Goal: Information Seeking & Learning: Check status

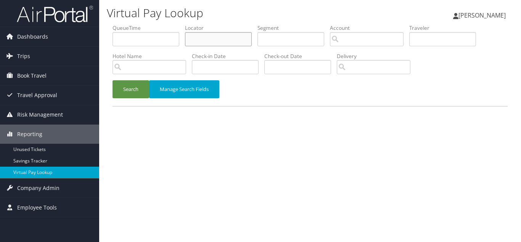
click at [211, 40] on input "text" at bounding box center [218, 39] width 67 height 14
paste input "AFPWET"
click at [113, 80] on button "Search" at bounding box center [131, 89] width 37 height 18
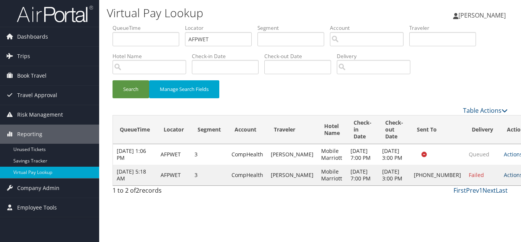
click at [504, 178] on link "Actions" at bounding box center [516, 174] width 24 height 7
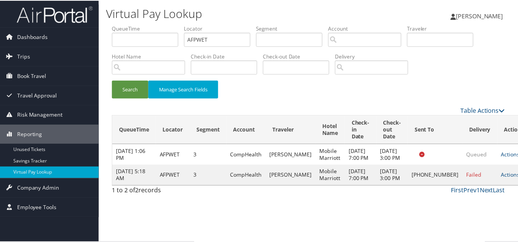
scroll to position [4, 0]
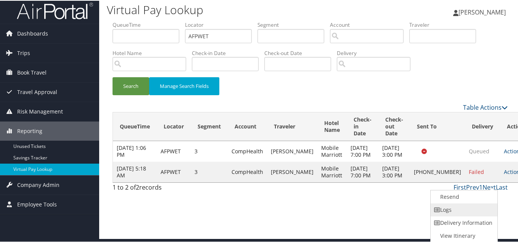
click at [459, 209] on link "Logs" at bounding box center [463, 208] width 65 height 13
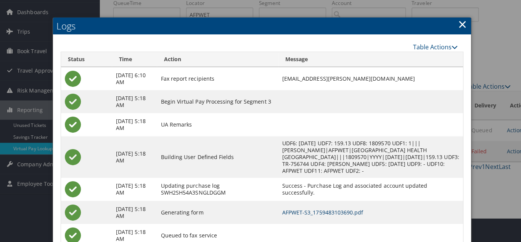
scroll to position [0, 0]
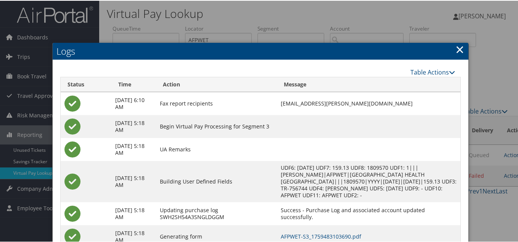
click at [458, 51] on link "×" at bounding box center [460, 48] width 9 height 15
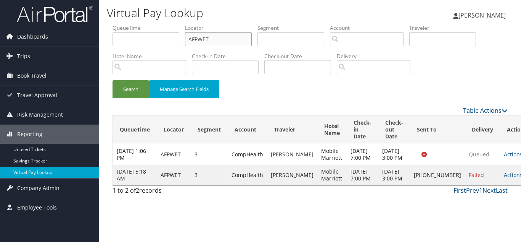
drag, startPoint x: 220, startPoint y: 41, endPoint x: 112, endPoint y: 42, distance: 108.0
click at [121, 24] on ul "QueueTime Locator AFPWET Segment Account Traveler Hotel Name Check-in Date Chec…" at bounding box center [310, 24] width 395 height 0
paste input "JXEVRH"
type input "JXEVRH"
click at [113, 80] on button "Search" at bounding box center [131, 89] width 37 height 18
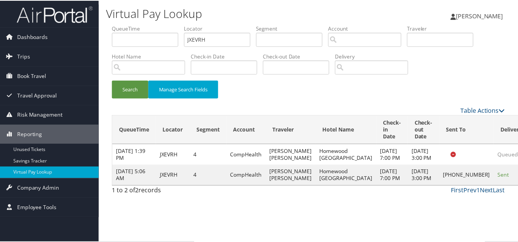
scroll to position [4, 0]
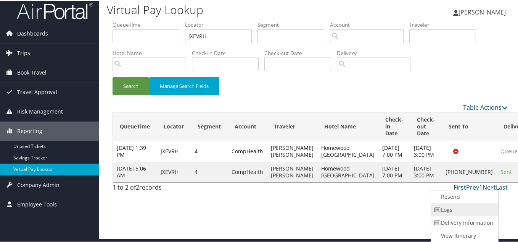
click at [466, 206] on link "Logs" at bounding box center [463, 208] width 65 height 13
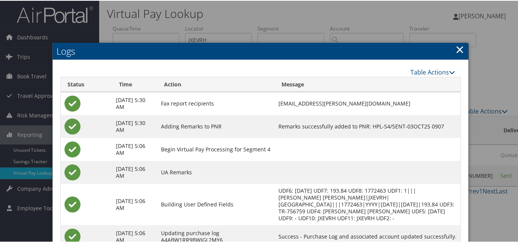
scroll to position [73, 0]
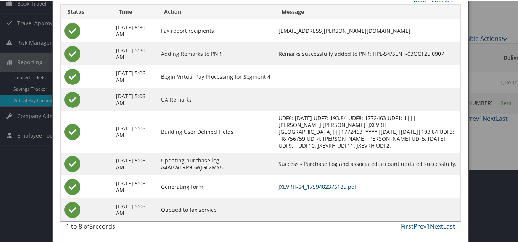
click at [333, 188] on link "JXEVRH-S4_1759482376185.pdf" at bounding box center [318, 185] width 78 height 7
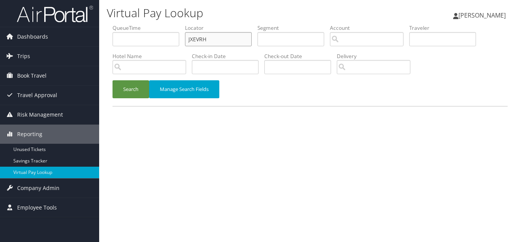
click at [210, 39] on input "JXEVRH" at bounding box center [218, 39] width 67 height 14
click at [113, 80] on button "Search" at bounding box center [131, 89] width 37 height 18
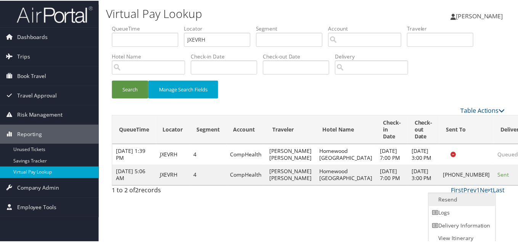
scroll to position [4, 0]
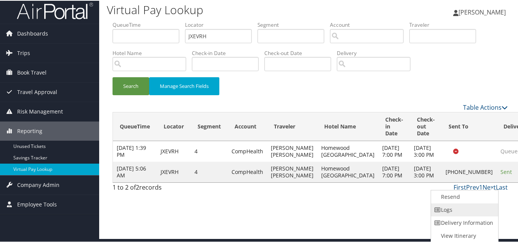
click at [456, 209] on link "Logs" at bounding box center [463, 208] width 65 height 13
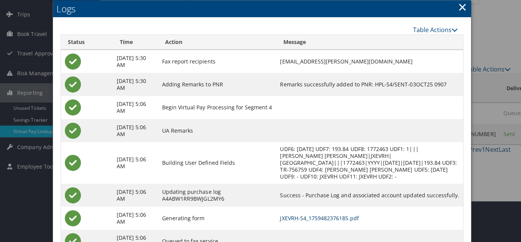
scroll to position [0, 0]
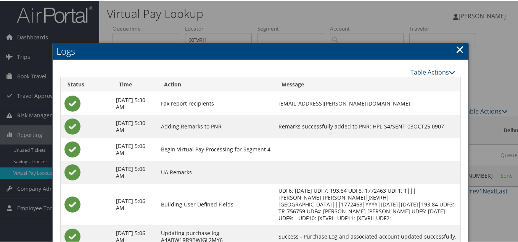
click at [458, 51] on link "×" at bounding box center [460, 48] width 9 height 15
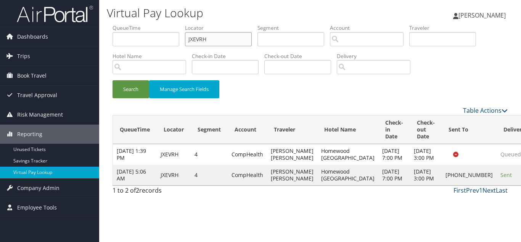
drag, startPoint x: 193, startPoint y: 40, endPoint x: 124, endPoint y: 48, distance: 70.3
click at [135, 24] on ul "QueueTime Locator JXEVRH Segment Account Traveler Hotel Name Check-in Date Chec…" at bounding box center [310, 24] width 395 height 0
paste input "FGHNVS"
click at [113, 80] on button "Search" at bounding box center [131, 89] width 37 height 18
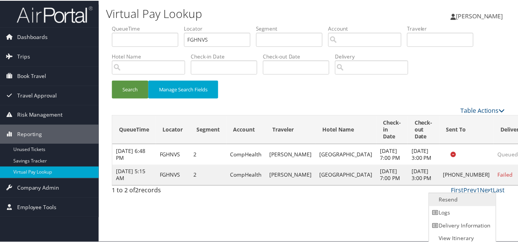
scroll to position [4, 0]
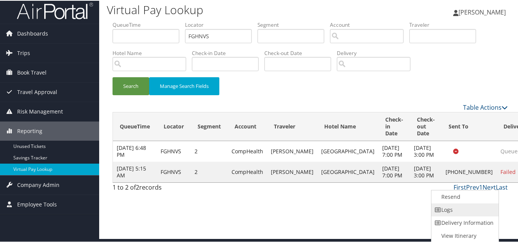
click at [471, 206] on link "Logs" at bounding box center [464, 208] width 65 height 13
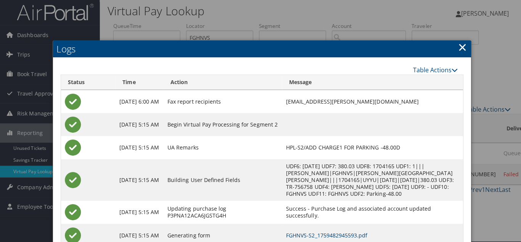
scroll to position [0, 0]
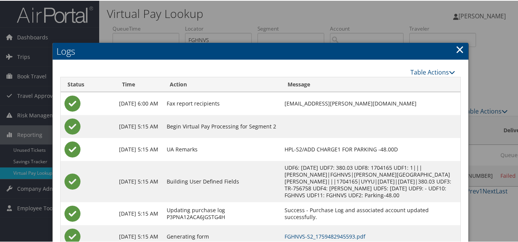
click at [457, 50] on link "×" at bounding box center [460, 48] width 9 height 15
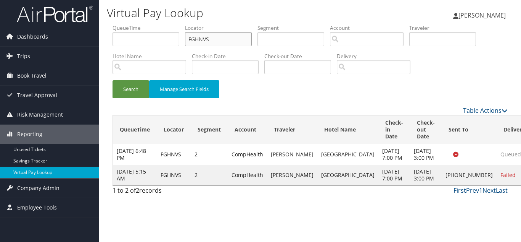
drag, startPoint x: 125, startPoint y: 49, endPoint x: 111, endPoint y: 51, distance: 14.2
click at [113, 51] on form "QueueTime Locator FGHNVS Segment Account Traveler Hotel Name Check-in Date Chec…" at bounding box center [310, 65] width 395 height 82
paste input "LPYVMX"
click at [113, 80] on button "Search" at bounding box center [131, 89] width 37 height 18
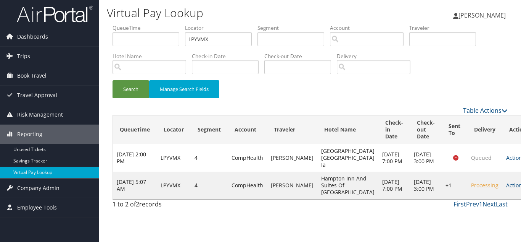
drag, startPoint x: 485, startPoint y: 199, endPoint x: 492, endPoint y: 203, distance: 8.7
click at [506, 189] on link "Actions" at bounding box center [518, 184] width 24 height 7
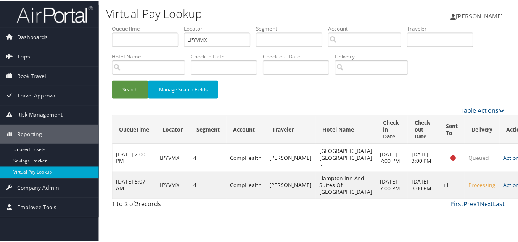
scroll to position [14, 0]
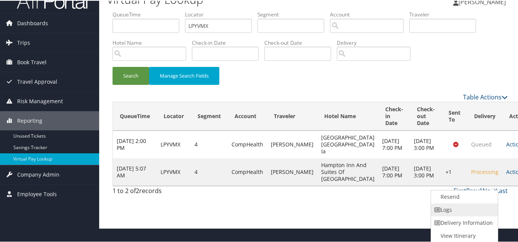
click at [468, 214] on link "Logs" at bounding box center [463, 208] width 65 height 13
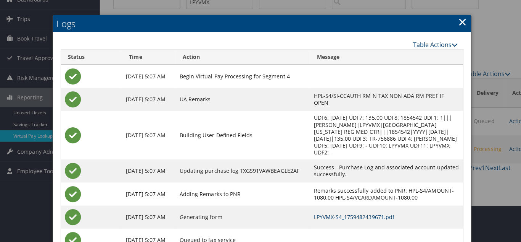
scroll to position [0, 0]
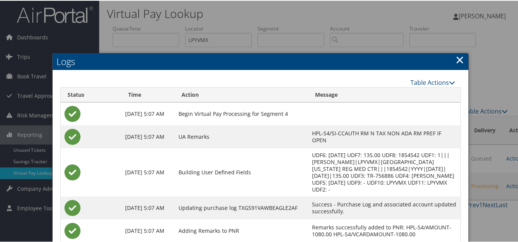
click at [456, 56] on link "×" at bounding box center [460, 58] width 9 height 15
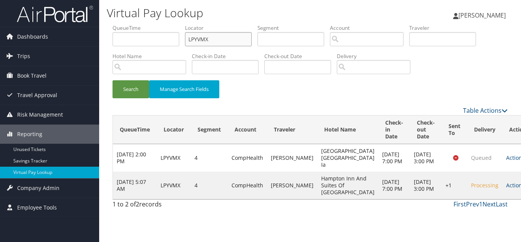
drag, startPoint x: 226, startPoint y: 43, endPoint x: 211, endPoint y: 43, distance: 14.9
click at [213, 43] on input "LPYVMX" at bounding box center [218, 39] width 67 height 14
click at [216, 42] on input "LPYVMX" at bounding box center [218, 39] width 67 height 14
click at [220, 39] on input "LPYVMX" at bounding box center [218, 39] width 67 height 14
drag, startPoint x: 260, startPoint y: 96, endPoint x: 229, endPoint y: 49, distance: 56.3
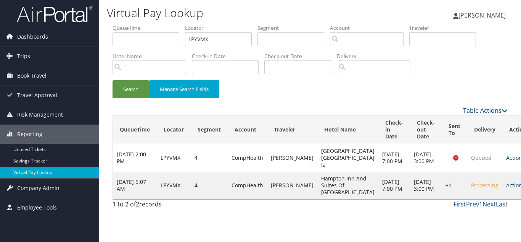
click at [259, 96] on div "Search Manage Search Fields" at bounding box center [310, 93] width 407 height 26
drag, startPoint x: 126, startPoint y: 40, endPoint x: 49, endPoint y: 40, distance: 76.3
click at [50, 40] on div "Dashboards AirPortal 360™ (Manager) My Travel Dashboard Trips Airtinerary® Look…" at bounding box center [260, 121] width 521 height 242
paste input "WPKSD"
click at [226, 40] on input "WPKSDX" at bounding box center [218, 39] width 67 height 14
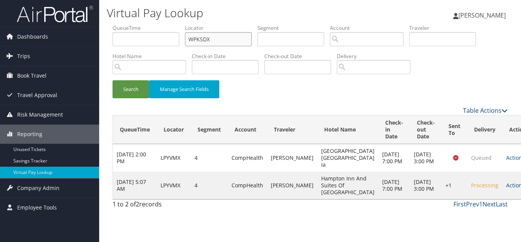
click at [113, 80] on button "Search" at bounding box center [131, 89] width 37 height 18
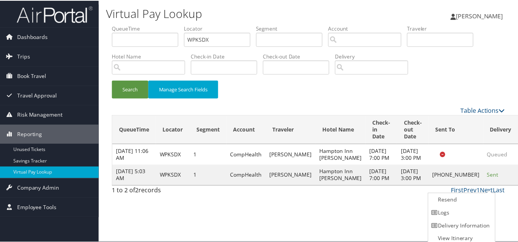
scroll to position [4, 0]
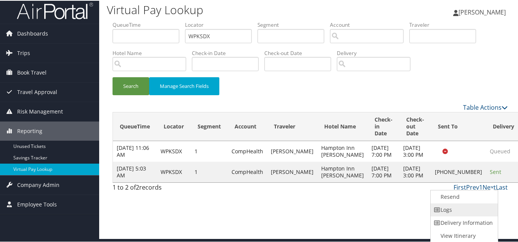
click at [466, 207] on link "Logs" at bounding box center [463, 208] width 65 height 13
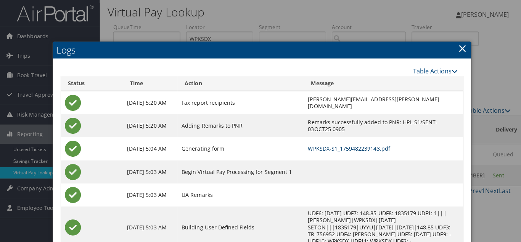
scroll to position [0, 0]
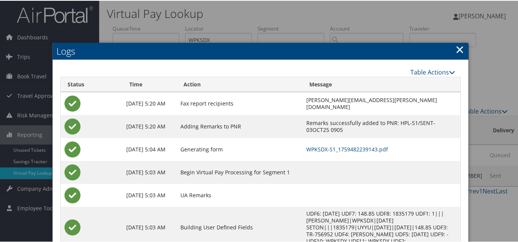
click at [458, 46] on link "×" at bounding box center [460, 48] width 9 height 15
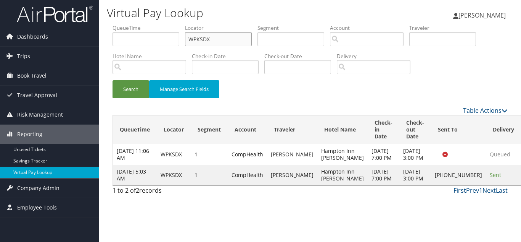
click at [215, 39] on input "WPKSDX" at bounding box center [218, 39] width 67 height 14
drag, startPoint x: 31, startPoint y: 33, endPoint x: 22, endPoint y: 33, distance: 8.8
click at [23, 32] on div "Dashboards AirPortal 360™ (Manager) My Travel Dashboard Trips Airtinerary® Look…" at bounding box center [260, 121] width 521 height 242
paste input "QIZQOI"
click at [113, 80] on button "Search" at bounding box center [131, 89] width 37 height 18
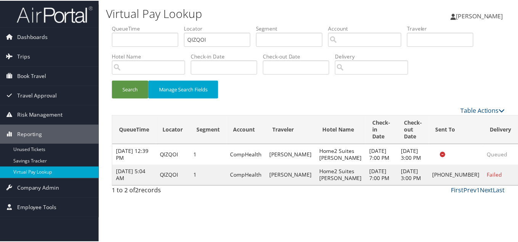
scroll to position [4, 0]
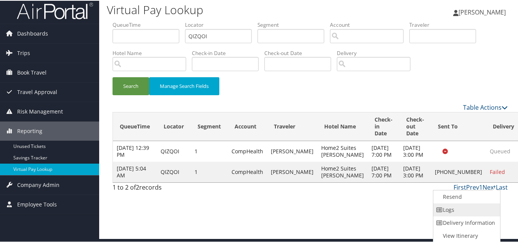
click at [469, 209] on link "Logs" at bounding box center [465, 208] width 65 height 13
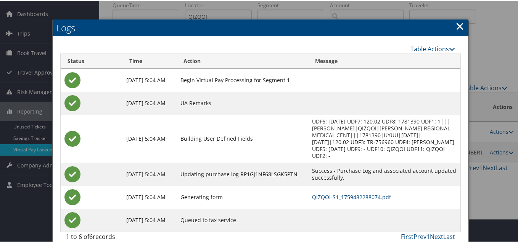
scroll to position [34, 0]
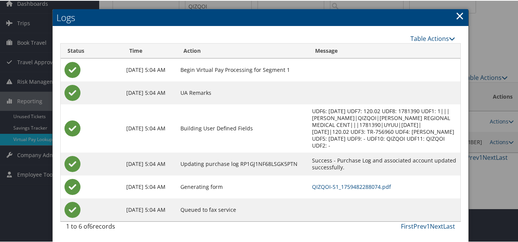
drag, startPoint x: 460, startPoint y: 14, endPoint x: 399, endPoint y: 66, distance: 80.4
click at [460, 14] on link "×" at bounding box center [460, 14] width 9 height 15
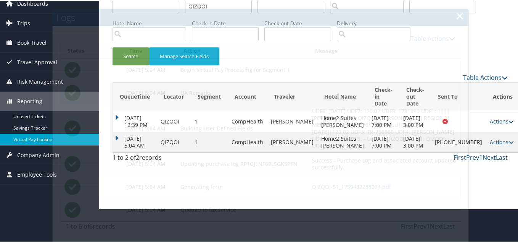
scroll to position [0, 0]
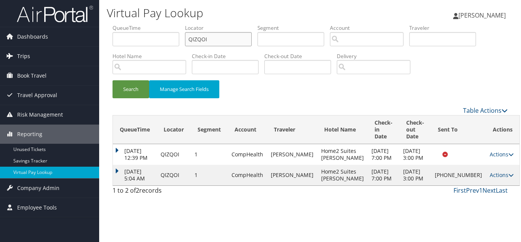
drag, startPoint x: 87, startPoint y: 61, endPoint x: 56, endPoint y: 65, distance: 30.4
click at [62, 63] on div "Dashboards AirPortal 360™ (Manager) My Travel Dashboard Trips Airtinerary® Look…" at bounding box center [260, 121] width 521 height 242
paste input "Gary Drizin"
click at [226, 41] on input "QIZQOI" at bounding box center [218, 39] width 67 height 14
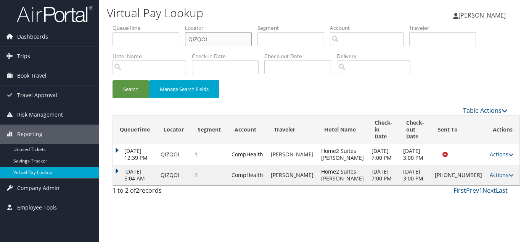
click at [226, 41] on input "QIZQOI" at bounding box center [218, 39] width 67 height 14
paste input "KYGUZM"
type input "KYGUZM"
click at [113, 80] on button "Search" at bounding box center [131, 89] width 37 height 18
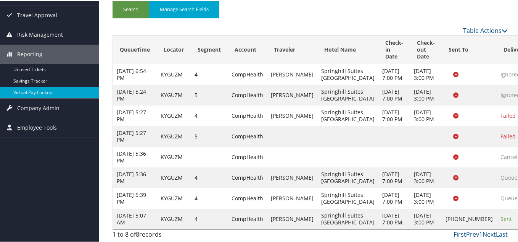
scroll to position [129, 0]
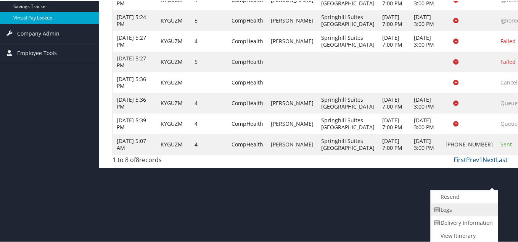
click at [459, 212] on link "Logs" at bounding box center [463, 208] width 65 height 13
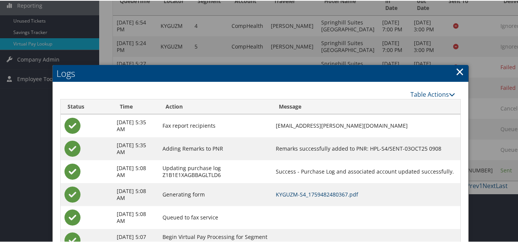
scroll to position [129, 0]
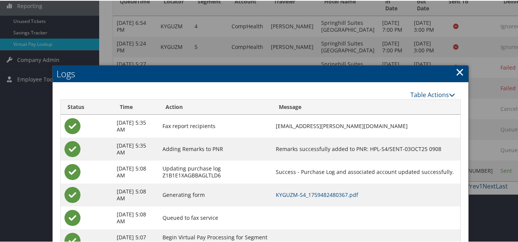
click at [458, 72] on link "×" at bounding box center [460, 70] width 9 height 15
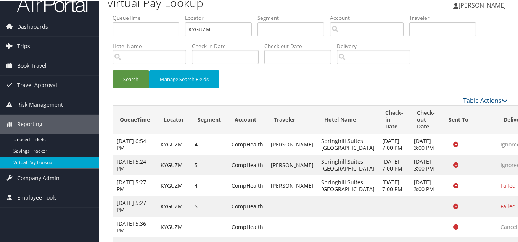
scroll to position [0, 0]
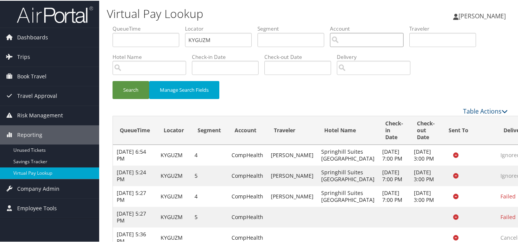
click at [365, 43] on input "search" at bounding box center [367, 39] width 74 height 14
paste input "KYGUZM"
type input "KYGUZM"
click at [222, 40] on input "KYGUZM" at bounding box center [218, 39] width 67 height 14
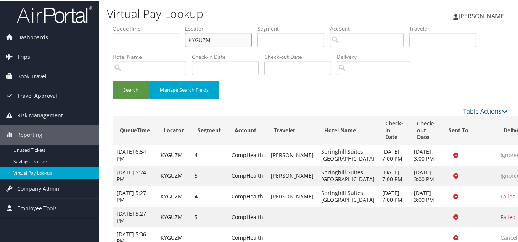
click at [222, 40] on input "KYGUZM" at bounding box center [218, 39] width 67 height 14
click at [113, 80] on button "Search" at bounding box center [131, 89] width 37 height 18
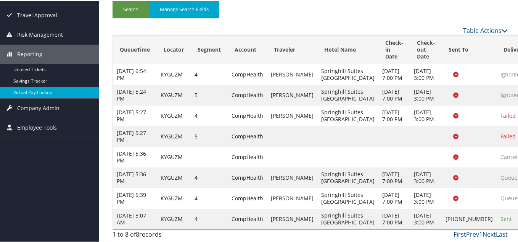
scroll to position [129, 0]
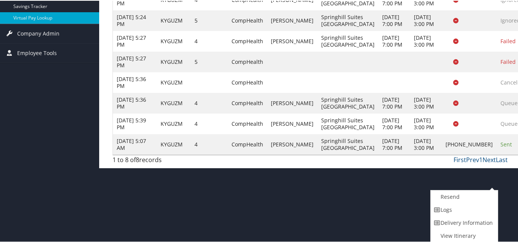
drag, startPoint x: 450, startPoint y: 211, endPoint x: 453, endPoint y: 209, distance: 4.1
click at [450, 210] on link "Logs" at bounding box center [463, 208] width 65 height 13
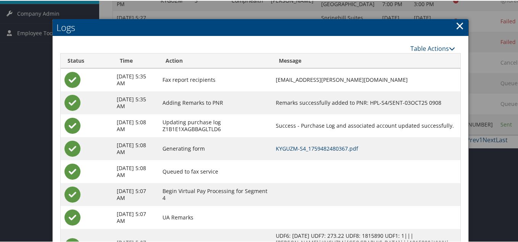
scroll to position [102, 0]
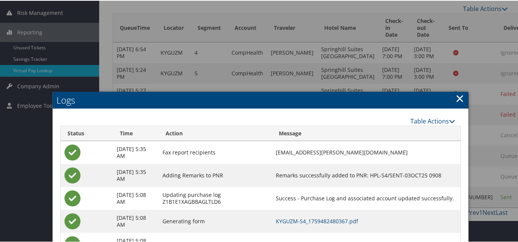
click at [456, 97] on link "×" at bounding box center [460, 97] width 9 height 15
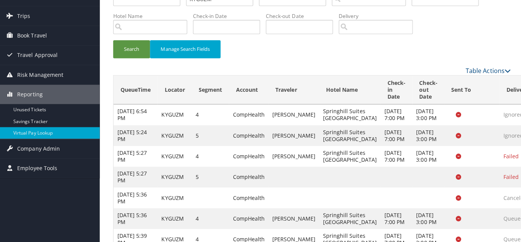
scroll to position [0, 0]
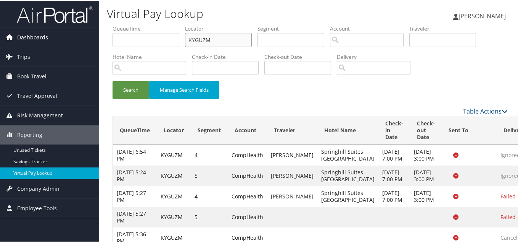
drag, startPoint x: 220, startPoint y: 40, endPoint x: 97, endPoint y: 40, distance: 122.9
click at [97, 40] on div "Dashboards AirPortal 360™ (Manager) My Travel Dashboard Trips Airtinerary® Look…" at bounding box center [260, 161] width 521 height 322
paste input "GRHFDU"
click at [113, 80] on button "Search" at bounding box center [131, 89] width 37 height 18
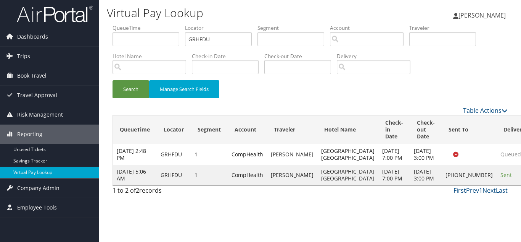
click at [284, 90] on div "Search Manage Search Fields" at bounding box center [310, 93] width 407 height 26
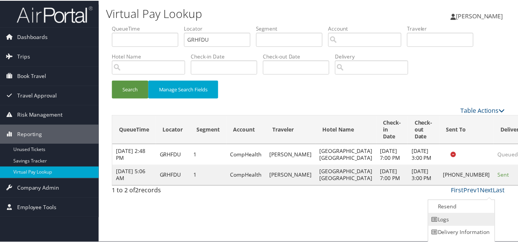
scroll to position [11, 0]
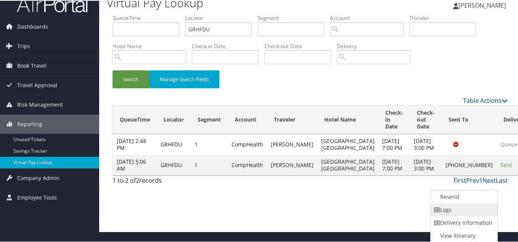
click at [466, 214] on link "Logs" at bounding box center [463, 208] width 65 height 13
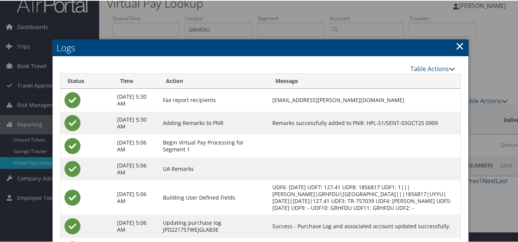
scroll to position [0, 0]
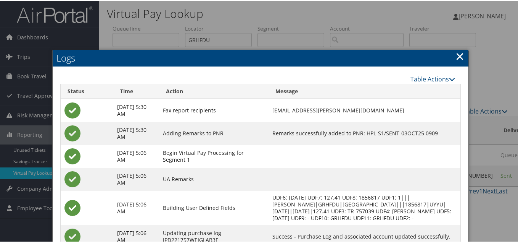
click at [456, 60] on link "×" at bounding box center [460, 55] width 9 height 15
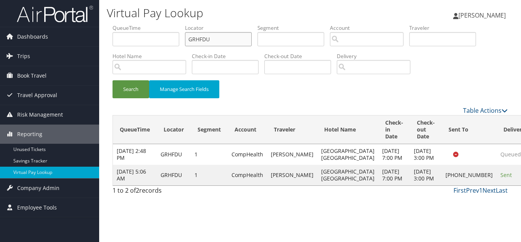
drag, startPoint x: 139, startPoint y: 44, endPoint x: 114, endPoint y: 44, distance: 25.6
click at [116, 24] on ul "QueueTime Locator GRHFDU Segment Account Traveler Hotel Name Check-in Date Chec…" at bounding box center [310, 24] width 395 height 0
paste input "TR-757113"
click at [216, 39] on input "GRHFDU" at bounding box center [218, 39] width 67 height 14
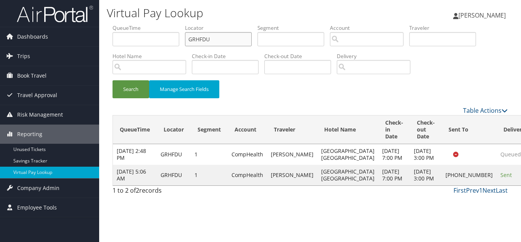
click at [216, 39] on input "GRHFDU" at bounding box center [218, 39] width 67 height 14
paste input "LWEZPP"
click at [113, 80] on button "Search" at bounding box center [131, 89] width 37 height 18
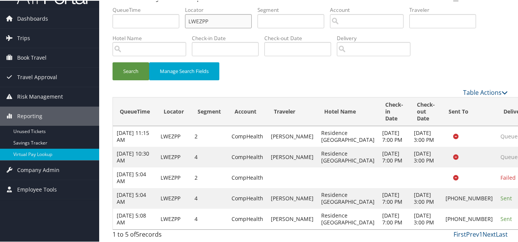
scroll to position [74, 0]
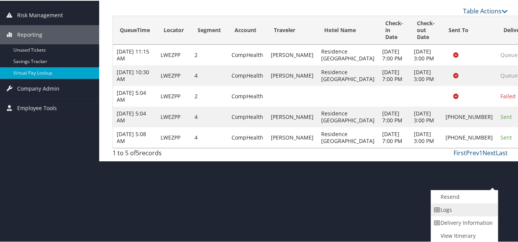
click at [461, 205] on link "Logs" at bounding box center [463, 208] width 65 height 13
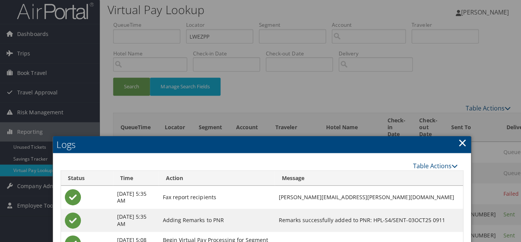
scroll to position [0, 0]
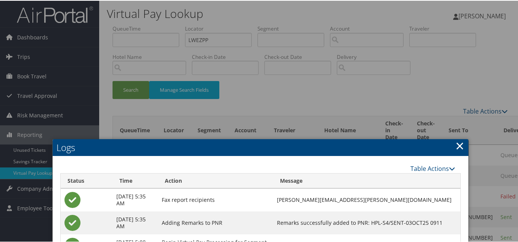
click at [456, 146] on link "×" at bounding box center [460, 144] width 9 height 15
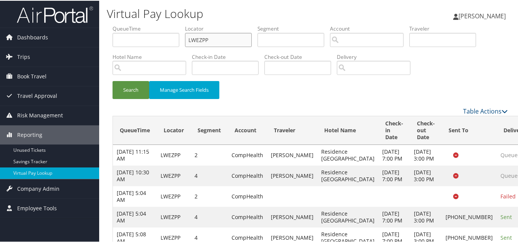
drag, startPoint x: 212, startPoint y: 37, endPoint x: 104, endPoint y: 57, distance: 109.7
click at [113, 56] on form "QueueTime Locator LWEZPP Segment Account Traveler Hotel Name Check-in Date Chec…" at bounding box center [310, 65] width 395 height 82
paste input "TR-757162"
click at [113, 80] on button "Search" at bounding box center [131, 89] width 37 height 18
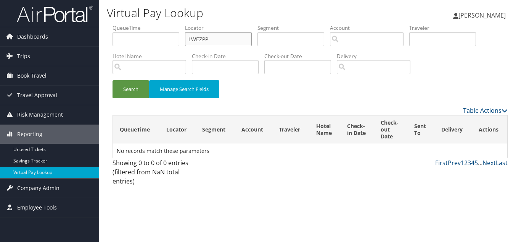
click at [229, 40] on input "LWEZPP" at bounding box center [218, 39] width 67 height 14
drag, startPoint x: 232, startPoint y: 40, endPoint x: 64, endPoint y: 30, distance: 168.2
click at [64, 30] on div "Dashboards AirPortal 360™ (Manager) My Travel Dashboard Trips Airtinerary® Look…" at bounding box center [260, 121] width 521 height 242
paste input "WPQVFG"
click at [113, 80] on button "Search" at bounding box center [131, 89] width 37 height 18
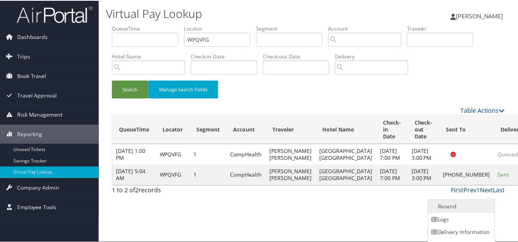
scroll to position [11, 0]
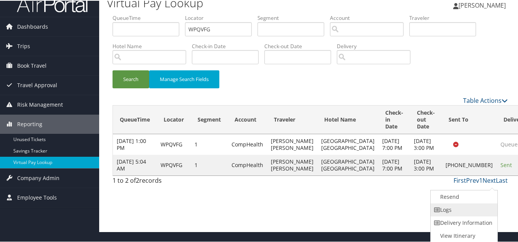
click at [466, 208] on link "Logs" at bounding box center [463, 208] width 65 height 13
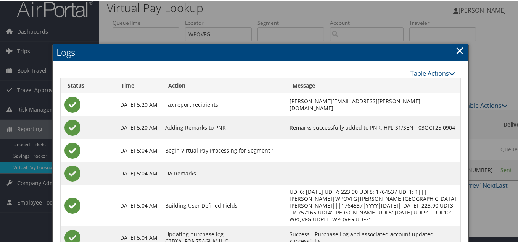
scroll to position [0, 0]
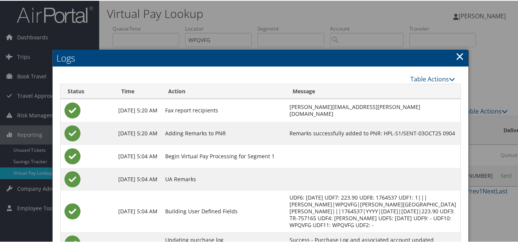
click at [459, 55] on link "×" at bounding box center [460, 55] width 9 height 15
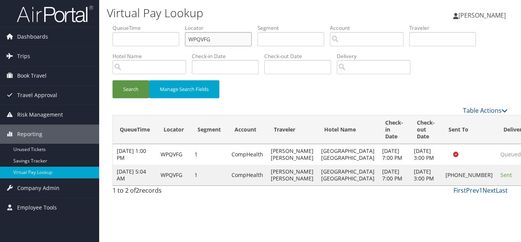
drag, startPoint x: 226, startPoint y: 35, endPoint x: 154, endPoint y: 39, distance: 71.9
click at [166, 24] on ul "QueueTime Locator WPQVFG Segment Account Traveler Hotel Name Check-in Date Chec…" at bounding box center [310, 24] width 395 height 0
paste input "TR-757195"
paste input "YEBXQ"
click at [113, 80] on button "Search" at bounding box center [131, 89] width 37 height 18
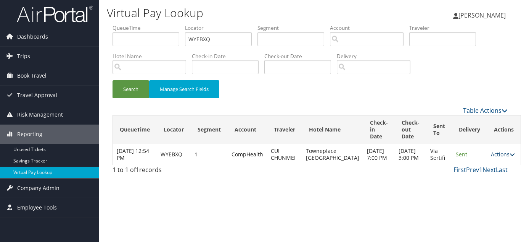
click at [491, 158] on link "Actions" at bounding box center [503, 153] width 24 height 7
click at [482, 179] on link "Logs" at bounding box center [475, 181] width 48 height 13
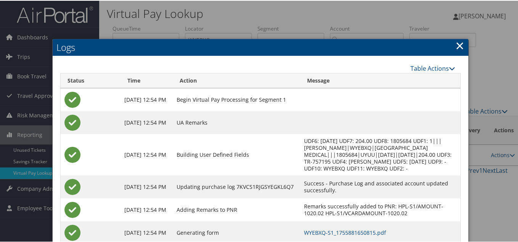
click at [458, 45] on link "×" at bounding box center [460, 44] width 9 height 15
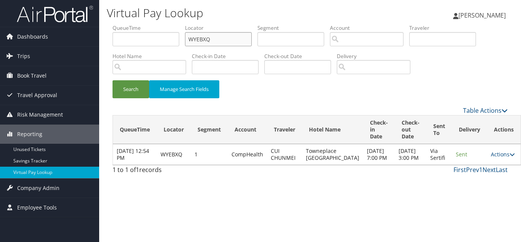
drag, startPoint x: 213, startPoint y: 42, endPoint x: 134, endPoint y: 40, distance: 79.0
click at [135, 24] on ul "QueueTime Locator WYEBXQ Segment Account Traveler Hotel Name Check-in Date Chec…" at bounding box center [310, 24] width 395 height 0
paste input "RGZZ"
type input "WYRGZZ"
click at [113, 80] on button "Search" at bounding box center [131, 89] width 37 height 18
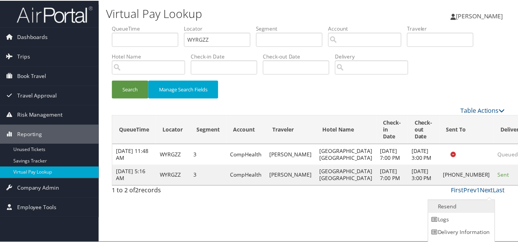
scroll to position [11, 0]
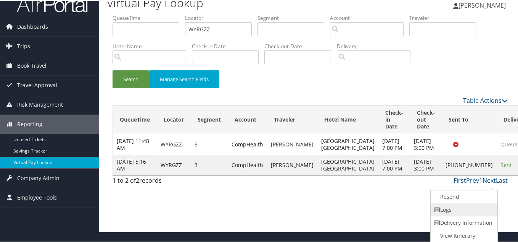
click at [469, 210] on link "Logs" at bounding box center [463, 208] width 65 height 13
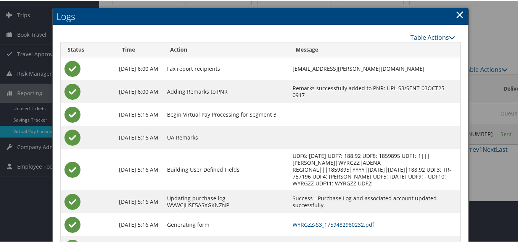
scroll to position [79, 0]
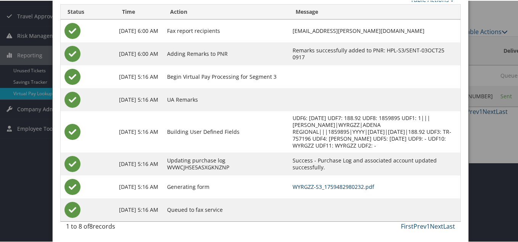
click at [353, 185] on link "WYRGZZ-S3_1759482980232.pdf" at bounding box center [334, 185] width 82 height 7
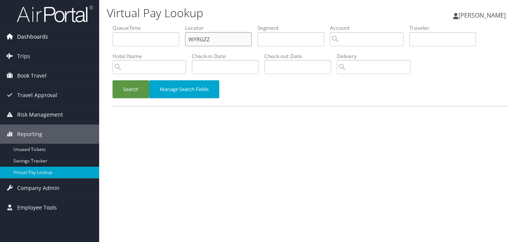
drag, startPoint x: 223, startPoint y: 40, endPoint x: 76, endPoint y: 40, distance: 146.9
click at [79, 40] on div "Dashboards AirPortal 360™ (Manager) My Travel Dashboard Trips Airtinerary® Look…" at bounding box center [260, 121] width 521 height 242
paste input "UYZBX"
click at [113, 80] on button "Search" at bounding box center [131, 89] width 37 height 18
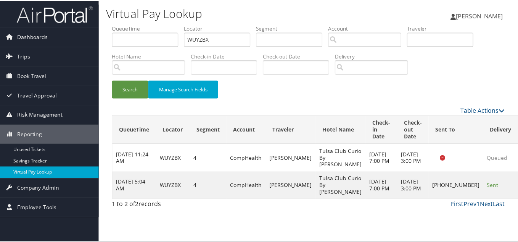
scroll to position [11, 0]
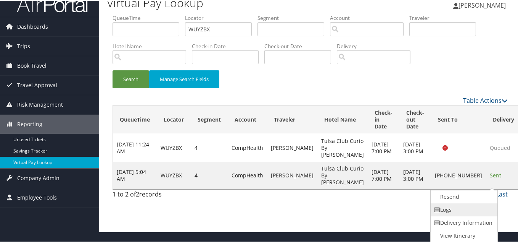
click at [472, 209] on link "Logs" at bounding box center [463, 208] width 65 height 13
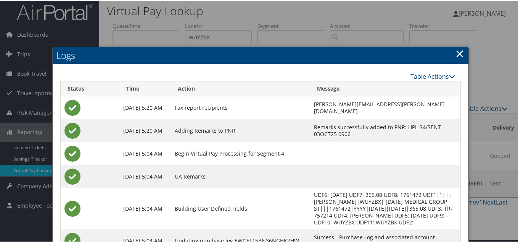
scroll to position [0, 0]
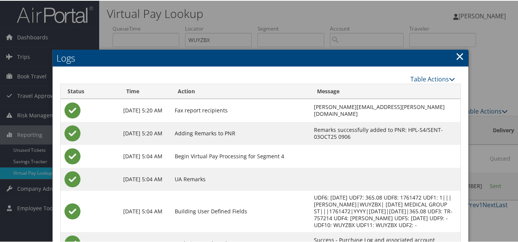
click at [457, 53] on link "×" at bounding box center [460, 55] width 9 height 15
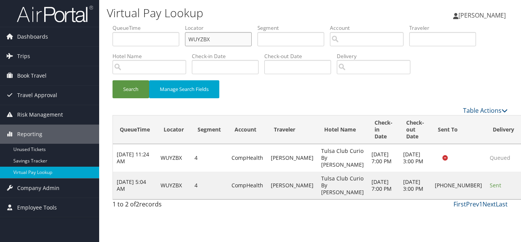
drag, startPoint x: 216, startPoint y: 42, endPoint x: 130, endPoint y: 38, distance: 86.3
click at [135, 24] on ul "QueueTime Locator WUYZBX Segment Account Traveler Hotel Name Check-in Date Chec…" at bounding box center [310, 24] width 395 height 0
click at [223, 42] on input "WUYZBX" at bounding box center [218, 39] width 67 height 14
drag, startPoint x: 226, startPoint y: 40, endPoint x: 102, endPoint y: 40, distance: 124.0
click at [116, 24] on ul "QueueTime Locator WUYZBX Segment Account Traveler Hotel Name Check-in Date Chec…" at bounding box center [310, 24] width 395 height 0
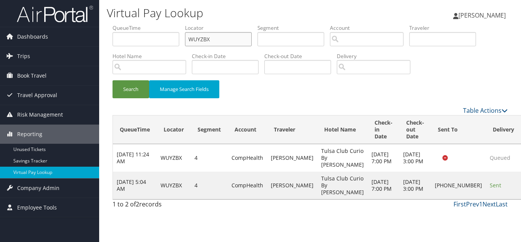
paste input "ESUUBA"
type input "ESUUBA"
click at [113, 80] on button "Search" at bounding box center [131, 89] width 37 height 18
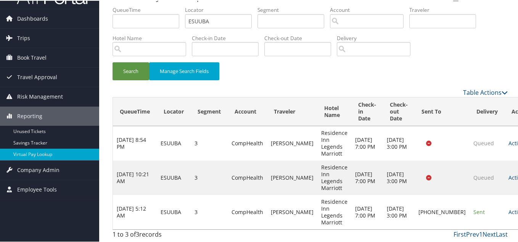
click at [509, 209] on link "Actions" at bounding box center [521, 210] width 24 height 7
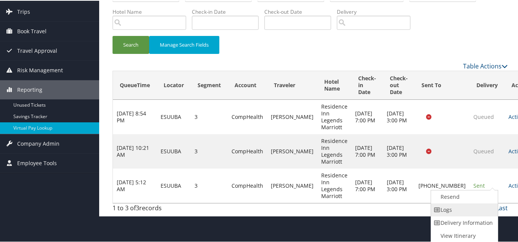
click at [453, 211] on link "Logs" at bounding box center [463, 208] width 65 height 13
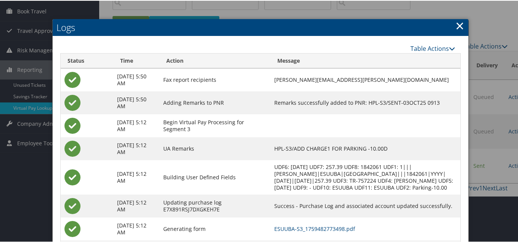
scroll to position [114, 0]
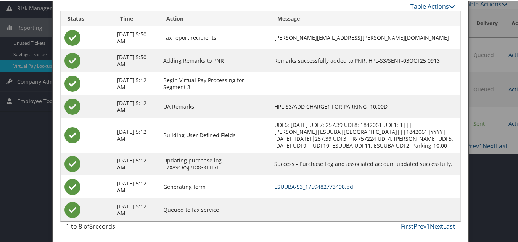
drag, startPoint x: 343, startPoint y: 183, endPoint x: 310, endPoint y: 167, distance: 36.7
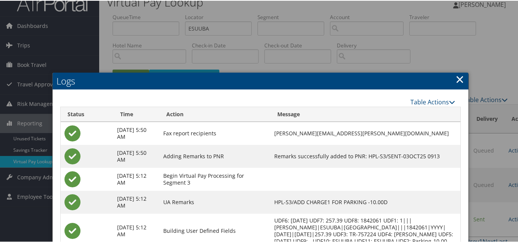
scroll to position [0, 0]
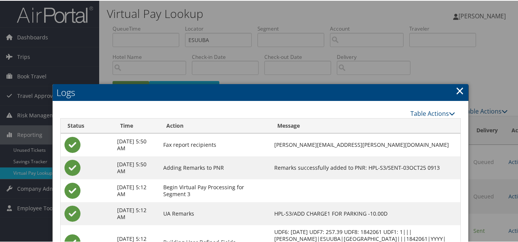
drag, startPoint x: 458, startPoint y: 88, endPoint x: 425, endPoint y: 100, distance: 35.0
click at [458, 88] on link "×" at bounding box center [460, 89] width 9 height 15
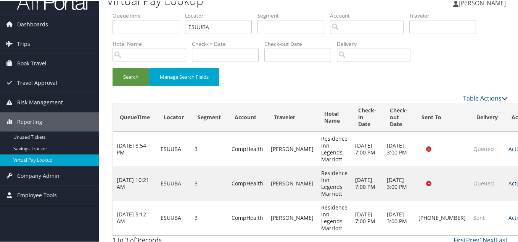
scroll to position [19, 0]
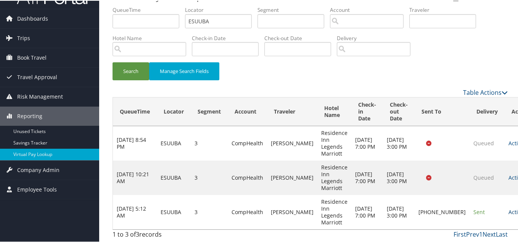
click at [509, 210] on link "Actions" at bounding box center [521, 210] width 24 height 7
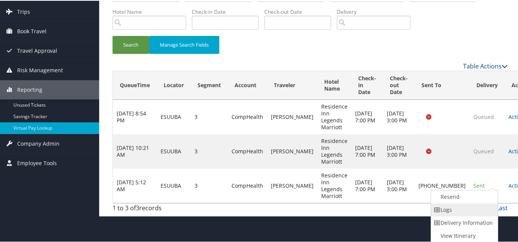
click at [458, 208] on link "Logs" at bounding box center [463, 208] width 65 height 13
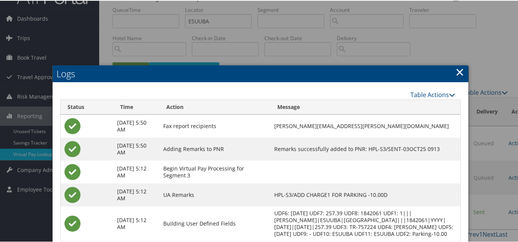
scroll to position [114, 0]
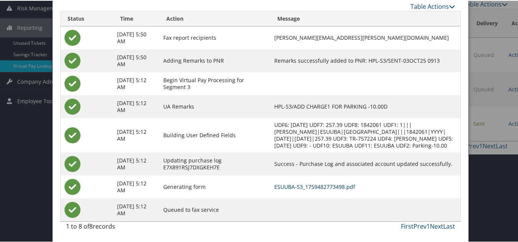
click at [354, 185] on link "ESUUBA-S3_1759482773498.pdf" at bounding box center [314, 185] width 81 height 7
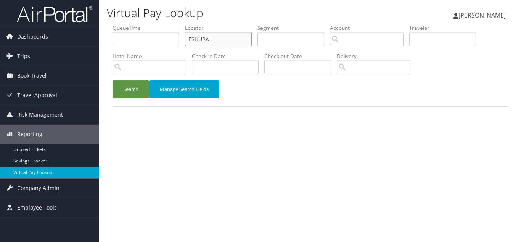
click at [227, 46] on input "ESUUBA" at bounding box center [218, 39] width 67 height 14
drag, startPoint x: 230, startPoint y: 46, endPoint x: 147, endPoint y: 50, distance: 84.0
click at [147, 24] on ul "QueueTime Locator ESUUBA Segment Account Traveler Hotel Name Check-in Date Chec…" at bounding box center [310, 24] width 395 height 0
click at [248, 96] on div "Search Manage Search Fields" at bounding box center [310, 93] width 407 height 26
drag, startPoint x: 197, startPoint y: 43, endPoint x: 133, endPoint y: 41, distance: 64.1
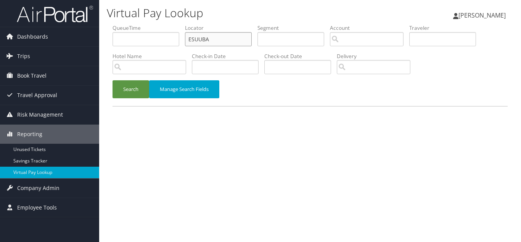
click at [135, 24] on ul "QueueTime Locator ESUUBA Segment Account Traveler Hotel Name Check-in Date Chec…" at bounding box center [310, 24] width 395 height 0
paste input "JSDNYB"
click at [113, 80] on button "Search" at bounding box center [131, 89] width 37 height 18
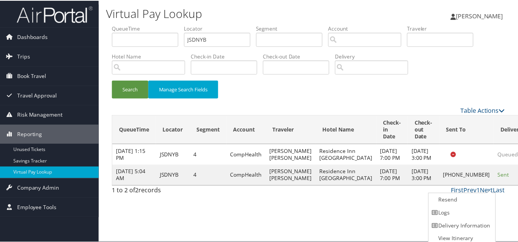
scroll to position [4, 0]
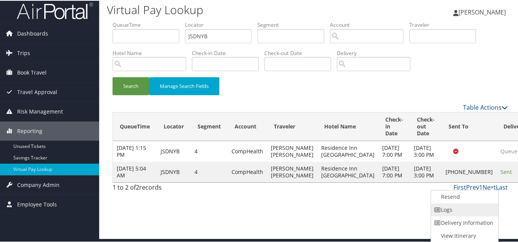
click at [465, 208] on link "Logs" at bounding box center [463, 208] width 65 height 13
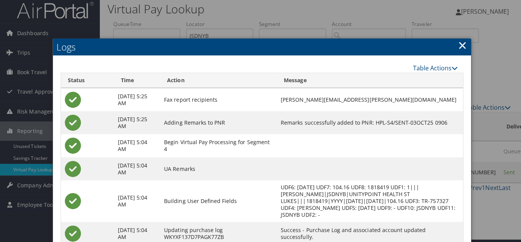
scroll to position [0, 0]
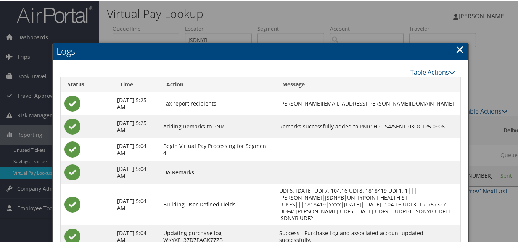
click at [459, 48] on link "×" at bounding box center [460, 48] width 9 height 15
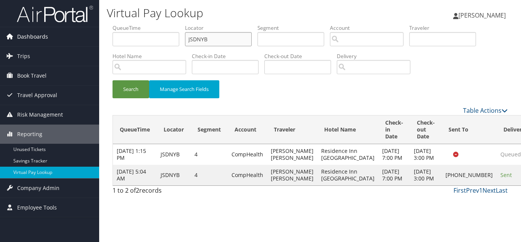
drag, startPoint x: 81, startPoint y: 43, endPoint x: 55, endPoint y: 43, distance: 26.3
click at [58, 43] on div "Dashboards AirPortal 360™ (Manager) My Travel Dashboard Trips Airtinerary® Look…" at bounding box center [260, 121] width 521 height 242
paste input "SOBYQU"
click at [113, 80] on button "Search" at bounding box center [131, 89] width 37 height 18
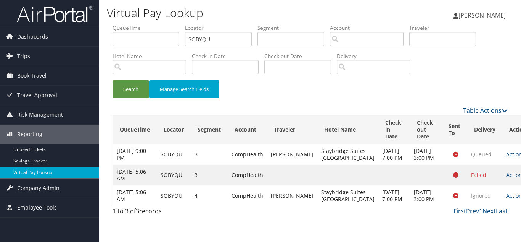
click at [506, 178] on link "Actions" at bounding box center [518, 174] width 24 height 7
click at [476, 204] on link "Logs" at bounding box center [475, 205] width 48 height 13
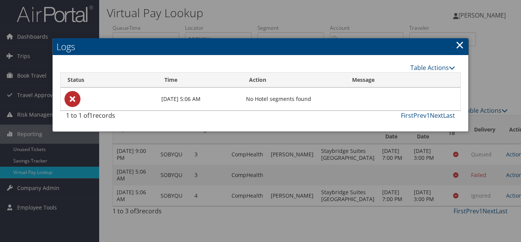
click at [455, 43] on h2 "Logs" at bounding box center [261, 46] width 416 height 17
drag, startPoint x: 459, startPoint y: 43, endPoint x: 493, endPoint y: 101, distance: 67.5
click at [459, 43] on link "×" at bounding box center [460, 44] width 9 height 15
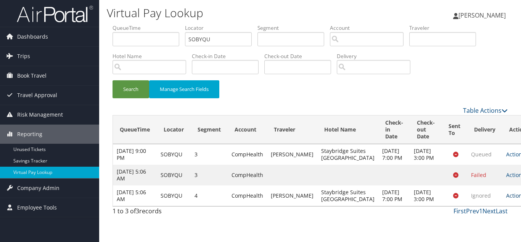
click at [506, 199] on link "Actions" at bounding box center [518, 195] width 24 height 7
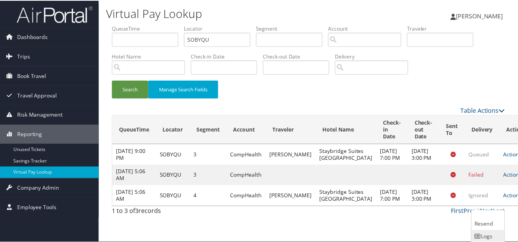
scroll to position [22, 0]
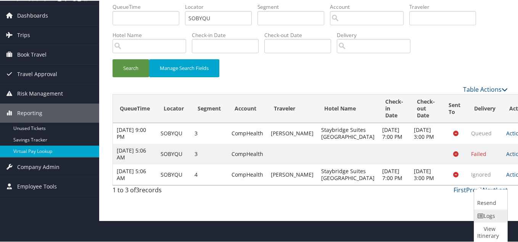
click at [484, 217] on link "Logs" at bounding box center [489, 214] width 31 height 13
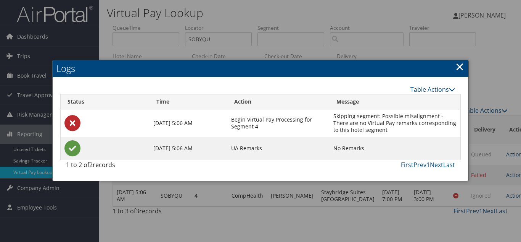
click at [459, 68] on link "×" at bounding box center [460, 66] width 9 height 15
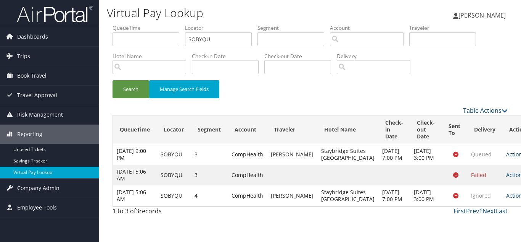
click at [521, 157] on icon at bounding box center [527, 153] width 5 height 5
click at [479, 179] on link "Logs" at bounding box center [475, 181] width 48 height 13
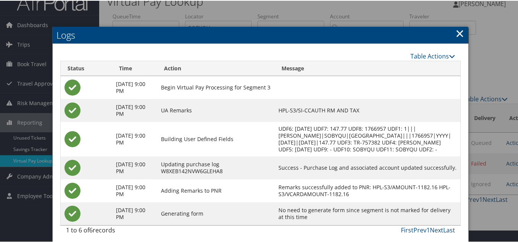
scroll to position [23, 0]
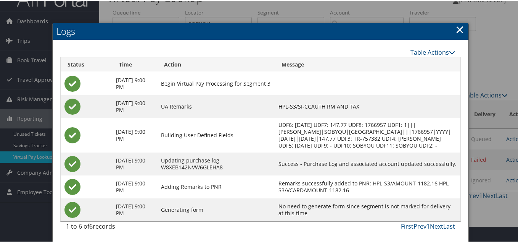
click at [456, 21] on link "×" at bounding box center [460, 28] width 9 height 15
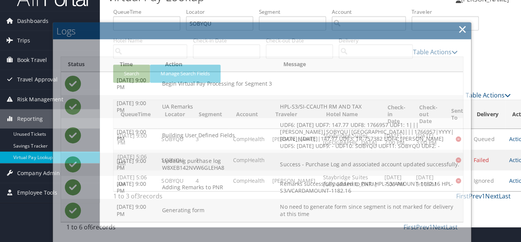
scroll to position [0, 0]
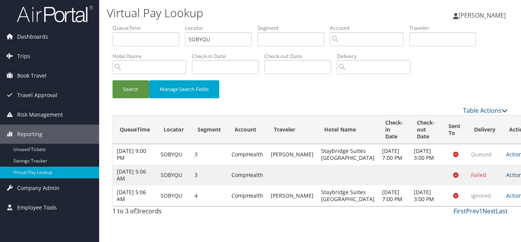
click at [432, 91] on div "Search Manage Search Fields" at bounding box center [310, 93] width 407 height 26
drag, startPoint x: 218, startPoint y: 39, endPoint x: 131, endPoint y: 40, distance: 87.4
click at [135, 24] on ul "QueueTime Locator SOBYQU Segment Account Traveler Hotel Name Check-in Date Chec…" at bounding box center [310, 24] width 395 height 0
click at [113, 80] on button "Search" at bounding box center [131, 89] width 37 height 18
click at [348, 97] on div "Search Manage Search Fields" at bounding box center [310, 93] width 407 height 26
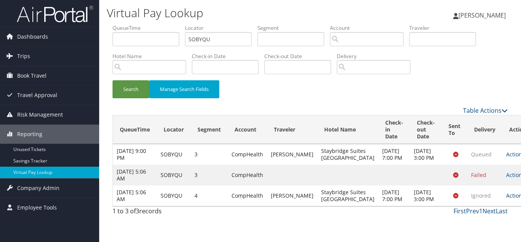
click at [506, 199] on link "Actions" at bounding box center [518, 195] width 24 height 7
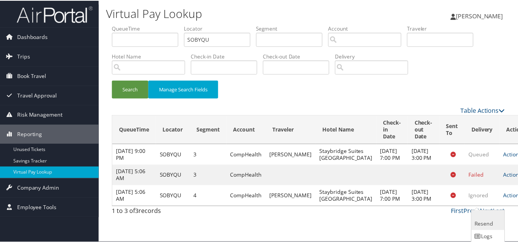
scroll to position [22, 0]
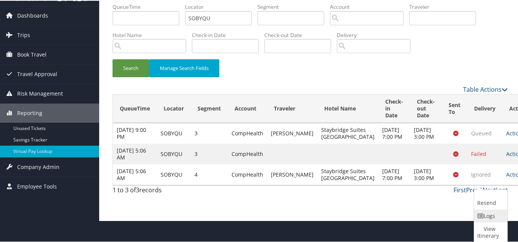
click at [485, 212] on link "Logs" at bounding box center [489, 214] width 31 height 13
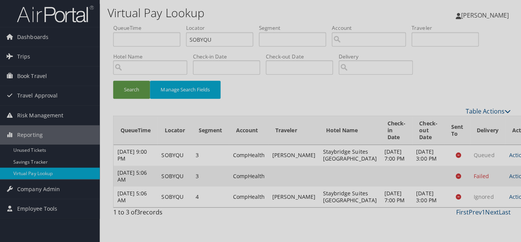
scroll to position [0, 0]
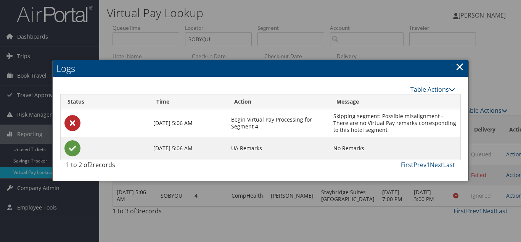
click at [460, 69] on link "×" at bounding box center [460, 66] width 9 height 15
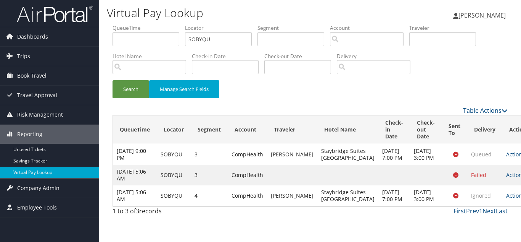
click at [367, 90] on div "Search Manage Search Fields" at bounding box center [310, 93] width 407 height 26
drag, startPoint x: 216, startPoint y: 40, endPoint x: 71, endPoint y: 39, distance: 145.8
click at [75, 39] on div "Dashboards AirPortal 360™ (Manager) My Travel Dashboard Trips Airtinerary® Look…" at bounding box center [260, 121] width 521 height 242
paste input "LXQZIE"
click at [113, 80] on button "Search" at bounding box center [131, 89] width 37 height 18
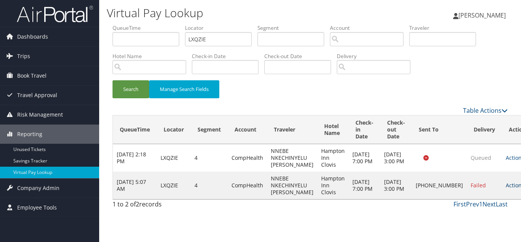
click at [506, 188] on link "Actions" at bounding box center [518, 184] width 24 height 7
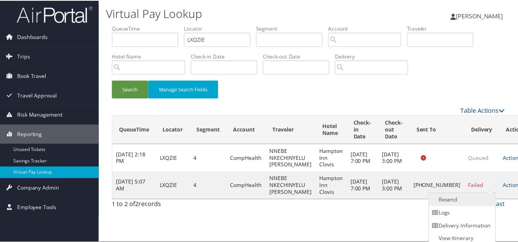
scroll to position [4, 0]
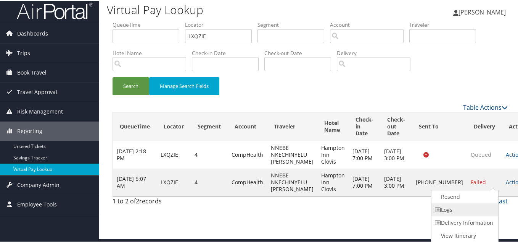
click at [476, 206] on link "Logs" at bounding box center [464, 208] width 65 height 13
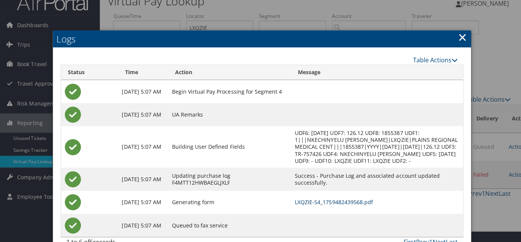
scroll to position [0, 0]
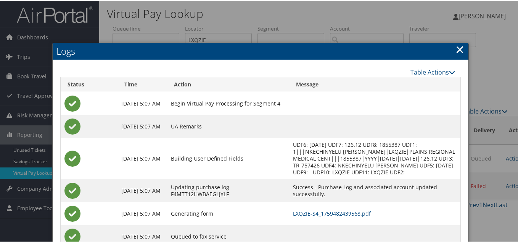
click at [460, 48] on link "×" at bounding box center [460, 48] width 9 height 15
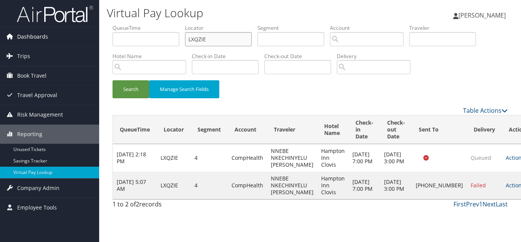
click at [56, 41] on div "Dashboards AirPortal 360™ (Manager) My Travel Dashboard Trips Airtinerary® Look…" at bounding box center [260, 121] width 521 height 242
click at [113, 80] on button "Search" at bounding box center [131, 89] width 37 height 18
click at [506, 189] on link "Actions" at bounding box center [518, 184] width 24 height 7
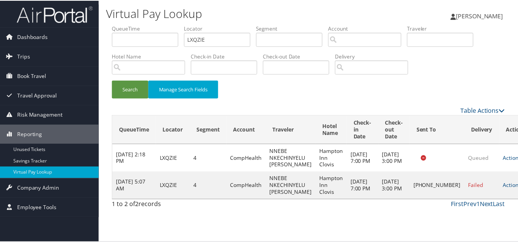
scroll to position [4, 0]
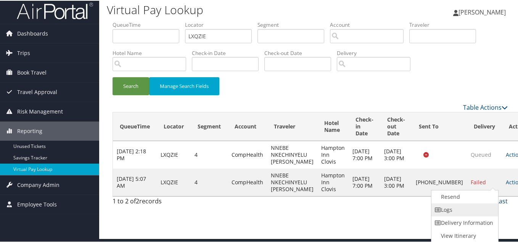
click at [476, 209] on link "Logs" at bounding box center [464, 208] width 65 height 13
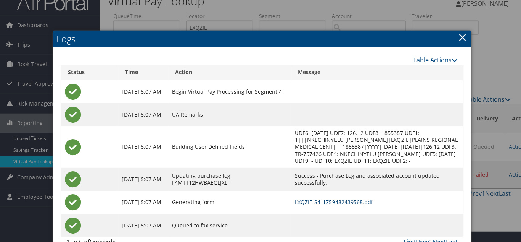
scroll to position [0, 0]
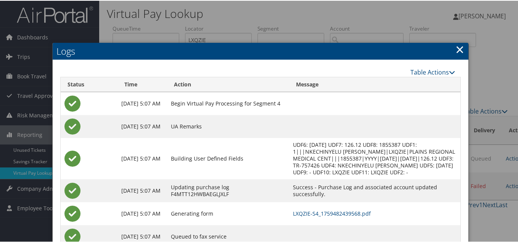
click at [456, 48] on link "×" at bounding box center [460, 48] width 9 height 15
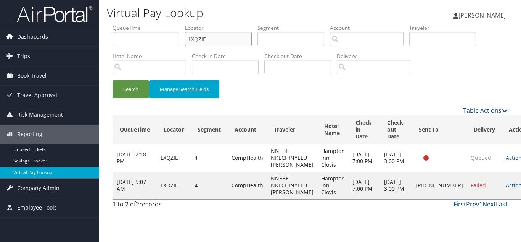
drag, startPoint x: 139, startPoint y: 37, endPoint x: 96, endPoint y: 42, distance: 43.4
click at [113, 39] on form "QueueTime Locator LXQZIE Segment Account Traveler Hotel Name Check-in Date Chec…" at bounding box center [310, 65] width 395 height 82
paste input "TR-757437"
click at [221, 39] on input "LXQZIE" at bounding box center [218, 39] width 67 height 14
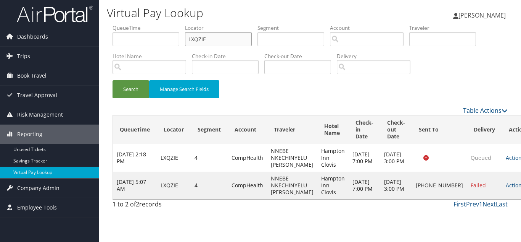
click at [221, 39] on input "LXQZIE" at bounding box center [218, 39] width 67 height 14
click at [113, 80] on button "Search" at bounding box center [131, 89] width 37 height 18
drag, startPoint x: 135, startPoint y: 36, endPoint x: 58, endPoint y: 37, distance: 77.1
click at [59, 37] on div "Dashboards AirPortal 360™ (Manager) My Travel Dashboard Trips Airtinerary® Look…" at bounding box center [260, 121] width 521 height 242
click at [258, 98] on div "Search Manage Search Fields" at bounding box center [310, 93] width 407 height 26
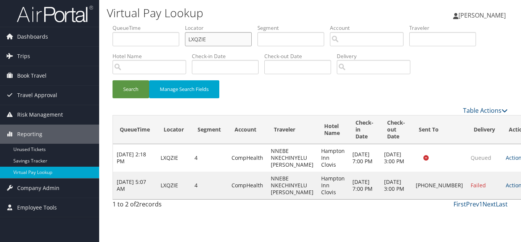
drag, startPoint x: 218, startPoint y: 45, endPoint x: 126, endPoint y: 44, distance: 92.4
click at [127, 24] on ul "QueueTime Locator LXQZIE Segment Account Traveler Hotel Name Check-in Date Chec…" at bounding box center [310, 24] width 395 height 0
paste input "GOXQLT"
click at [113, 80] on button "Search" at bounding box center [131, 89] width 37 height 18
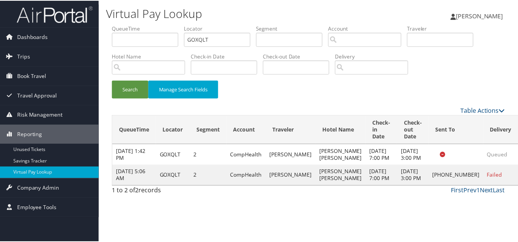
scroll to position [4, 0]
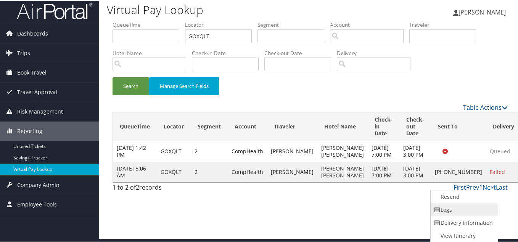
click at [462, 208] on link "Logs" at bounding box center [463, 208] width 65 height 13
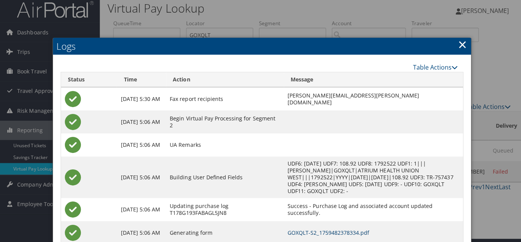
scroll to position [0, 0]
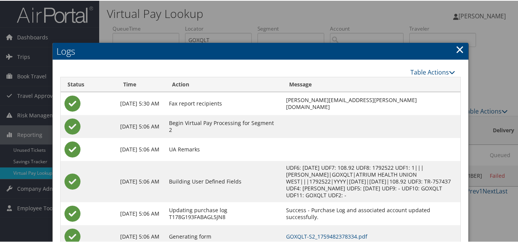
drag, startPoint x: 460, startPoint y: 48, endPoint x: 354, endPoint y: 110, distance: 122.6
click at [459, 48] on link "×" at bounding box center [460, 48] width 9 height 15
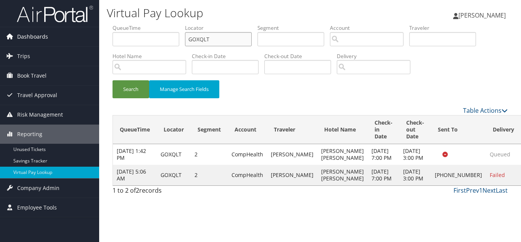
drag, startPoint x: 233, startPoint y: 42, endPoint x: 79, endPoint y: 41, distance: 154.2
click at [80, 41] on div "Dashboards AirPortal 360™ (Manager) My Travel Dashboard Trips Airtinerary® Look…" at bounding box center [260, 121] width 521 height 242
paste input "MIMEOE"
click at [113, 80] on button "Search" at bounding box center [131, 89] width 37 height 18
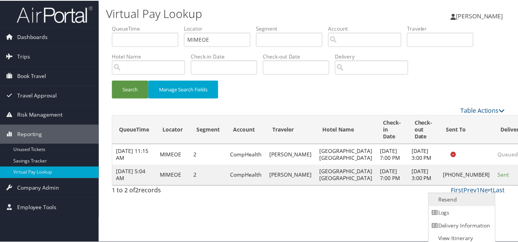
scroll to position [4, 0]
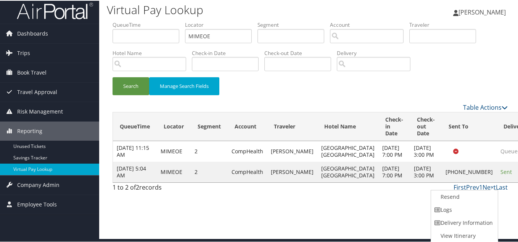
click at [460, 210] on link "Logs" at bounding box center [463, 208] width 65 height 13
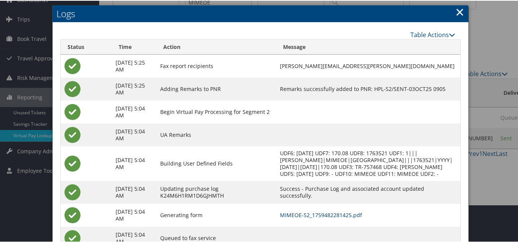
scroll to position [0, 0]
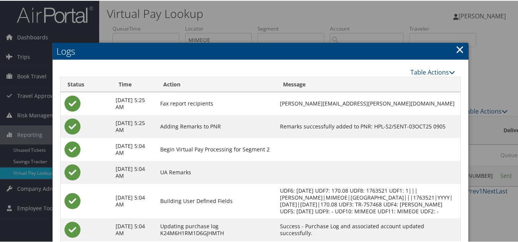
click at [453, 49] on h2 "Logs" at bounding box center [261, 50] width 416 height 17
drag, startPoint x: 459, startPoint y: 50, endPoint x: 461, endPoint y: 72, distance: 21.5
click at [459, 51] on link "×" at bounding box center [460, 48] width 9 height 15
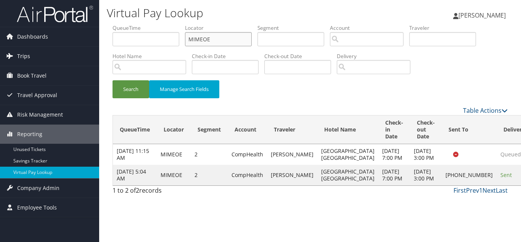
drag, startPoint x: 178, startPoint y: 45, endPoint x: 68, endPoint y: 53, distance: 109.8
click at [68, 53] on div "Dashboards AirPortal 360™ (Manager) My Travel Dashboard Trips Airtinerary® Look…" at bounding box center [260, 121] width 521 height 242
paste input "TR-757519"
click at [227, 37] on input "MIMEOE" at bounding box center [218, 39] width 67 height 14
drag, startPoint x: 219, startPoint y: 42, endPoint x: 127, endPoint y: 47, distance: 91.7
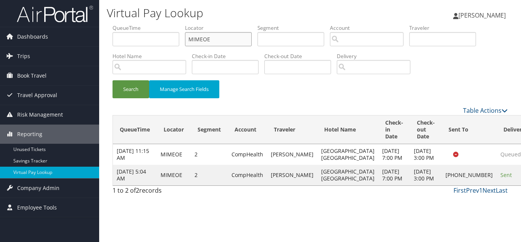
click at [127, 24] on ul "QueueTime Locator MIMEOE Segment Account Traveler Hotel Name Check-in Date Chec…" at bounding box center [310, 24] width 395 height 0
paste input "WWFMZN"
type input "WWFMZN"
click at [113, 80] on button "Search" at bounding box center [131, 89] width 37 height 18
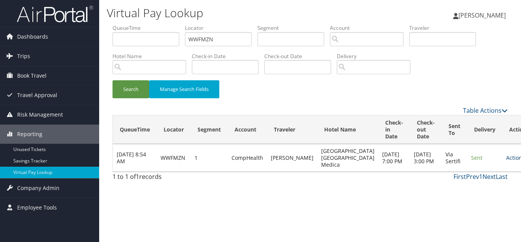
click at [506, 161] on link "Actions" at bounding box center [518, 157] width 24 height 7
click at [466, 190] on link "Logs" at bounding box center [475, 188] width 48 height 13
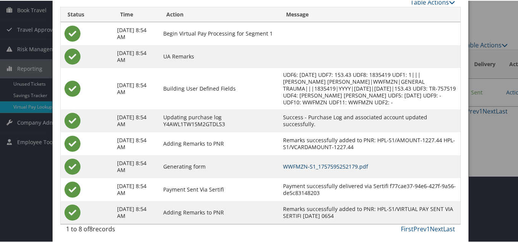
scroll to position [37, 0]
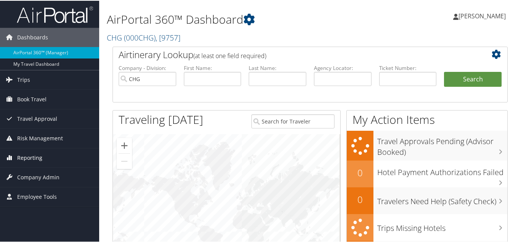
click at [30, 155] on span "Reporting" at bounding box center [29, 156] width 25 height 19
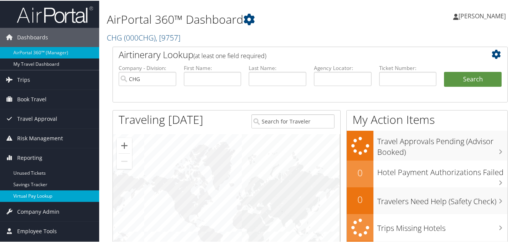
click at [29, 196] on link "Virtual Pay Lookup" at bounding box center [49, 194] width 99 height 11
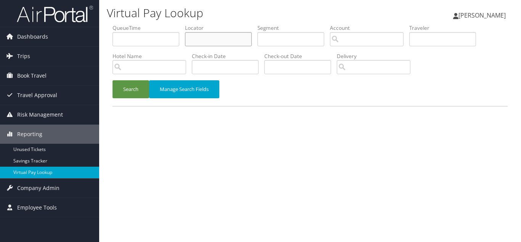
click at [211, 37] on input "text" at bounding box center [218, 39] width 67 height 14
paste input "CWRSAU"
click at [113, 80] on button "Search" at bounding box center [131, 89] width 37 height 18
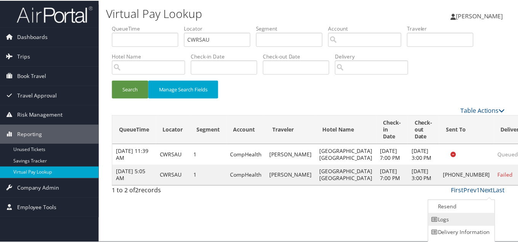
scroll to position [11, 0]
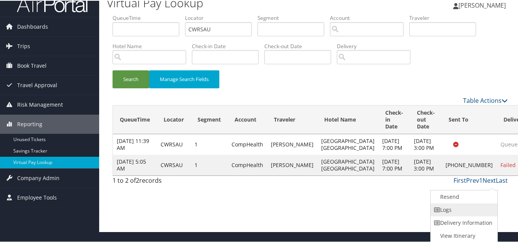
click at [468, 209] on link "Logs" at bounding box center [463, 208] width 65 height 13
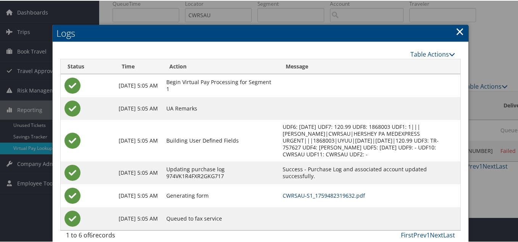
scroll to position [0, 0]
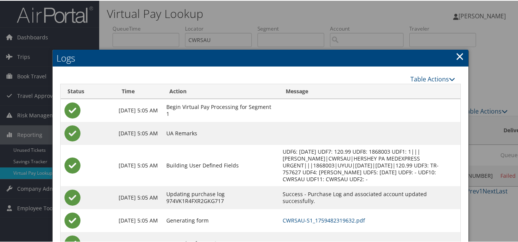
click at [456, 54] on link "×" at bounding box center [460, 55] width 9 height 15
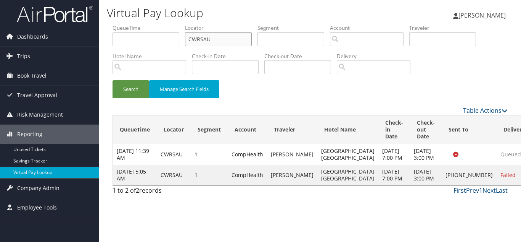
drag, startPoint x: 198, startPoint y: 36, endPoint x: 100, endPoint y: 32, distance: 98.5
click at [113, 24] on ul "QueueTime Locator CWRSAU Segment Account Traveler Hotel Name Check-in Date Chec…" at bounding box center [310, 24] width 395 height 0
paste input "JFMRVN"
click at [113, 80] on button "Search" at bounding box center [131, 89] width 37 height 18
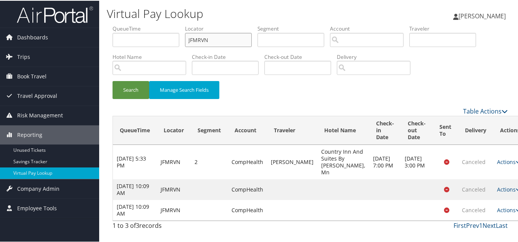
drag, startPoint x: 219, startPoint y: 39, endPoint x: 104, endPoint y: 43, distance: 115.3
click at [113, 42] on form "QueueTime Locator JFMRVN Segment Account Traveler Hotel Name Check-in Date Chec…" at bounding box center [310, 65] width 395 height 82
click at [113, 80] on button "Search" at bounding box center [131, 89] width 37 height 18
click at [344, 88] on div "Search Manage Search Fields" at bounding box center [310, 93] width 407 height 26
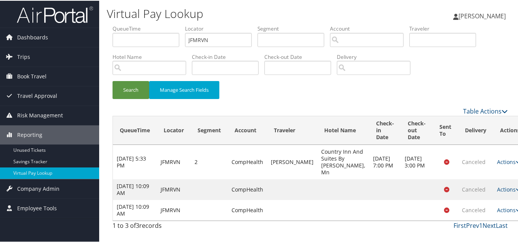
click at [411, 92] on div "Search Manage Search Fields" at bounding box center [310, 93] width 407 height 26
click at [410, 93] on div "Search Manage Search Fields" at bounding box center [310, 93] width 407 height 26
drag, startPoint x: 282, startPoint y: 89, endPoint x: 287, endPoint y: 105, distance: 17.5
click at [282, 90] on div "Search Manage Search Fields" at bounding box center [310, 93] width 407 height 26
drag, startPoint x: 221, startPoint y: 33, endPoint x: 105, endPoint y: 34, distance: 116.8
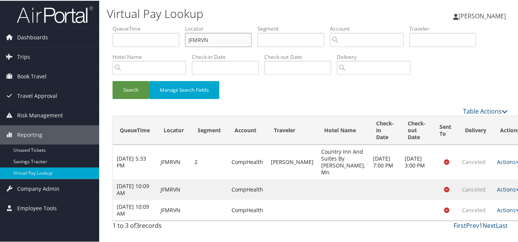
click at [113, 33] on form "QueueTime Locator JFMRVN Segment Account Traveler Hotel Name Check-in Date Chec…" at bounding box center [310, 65] width 395 height 82
paste input "UJDUOW"
click at [113, 80] on button "Search" at bounding box center [131, 89] width 37 height 18
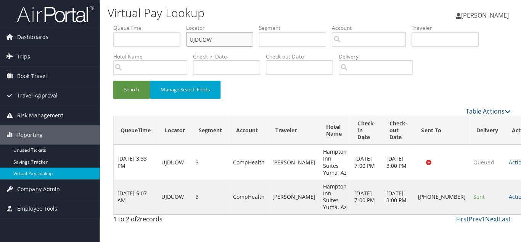
scroll to position [0, 0]
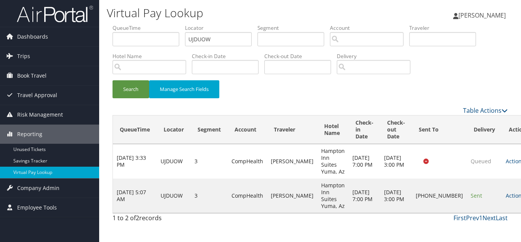
click at [502, 193] on td "Actions Resend Logs Delivery Information View Itinerary" at bounding box center [519, 195] width 34 height 34
click at [506, 192] on link "Actions" at bounding box center [518, 195] width 24 height 7
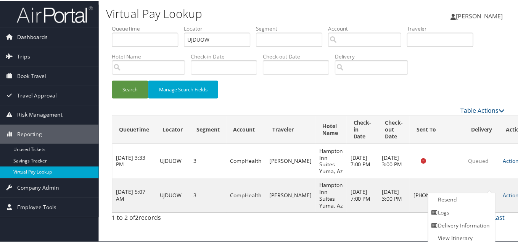
scroll to position [4, 0]
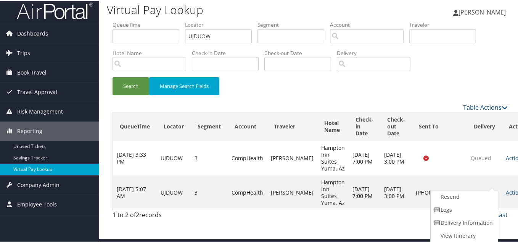
drag, startPoint x: 468, startPoint y: 209, endPoint x: 421, endPoint y: 183, distance: 53.5
click at [467, 209] on link "Logs" at bounding box center [463, 208] width 65 height 13
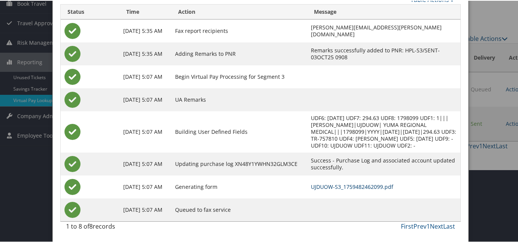
scroll to position [0, 0]
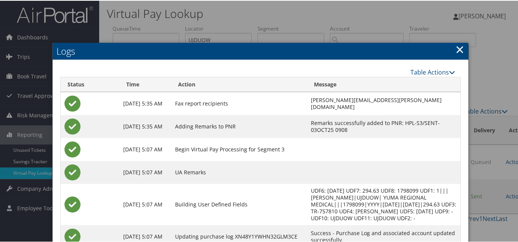
click at [457, 50] on link "×" at bounding box center [460, 48] width 9 height 15
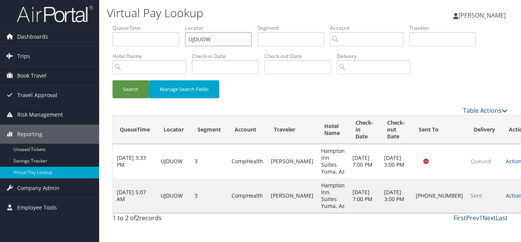
drag, startPoint x: 123, startPoint y: 43, endPoint x: 103, endPoint y: 43, distance: 20.2
click at [104, 43] on div "Virtual Pay Lookup Luke Perry Luke Perry My Settings Travel Agency Contacts Vie…" at bounding box center [310, 121] width 422 height 242
paste input "NVHDO"
click at [113, 80] on button "Search" at bounding box center [131, 89] width 37 height 18
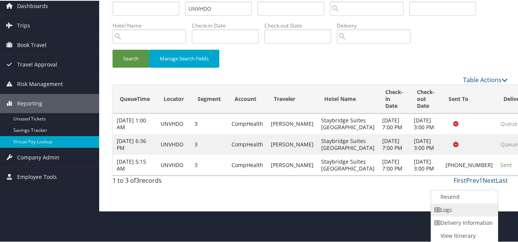
click at [449, 212] on link "Logs" at bounding box center [463, 208] width 65 height 13
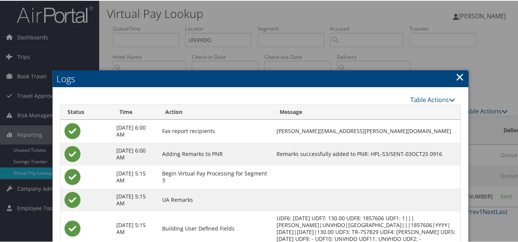
click at [456, 76] on link "×" at bounding box center [460, 75] width 9 height 15
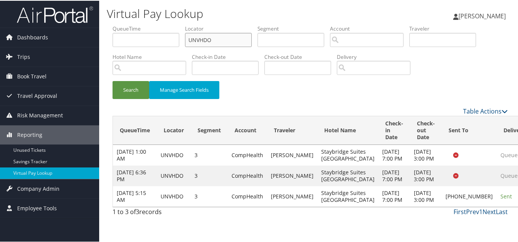
drag, startPoint x: 171, startPoint y: 40, endPoint x: 130, endPoint y: 39, distance: 41.6
click at [136, 24] on ul "QueueTime Locator UNVHDO Segment Account Traveler Hotel Name Check-in Date Chec…" at bounding box center [310, 24] width 395 height 0
paste input "YURSMY"
click at [113, 80] on button "Search" at bounding box center [131, 89] width 37 height 18
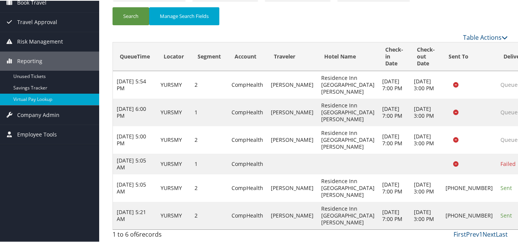
scroll to position [108, 0]
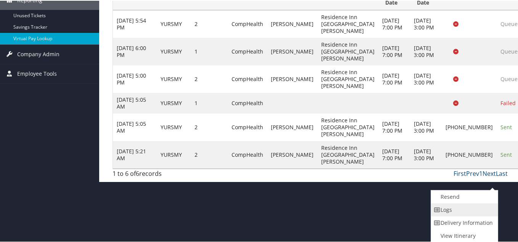
click at [455, 209] on link "Logs" at bounding box center [463, 208] width 65 height 13
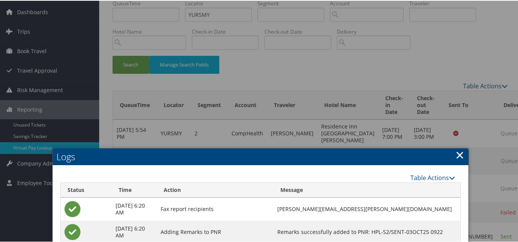
scroll to position [0, 0]
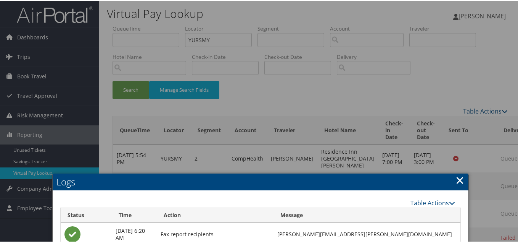
click at [461, 181] on link "×" at bounding box center [460, 178] width 9 height 15
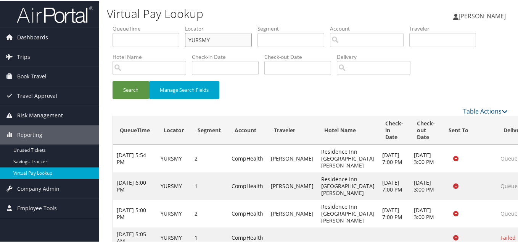
drag, startPoint x: 222, startPoint y: 44, endPoint x: 214, endPoint y: 47, distance: 8.2
click at [87, 45] on div "Dashboards AirPortal 360™ (Manager) My Travel Dashboard Trips Airtinerary® Look…" at bounding box center [260, 157] width 521 height 315
paste input "TR-757851"
click at [113, 80] on button "Search" at bounding box center [131, 89] width 37 height 18
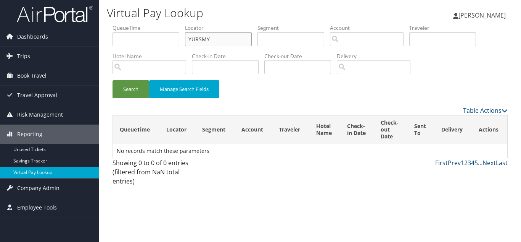
click at [219, 40] on input "YURSMY" at bounding box center [218, 39] width 67 height 14
paste input "FNLKSV"
click at [113, 80] on button "Search" at bounding box center [131, 89] width 37 height 18
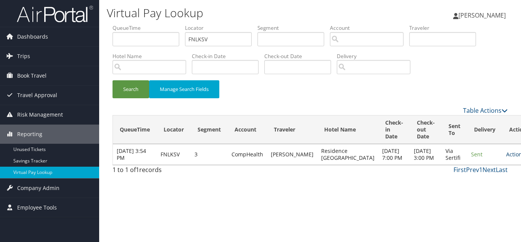
click at [506, 158] on link "Actions" at bounding box center [518, 153] width 24 height 7
click at [475, 183] on link "Logs" at bounding box center [475, 185] width 48 height 13
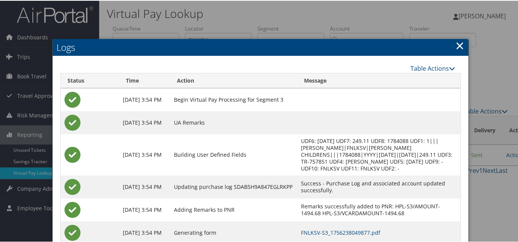
click at [457, 46] on link "×" at bounding box center [460, 44] width 9 height 15
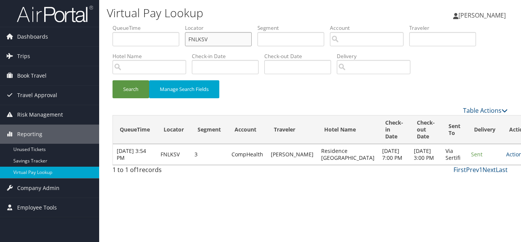
drag, startPoint x: 214, startPoint y: 43, endPoint x: 114, endPoint y: 42, distance: 100.4
click at [118, 24] on ul "QueueTime Locator FNLKSV Segment Account Traveler Hotel Name Check-in Date Chec…" at bounding box center [310, 24] width 395 height 0
paste input "MPOXVL"
click at [113, 80] on button "Search" at bounding box center [131, 89] width 37 height 18
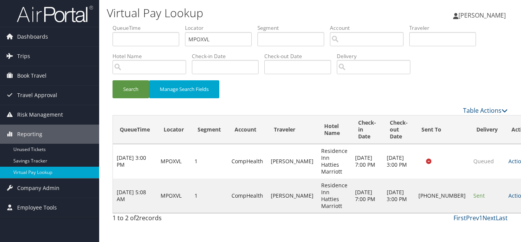
drag, startPoint x: 478, startPoint y: 196, endPoint x: 491, endPoint y: 198, distance: 12.7
click at [509, 196] on link "Actions" at bounding box center [521, 195] width 24 height 7
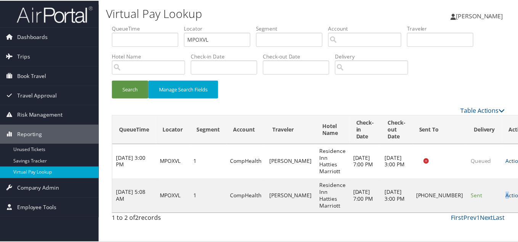
scroll to position [11, 0]
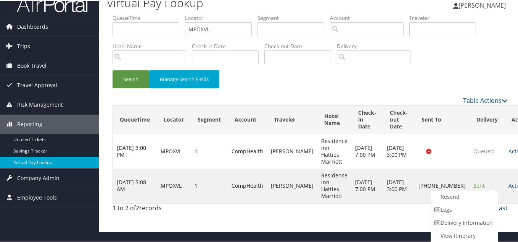
click at [466, 212] on link "Logs" at bounding box center [463, 208] width 65 height 13
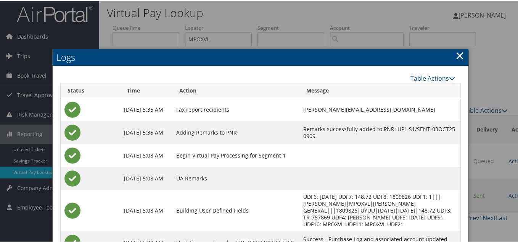
scroll to position [0, 0]
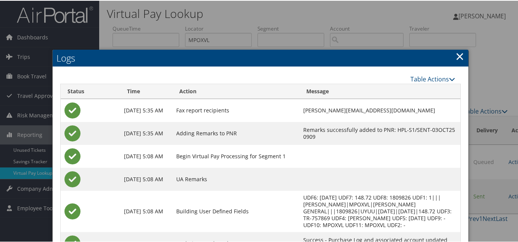
click at [456, 54] on link "×" at bounding box center [460, 55] width 9 height 15
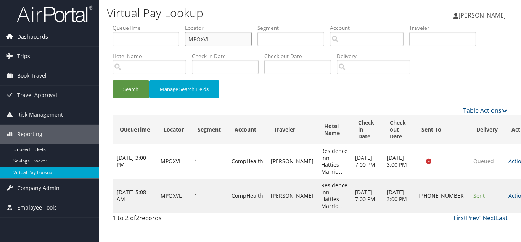
drag, startPoint x: 224, startPoint y: 40, endPoint x: 56, endPoint y: 44, distance: 167.5
click at [56, 44] on div "Dashboards AirPortal 360™ (Manager) My Travel Dashboard Trips Airtinerary® Look…" at bounding box center [260, 121] width 521 height 242
paste input "TR-757885"
click at [223, 45] on input "MPOXVL" at bounding box center [218, 39] width 67 height 14
drag, startPoint x: 222, startPoint y: 39, endPoint x: 144, endPoint y: 53, distance: 79.4
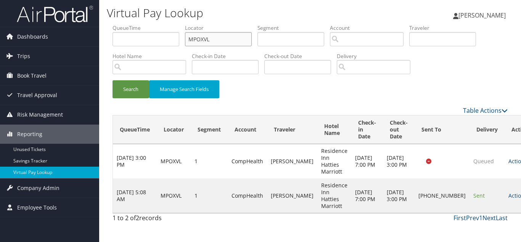
click at [151, 24] on ul "QueueTime Locator MPOXVL Segment Account Traveler Hotel Name Check-in Date Chec…" at bounding box center [310, 24] width 395 height 0
paste input "YJEAID"
click at [113, 80] on button "Search" at bounding box center [131, 89] width 37 height 18
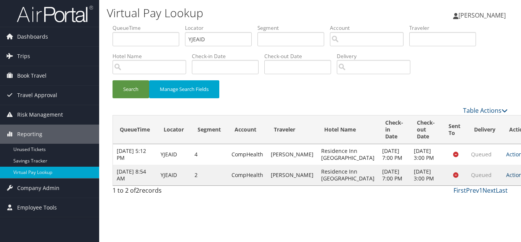
click at [506, 178] on link "Actions" at bounding box center [518, 174] width 24 height 7
click at [468, 215] on link "Logs" at bounding box center [475, 219] width 48 height 13
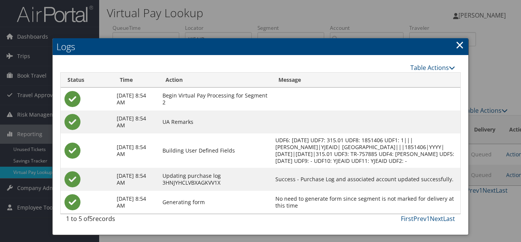
drag, startPoint x: 462, startPoint y: 40, endPoint x: 461, endPoint y: 78, distance: 37.8
click at [462, 43] on link "×" at bounding box center [460, 44] width 9 height 15
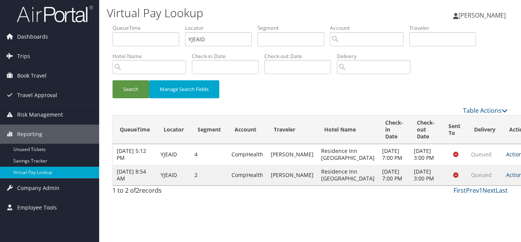
click at [506, 158] on link "Actions" at bounding box center [518, 153] width 24 height 7
click at [479, 183] on link "Logs" at bounding box center [475, 185] width 48 height 13
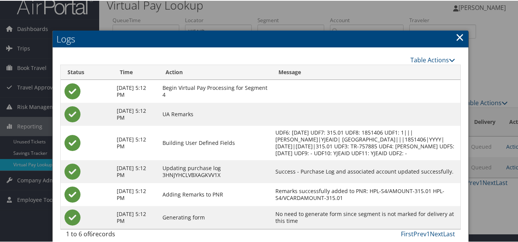
scroll to position [23, 0]
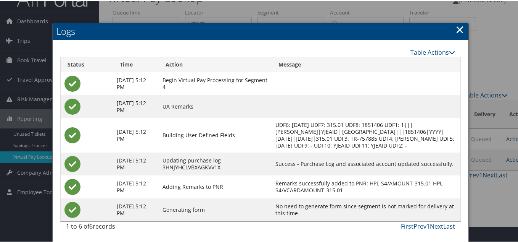
click at [459, 21] on link "×" at bounding box center [460, 28] width 9 height 15
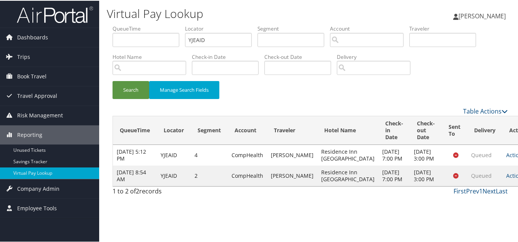
scroll to position [0, 0]
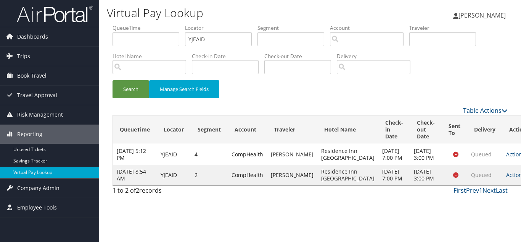
click at [262, 92] on div "Search Manage Search Fields" at bounding box center [310, 93] width 407 height 26
click at [506, 178] on link "Actions" at bounding box center [518, 174] width 24 height 7
click at [481, 218] on link "Logs" at bounding box center [475, 219] width 48 height 13
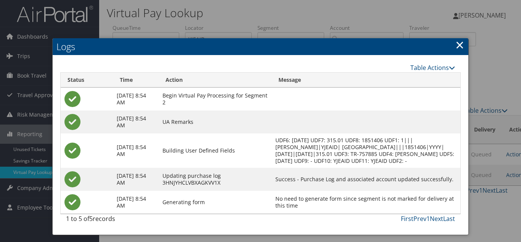
click at [377, 105] on td at bounding box center [366, 98] width 189 height 23
click at [459, 44] on link "×" at bounding box center [460, 44] width 9 height 15
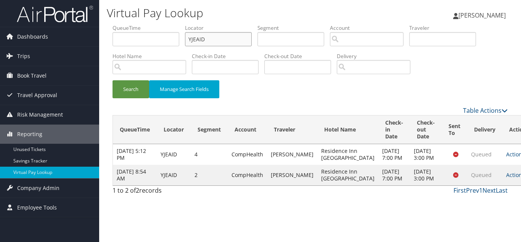
click at [218, 39] on input "YJEAID" at bounding box center [218, 39] width 67 height 14
click at [521, 157] on icon at bounding box center [527, 153] width 5 height 5
click at [475, 184] on link "Logs" at bounding box center [475, 185] width 48 height 13
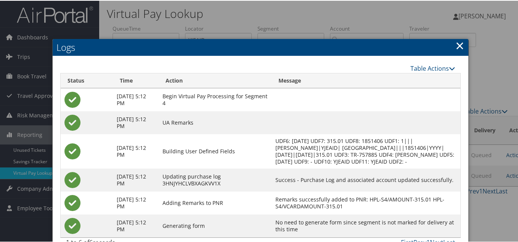
click at [456, 47] on link "×" at bounding box center [460, 44] width 9 height 15
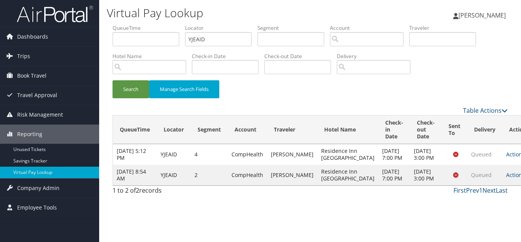
click at [264, 89] on div "Search Manage Search Fields" at bounding box center [310, 93] width 407 height 26
click at [264, 93] on div "Search Manage Search Fields" at bounding box center [310, 93] width 407 height 26
paste input "IMNUEU"
drag, startPoint x: 216, startPoint y: 38, endPoint x: 61, endPoint y: 21, distance: 156.2
click at [65, 21] on div "Dashboards AirPortal 360™ (Manager) My Travel Dashboard Trips Airtinerary® Look…" at bounding box center [260, 121] width 521 height 242
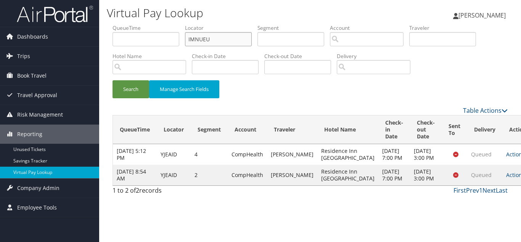
click at [113, 80] on button "Search" at bounding box center [131, 89] width 37 height 18
click at [291, 90] on div "Search Manage Search Fields" at bounding box center [310, 93] width 407 height 26
drag, startPoint x: 132, startPoint y: 40, endPoint x: 115, endPoint y: 40, distance: 16.8
click at [115, 24] on ul "QueueTime Locator IMNUEU Segment Account Traveler Hotel Name Check-in Date Chec…" at bounding box center [310, 24] width 395 height 0
click at [215, 40] on input "IMNUEU" at bounding box center [218, 39] width 67 height 14
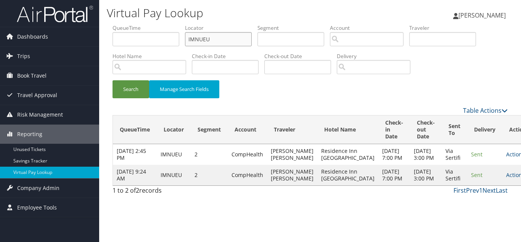
click at [215, 40] on input "IMNUEU" at bounding box center [218, 39] width 67 height 14
click at [113, 80] on button "Search" at bounding box center [131, 89] width 37 height 18
click at [506, 178] on link "Actions" at bounding box center [518, 174] width 24 height 7
click at [479, 215] on link "Logs" at bounding box center [475, 219] width 48 height 13
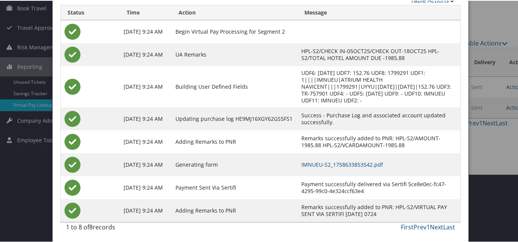
scroll to position [69, 0]
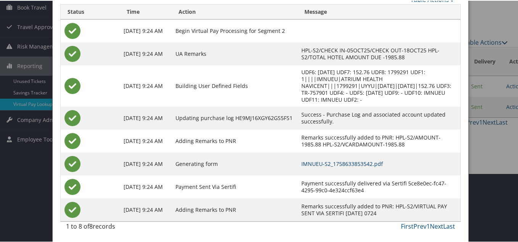
drag, startPoint x: 323, startPoint y: 163, endPoint x: 276, endPoint y: 139, distance: 52.6
drag, startPoint x: 338, startPoint y: 161, endPoint x: 333, endPoint y: 154, distance: 9.1
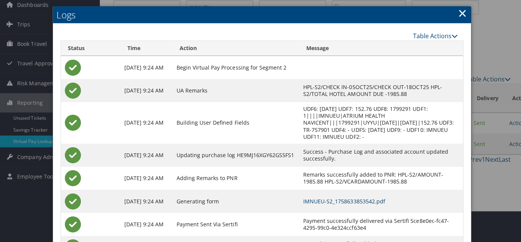
scroll to position [0, 0]
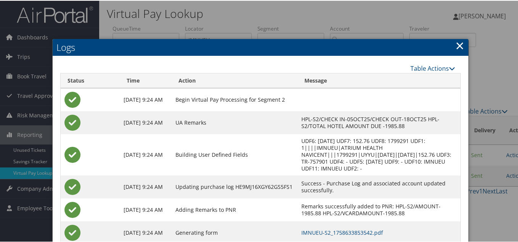
click at [457, 45] on link "×" at bounding box center [460, 44] width 9 height 15
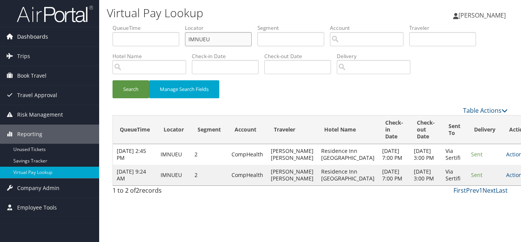
drag, startPoint x: 203, startPoint y: 40, endPoint x: 68, endPoint y: 40, distance: 135.5
click at [75, 40] on div "Dashboards AirPortal 360™ (Manager) My Travel Dashboard Trips Airtinerary® Look…" at bounding box center [260, 121] width 521 height 242
paste input "YTNDJR"
click at [113, 80] on button "Search" at bounding box center [131, 89] width 37 height 18
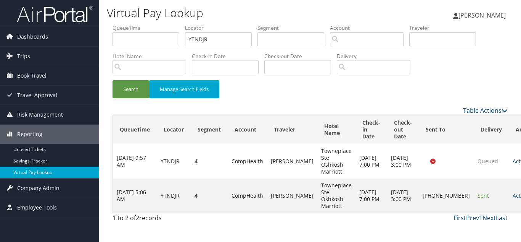
click at [513, 193] on link "Actions" at bounding box center [525, 195] width 24 height 7
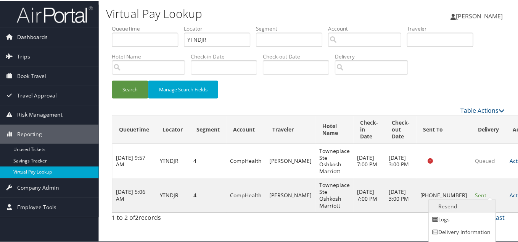
scroll to position [11, 0]
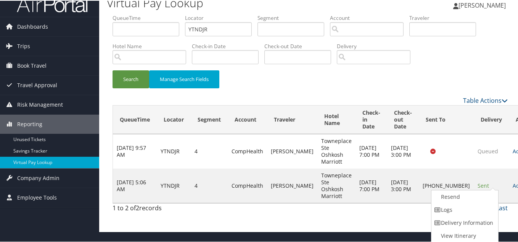
drag, startPoint x: 465, startPoint y: 205, endPoint x: 450, endPoint y: 196, distance: 17.4
click at [465, 205] on link "Logs" at bounding box center [464, 208] width 65 height 13
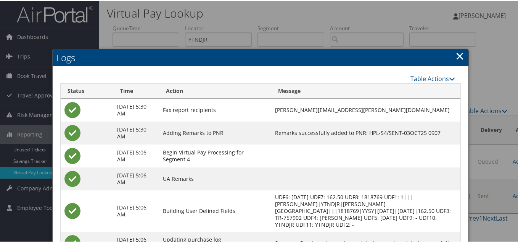
scroll to position [0, 0]
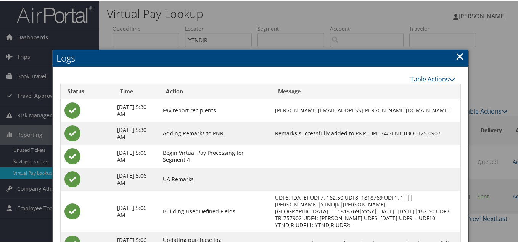
click at [461, 54] on link "×" at bounding box center [460, 55] width 9 height 15
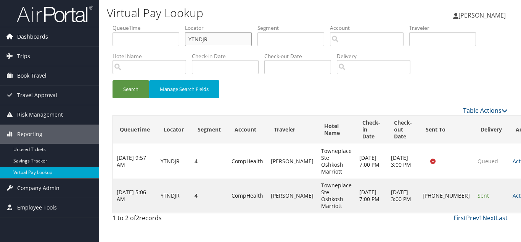
drag, startPoint x: 190, startPoint y: 36, endPoint x: 80, endPoint y: 29, distance: 110.9
click at [85, 29] on div "Dashboards AirPortal 360™ (Manager) My Travel Dashboard Trips Airtinerary® Look…" at bounding box center [260, 121] width 521 height 242
paste input "SFZYDH"
click at [113, 80] on button "Search" at bounding box center [131, 89] width 37 height 18
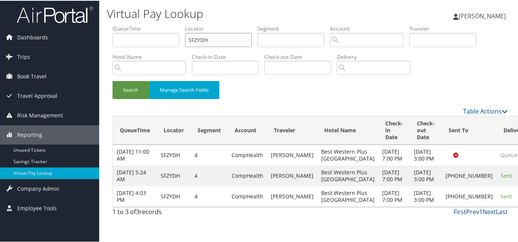
scroll to position [19, 0]
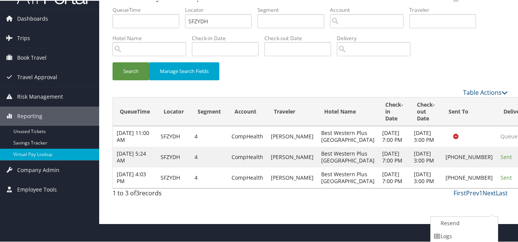
scroll to position [45, 0]
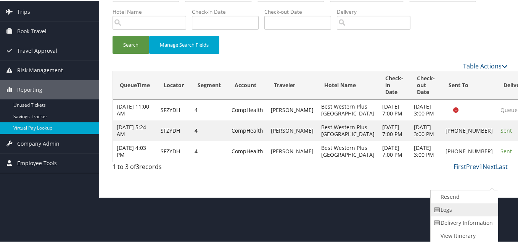
click at [453, 210] on link "Logs" at bounding box center [463, 208] width 65 height 13
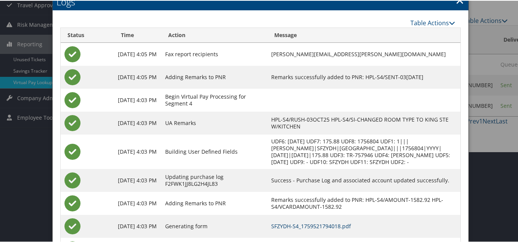
scroll to position [53, 0]
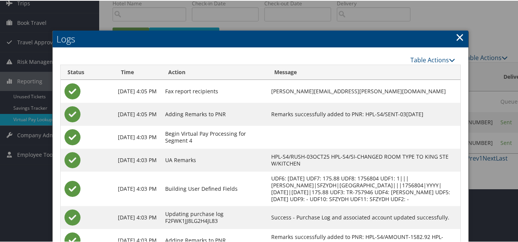
drag, startPoint x: 458, startPoint y: 39, endPoint x: 449, endPoint y: 54, distance: 18.0
click at [458, 39] on link "×" at bounding box center [460, 36] width 9 height 15
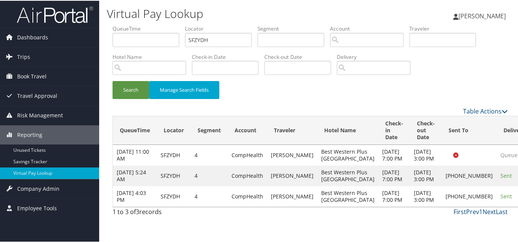
scroll to position [0, 0]
drag, startPoint x: 144, startPoint y: 40, endPoint x: 132, endPoint y: 39, distance: 12.7
click at [132, 24] on ul "QueueTime Locator SFZYDH Segment Account Traveler Hotel Name Check-in Date Chec…" at bounding box center [310, 24] width 395 height 0
paste input "OQDDLK"
click at [113, 80] on button "Search" at bounding box center [131, 89] width 37 height 18
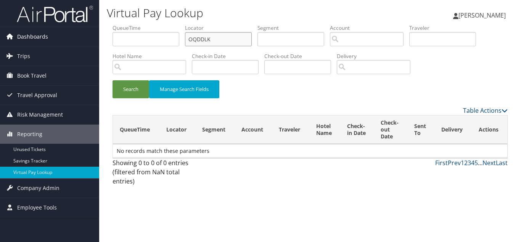
drag, startPoint x: 223, startPoint y: 40, endPoint x: 99, endPoint y: 40, distance: 124.0
click at [99, 40] on div "Dashboards AirPortal 360™ (Manager) My Travel Dashboard Trips Airtinerary® Look…" at bounding box center [260, 121] width 521 height 242
paste input "CTPZG"
click at [113, 80] on button "Search" at bounding box center [131, 89] width 37 height 18
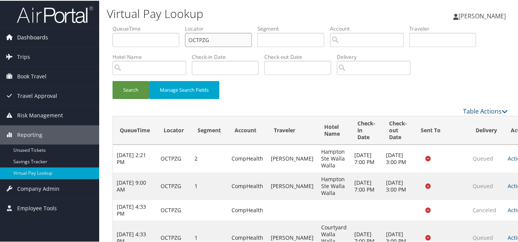
drag, startPoint x: 218, startPoint y: 40, endPoint x: 98, endPoint y: 41, distance: 119.4
click at [98, 41] on div "Dashboards AirPortal 360™ (Manager) My Travel Dashboard Trips Airtinerary® Look…" at bounding box center [260, 178] width 521 height 356
click at [113, 80] on button "Search" at bounding box center [131, 89] width 37 height 18
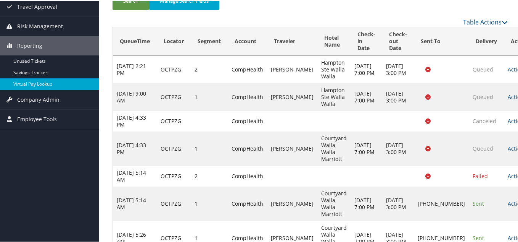
scroll to position [115, 0]
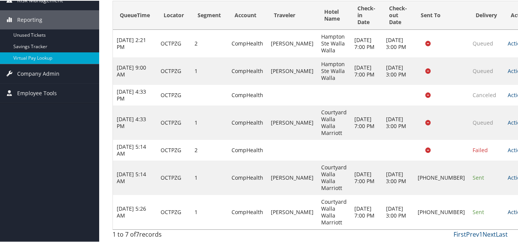
click at [508, 208] on link "Actions" at bounding box center [520, 210] width 24 height 7
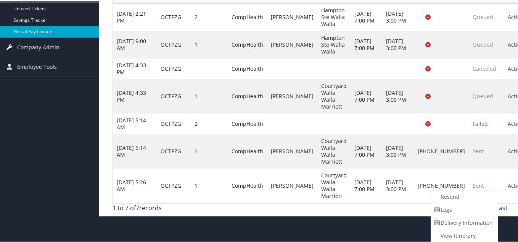
click at [454, 210] on link "Logs" at bounding box center [463, 208] width 65 height 13
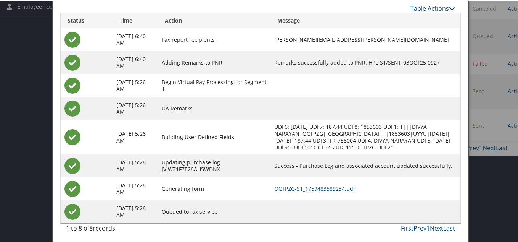
scroll to position [203, 0]
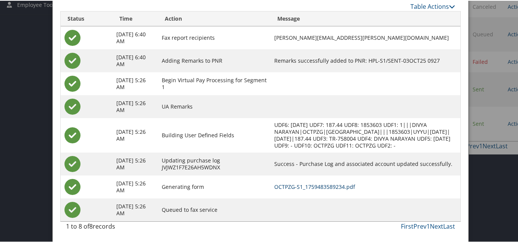
drag, startPoint x: 294, startPoint y: 186, endPoint x: 271, endPoint y: 174, distance: 26.6
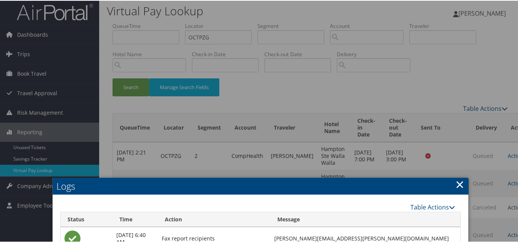
scroll to position [0, 0]
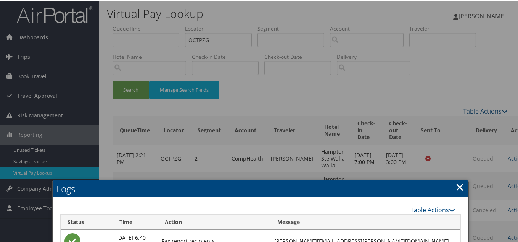
click at [456, 186] on link "×" at bounding box center [460, 185] width 9 height 15
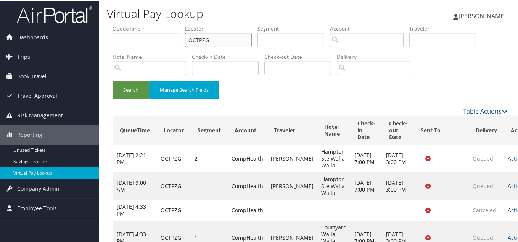
drag, startPoint x: 165, startPoint y: 44, endPoint x: 145, endPoint y: 44, distance: 19.5
click at [145, 24] on ul "QueueTime Locator OCTPZG Segment Account Traveler Hotel Name Check-in Date Chec…" at bounding box center [310, 24] width 395 height 0
paste input "TR-758008"
click at [113, 80] on button "Search" at bounding box center [131, 89] width 37 height 18
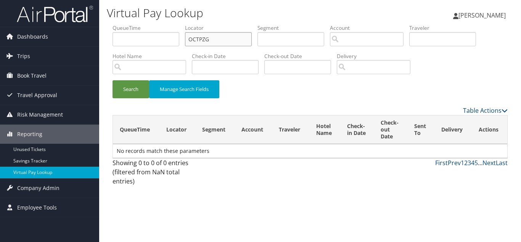
drag, startPoint x: 238, startPoint y: 43, endPoint x: 234, endPoint y: 43, distance: 3.8
click at [237, 43] on input "OCTPZG" at bounding box center [218, 39] width 67 height 14
click at [233, 43] on input "OCTPZG" at bounding box center [218, 39] width 67 height 14
drag, startPoint x: 230, startPoint y: 43, endPoint x: 105, endPoint y: 38, distance: 124.9
click at [113, 24] on ul "QueueTime Locator OCTPZG Segment Account Traveler Hotel Name Check-in Date Chec…" at bounding box center [310, 24] width 395 height 0
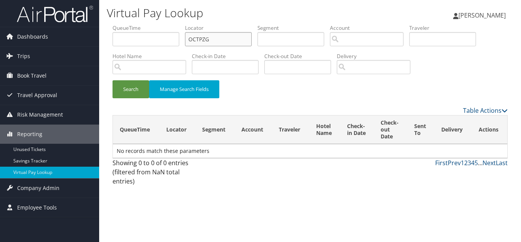
click at [217, 41] on input "OCTPZG" at bounding box center [218, 39] width 67 height 14
click at [113, 80] on button "Search" at bounding box center [131, 89] width 37 height 18
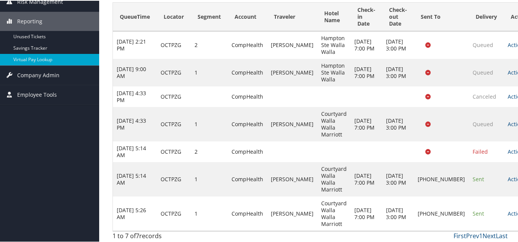
scroll to position [115, 0]
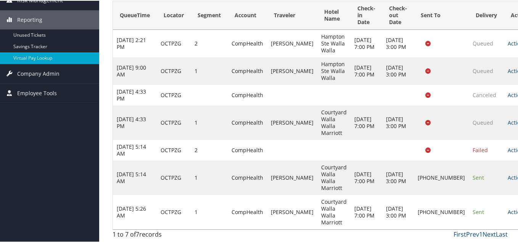
click at [508, 211] on link "Actions" at bounding box center [520, 210] width 24 height 7
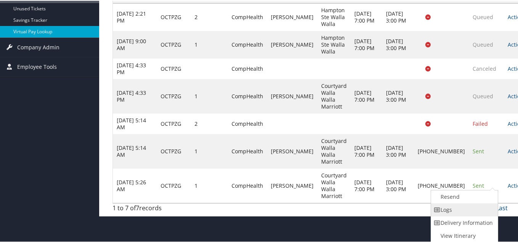
click at [450, 206] on link "Logs" at bounding box center [463, 208] width 65 height 13
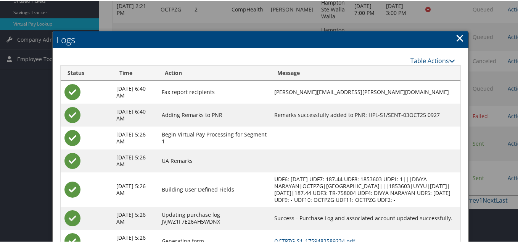
scroll to position [203, 0]
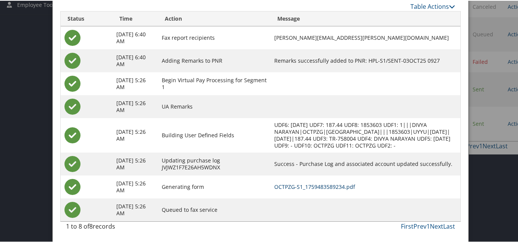
drag, startPoint x: 294, startPoint y: 184, endPoint x: 193, endPoint y: 68, distance: 153.6
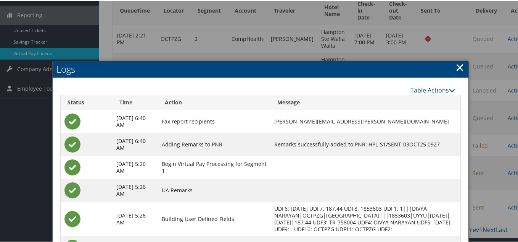
scroll to position [89, 0]
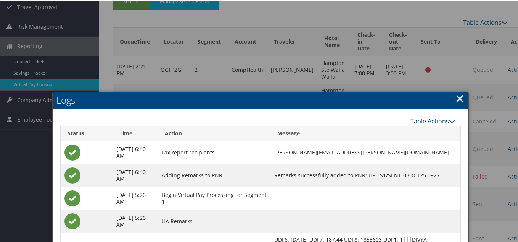
click at [458, 97] on link "×" at bounding box center [460, 97] width 9 height 15
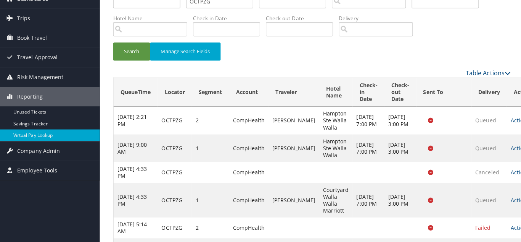
scroll to position [0, 0]
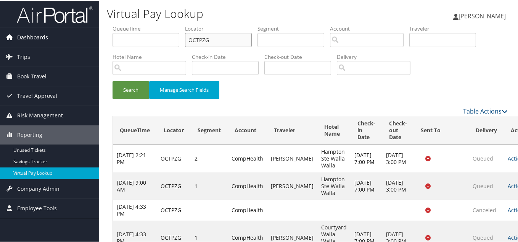
drag, startPoint x: 195, startPoint y: 39, endPoint x: 73, endPoint y: 27, distance: 123.0
click at [91, 26] on div "Dashboards AirPortal 360™ (Manager) My Travel Dashboard Trips Airtinerary® Look…" at bounding box center [260, 178] width 521 height 356
paste input "JGFAOC"
click at [113, 80] on button "Search" at bounding box center [131, 89] width 37 height 18
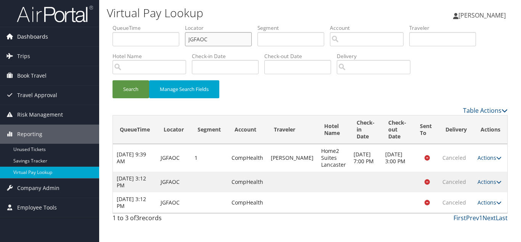
drag, startPoint x: 214, startPoint y: 39, endPoint x: 54, endPoint y: 36, distance: 160.3
click at [65, 33] on div "Dashboards AirPortal 360™ (Manager) My Travel Dashboard Trips Airtinerary® Look…" at bounding box center [260, 121] width 521 height 242
paste input "DJGYSD"
type input "DJGYSD"
click at [113, 80] on button "Search" at bounding box center [131, 89] width 37 height 18
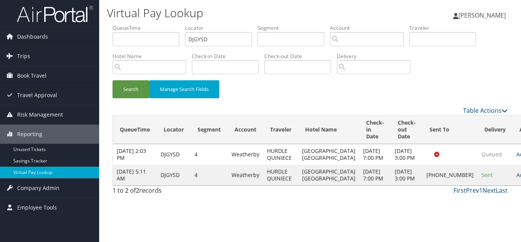
click at [517, 178] on link "Actions" at bounding box center [529, 174] width 24 height 7
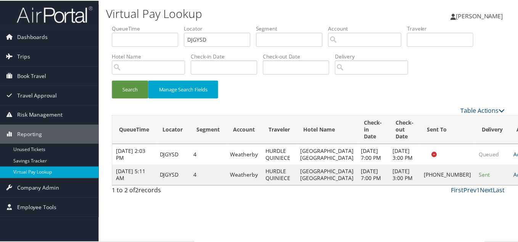
scroll to position [4, 0]
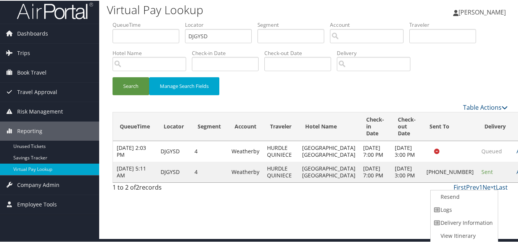
click at [465, 206] on link "Logs" at bounding box center [463, 208] width 65 height 13
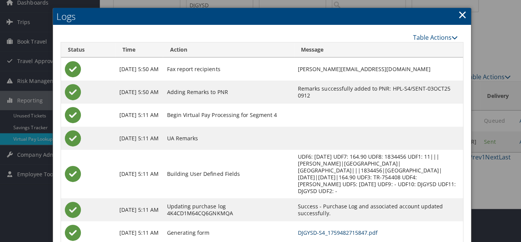
scroll to position [0, 0]
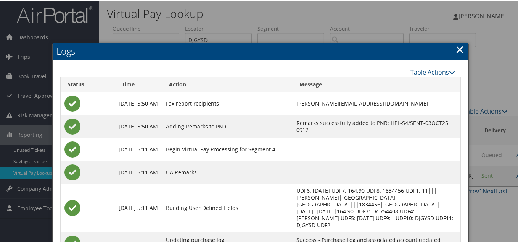
click at [457, 50] on link "×" at bounding box center [460, 48] width 9 height 15
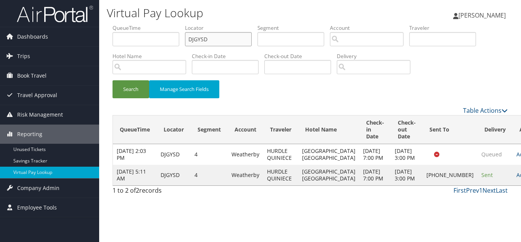
drag, startPoint x: 208, startPoint y: 40, endPoint x: 135, endPoint y: 39, distance: 72.5
click at [136, 24] on ul "QueueTime Locator DJGYSD Segment Account Traveler Hotel Name Check-in Date Chec…" at bounding box center [310, 24] width 395 height 0
click at [31, 161] on link "Savings Tracker" at bounding box center [49, 160] width 99 height 11
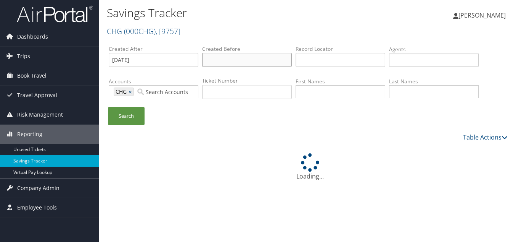
click at [232, 62] on input "text" at bounding box center [247, 60] width 90 height 14
paste input "MTOUIB"
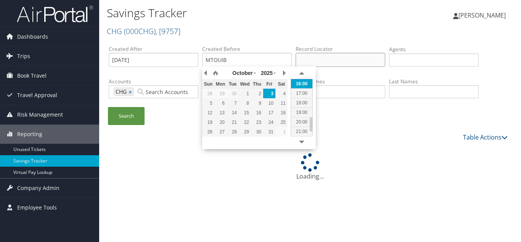
type input "[DATE] 16:20"
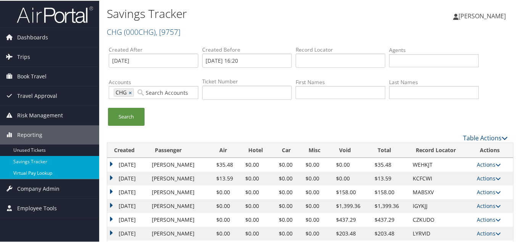
click at [33, 173] on link "Virtual Pay Lookup" at bounding box center [49, 171] width 99 height 11
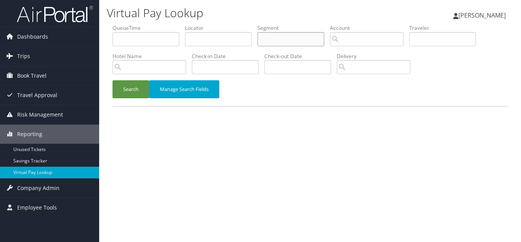
click at [305, 34] on input "text" at bounding box center [291, 39] width 67 height 14
drag, startPoint x: 197, startPoint y: 38, endPoint x: 18, endPoint y: 27, distance: 179.7
click at [20, 27] on div "Dashboards AirPortal 360™ (Manager) My Travel Dashboard Trips Airtinerary® Look…" at bounding box center [260, 121] width 521 height 242
paste input "MTOUIB"
click at [113, 80] on button "Search" at bounding box center [131, 89] width 37 height 18
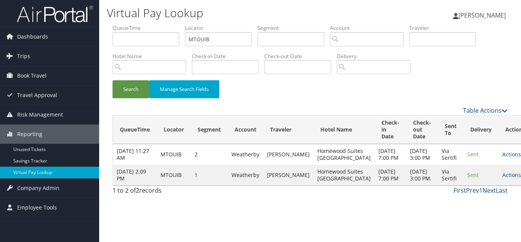
click at [503, 178] on link "Actions" at bounding box center [515, 174] width 24 height 7
click at [471, 217] on link "Logs" at bounding box center [475, 219] width 48 height 13
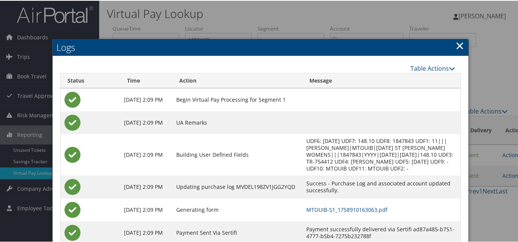
drag, startPoint x: 460, startPoint y: 47, endPoint x: 457, endPoint y: 53, distance: 6.4
click at [460, 47] on link "×" at bounding box center [460, 44] width 9 height 15
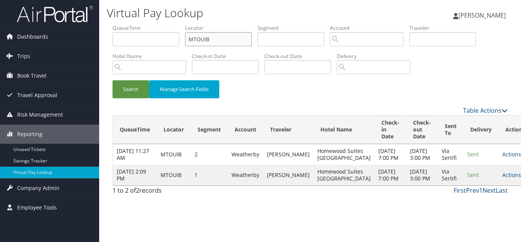
drag, startPoint x: 149, startPoint y: 37, endPoint x: 104, endPoint y: 37, distance: 45.0
click at [113, 37] on form "QueueTime Locator MTOUIB Segment Account Traveler Hotel Name Check-in Date Chec…" at bounding box center [310, 65] width 395 height 82
paste input "LCTPFM"
click at [113, 80] on button "Search" at bounding box center [131, 89] width 37 height 18
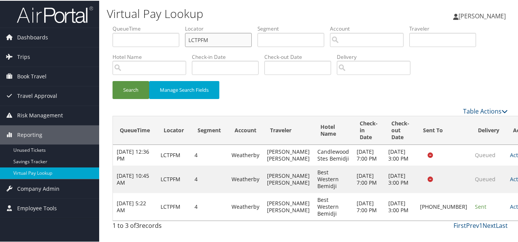
scroll to position [5, 0]
click at [510, 209] on link "Actions" at bounding box center [522, 205] width 24 height 7
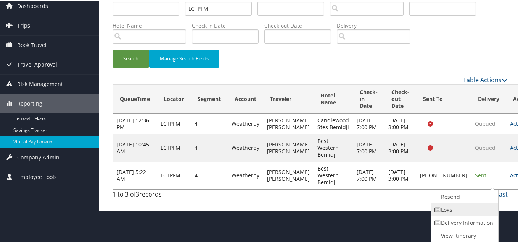
click at [461, 211] on link "Logs" at bounding box center [463, 208] width 65 height 13
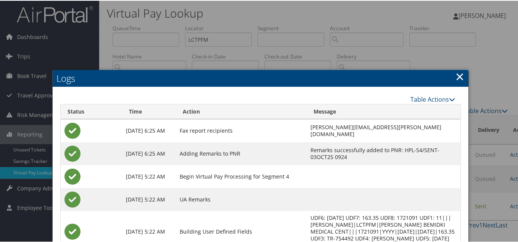
scroll to position [0, 0]
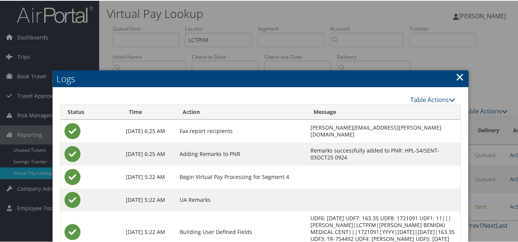
click at [458, 75] on link "×" at bounding box center [460, 75] width 9 height 15
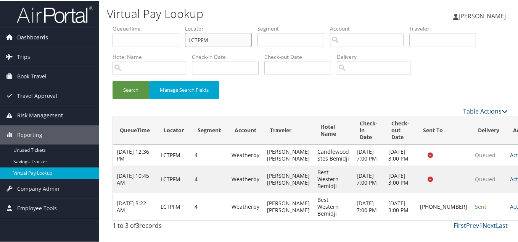
drag, startPoint x: 214, startPoint y: 36, endPoint x: 83, endPoint y: 40, distance: 131.0
click at [90, 38] on div "Dashboards AirPortal 360™ (Manager) My Travel Dashboard Trips Airtinerary® Look…" at bounding box center [260, 121] width 521 height 242
paste input "FOASXG"
click at [113, 80] on button "Search" at bounding box center [131, 89] width 37 height 18
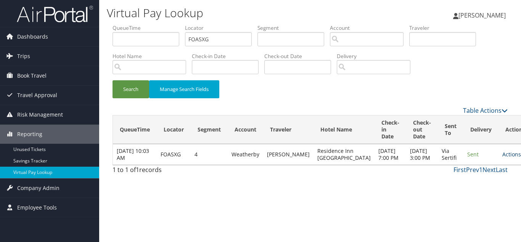
click at [503, 156] on link "Actions" at bounding box center [515, 153] width 24 height 7
click at [472, 189] on link "View Itinerary" at bounding box center [475, 194] width 48 height 13
click at [503, 157] on link "Actions" at bounding box center [515, 153] width 24 height 7
click at [480, 182] on link "Logs" at bounding box center [475, 181] width 48 height 13
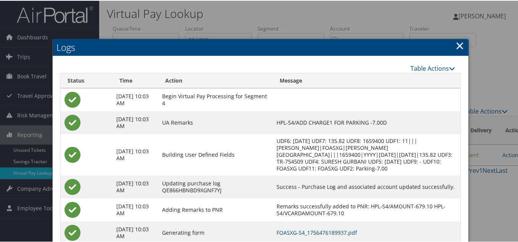
click at [458, 48] on link "×" at bounding box center [460, 44] width 9 height 15
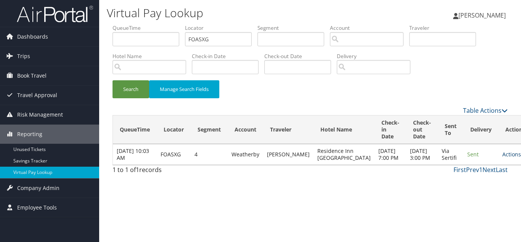
click at [503, 158] on link "Actions" at bounding box center [515, 153] width 24 height 7
click at [468, 179] on link "Logs" at bounding box center [475, 181] width 48 height 13
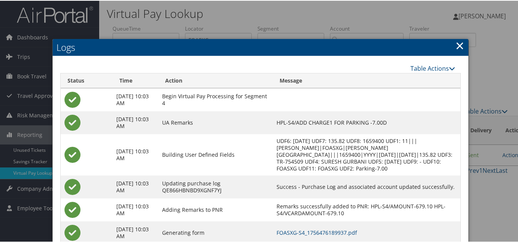
click at [456, 45] on link "×" at bounding box center [460, 44] width 9 height 15
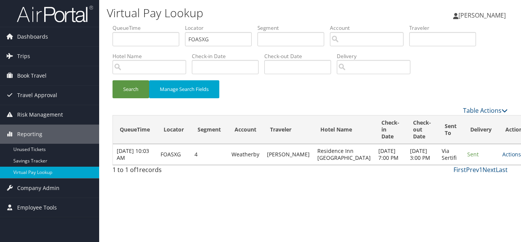
click at [366, 105] on div "Search Manage Search Fields" at bounding box center [310, 93] width 407 height 26
click at [503, 157] on link "Actions" at bounding box center [515, 153] width 24 height 7
click at [469, 183] on link "Logs" at bounding box center [475, 181] width 48 height 13
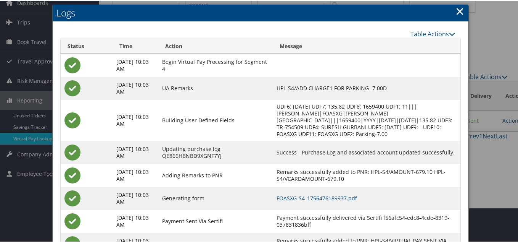
scroll to position [69, 0]
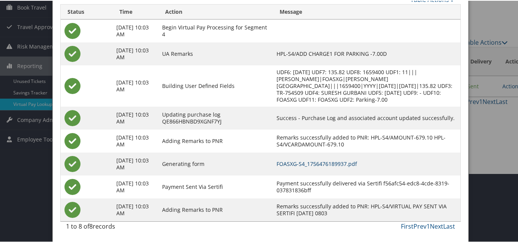
drag, startPoint x: 359, startPoint y: 163, endPoint x: 327, endPoint y: 145, distance: 36.0
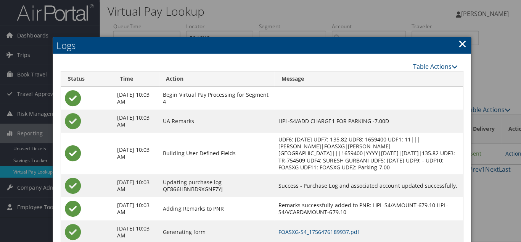
scroll to position [0, 0]
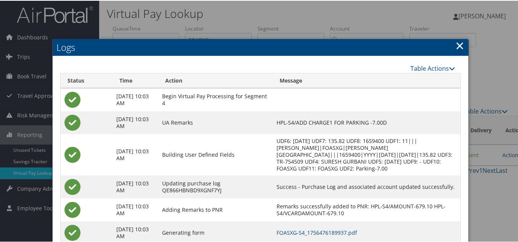
click at [459, 44] on link "×" at bounding box center [460, 44] width 9 height 15
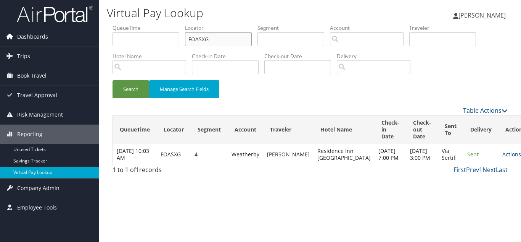
paste input "OWTZHH"
drag, startPoint x: 205, startPoint y: 39, endPoint x: 95, endPoint y: 40, distance: 109.9
click at [97, 39] on div "Dashboards AirPortal 360™ (Manager) My Travel Dashboard Trips Airtinerary® Look…" at bounding box center [260, 121] width 521 height 242
click at [113, 80] on button "Search" at bounding box center [131, 89] width 37 height 18
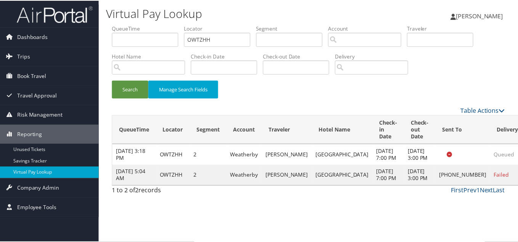
scroll to position [4, 0]
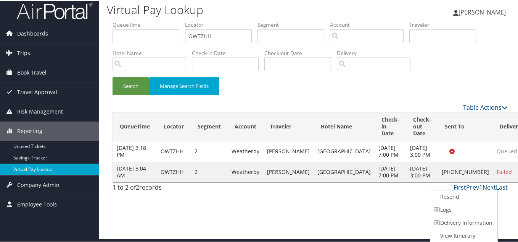
drag, startPoint x: 398, startPoint y: 216, endPoint x: 421, endPoint y: 206, distance: 24.9
click at [399, 216] on div "Virtual Pay Lookup [PERSON_NAME] [PERSON_NAME] My Settings Travel Agency Contac…" at bounding box center [310, 117] width 422 height 242
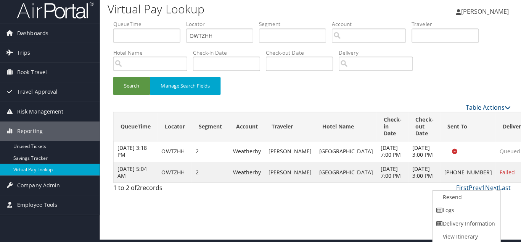
scroll to position [0, 0]
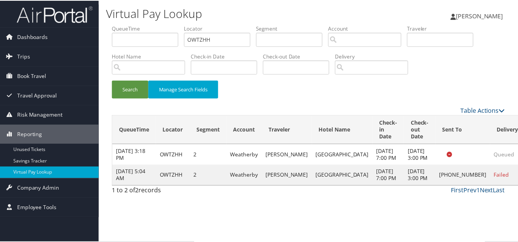
scroll to position [4, 0]
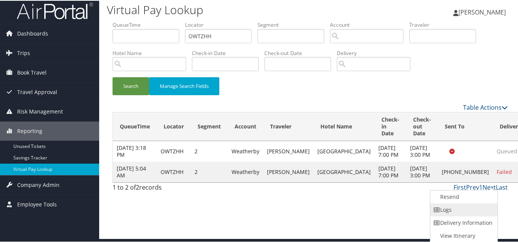
click at [457, 207] on link "Logs" at bounding box center [462, 208] width 65 height 13
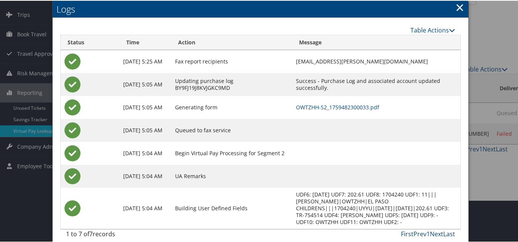
scroll to position [43, 0]
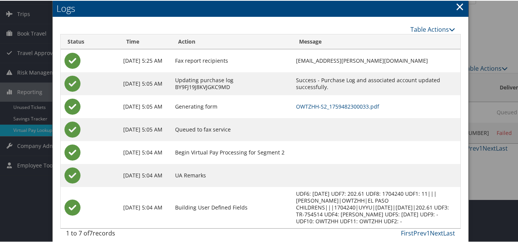
click at [459, 9] on link "×" at bounding box center [460, 5] width 9 height 15
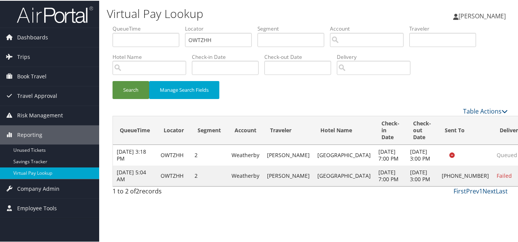
scroll to position [0, 0]
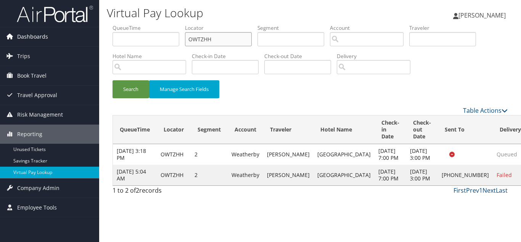
drag, startPoint x: 192, startPoint y: 38, endPoint x: 57, endPoint y: 38, distance: 135.5
click at [65, 35] on div "Dashboards AirPortal 360™ (Manager) My Travel Dashboard Trips Airtinerary® Look…" at bounding box center [260, 121] width 521 height 242
paste input "WFACRV"
click at [113, 80] on button "Search" at bounding box center [131, 89] width 37 height 18
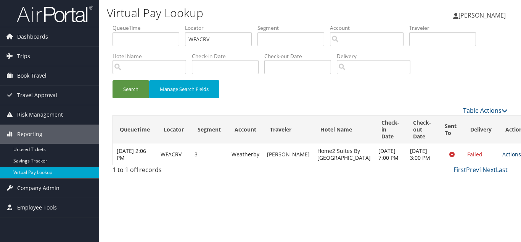
click at [503, 158] on link "Actions" at bounding box center [515, 153] width 24 height 7
click at [472, 186] on link "Logs" at bounding box center [474, 185] width 48 height 13
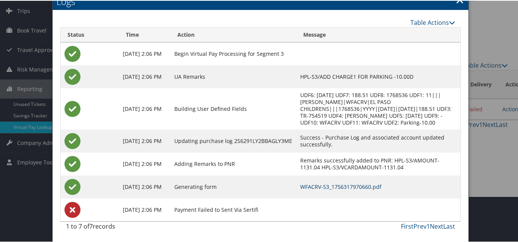
scroll to position [8, 0]
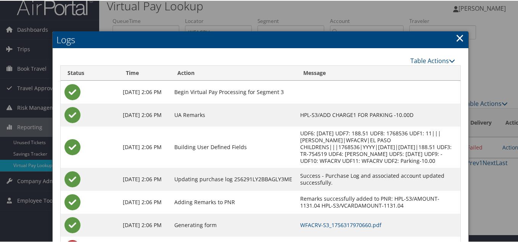
click at [459, 39] on link "×" at bounding box center [460, 36] width 9 height 15
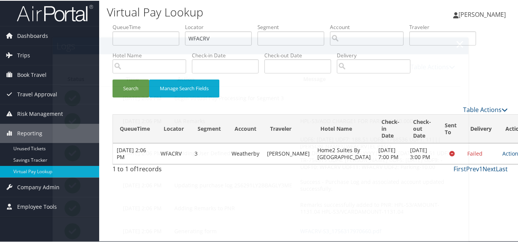
scroll to position [0, 0]
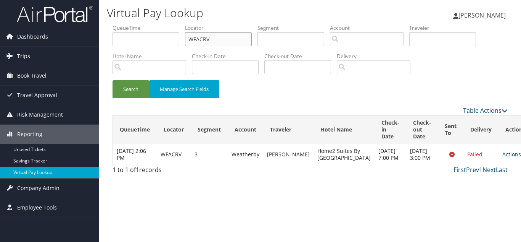
drag, startPoint x: 155, startPoint y: 41, endPoint x: 89, endPoint y: 48, distance: 66.0
click at [96, 46] on div "Dashboards AirPortal 360™ (Manager) My Travel Dashboard Trips Airtinerary® Look…" at bounding box center [260, 121] width 521 height 242
paste input "TR-754521"
paste input "JIAE"
drag, startPoint x: 228, startPoint y: 41, endPoint x: 42, endPoint y: 42, distance: 186.6
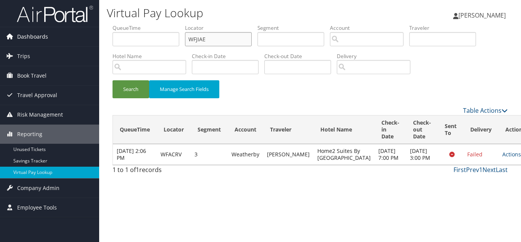
click at [43, 41] on div "Dashboards AirPortal 360™ (Manager) My Travel Dashboard Trips Airtinerary® Look…" at bounding box center [260, 121] width 521 height 242
paste input "text"
type input "WFJIAE"
click at [113, 80] on button "Search" at bounding box center [131, 89] width 37 height 18
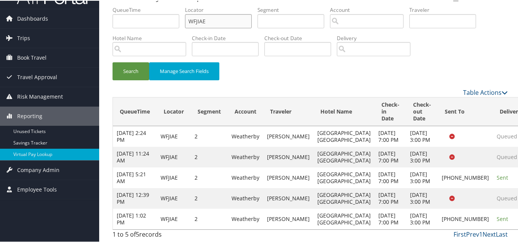
scroll to position [87, 0]
drag, startPoint x: 480, startPoint y: 211, endPoint x: 484, endPoint y: 214, distance: 5.5
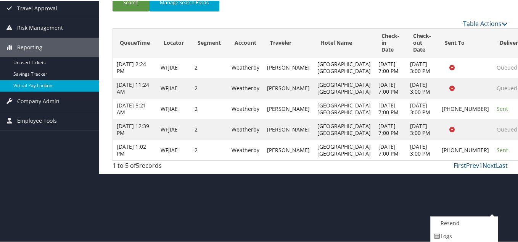
scroll to position [114, 0]
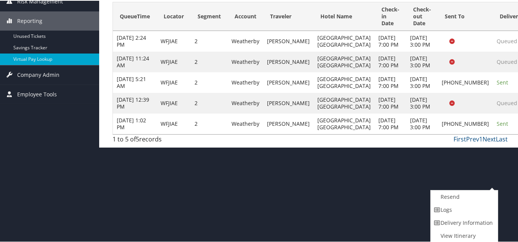
click at [459, 210] on link "Logs" at bounding box center [463, 208] width 65 height 13
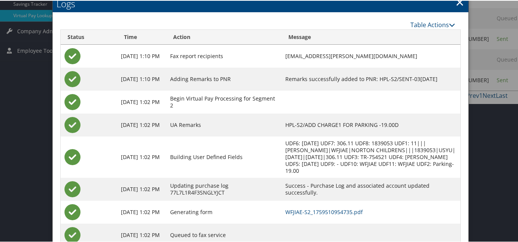
scroll to position [182, 0]
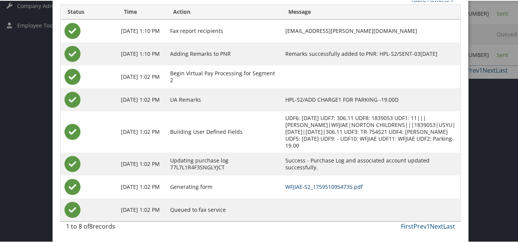
click at [329, 184] on link "WFJIAE-S2_1759510954735.pdf" at bounding box center [323, 185] width 77 height 7
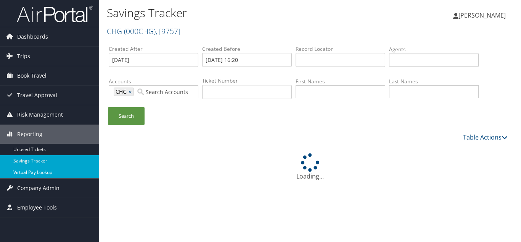
click at [31, 171] on link "Virtual Pay Lookup" at bounding box center [49, 171] width 99 height 11
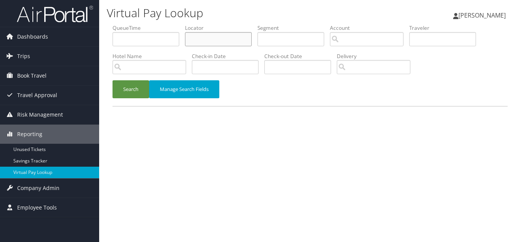
click at [213, 39] on input "text" at bounding box center [218, 39] width 67 height 14
paste input "IANOHG"
click at [113, 80] on button "Search" at bounding box center [131, 89] width 37 height 18
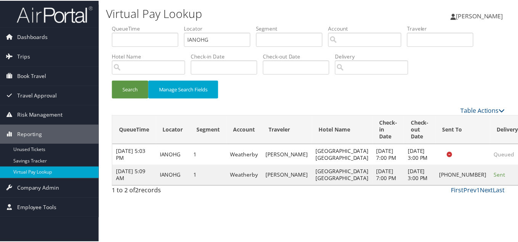
scroll to position [11, 0]
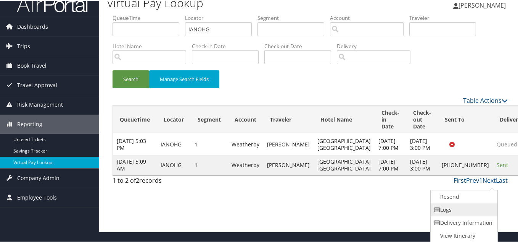
click at [459, 208] on link "Logs" at bounding box center [463, 208] width 65 height 13
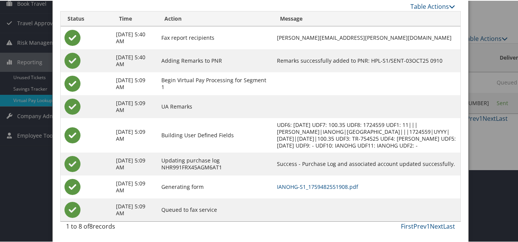
scroll to position [79, 0]
drag, startPoint x: 356, startPoint y: 186, endPoint x: 348, endPoint y: 181, distance: 9.3
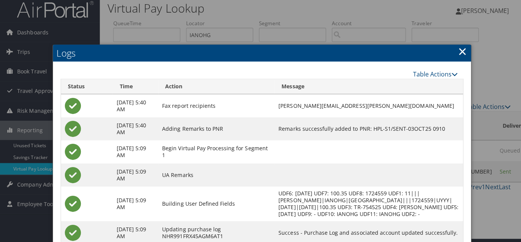
scroll to position [0, 0]
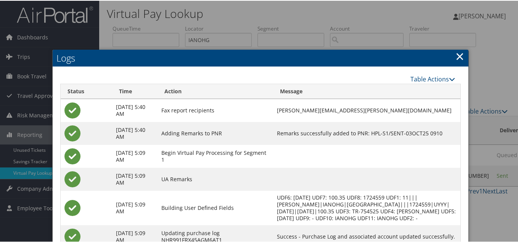
click at [463, 55] on h2 "Logs" at bounding box center [261, 57] width 416 height 17
click at [457, 55] on link "×" at bounding box center [460, 55] width 9 height 15
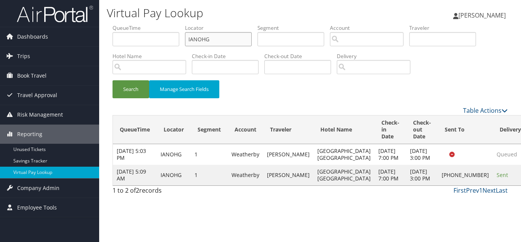
drag, startPoint x: 222, startPoint y: 42, endPoint x: 110, endPoint y: 40, distance: 111.8
click at [135, 24] on ul "QueueTime Locator IANOHG Segment Account Traveler Hotel Name Check-in Date Chec…" at bounding box center [310, 24] width 395 height 0
paste input "TR-754528"
drag, startPoint x: 232, startPoint y: 43, endPoint x: 100, endPoint y: 52, distance: 132.0
click at [102, 52] on div "Virtual Pay Lookup [PERSON_NAME] [PERSON_NAME] My Settings Travel Agency Contac…" at bounding box center [310, 121] width 422 height 242
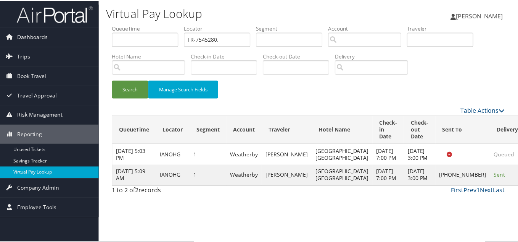
scroll to position [11, 0]
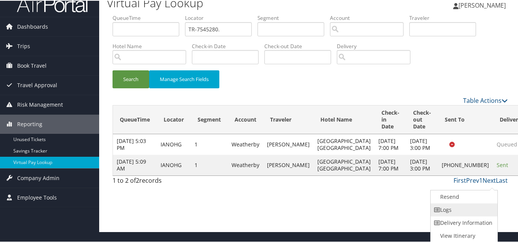
click at [470, 213] on link "Logs" at bounding box center [463, 208] width 65 height 13
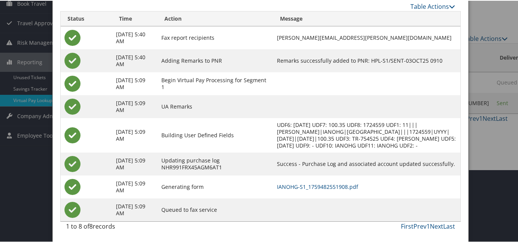
scroll to position [79, 0]
drag, startPoint x: 348, startPoint y: 186, endPoint x: 345, endPoint y: 185, distance: 3.9
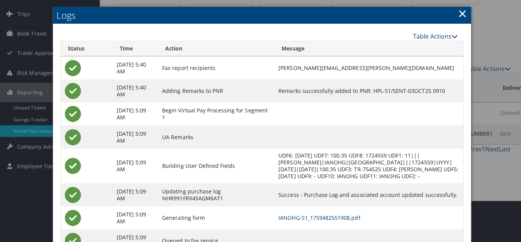
scroll to position [0, 0]
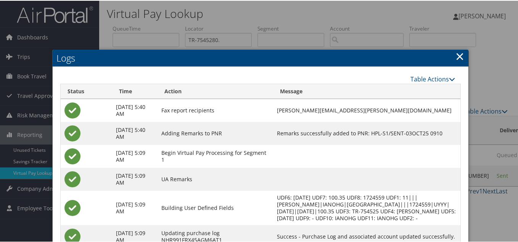
drag, startPoint x: 457, startPoint y: 53, endPoint x: 296, endPoint y: 57, distance: 161.5
click at [456, 56] on link "×" at bounding box center [460, 55] width 9 height 15
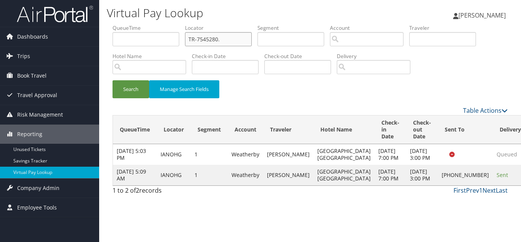
drag, startPoint x: 213, startPoint y: 37, endPoint x: 156, endPoint y: 35, distance: 56.1
click at [165, 24] on ul "QueueTime Locator TR-7545280. Segment Account Traveler Hotel Name Check-in Date…" at bounding box center [310, 24] width 395 height 0
paste input "QSCTGD"
click at [113, 80] on button "Search" at bounding box center [131, 89] width 37 height 18
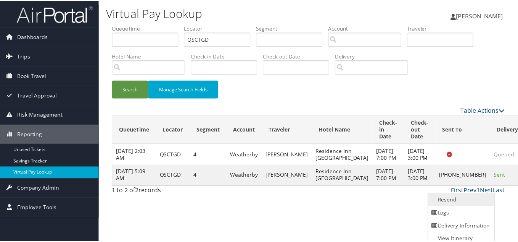
scroll to position [4, 0]
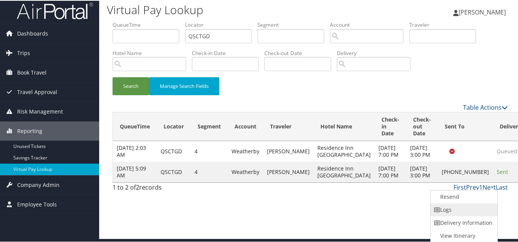
click at [470, 208] on link "Logs" at bounding box center [463, 208] width 65 height 13
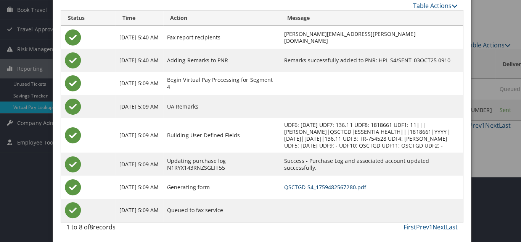
scroll to position [0, 0]
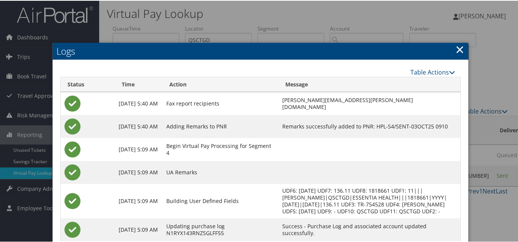
click at [459, 50] on link "×" at bounding box center [460, 48] width 9 height 15
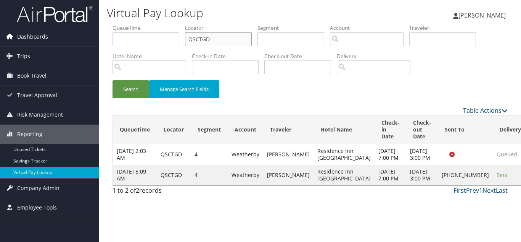
drag, startPoint x: 75, startPoint y: 39, endPoint x: 55, endPoint y: 39, distance: 20.2
click at [56, 39] on div "Dashboards AirPortal 360™ (Manager) My Travel Dashboard Trips Airtinerary® Look…" at bounding box center [260, 121] width 521 height 242
paste input "AUJYOO"
click at [113, 80] on button "Search" at bounding box center [131, 89] width 37 height 18
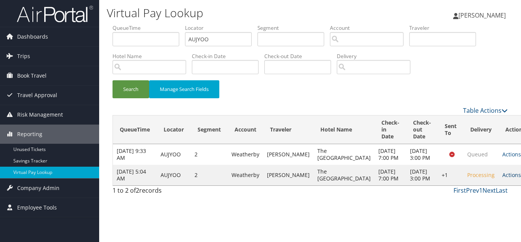
click at [503, 178] on link "Actions" at bounding box center [515, 174] width 24 height 7
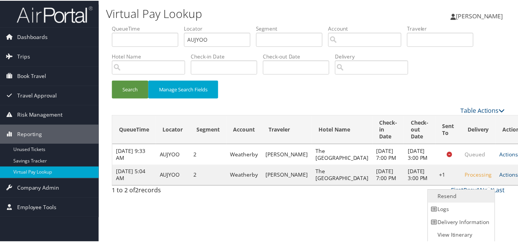
scroll to position [0, 0]
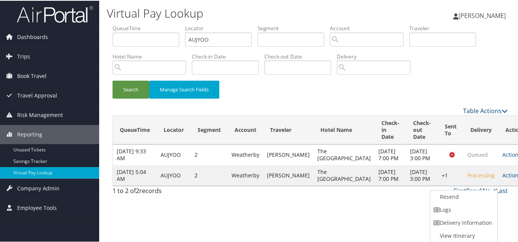
click at [469, 204] on link "Logs" at bounding box center [462, 208] width 65 height 13
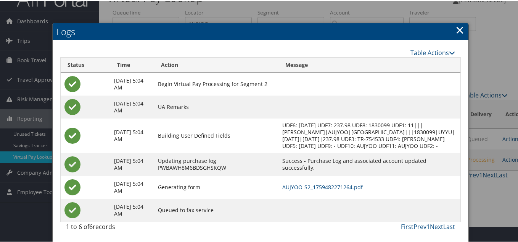
scroll to position [23, 0]
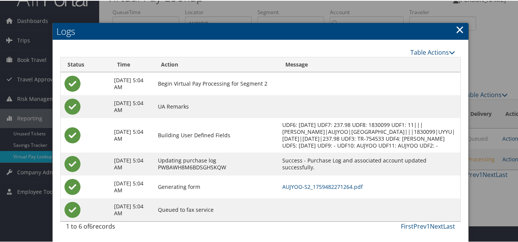
click at [109, 22] on h2 "Logs" at bounding box center [261, 30] width 416 height 17
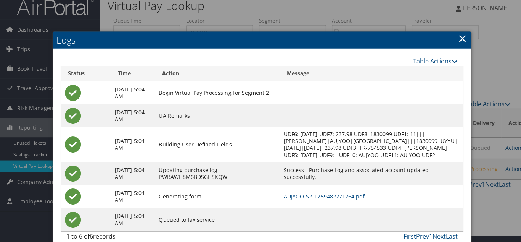
scroll to position [0, 0]
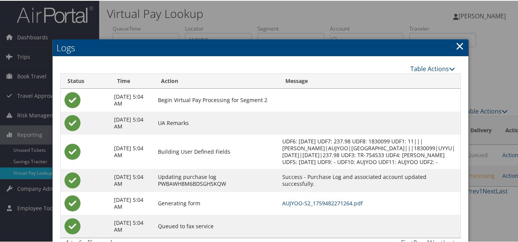
click at [458, 47] on link "×" at bounding box center [460, 44] width 9 height 15
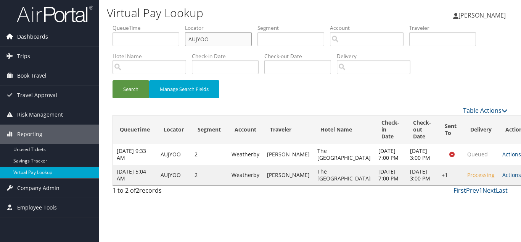
drag, startPoint x: 168, startPoint y: 41, endPoint x: 86, endPoint y: 42, distance: 82.4
click at [87, 41] on div "Dashboards AirPortal 360™ (Manager) My Travel Dashboard Trips Airtinerary® Look…" at bounding box center [260, 121] width 521 height 242
paste input "OHAQSI"
click at [113, 80] on button "Search" at bounding box center [131, 89] width 37 height 18
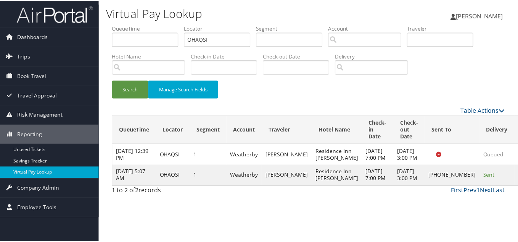
scroll to position [4, 0]
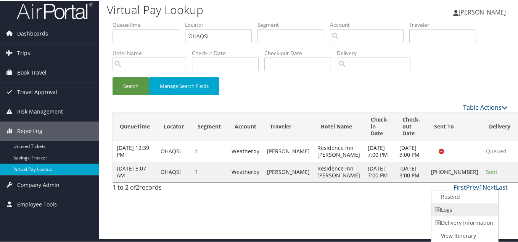
click at [466, 210] on link "Logs" at bounding box center [464, 208] width 65 height 13
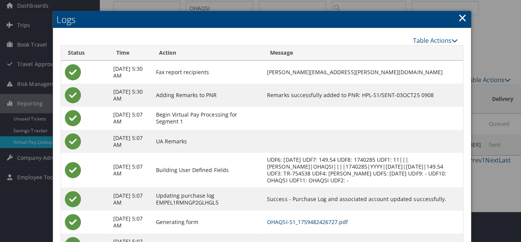
scroll to position [0, 0]
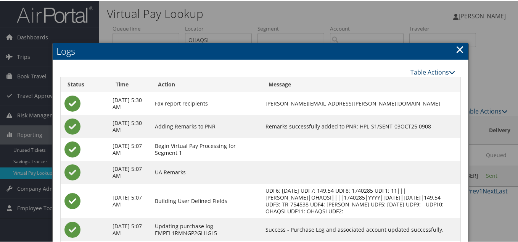
drag, startPoint x: 462, startPoint y: 50, endPoint x: 414, endPoint y: 69, distance: 51.5
click at [462, 50] on div "Logs Table Actions Loading... Status Time Action Message Oct 3, 2025 5:30 AM Fa…" at bounding box center [260, 174] width 417 height 265
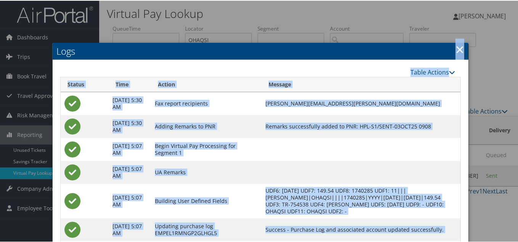
click at [457, 50] on link "×" at bounding box center [460, 48] width 9 height 15
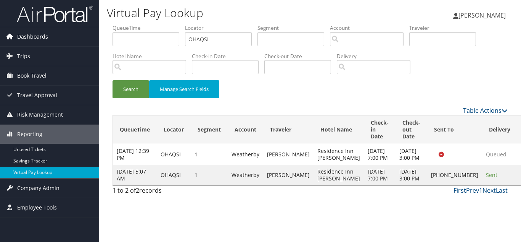
click at [34, 35] on span "Dashboards" at bounding box center [32, 36] width 31 height 19
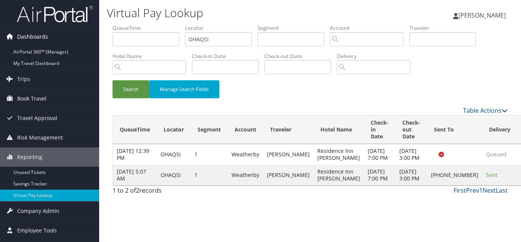
click at [34, 37] on span "Dashboards" at bounding box center [32, 36] width 31 height 19
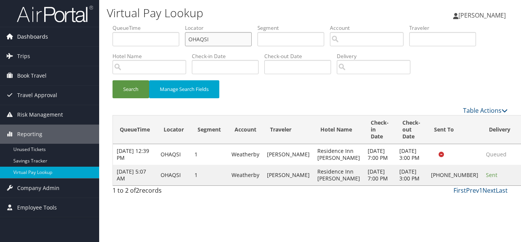
drag, startPoint x: 227, startPoint y: 44, endPoint x: 53, endPoint y: 36, distance: 173.8
click at [65, 34] on div "Dashboards AirPortal 360™ (Manager) My Travel Dashboard Trips Airtinerary® Look…" at bounding box center [260, 121] width 521 height 242
paste input "CFWVMY"
click at [113, 80] on button "Search" at bounding box center [131, 89] width 37 height 18
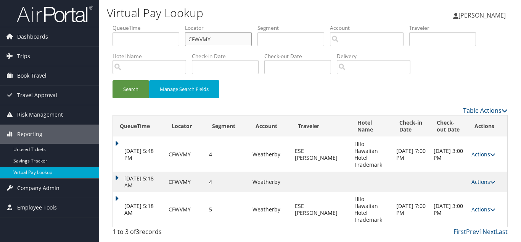
click at [222, 37] on input "CFWVMY" at bounding box center [218, 39] width 67 height 14
click at [113, 80] on button "Search" at bounding box center [131, 89] width 37 height 18
click at [490, 206] on icon at bounding box center [492, 208] width 5 height 5
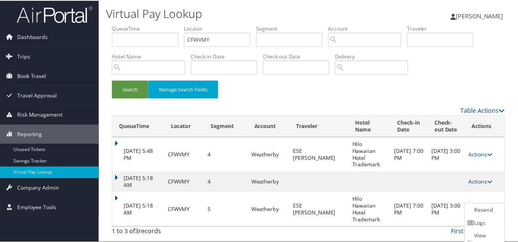
scroll to position [8, 0]
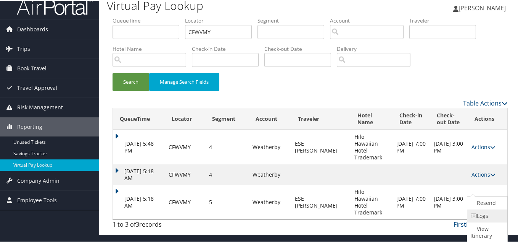
click at [483, 217] on link "Logs" at bounding box center [486, 214] width 38 height 13
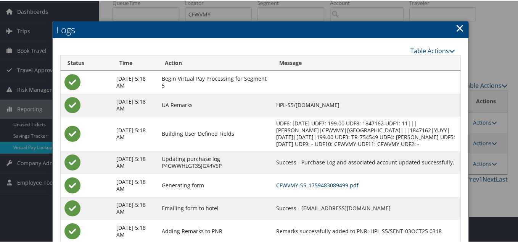
scroll to position [0, 0]
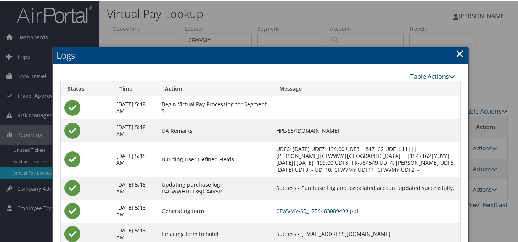
click at [458, 52] on link "×" at bounding box center [460, 52] width 9 height 15
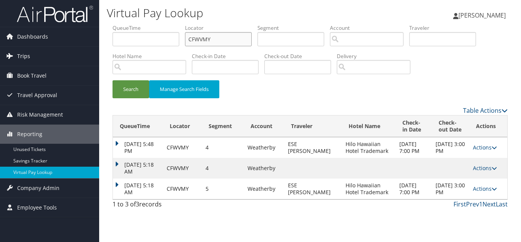
drag, startPoint x: 225, startPoint y: 40, endPoint x: 0, endPoint y: 49, distance: 225.0
click at [45, 40] on div "Dashboards AirPortal 360™ (Manager) My Travel Dashboard Trips Airtinerary® Look…" at bounding box center [260, 121] width 521 height 242
click at [113, 80] on button "Search" at bounding box center [131, 89] width 37 height 18
drag, startPoint x: 482, startPoint y: 190, endPoint x: 480, endPoint y: 197, distance: 7.1
click at [482, 190] on link "Actions" at bounding box center [485, 188] width 24 height 7
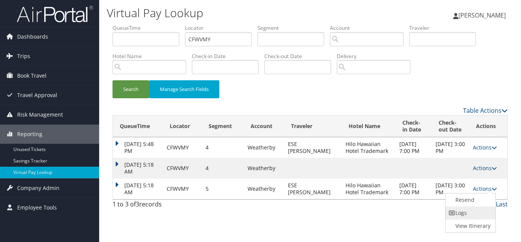
click at [470, 212] on link "Logs" at bounding box center [470, 212] width 48 height 13
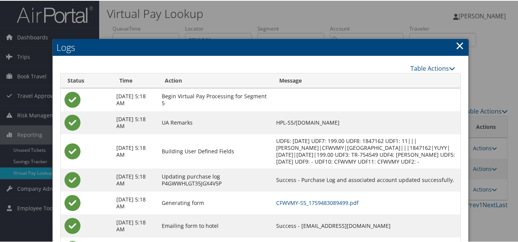
drag, startPoint x: 457, startPoint y: 44, endPoint x: 457, endPoint y: 57, distance: 12.6
click at [458, 44] on link "×" at bounding box center [460, 44] width 9 height 15
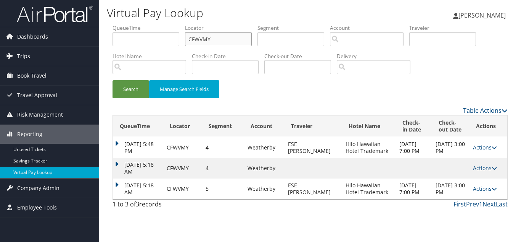
drag, startPoint x: 222, startPoint y: 45, endPoint x: 91, endPoint y: 51, distance: 131.0
click at [97, 50] on div "Dashboards AirPortal 360™ (Manager) My Travel Dashboard Trips Airtinerary® Look…" at bounding box center [260, 121] width 521 height 242
paste input "SQCSWA"
type input "SQCSWA"
click at [113, 80] on button "Search" at bounding box center [131, 89] width 37 height 18
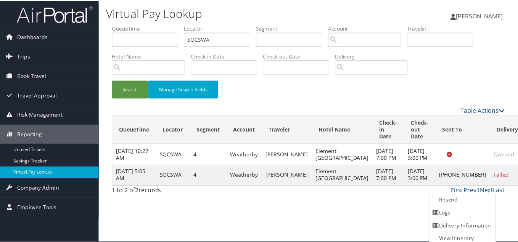
scroll to position [4, 0]
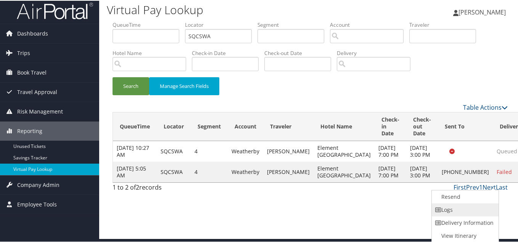
click at [474, 208] on link "Logs" at bounding box center [464, 208] width 65 height 13
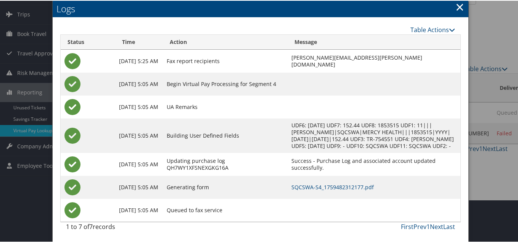
scroll to position [43, 0]
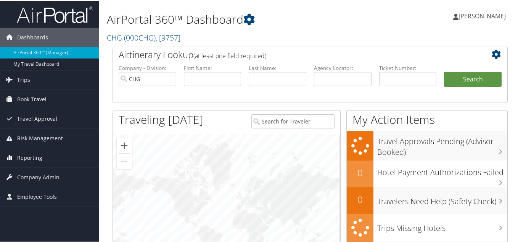
click at [31, 158] on span "Reporting" at bounding box center [29, 156] width 25 height 19
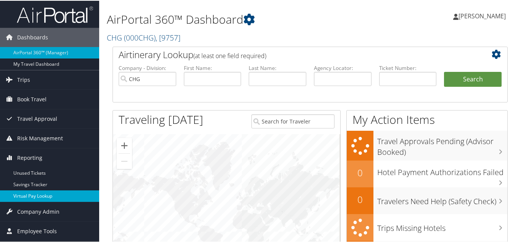
click at [27, 192] on link "Virtual Pay Lookup" at bounding box center [49, 194] width 99 height 11
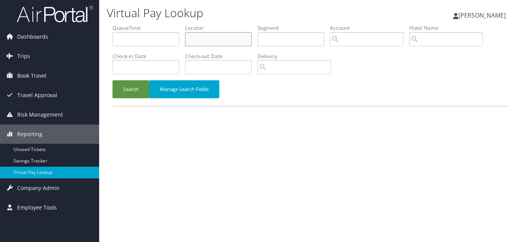
click at [206, 43] on input "text" at bounding box center [218, 39] width 67 height 14
paste input "ELVZVM"
click at [113, 80] on button "Search" at bounding box center [131, 89] width 37 height 18
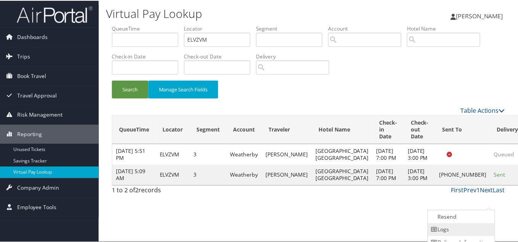
scroll to position [21, 0]
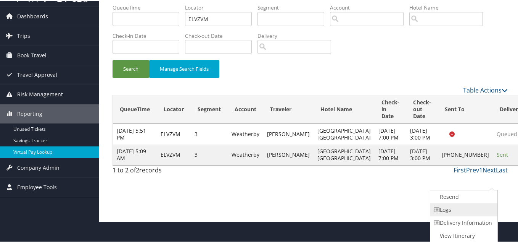
click at [454, 211] on link "Logs" at bounding box center [462, 208] width 65 height 13
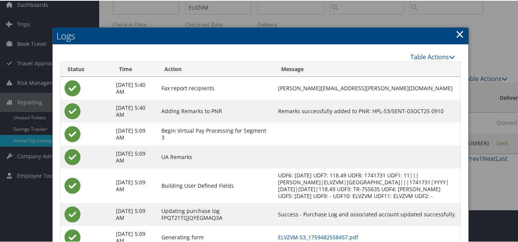
scroll to position [90, 0]
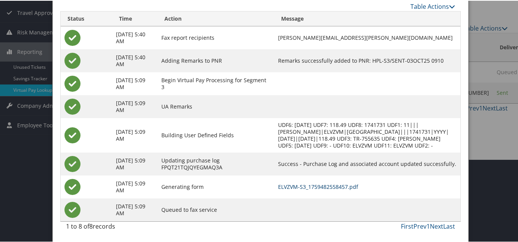
drag, startPoint x: 304, startPoint y: 184, endPoint x: 173, endPoint y: 72, distance: 172.9
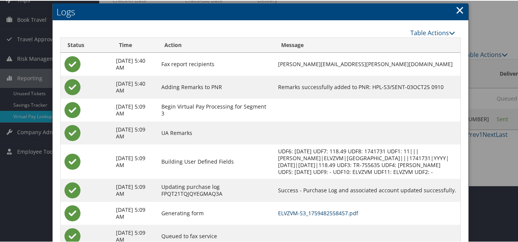
scroll to position [13, 0]
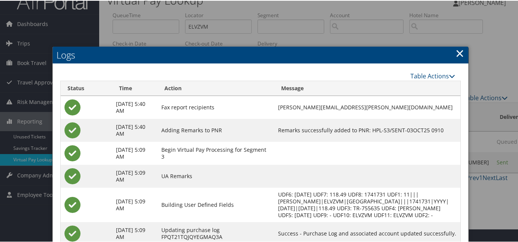
click at [456, 51] on link "×" at bounding box center [460, 52] width 9 height 15
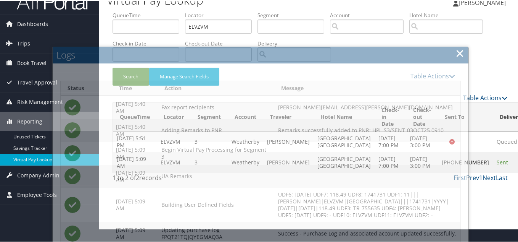
scroll to position [0, 0]
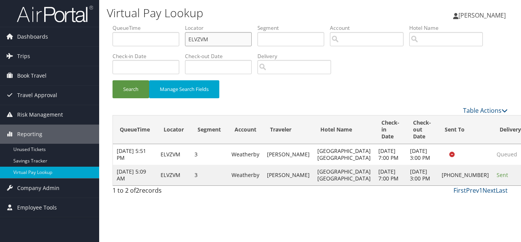
drag, startPoint x: 200, startPoint y: 40, endPoint x: 103, endPoint y: 31, distance: 97.4
click at [106, 31] on div "Virtual Pay Lookup [PERSON_NAME] [PERSON_NAME] My Settings Travel Agency Contac…" at bounding box center [310, 121] width 422 height 242
drag, startPoint x: 213, startPoint y: 34, endPoint x: 61, endPoint y: 39, distance: 152.0
click at [61, 39] on div "Dashboards AirPortal 360™ (Manager) My Travel Dashboard Trips Airtinerary® Look…" at bounding box center [260, 121] width 521 height 242
paste input "HLEQJA"
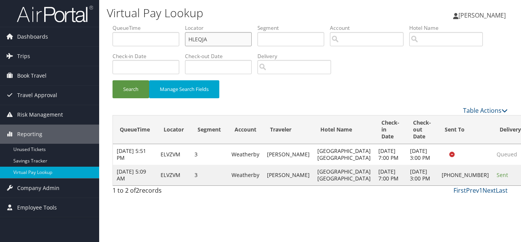
type input "HLEQJA"
click at [113, 80] on button "Search" at bounding box center [131, 89] width 37 height 18
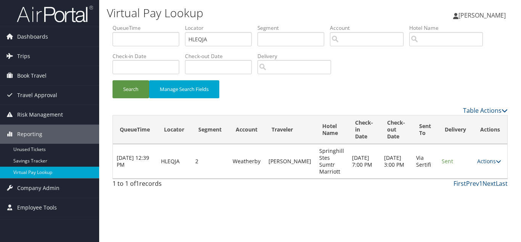
click at [477, 164] on td "Actions Resend Logs View Itinerary" at bounding box center [491, 161] width 34 height 34
click at [483, 160] on link "Actions" at bounding box center [489, 160] width 24 height 7
click at [470, 187] on link "Logs" at bounding box center [475, 185] width 48 height 13
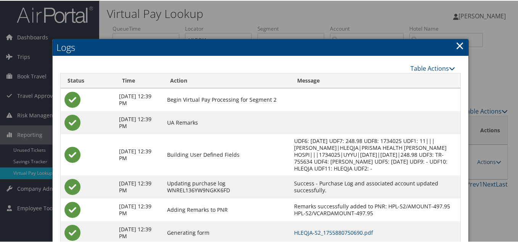
click at [162, 27] on div at bounding box center [260, 121] width 521 height 242
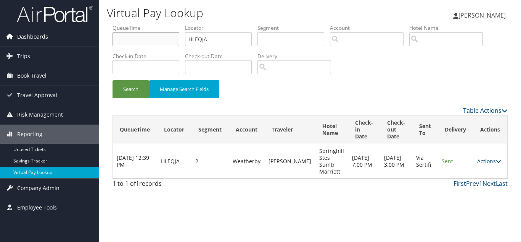
drag, startPoint x: 145, startPoint y: 39, endPoint x: 72, endPoint y: 39, distance: 72.5
click at [72, 39] on div "Dashboards AirPortal 360™ (Manager) My Travel Dashboard Trips Airtinerary® Look…" at bounding box center [260, 121] width 521 height 242
click at [131, 39] on input "text" at bounding box center [146, 39] width 67 height 14
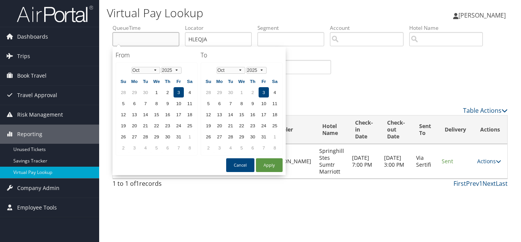
paste input "HHLSXH"
type input "HHLSXH"
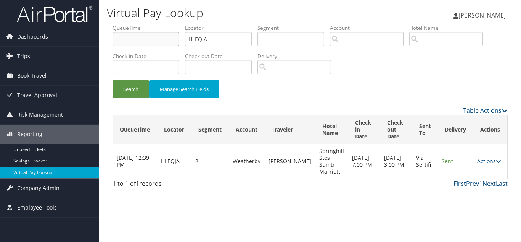
click at [129, 39] on input "text" at bounding box center [146, 39] width 67 height 14
paste input "HHLSXH"
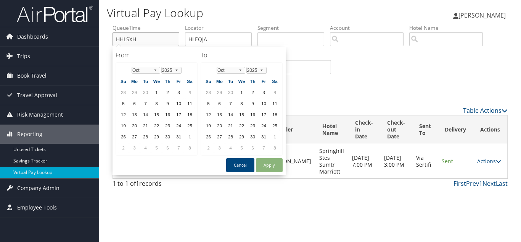
type input "HHLSXH"
click at [238, 41] on input "HLEQJA" at bounding box center [218, 39] width 67 height 14
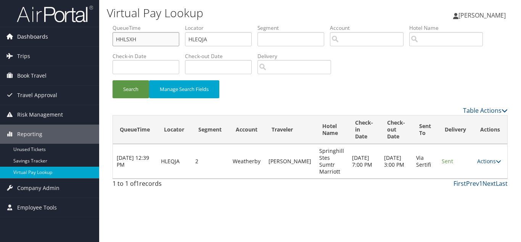
drag, startPoint x: 143, startPoint y: 39, endPoint x: 0, endPoint y: 31, distance: 143.7
click at [0, 31] on div "Dashboards AirPortal 360™ (Manager) My Travel Dashboard Trips Airtinerary® Look…" at bounding box center [260, 121] width 521 height 242
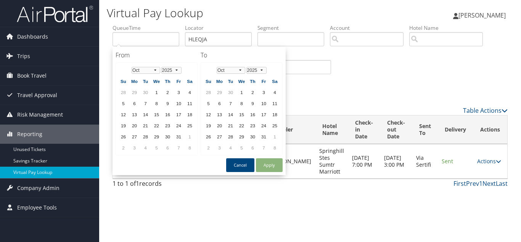
click at [389, 86] on div "Search Manage Search Fields" at bounding box center [310, 93] width 407 height 26
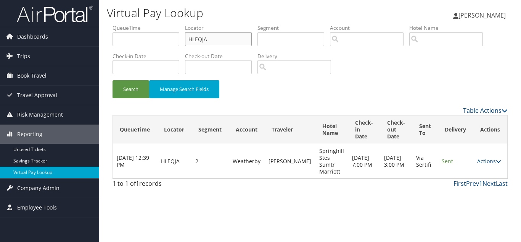
click at [226, 45] on input "HLEQJA" at bounding box center [218, 39] width 67 height 14
click at [113, 80] on button "Search" at bounding box center [131, 89] width 37 height 18
drag, startPoint x: 46, startPoint y: 31, endPoint x: 39, endPoint y: 31, distance: 6.9
click at [42, 31] on div "Dashboards AirPortal 360™ (Manager) My Travel Dashboard Trips Airtinerary® Look…" at bounding box center [260, 121] width 521 height 242
paste input "HLSXH"
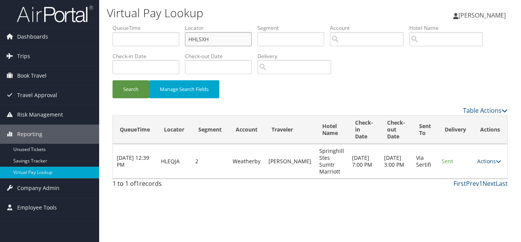
click at [113, 80] on button "Search" at bounding box center [131, 89] width 37 height 18
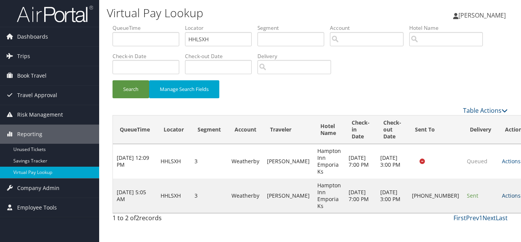
click at [502, 192] on link "Actions" at bounding box center [514, 195] width 24 height 7
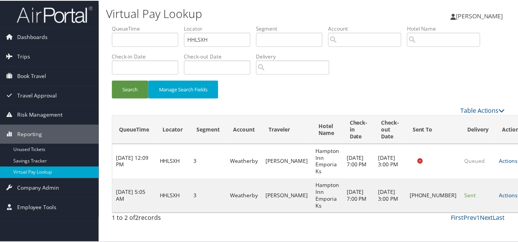
scroll to position [11, 0]
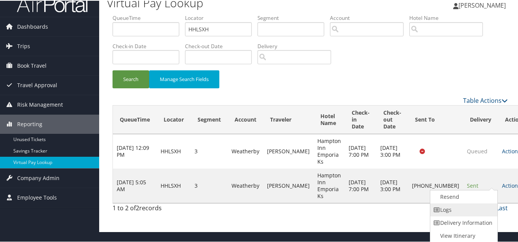
click at [467, 212] on link "Logs" at bounding box center [462, 208] width 65 height 13
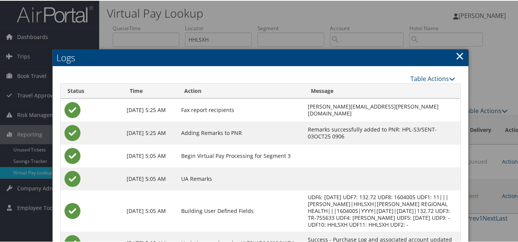
scroll to position [0, 0]
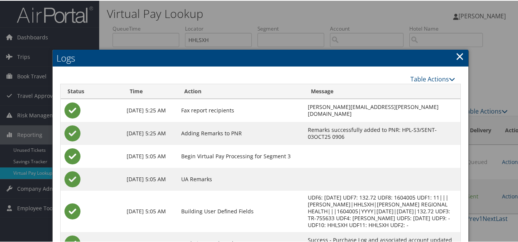
click at [456, 58] on link "×" at bounding box center [460, 55] width 9 height 15
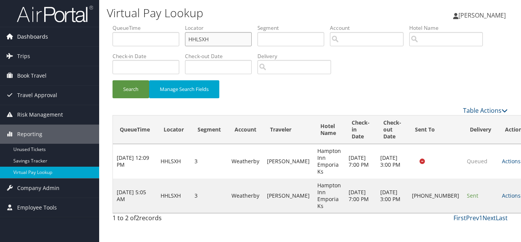
drag, startPoint x: 215, startPoint y: 38, endPoint x: 92, endPoint y: 38, distance: 122.5
click at [95, 38] on div "Dashboards AirPortal 360™ (Manager) My Travel Dashboard Trips Airtinerary® Look…" at bounding box center [260, 121] width 521 height 242
paste input "TR-755617"
click at [216, 44] on input "HHLSXH" at bounding box center [218, 39] width 67 height 14
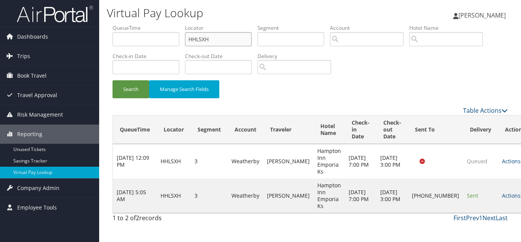
click at [216, 44] on input "HHLSXH" at bounding box center [218, 39] width 67 height 14
paste input "ASZLHT"
click at [113, 80] on button "Search" at bounding box center [131, 89] width 37 height 18
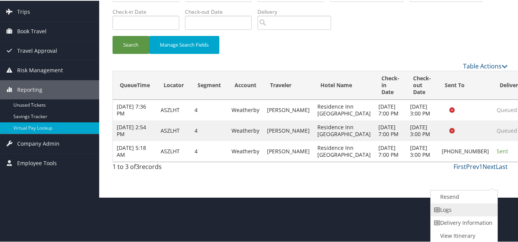
click at [453, 213] on link "Logs" at bounding box center [463, 208] width 65 height 13
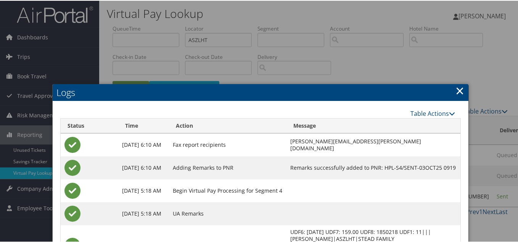
click at [456, 90] on link "×" at bounding box center [460, 89] width 9 height 15
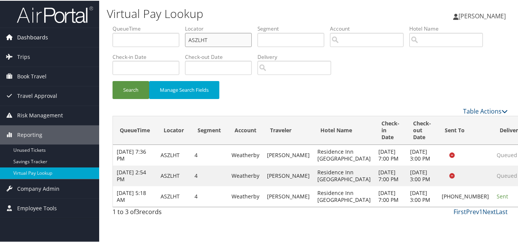
drag, startPoint x: 214, startPoint y: 36, endPoint x: 67, endPoint y: 41, distance: 147.0
click at [79, 37] on div "Dashboards AirPortal 360™ (Manager) My Travel Dashboard Trips Airtinerary® Look…" at bounding box center [260, 121] width 521 height 242
paste input "MZAEOV"
click at [113, 80] on button "Search" at bounding box center [131, 89] width 37 height 18
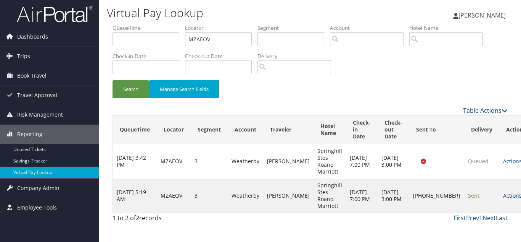
drag, startPoint x: 487, startPoint y: 196, endPoint x: 492, endPoint y: 200, distance: 6.6
click at [503, 197] on link "Actions" at bounding box center [515, 195] width 24 height 7
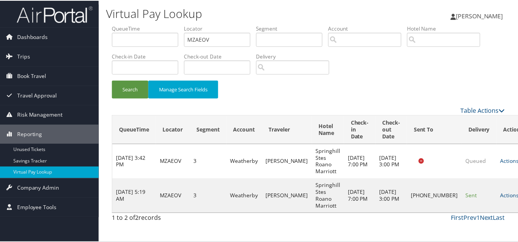
scroll to position [11, 0]
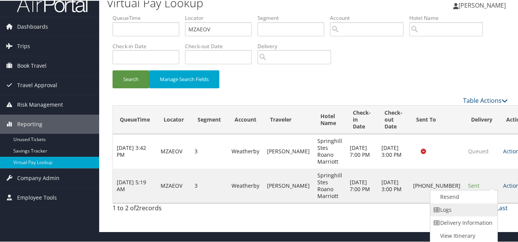
click at [454, 209] on link "Logs" at bounding box center [462, 208] width 65 height 13
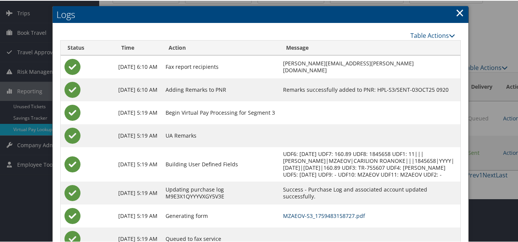
scroll to position [0, 0]
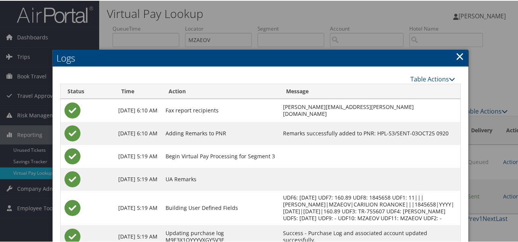
click at [457, 58] on link "×" at bounding box center [460, 55] width 9 height 15
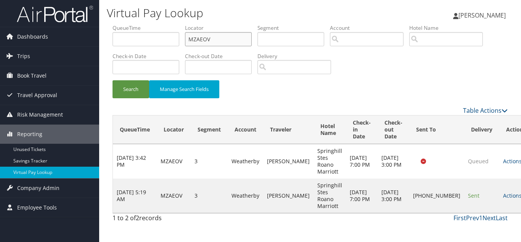
drag, startPoint x: 216, startPoint y: 45, endPoint x: 101, endPoint y: 47, distance: 115.6
click at [113, 46] on form "QueueTime Locator MZAEOV Segment Account Traveler Hotel Name Check-in Date Chec…" at bounding box center [310, 65] width 395 height 82
paste input "TR-755606"
click at [221, 39] on input "MZAEOV" at bounding box center [218, 39] width 67 height 14
drag, startPoint x: 194, startPoint y: 40, endPoint x: 66, endPoint y: 18, distance: 130.6
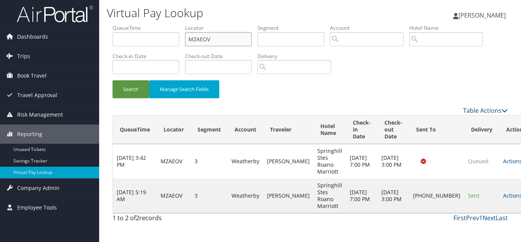
click at [68, 18] on div "Dashboards AirPortal 360™ (Manager) My Travel Dashboard Trips Airtinerary® Look…" at bounding box center [260, 121] width 521 height 242
paste input "CBYHWA"
click at [113, 80] on button "Search" at bounding box center [131, 89] width 37 height 18
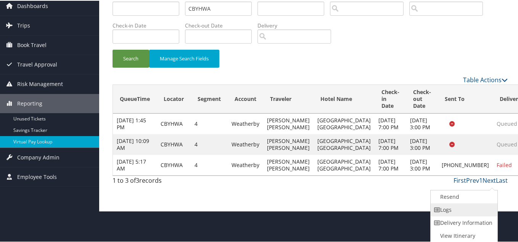
click at [449, 204] on link "Logs" at bounding box center [463, 208] width 65 height 13
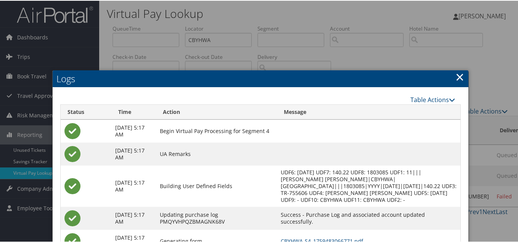
drag, startPoint x: 459, startPoint y: 77, endPoint x: 342, endPoint y: 87, distance: 118.3
click at [459, 77] on link "×" at bounding box center [460, 75] width 9 height 15
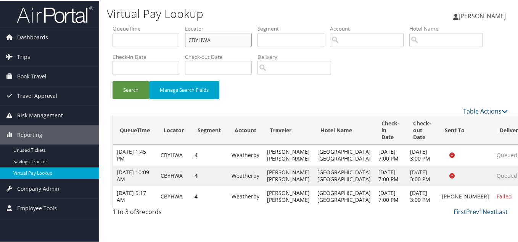
click at [227, 35] on input "CBYHWA" at bounding box center [218, 39] width 67 height 14
click at [218, 40] on input "CBYHWA" at bounding box center [218, 39] width 67 height 14
click at [113, 80] on button "Search" at bounding box center [131, 89] width 37 height 18
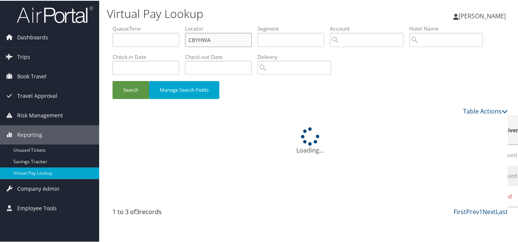
scroll to position [5, 0]
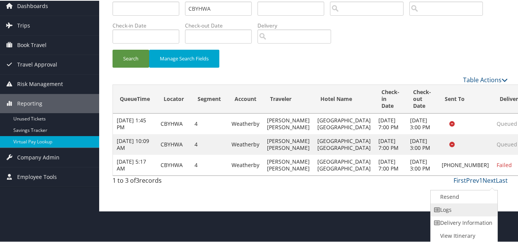
click at [461, 208] on link "Logs" at bounding box center [463, 208] width 65 height 13
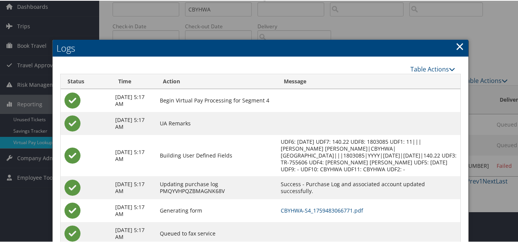
scroll to position [54, 0]
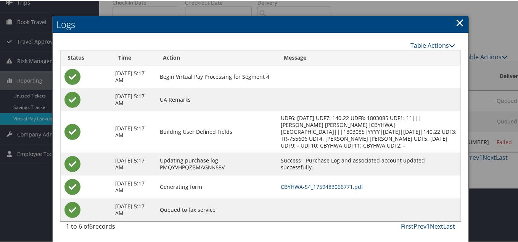
click at [456, 21] on link "×" at bounding box center [460, 21] width 9 height 15
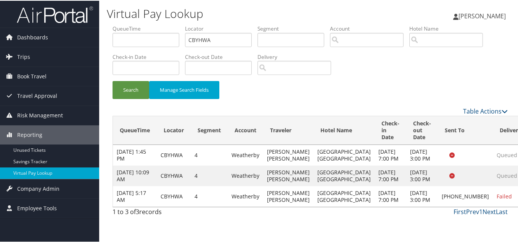
scroll to position [5, 0]
click at [220, 38] on input "CBYHWA" at bounding box center [218, 39] width 67 height 14
click at [220, 34] on input "MZAEOV" at bounding box center [218, 39] width 67 height 14
click at [113, 80] on button "Search" at bounding box center [131, 89] width 37 height 18
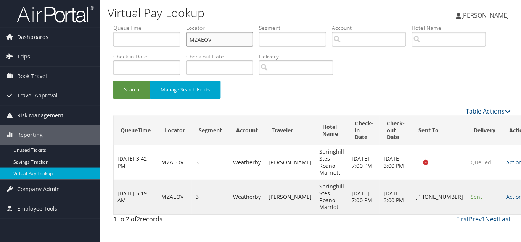
scroll to position [0, 0]
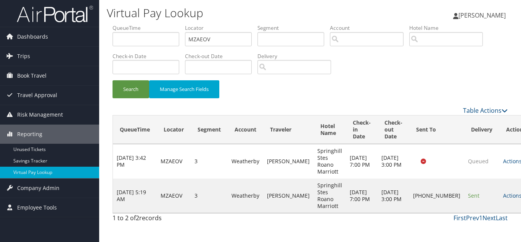
drag, startPoint x: 485, startPoint y: 196, endPoint x: 490, endPoint y: 199, distance: 5.5
click at [503, 195] on link "Actions" at bounding box center [515, 195] width 24 height 7
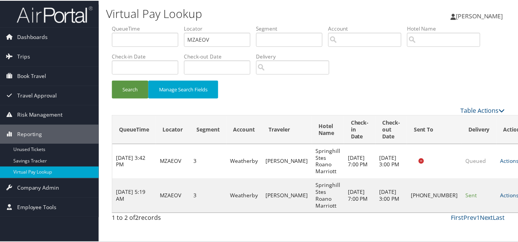
scroll to position [11, 0]
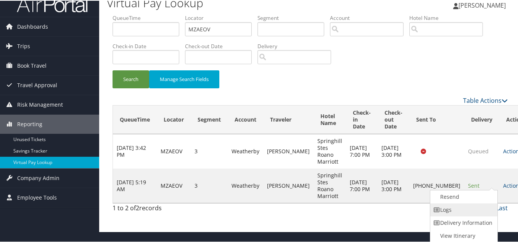
click at [467, 211] on link "Logs" at bounding box center [462, 208] width 65 height 13
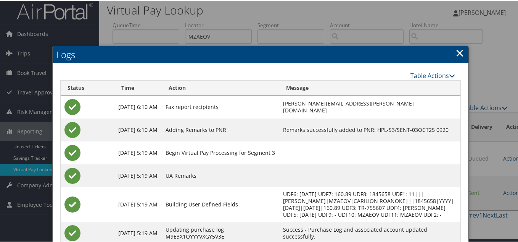
scroll to position [0, 0]
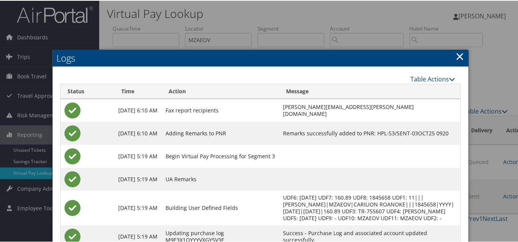
click at [459, 57] on link "×" at bounding box center [460, 55] width 9 height 15
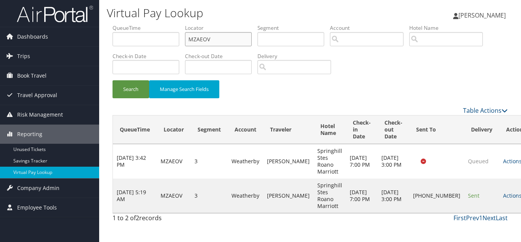
drag, startPoint x: 195, startPoint y: 42, endPoint x: 103, endPoint y: 43, distance: 91.6
click at [114, 24] on ul "QueueTime Locator MZAEOV Segment Account Traveler Hotel Name Check-in Date Chec…" at bounding box center [310, 24] width 395 height 0
paste input "ENUKAP"
click at [113, 80] on button "Search" at bounding box center [131, 89] width 37 height 18
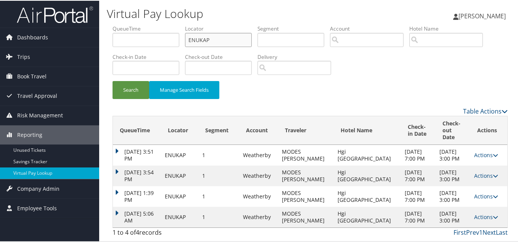
scroll to position [19, 0]
click at [493, 217] on icon at bounding box center [495, 215] width 5 height 5
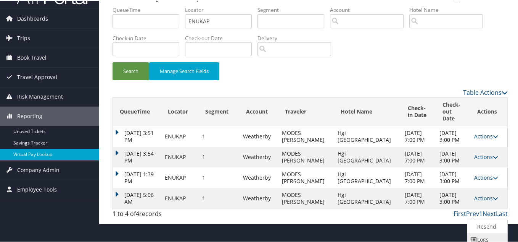
scroll to position [42, 0]
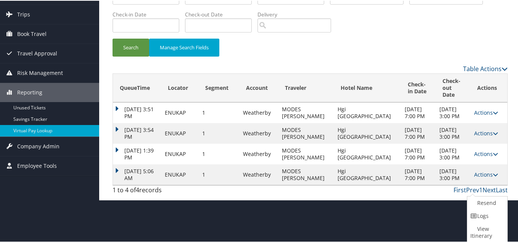
drag, startPoint x: 474, startPoint y: 216, endPoint x: 487, endPoint y: 223, distance: 15.5
click at [474, 215] on icon at bounding box center [474, 214] width 7 height 5
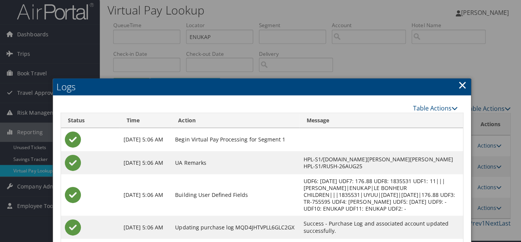
scroll to position [0, 0]
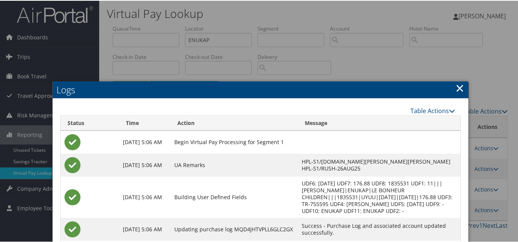
click at [458, 85] on link "×" at bounding box center [460, 86] width 9 height 15
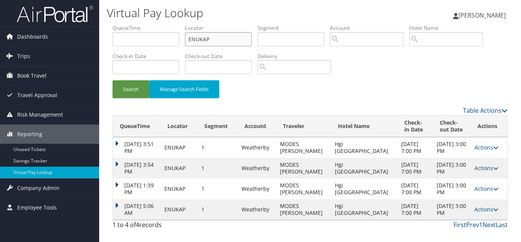
drag, startPoint x: 224, startPoint y: 41, endPoint x: 105, endPoint y: 42, distance: 118.3
click at [113, 42] on form "QueueTime Locator ENUKAP Segment Account Traveler Hotel Name Check-in Date Chec…" at bounding box center [310, 65] width 395 height 82
paste input "MMVZRB"
click at [113, 80] on button "Search" at bounding box center [131, 89] width 37 height 18
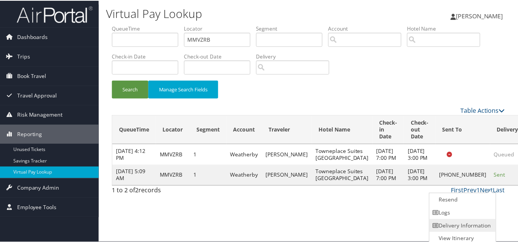
scroll to position [4, 0]
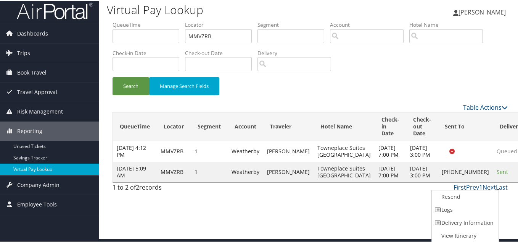
click at [459, 208] on link "Logs" at bounding box center [464, 208] width 65 height 13
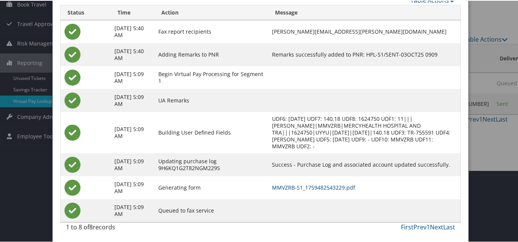
scroll to position [73, 0]
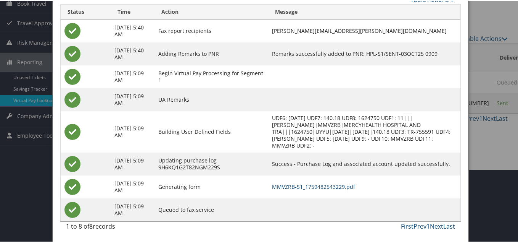
drag, startPoint x: 337, startPoint y: 185, endPoint x: 290, endPoint y: 163, distance: 51.0
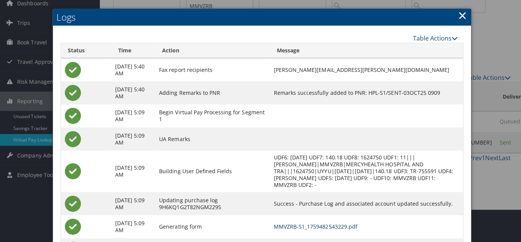
scroll to position [0, 0]
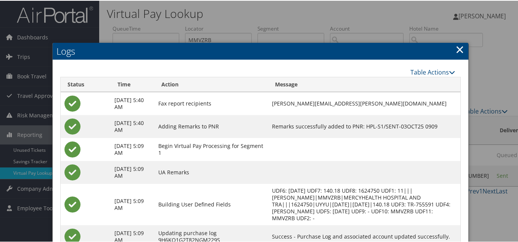
click at [456, 47] on link "×" at bounding box center [460, 48] width 9 height 15
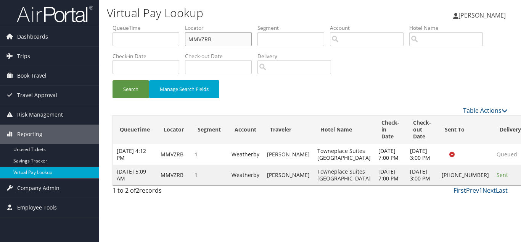
click at [223, 41] on input "MMVZRB" at bounding box center [218, 39] width 67 height 14
drag, startPoint x: 240, startPoint y: 39, endPoint x: 58, endPoint y: 39, distance: 182.0
click at [59, 39] on div "Dashboards AirPortal 360™ (Manager) My Travel Dashboard Trips Airtinerary® Look…" at bounding box center [260, 121] width 521 height 242
paste input "UEEISA"
type input "MMVZRB"
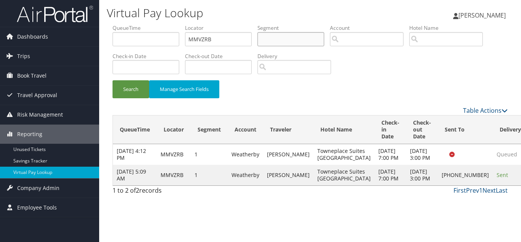
click at [291, 36] on input "text" at bounding box center [291, 39] width 67 height 14
paste input "UEEISA"
type input "UEEISA"
click at [230, 39] on input "MMVZRB" at bounding box center [218, 39] width 67 height 14
paste input "UEEISA"
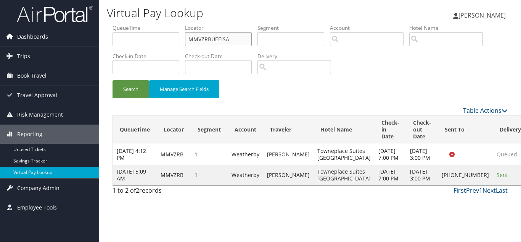
drag, startPoint x: 230, startPoint y: 39, endPoint x: 48, endPoint y: 39, distance: 181.6
click at [49, 39] on div "Dashboards AirPortal 360™ (Manager) My Travel Dashboard Trips Airtinerary® Look…" at bounding box center [260, 121] width 521 height 242
paste input "text"
click at [113, 80] on button "Search" at bounding box center [131, 89] width 37 height 18
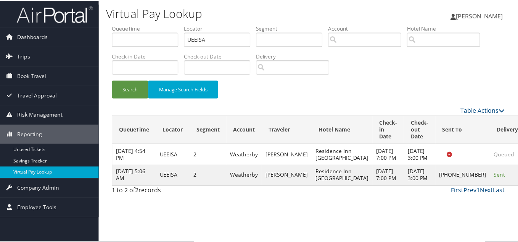
scroll to position [11, 0]
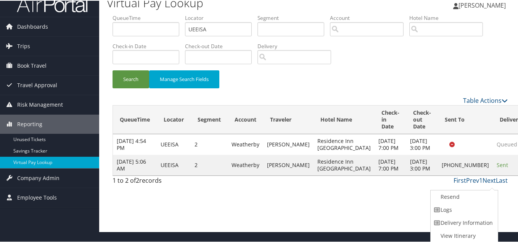
click at [466, 208] on link "Logs" at bounding box center [463, 208] width 65 height 13
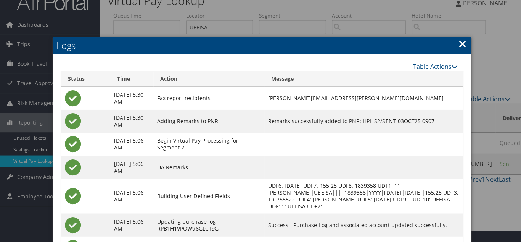
scroll to position [0, 0]
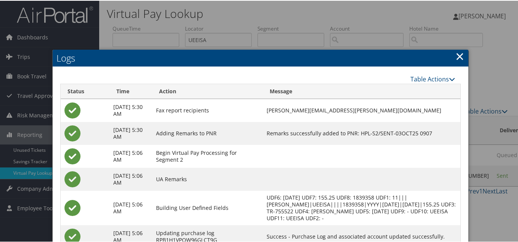
click at [461, 57] on link "×" at bounding box center [460, 55] width 9 height 15
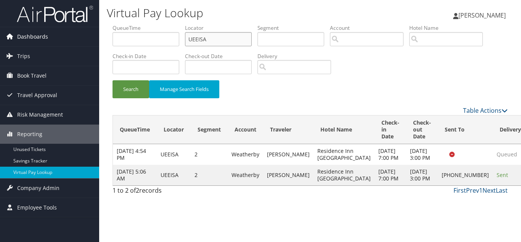
drag, startPoint x: 188, startPoint y: 40, endPoint x: 84, endPoint y: 42, distance: 103.8
click at [93, 40] on div "Dashboards AirPortal 360™ (Manager) My Travel Dashboard Trips Airtinerary® Look…" at bounding box center [260, 121] width 521 height 242
paste input "WTPGMD"
click at [113, 80] on button "Search" at bounding box center [131, 89] width 37 height 18
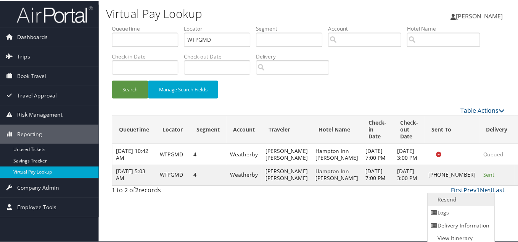
scroll to position [4, 0]
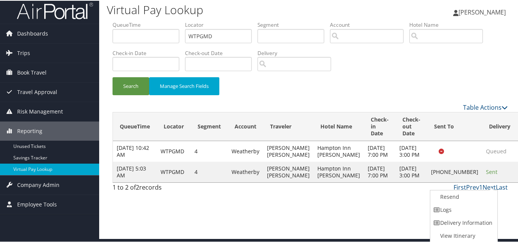
click at [462, 209] on link "Logs" at bounding box center [462, 208] width 65 height 13
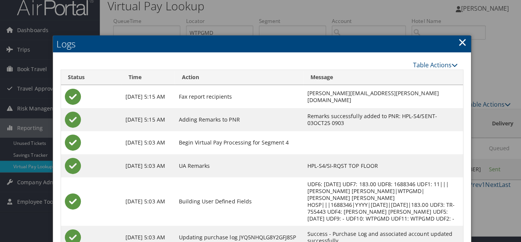
scroll to position [0, 0]
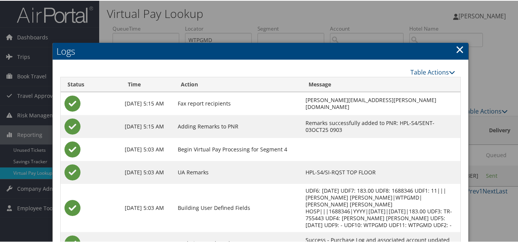
click at [457, 50] on link "×" at bounding box center [460, 48] width 9 height 15
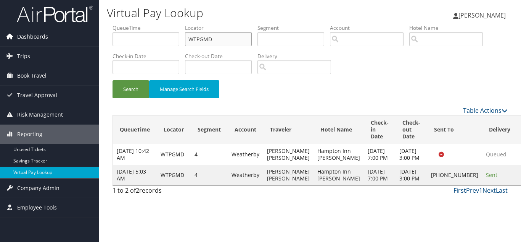
drag, startPoint x: 234, startPoint y: 38, endPoint x: 87, endPoint y: 40, distance: 147.3
click at [102, 38] on div "Virtual Pay Lookup [PERSON_NAME] [PERSON_NAME] My Settings Travel Agency Contac…" at bounding box center [310, 121] width 422 height 242
paste input "MVBRHZ"
click at [113, 80] on button "Search" at bounding box center [131, 89] width 37 height 18
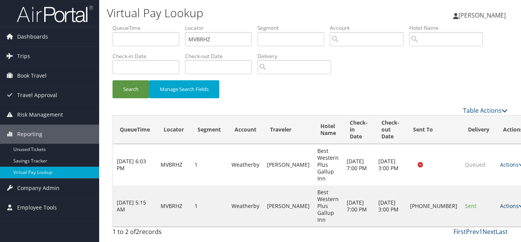
click at [500, 205] on link "Actions" at bounding box center [512, 205] width 24 height 7
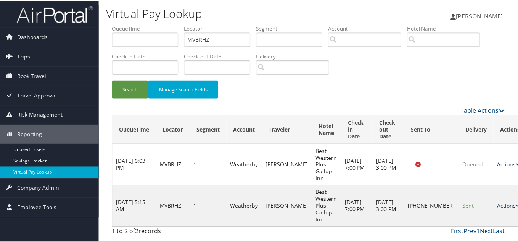
scroll to position [21, 0]
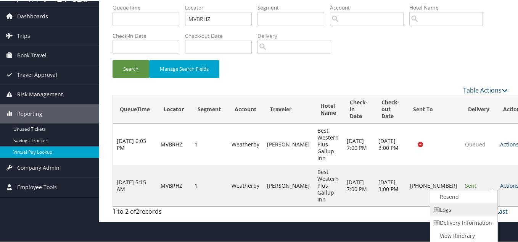
click at [452, 211] on link "Logs" at bounding box center [462, 208] width 65 height 13
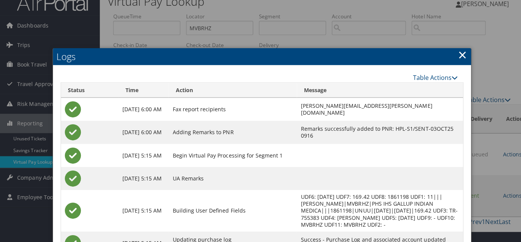
scroll to position [0, 0]
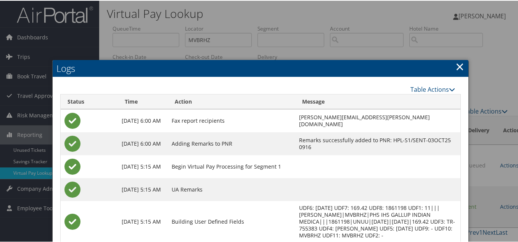
click at [459, 64] on link "×" at bounding box center [460, 65] width 9 height 15
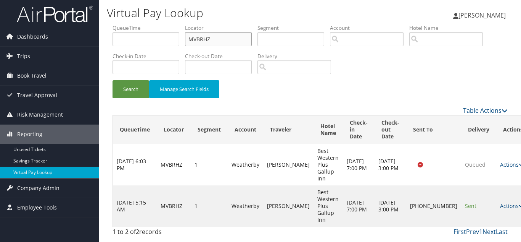
drag, startPoint x: 184, startPoint y: 39, endPoint x: 102, endPoint y: 39, distance: 82.8
click at [103, 39] on div "Virtual Pay Lookup [PERSON_NAME] [PERSON_NAME] My Settings Travel Agency Contac…" at bounding box center [310, 121] width 422 height 242
paste input "YGUPCQ"
click at [113, 80] on button "Search" at bounding box center [131, 89] width 37 height 18
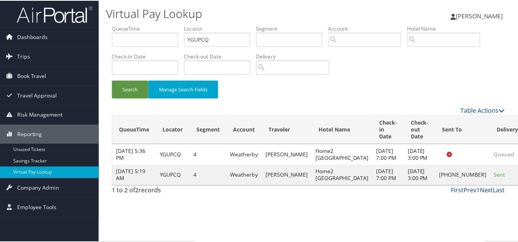
scroll to position [4, 0]
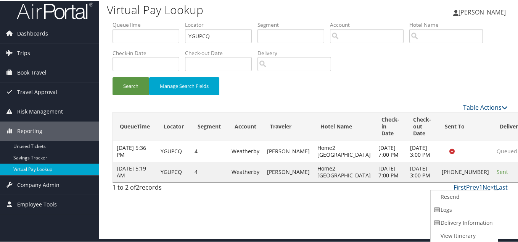
click at [479, 207] on link "Logs" at bounding box center [463, 208] width 65 height 13
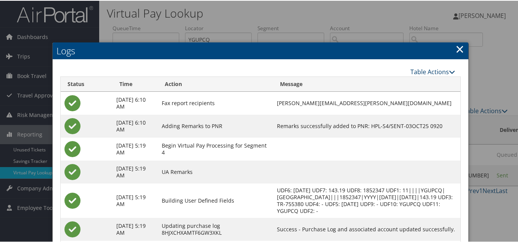
scroll to position [0, 0]
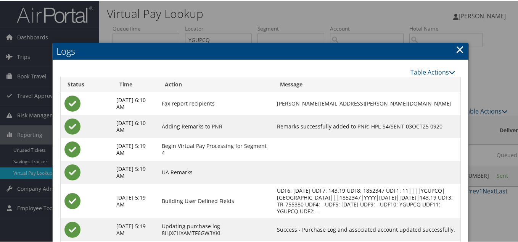
click at [457, 48] on link "×" at bounding box center [460, 48] width 9 height 15
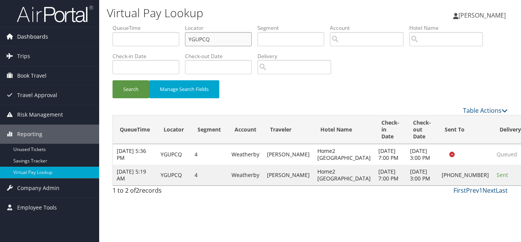
drag, startPoint x: 223, startPoint y: 42, endPoint x: 61, endPoint y: 34, distance: 161.6
click at [62, 34] on div "Dashboards AirPortal 360™ (Manager) My Travel Dashboard Trips Airtinerary® Look…" at bounding box center [260, 121] width 521 height 242
paste input "OPMZGL"
click at [113, 80] on button "Search" at bounding box center [131, 89] width 37 height 18
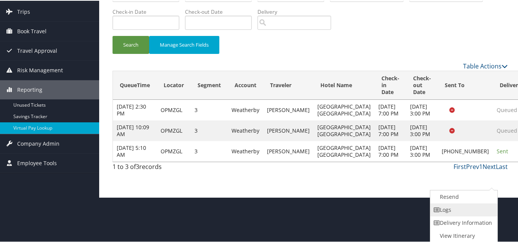
click at [450, 208] on link "Logs" at bounding box center [462, 208] width 65 height 13
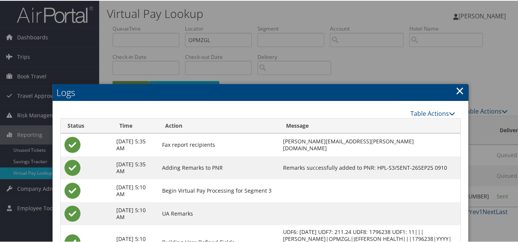
drag, startPoint x: 458, startPoint y: 86, endPoint x: 421, endPoint y: 97, distance: 37.8
click at [458, 87] on link "×" at bounding box center [460, 89] width 9 height 15
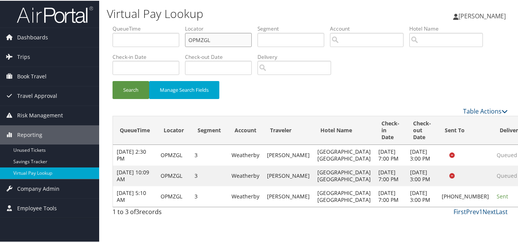
drag, startPoint x: 141, startPoint y: 35, endPoint x: 111, endPoint y: 40, distance: 30.2
click at [114, 24] on ul "QueueTime Locator OPMZGL Segment Account Traveler Hotel Name Check-in Date Chec…" at bounding box center [310, 24] width 395 height 0
paste input "YGCIMW"
click at [113, 80] on button "Search" at bounding box center [131, 89] width 37 height 18
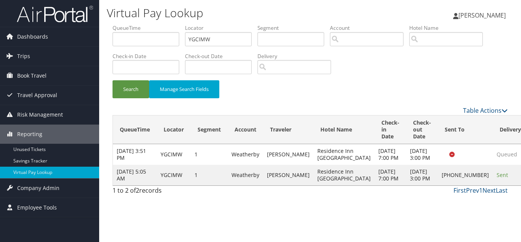
drag, startPoint x: 485, startPoint y: 189, endPoint x: 491, endPoint y: 191, distance: 7.0
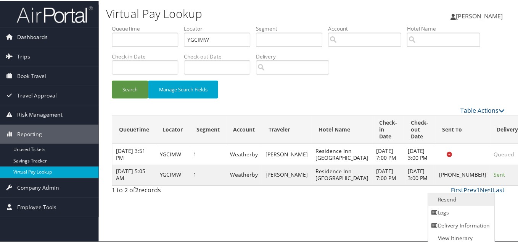
scroll to position [4, 0]
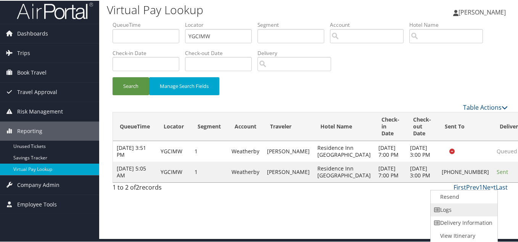
click at [462, 205] on link "Logs" at bounding box center [463, 208] width 65 height 13
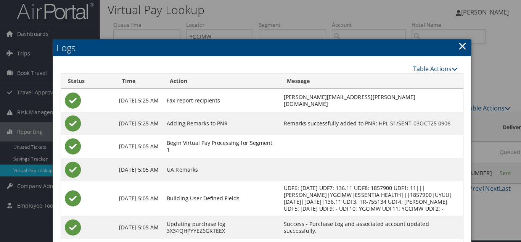
scroll to position [0, 0]
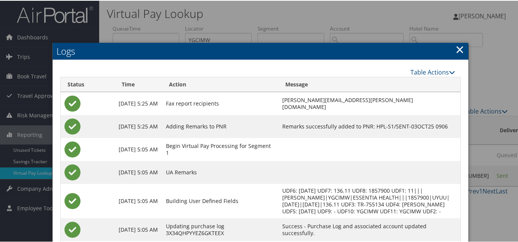
click at [460, 48] on link "×" at bounding box center [460, 48] width 9 height 15
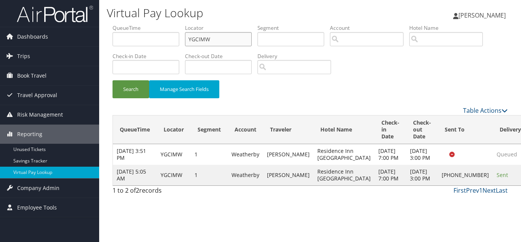
click at [213, 41] on input "YGCIMW" at bounding box center [218, 39] width 67 height 14
drag, startPoint x: 138, startPoint y: 37, endPoint x: 116, endPoint y: 37, distance: 21.8
click at [119, 24] on ul "QueueTime Locator YGCIMW Segment Account Traveler Hotel Name Check-in Date Chec…" at bounding box center [310, 24] width 395 height 0
click at [113, 80] on button "Search" at bounding box center [131, 89] width 37 height 18
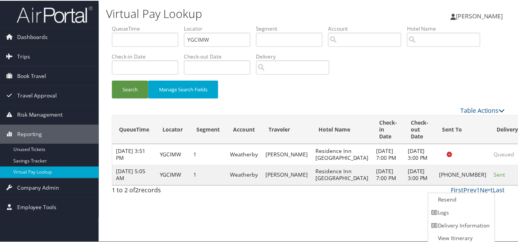
scroll to position [4, 0]
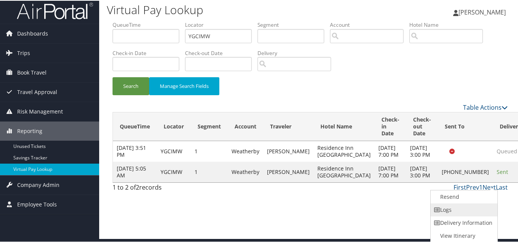
click at [466, 204] on link "Logs" at bounding box center [463, 208] width 65 height 13
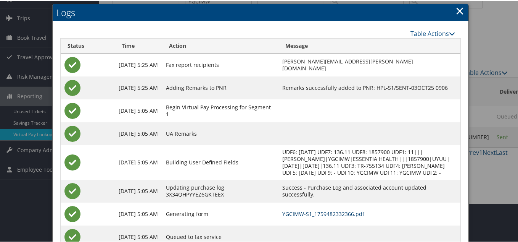
scroll to position [0, 0]
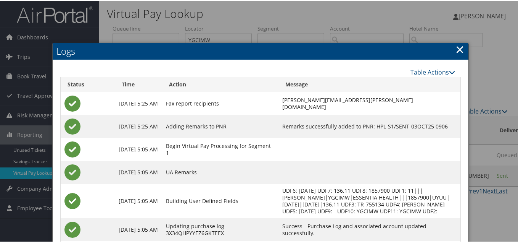
click at [456, 49] on link "×" at bounding box center [460, 48] width 9 height 15
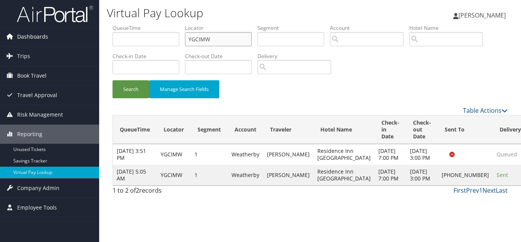
drag, startPoint x: 217, startPoint y: 38, endPoint x: 84, endPoint y: 38, distance: 132.8
click at [85, 38] on div "Dashboards AirPortal 360™ (Manager) My Travel Dashboard Trips Airtinerary® Look…" at bounding box center [260, 121] width 521 height 242
paste input "WIKCAB"
click at [113, 80] on button "Search" at bounding box center [131, 89] width 37 height 18
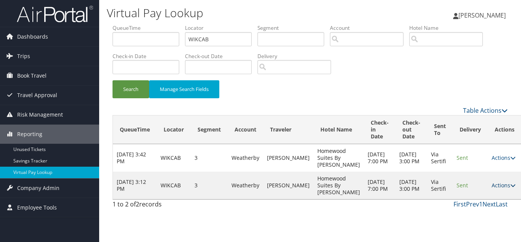
click at [492, 189] on link "Actions" at bounding box center [504, 184] width 24 height 7
click at [480, 216] on link "Logs" at bounding box center [475, 219] width 48 height 13
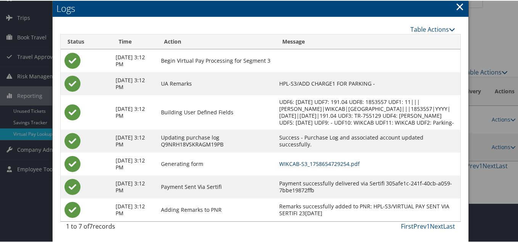
scroll to position [46, 0]
drag, startPoint x: 344, startPoint y: 164, endPoint x: 255, endPoint y: 112, distance: 102.6
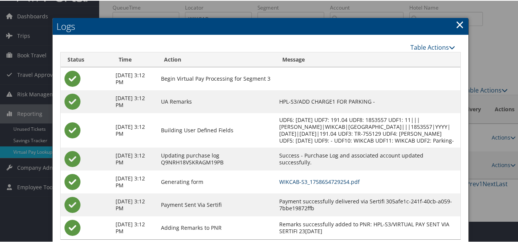
scroll to position [8, 0]
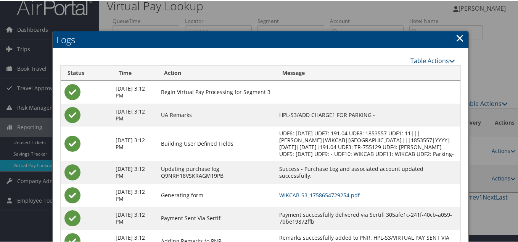
click at [456, 38] on link "×" at bounding box center [460, 36] width 9 height 15
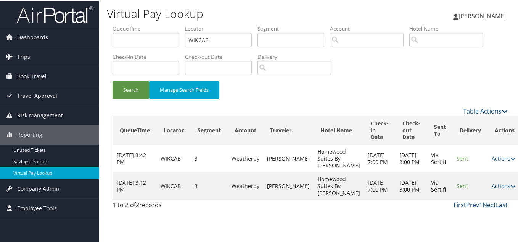
scroll to position [0, 0]
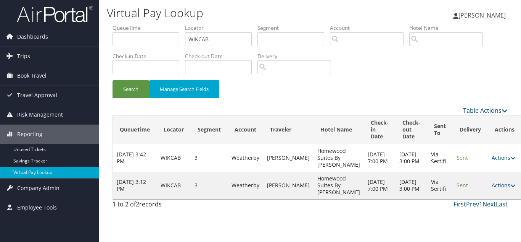
click at [492, 189] on link "Actions" at bounding box center [504, 184] width 24 height 7
click at [474, 218] on link "Logs" at bounding box center [475, 219] width 48 height 13
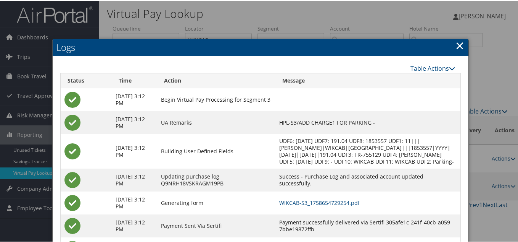
drag, startPoint x: 455, startPoint y: 45, endPoint x: 454, endPoint y: 76, distance: 30.2
click at [456, 45] on link "×" at bounding box center [460, 44] width 9 height 15
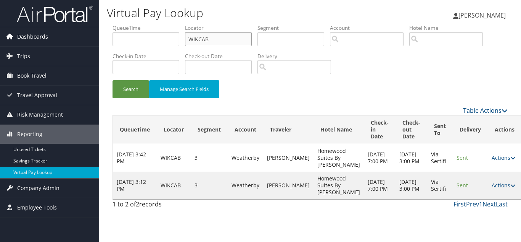
paste input "UWTJFT"
drag, startPoint x: 216, startPoint y: 41, endPoint x: 0, endPoint y: 41, distance: 216.0
click at [0, 41] on div "Dashboards AirPortal 360™ (Manager) My Travel Dashboard Trips Airtinerary® Look…" at bounding box center [260, 121] width 521 height 242
type input "UWTJFT"
click at [113, 80] on button "Search" at bounding box center [131, 89] width 37 height 18
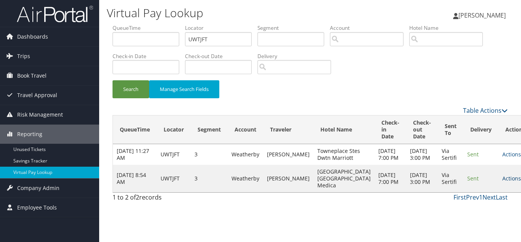
drag, startPoint x: 484, startPoint y: 188, endPoint x: 488, endPoint y: 189, distance: 4.2
click at [503, 182] on link "Actions" at bounding box center [515, 177] width 24 height 7
click at [477, 211] on link "Logs" at bounding box center [475, 212] width 48 height 13
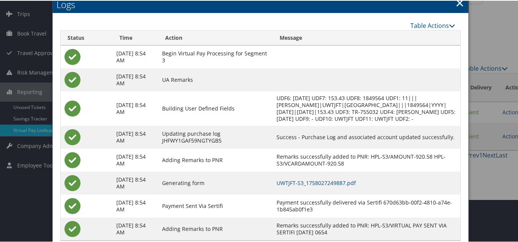
scroll to position [69, 0]
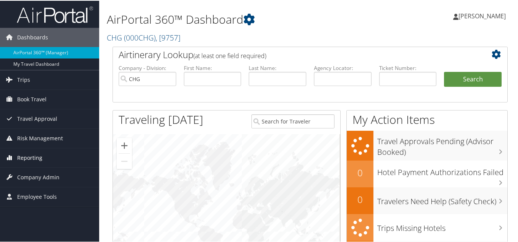
click at [32, 160] on span "Reporting" at bounding box center [29, 156] width 25 height 19
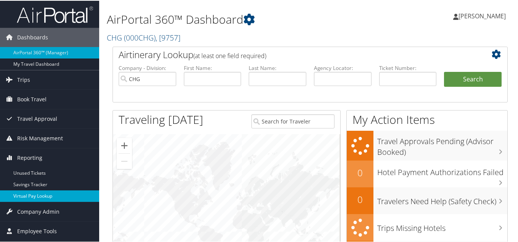
click at [35, 196] on link "Virtual Pay Lookup" at bounding box center [49, 194] width 99 height 11
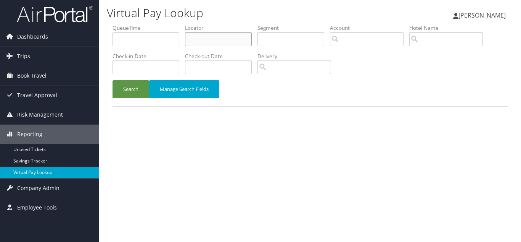
click at [205, 42] on input "text" at bounding box center [218, 39] width 67 height 14
paste input "DHQANY"
click at [113, 80] on button "Search" at bounding box center [131, 89] width 37 height 18
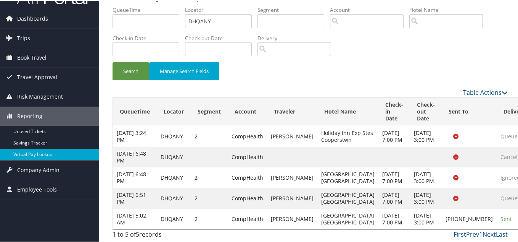
drag, startPoint x: 487, startPoint y: 212, endPoint x: 489, endPoint y: 216, distance: 4.5
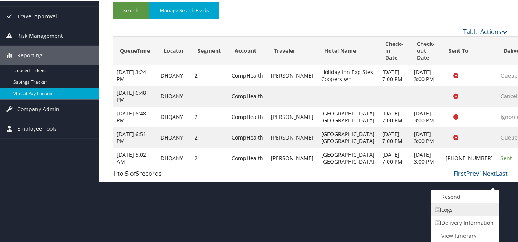
click at [446, 211] on link "Logs" at bounding box center [464, 208] width 65 height 13
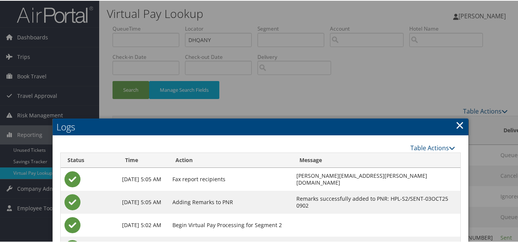
click at [459, 124] on link "×" at bounding box center [460, 123] width 9 height 15
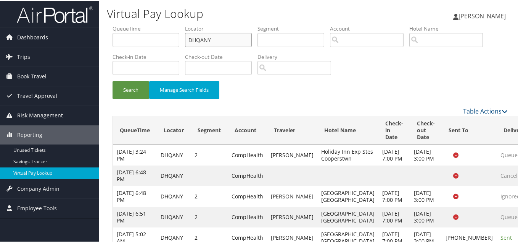
drag, startPoint x: 218, startPoint y: 43, endPoint x: 126, endPoint y: 44, distance: 92.3
click at [131, 24] on ul "QueueTime Locator DHQANY Segment Account Traveler Hotel Name Check-in Date Chec…" at bounding box center [310, 24] width 395 height 0
paste input "UNVHDO"
click at [113, 80] on button "Search" at bounding box center [131, 89] width 37 height 18
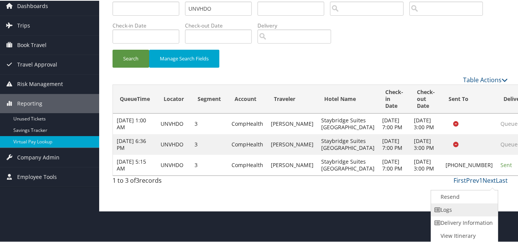
click at [452, 205] on link "Logs" at bounding box center [463, 208] width 65 height 13
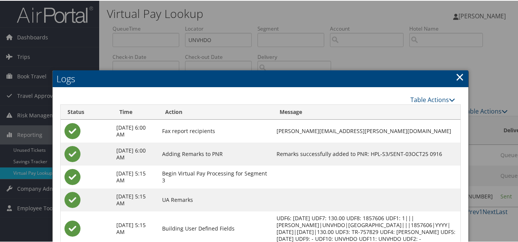
click at [460, 76] on link "×" at bounding box center [460, 75] width 9 height 15
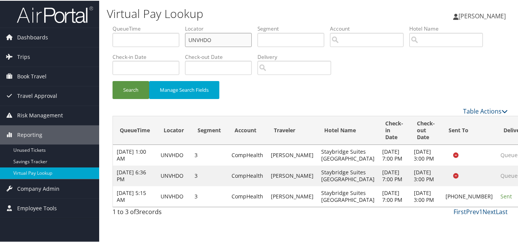
drag, startPoint x: 212, startPoint y: 41, endPoint x: 156, endPoint y: 42, distance: 56.1
click at [157, 24] on ul "QueueTime Locator UNVHDO Segment Account Traveler Hotel Name Check-in Date Chec…" at bounding box center [310, 24] width 395 height 0
paste input "YURSMY"
click at [113, 80] on button "Search" at bounding box center [131, 89] width 37 height 18
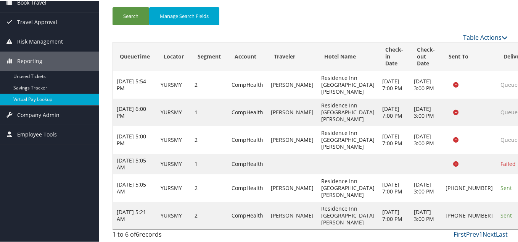
scroll to position [108, 0]
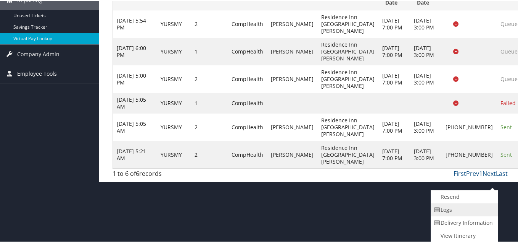
click at [458, 208] on link "Logs" at bounding box center [463, 208] width 65 height 13
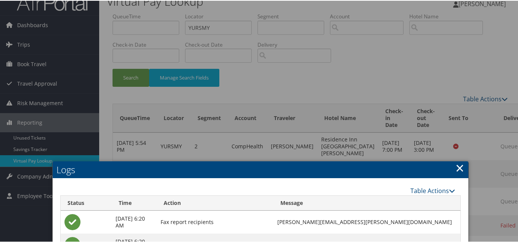
scroll to position [0, 0]
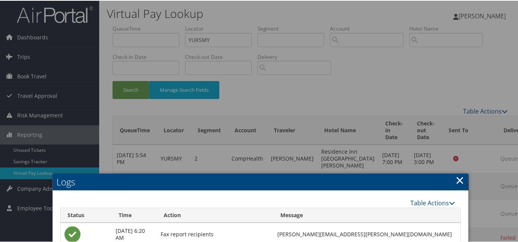
click at [459, 179] on link "×" at bounding box center [460, 178] width 9 height 15
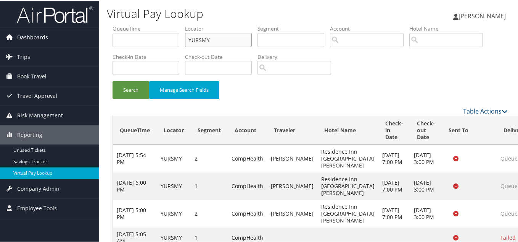
drag, startPoint x: 88, startPoint y: 35, endPoint x: 58, endPoint y: 40, distance: 30.9
click at [82, 35] on div "Dashboards AirPortal 360™ (Manager) My Travel Dashboard Trips Airtinerary® Look…" at bounding box center [260, 157] width 521 height 315
paste input "FNLKSV"
click at [113, 80] on button "Search" at bounding box center [131, 89] width 37 height 18
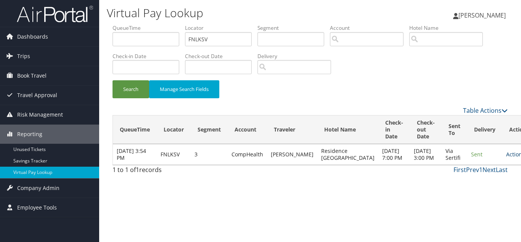
click at [506, 158] on link "Actions" at bounding box center [518, 153] width 24 height 7
click at [474, 184] on link "Logs" at bounding box center [475, 185] width 48 height 13
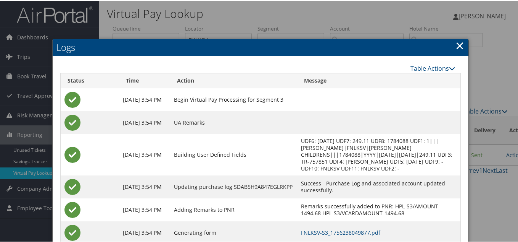
drag, startPoint x: 455, startPoint y: 48, endPoint x: 456, endPoint y: 53, distance: 5.8
click at [456, 47] on link "×" at bounding box center [460, 44] width 9 height 15
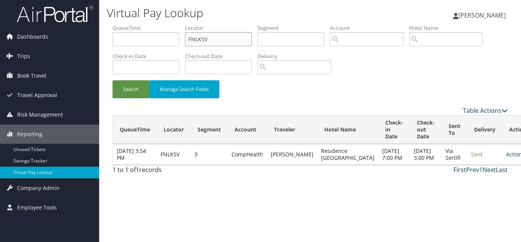
click at [210, 41] on input "FNLKSV" at bounding box center [218, 39] width 67 height 14
drag, startPoint x: 216, startPoint y: 35, endPoint x: 97, endPoint y: 36, distance: 119.1
click at [113, 36] on form "QueueTime Locator FNLKSV Segment Account Traveler Hotel Name Check-in Date Chec…" at bounding box center [310, 65] width 395 height 82
paste input "TR-757869"
type input "FNLKSV"
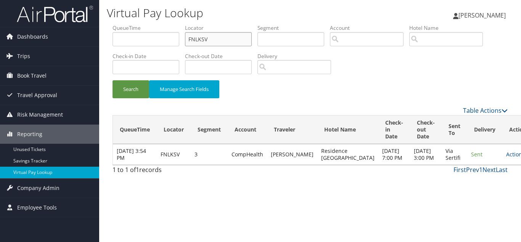
click at [220, 42] on input "FNLKSV" at bounding box center [218, 39] width 67 height 14
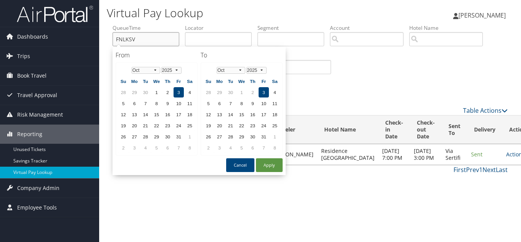
paste input "MPOXVL"
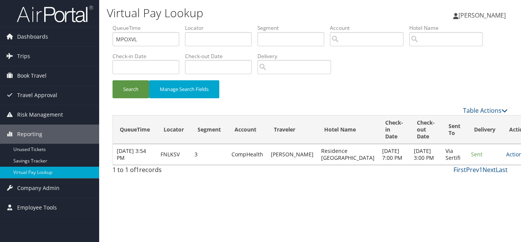
click at [345, 89] on div "Search Manage Search Fields" at bounding box center [310, 93] width 407 height 26
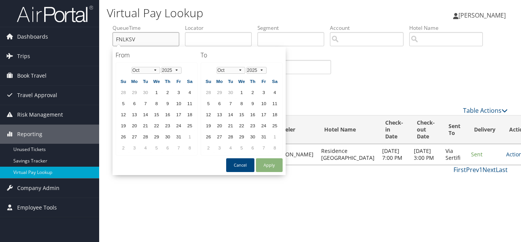
type input "FNLKSV"
click at [240, 38] on input "text" at bounding box center [218, 39] width 67 height 14
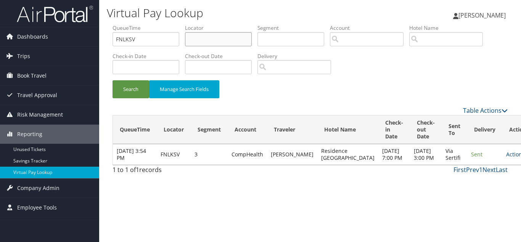
paste input "MPOXVL"
type input "MPOXVL"
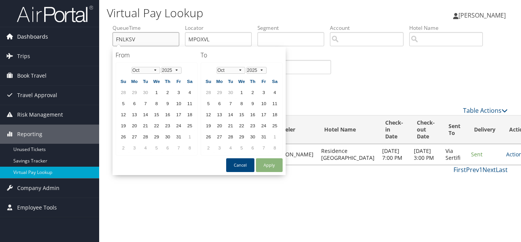
drag, startPoint x: 137, startPoint y: 44, endPoint x: 51, endPoint y: 37, distance: 85.7
click at [53, 38] on div "Dashboards AirPortal 360™ (Manager) My Travel Dashboard Trips Airtinerary® Look…" at bounding box center [260, 121] width 521 height 242
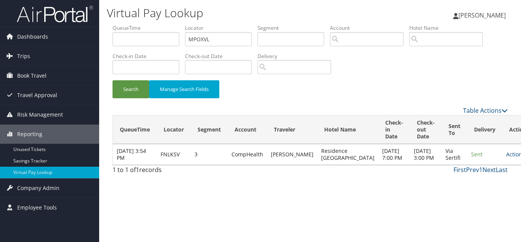
click at [361, 88] on div "Search Manage Search Fields" at bounding box center [310, 93] width 407 height 26
click at [227, 40] on input "MPOXVL" at bounding box center [218, 39] width 67 height 14
click at [113, 80] on button "Search" at bounding box center [131, 89] width 37 height 18
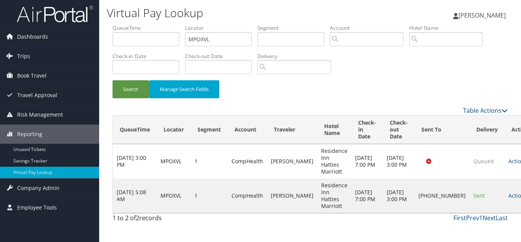
drag, startPoint x: 488, startPoint y: 197, endPoint x: 491, endPoint y: 199, distance: 4.4
click at [509, 197] on link "Actions" at bounding box center [521, 195] width 24 height 7
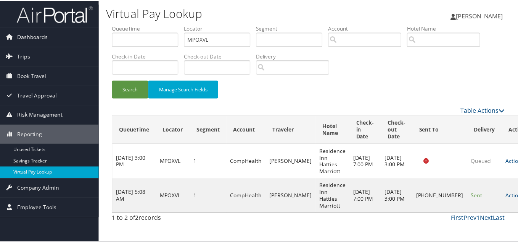
scroll to position [11, 0]
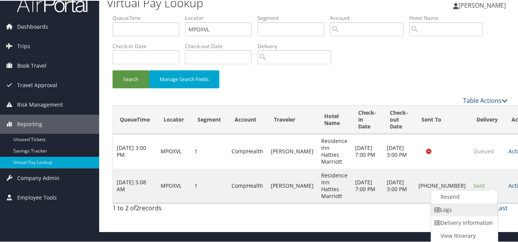
click at [472, 206] on link "Logs" at bounding box center [463, 208] width 65 height 13
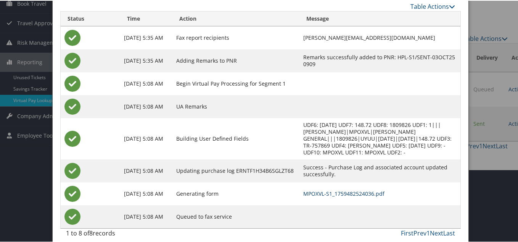
scroll to position [0, 0]
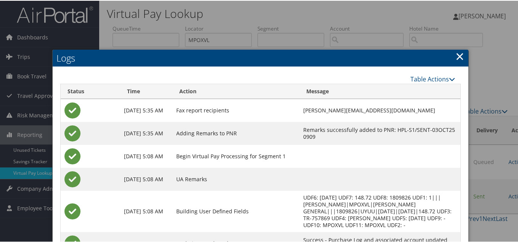
click at [461, 58] on link "×" at bounding box center [460, 55] width 9 height 15
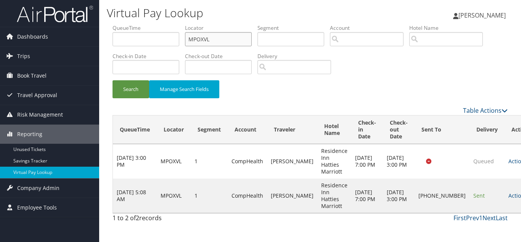
drag, startPoint x: 222, startPoint y: 37, endPoint x: 100, endPoint y: 37, distance: 121.7
click at [103, 37] on div "Virtual Pay Lookup [PERSON_NAME] [PERSON_NAME] My Settings Travel Agency Contac…" at bounding box center [310, 121] width 422 height 242
paste input "YJEAID"
click at [113, 80] on button "Search" at bounding box center [131, 89] width 37 height 18
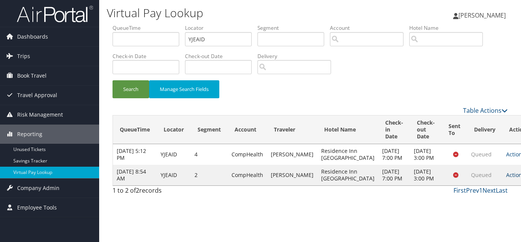
click at [506, 178] on link "Actions" at bounding box center [518, 174] width 24 height 7
click at [470, 217] on link "Logs" at bounding box center [475, 219] width 48 height 13
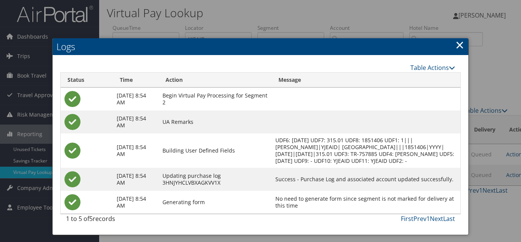
click at [461, 47] on link "×" at bounding box center [460, 44] width 9 height 15
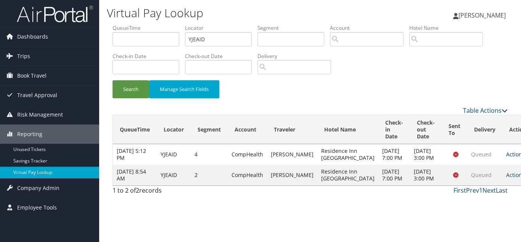
click at [506, 158] on link "Actions" at bounding box center [518, 153] width 24 height 7
click at [476, 184] on link "Logs" at bounding box center [475, 185] width 48 height 13
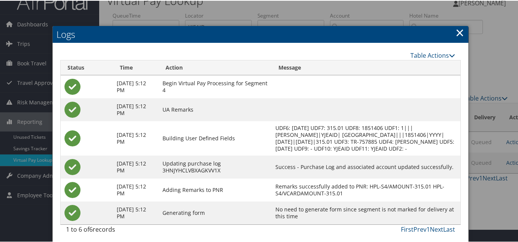
scroll to position [23, 0]
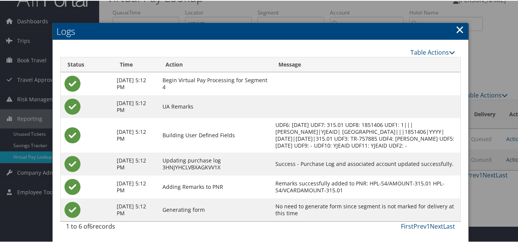
click at [456, 21] on link "×" at bounding box center [460, 28] width 9 height 15
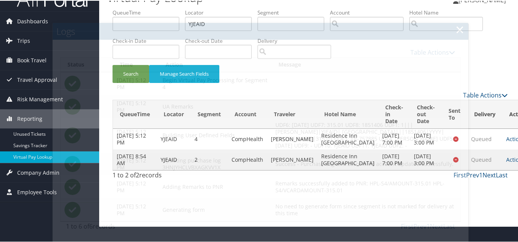
scroll to position [0, 0]
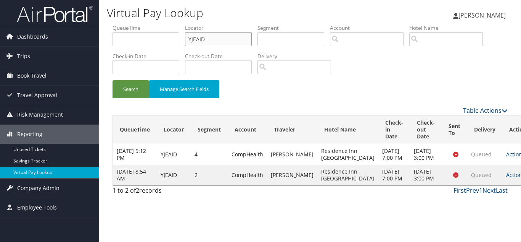
drag, startPoint x: 180, startPoint y: 40, endPoint x: 124, endPoint y: 44, distance: 56.3
click at [126, 24] on ul "QueueTime Locator YJEAID Segment Account Traveler Hotel Name Check-in Date Chec…" at bounding box center [310, 24] width 395 height 0
paste input "IMNUEU"
click at [113, 80] on button "Search" at bounding box center [131, 89] width 37 height 18
click at [506, 178] on link "Actions" at bounding box center [518, 174] width 24 height 7
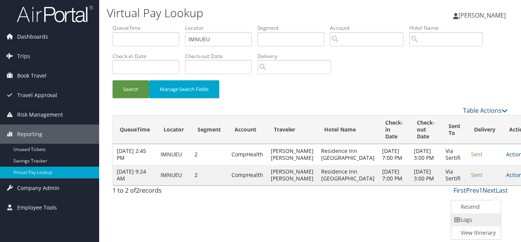
click at [476, 220] on link "Logs" at bounding box center [475, 219] width 48 height 13
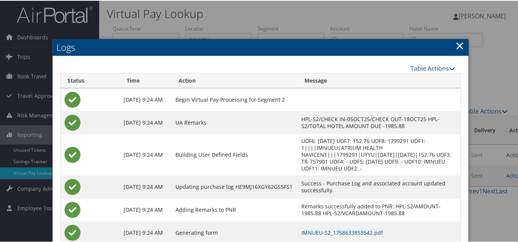
click at [459, 46] on link "×" at bounding box center [460, 44] width 9 height 15
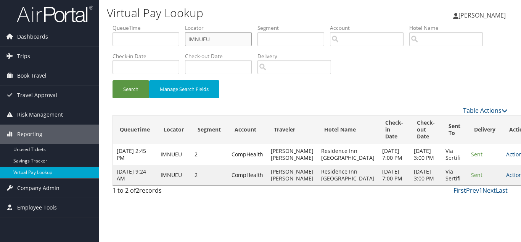
drag, startPoint x: 196, startPoint y: 39, endPoint x: 140, endPoint y: 36, distance: 55.8
click at [144, 24] on ul "QueueTime Locator IMNUEU Segment Account Traveler Hotel Name Check-in Date Chec…" at bounding box center [310, 24] width 395 height 0
paste input "YTNDJR"
click at [113, 80] on button "Search" at bounding box center [131, 89] width 37 height 18
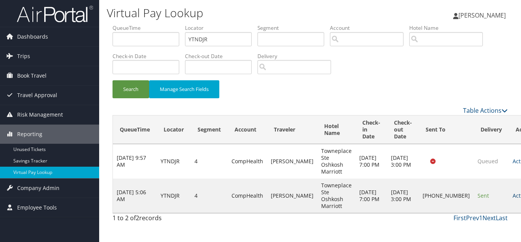
click at [513, 197] on link "Actions" at bounding box center [525, 195] width 24 height 7
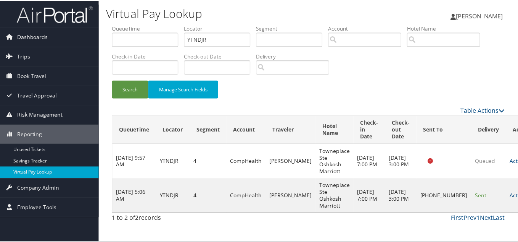
scroll to position [11, 0]
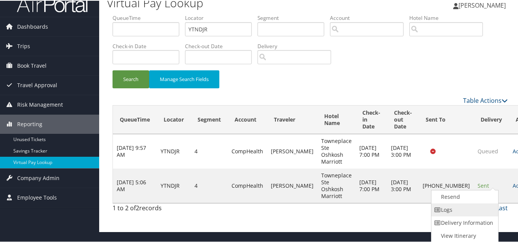
click at [455, 208] on link "Logs" at bounding box center [464, 208] width 65 height 13
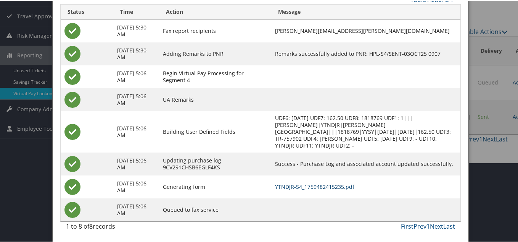
scroll to position [0, 0]
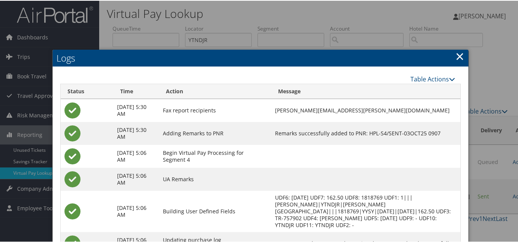
click at [457, 55] on link "×" at bounding box center [460, 55] width 9 height 15
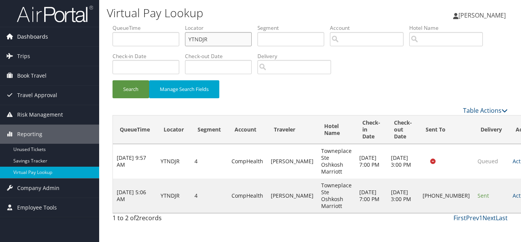
drag, startPoint x: 218, startPoint y: 41, endPoint x: 94, endPoint y: 37, distance: 123.7
click at [94, 37] on div "Dashboards AirPortal 360™ (Manager) My Travel Dashboard Trips Airtinerary® Look…" at bounding box center [260, 121] width 521 height 242
paste input "SFZYDH"
click at [113, 80] on button "Search" at bounding box center [131, 89] width 37 height 18
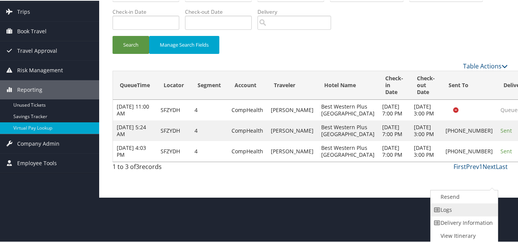
click at [463, 207] on link "Logs" at bounding box center [463, 208] width 65 height 13
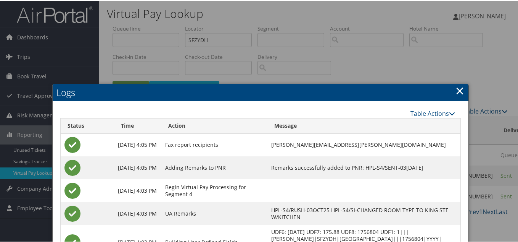
click at [456, 94] on link "×" at bounding box center [460, 89] width 9 height 15
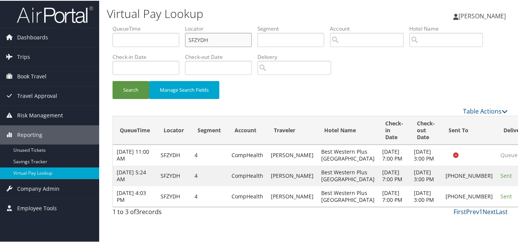
drag, startPoint x: 215, startPoint y: 39, endPoint x: 135, endPoint y: 39, distance: 80.1
click at [143, 24] on ul "QueueTime Locator SFZYDH Segment Account Traveler Hotel Name Check-in Date Chec…" at bounding box center [310, 24] width 395 height 0
paste input "OCTPZG"
click at [113, 80] on button "Search" at bounding box center [131, 89] width 37 height 18
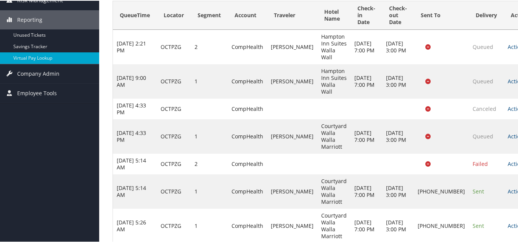
click at [508, 221] on link "Actions" at bounding box center [520, 224] width 24 height 7
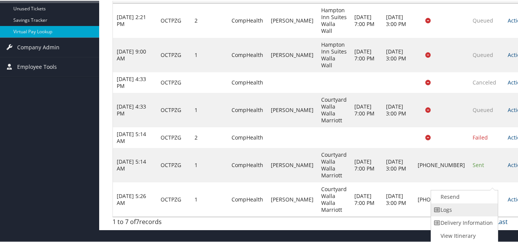
click at [466, 205] on link "Logs" at bounding box center [463, 208] width 65 height 13
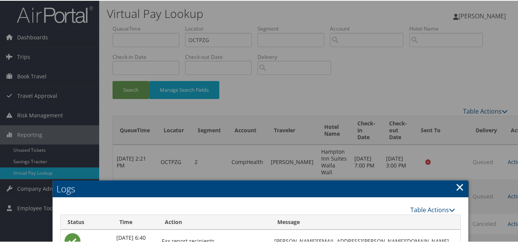
click at [456, 189] on link "×" at bounding box center [460, 185] width 9 height 15
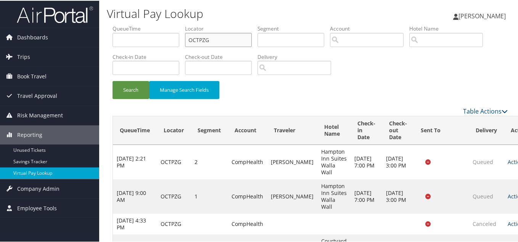
drag, startPoint x: 215, startPoint y: 44, endPoint x: 136, endPoint y: 37, distance: 78.9
click at [145, 24] on ul "QueueTime Locator OCTPZG Segment Account Traveler Hotel Name Check-in Date Chec…" at bounding box center [310, 24] width 395 height 0
paste input "JGFAOC"
click at [113, 80] on button "Search" at bounding box center [131, 89] width 37 height 18
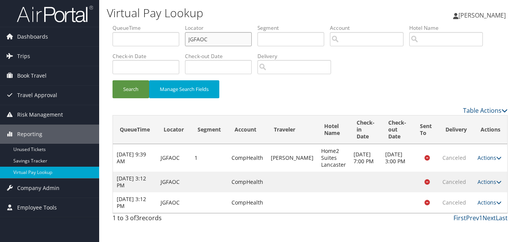
drag, startPoint x: 216, startPoint y: 41, endPoint x: 107, endPoint y: 27, distance: 110.4
click at [113, 27] on form "QueueTime Locator JGFAOC Segment Account Traveler Hotel Name Check-in Date Chec…" at bounding box center [310, 65] width 395 height 82
paste input "NEQAGN"
click at [113, 80] on button "Search" at bounding box center [131, 89] width 37 height 18
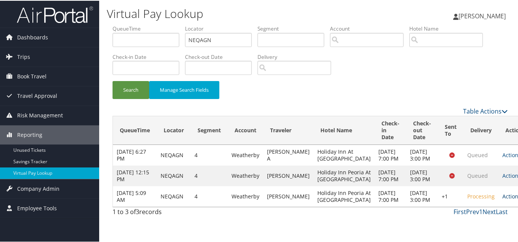
click at [503, 199] on link "Actions" at bounding box center [515, 195] width 24 height 7
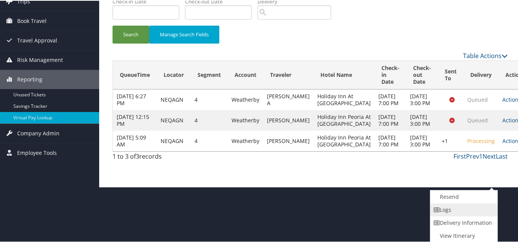
click at [449, 210] on link "Logs" at bounding box center [462, 208] width 65 height 13
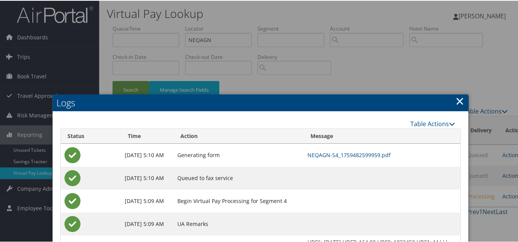
click at [458, 102] on link "×" at bounding box center [460, 99] width 9 height 15
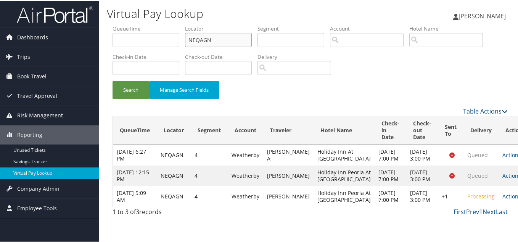
drag, startPoint x: 221, startPoint y: 38, endPoint x: 105, endPoint y: 40, distance: 116.4
click at [113, 40] on form "QueueTime Locator NEQAGN Segment Account Traveler Hotel Name Check-in Date Chec…" at bounding box center [310, 65] width 395 height 82
paste input "OOLRCD"
click at [113, 80] on button "Search" at bounding box center [131, 89] width 37 height 18
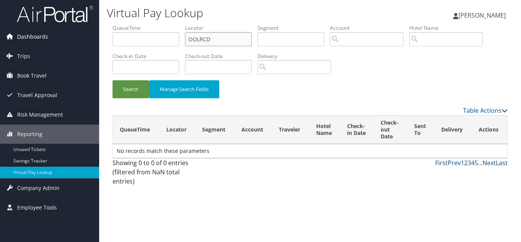
drag, startPoint x: 226, startPoint y: 36, endPoint x: 98, endPoint y: 33, distance: 127.1
click at [113, 32] on form "QueueTime Locator OOLRCD Segment Account Traveler Hotel Name Check-in Date Chec…" at bounding box center [310, 65] width 395 height 82
click at [113, 80] on button "Search" at bounding box center [131, 89] width 37 height 18
drag, startPoint x: 172, startPoint y: 39, endPoint x: 135, endPoint y: 39, distance: 36.6
click at [139, 24] on ul "QueueTime Locator OOLRCD Segment Account Traveler Hotel Name Check-in Date Chec…" at bounding box center [310, 24] width 395 height 0
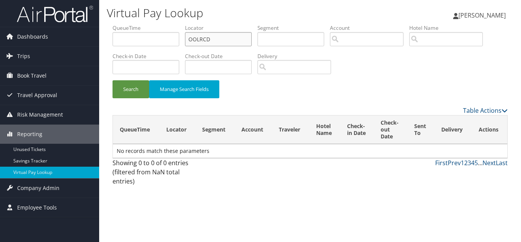
paste input "DJGYS"
click at [113, 80] on button "Search" at bounding box center [131, 89] width 37 height 18
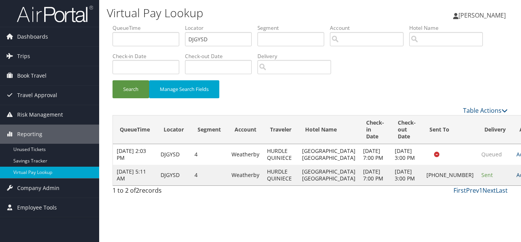
click at [517, 178] on link "Actions" at bounding box center [529, 174] width 24 height 7
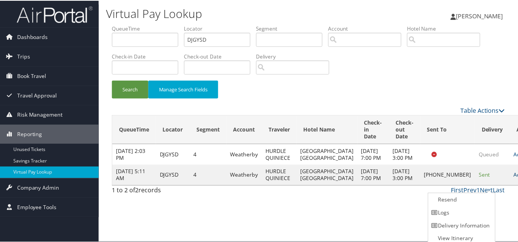
scroll to position [4, 0]
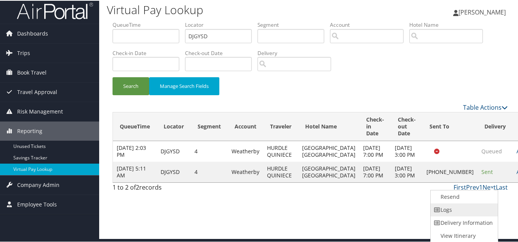
click at [466, 208] on link "Logs" at bounding box center [463, 208] width 65 height 13
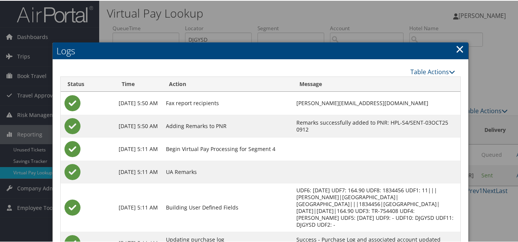
scroll to position [0, 0]
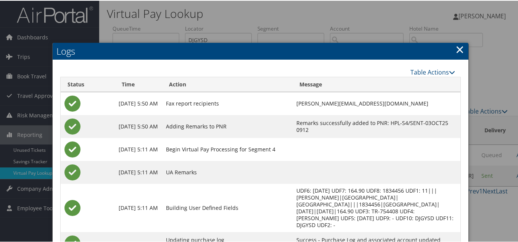
click at [456, 50] on link "×" at bounding box center [460, 48] width 9 height 15
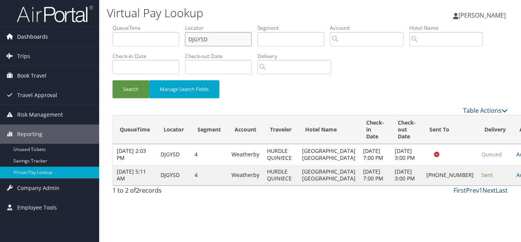
drag, startPoint x: 216, startPoint y: 37, endPoint x: 98, endPoint y: 36, distance: 117.5
click at [99, 36] on div "Virtual Pay Lookup [PERSON_NAME] [PERSON_NAME] My Settings Travel Agency Contac…" at bounding box center [310, 121] width 422 height 242
paste input "MTOUIB"
click at [113, 80] on button "Search" at bounding box center [131, 89] width 37 height 18
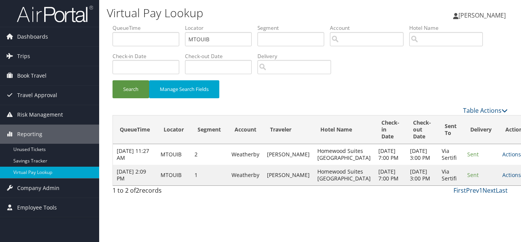
drag, startPoint x: 494, startPoint y: 195, endPoint x: 498, endPoint y: 198, distance: 4.4
click at [503, 178] on link "Actions" at bounding box center [515, 174] width 24 height 7
click at [475, 216] on link "Logs" at bounding box center [475, 219] width 48 height 13
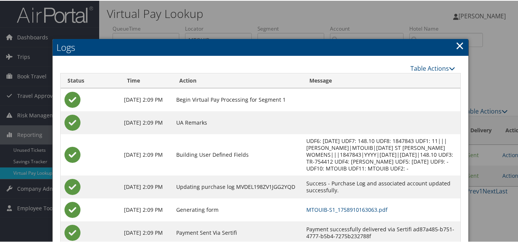
click at [458, 42] on link "×" at bounding box center [460, 44] width 9 height 15
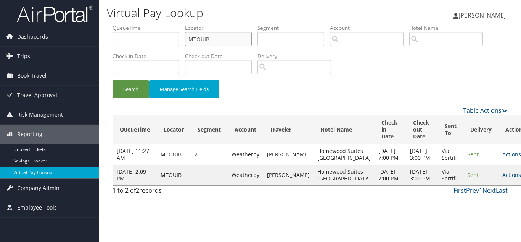
drag, startPoint x: 189, startPoint y: 39, endPoint x: 115, endPoint y: 39, distance: 73.6
click at [131, 24] on ul "QueueTime Locator MTOUIB Segment Account Traveler Hotel Name Check-in Date Chec…" at bounding box center [310, 24] width 395 height 0
paste input "TR-754492"
click at [229, 40] on input "MTOUIB" at bounding box center [218, 39] width 67 height 14
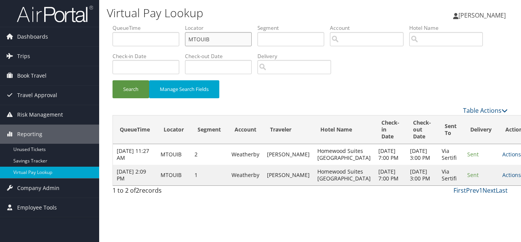
click at [229, 40] on input "MTOUIB" at bounding box center [218, 39] width 67 height 14
paste input "LCTPFM"
click at [113, 80] on button "Search" at bounding box center [131, 89] width 37 height 18
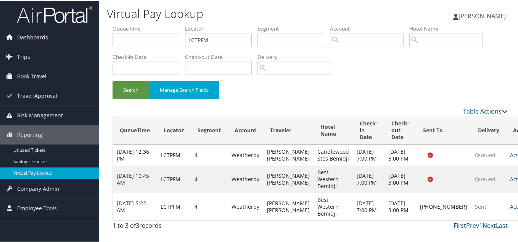
click at [510, 209] on link "Actions" at bounding box center [522, 205] width 24 height 7
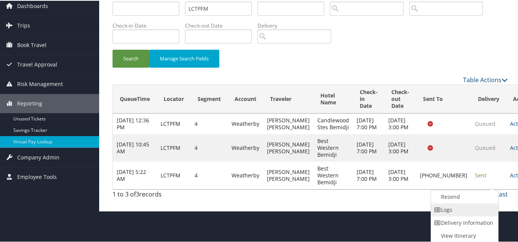
click at [445, 211] on link "Logs" at bounding box center [463, 208] width 65 height 13
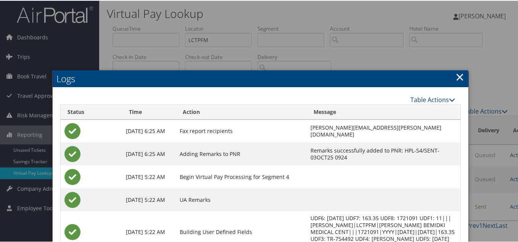
click at [456, 76] on link "×" at bounding box center [460, 75] width 9 height 15
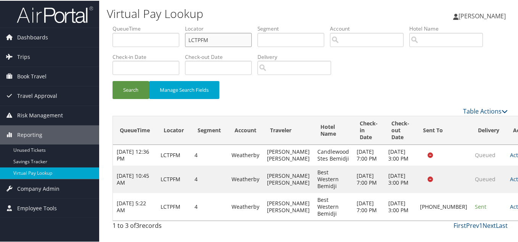
click at [101, 37] on div "Virtual Pay Lookup [PERSON_NAME] [PERSON_NAME] My Settings Travel Agency Contac…" at bounding box center [310, 121] width 422 height 242
paste input "FOASXG"
click at [113, 80] on button "Search" at bounding box center [131, 89] width 37 height 18
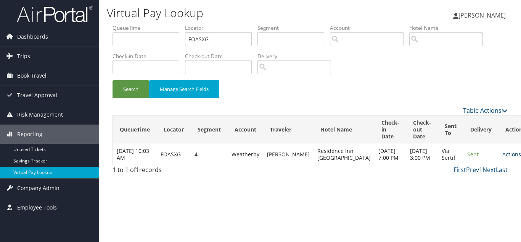
click at [503, 158] on link "Actions" at bounding box center [515, 153] width 24 height 7
click at [474, 187] on link "Logs" at bounding box center [475, 181] width 48 height 13
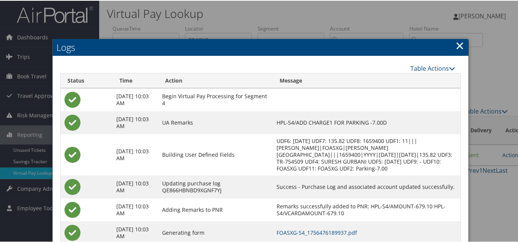
click at [457, 43] on link "×" at bounding box center [460, 44] width 9 height 15
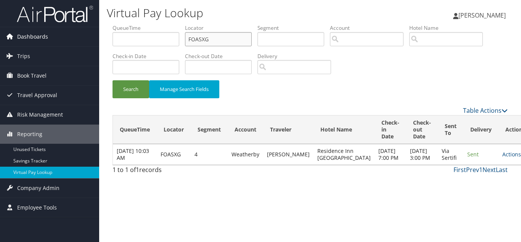
drag, startPoint x: 218, startPoint y: 40, endPoint x: 90, endPoint y: 31, distance: 127.8
click at [98, 31] on div "Dashboards AirPortal 360™ (Manager) My Travel Dashboard Trips Airtinerary® Look…" at bounding box center [260, 121] width 521 height 242
paste input "OWTZHH"
click at [113, 80] on button "Search" at bounding box center [131, 89] width 37 height 18
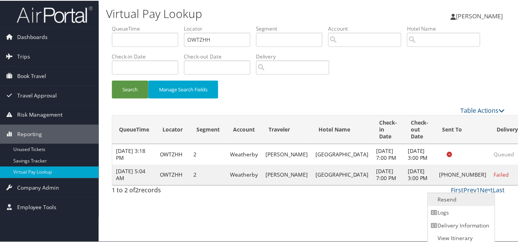
scroll to position [4, 0]
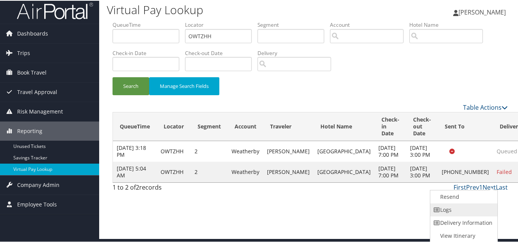
drag, startPoint x: 467, startPoint y: 208, endPoint x: 462, endPoint y: 209, distance: 5.2
click at [466, 208] on link "Logs" at bounding box center [462, 208] width 65 height 13
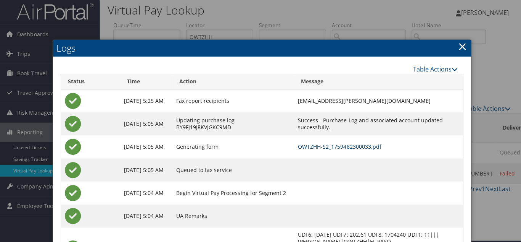
scroll to position [0, 0]
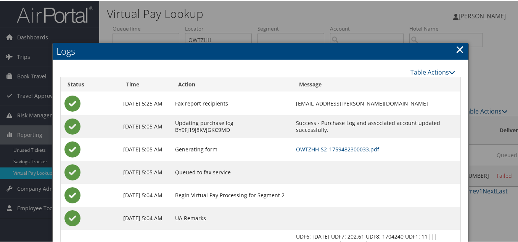
click at [461, 48] on link "×" at bounding box center [460, 48] width 9 height 15
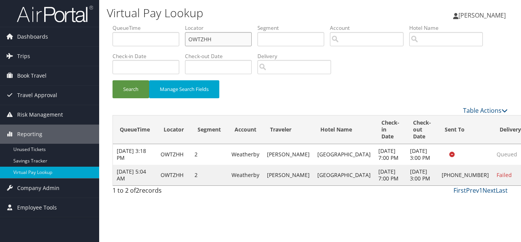
drag, startPoint x: 218, startPoint y: 42, endPoint x: 142, endPoint y: 43, distance: 75.9
click at [142, 24] on ul "QueueTime Locator OWTZHH Segment Account Traveler Hotel Name Check-in Date Chec…" at bounding box center [310, 24] width 395 height 0
paste input "QVGANM"
click at [113, 80] on button "Search" at bounding box center [131, 89] width 37 height 18
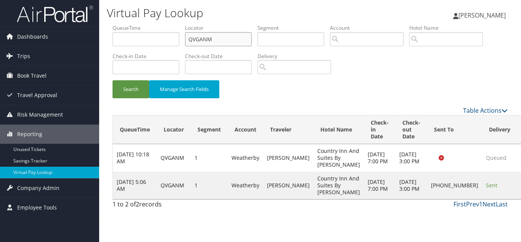
click at [223, 42] on input "QVGANM" at bounding box center [218, 39] width 67 height 14
click at [113, 80] on button "Search" at bounding box center [131, 89] width 37 height 18
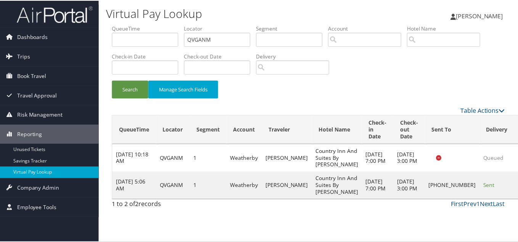
scroll to position [11, 0]
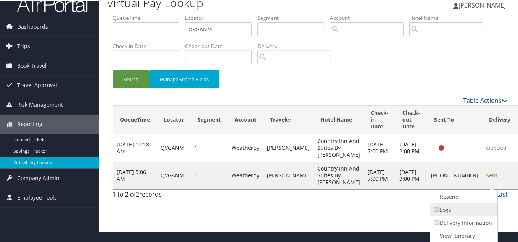
click at [463, 204] on link "Logs" at bounding box center [462, 208] width 65 height 13
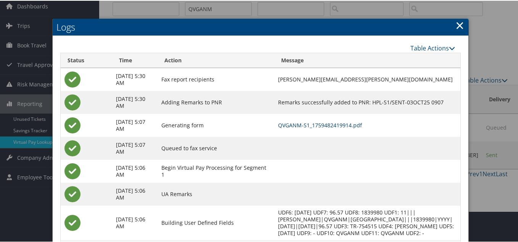
scroll to position [0, 0]
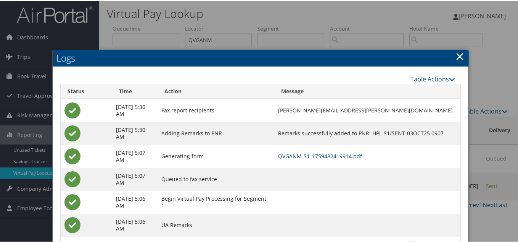
click at [460, 56] on link "×" at bounding box center [460, 55] width 9 height 15
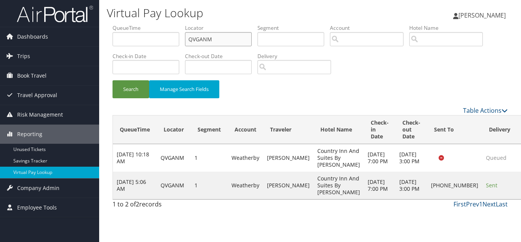
drag, startPoint x: 212, startPoint y: 37, endPoint x: 140, endPoint y: 36, distance: 71.8
click at [143, 24] on ul "QueueTime Locator QVGANM Segment Account Traveler Hotel Name Check-in Date Chec…" at bounding box center [310, 24] width 395 height 0
paste input "WFACRV"
click at [113, 80] on button "Search" at bounding box center [131, 89] width 37 height 18
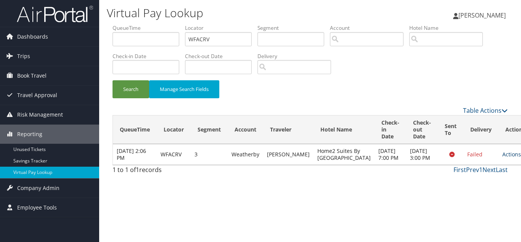
click at [503, 158] on link "Actions" at bounding box center [515, 153] width 24 height 7
click at [483, 179] on link "Logs" at bounding box center [474, 185] width 48 height 13
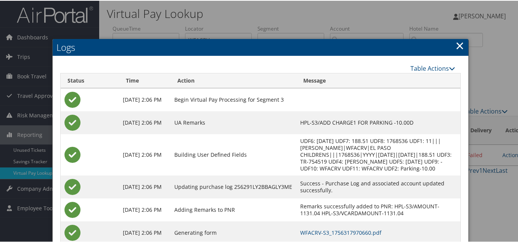
click at [456, 44] on link "×" at bounding box center [460, 44] width 9 height 15
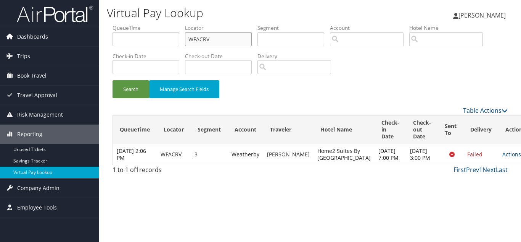
drag, startPoint x: 222, startPoint y: 40, endPoint x: 50, endPoint y: 40, distance: 171.3
click at [54, 40] on div "Dashboards AirPortal 360™ (Manager) My Travel Dashboard Trips Airtinerary® Look…" at bounding box center [260, 121] width 521 height 242
paste input "JIAE"
click at [113, 80] on button "Search" at bounding box center [131, 89] width 37 height 18
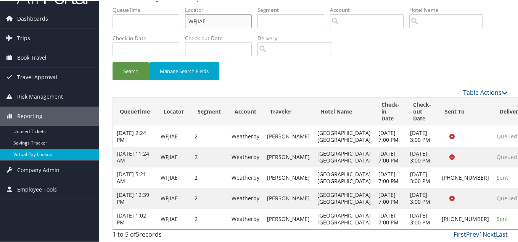
scroll to position [87, 0]
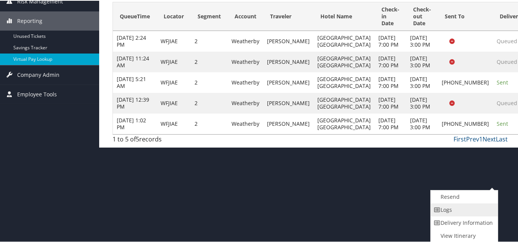
click at [459, 210] on link "Logs" at bounding box center [463, 208] width 65 height 13
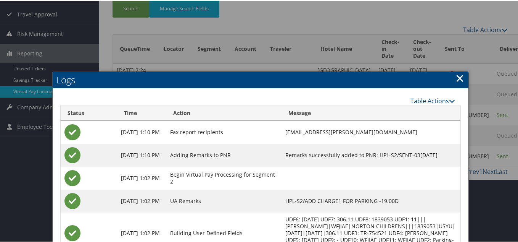
scroll to position [68, 0]
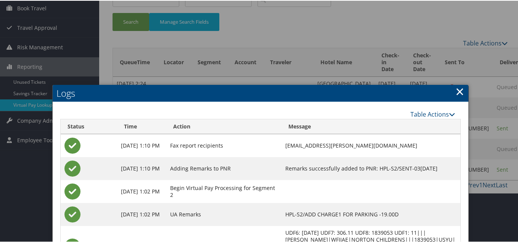
click at [458, 91] on link "×" at bounding box center [460, 90] width 9 height 15
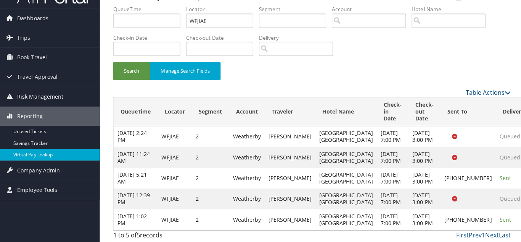
scroll to position [0, 0]
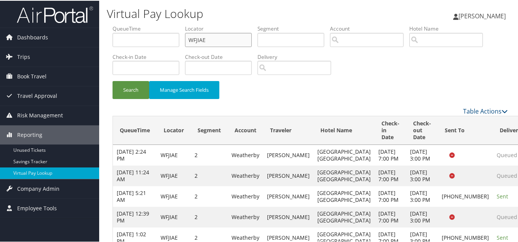
click at [140, 24] on ul "QueueTime Locator WFJIAE Segment Account Traveler Hotel Name Check-in Date Chec…" at bounding box center [310, 24] width 395 height 0
paste input "IANOHG"
click at [113, 80] on button "Search" at bounding box center [131, 89] width 37 height 18
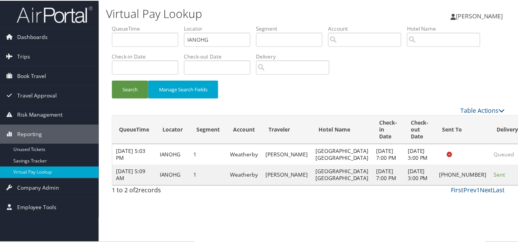
scroll to position [11, 0]
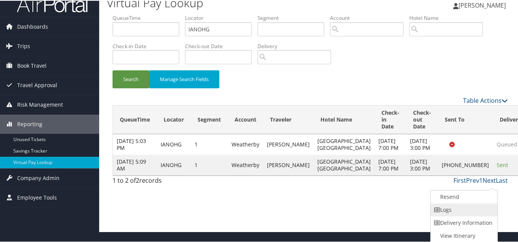
click at [458, 211] on link "Logs" at bounding box center [463, 208] width 65 height 13
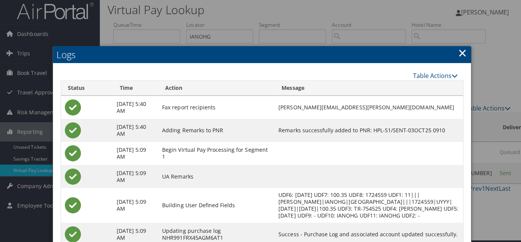
scroll to position [0, 0]
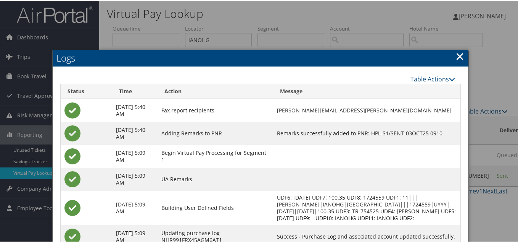
click at [458, 56] on link "×" at bounding box center [460, 55] width 9 height 15
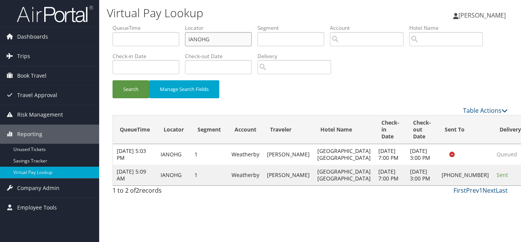
drag, startPoint x: 221, startPoint y: 39, endPoint x: 132, endPoint y: 39, distance: 88.9
click at [132, 24] on ul "QueueTime Locator IANOHG Segment Account Traveler Hotel Name Check-in Date Chec…" at bounding box center [310, 24] width 395 height 0
paste input "QSCTGD"
click at [113, 80] on button "Search" at bounding box center [131, 89] width 37 height 18
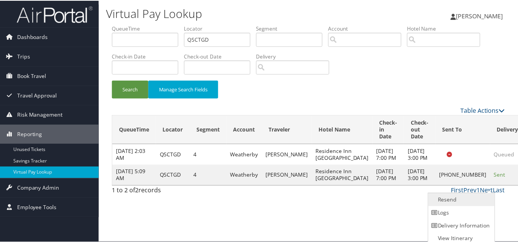
scroll to position [4, 0]
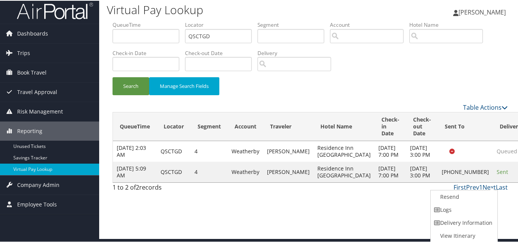
drag, startPoint x: 466, startPoint y: 208, endPoint x: 448, endPoint y: 176, distance: 37.1
click at [466, 208] on link "Logs" at bounding box center [463, 208] width 65 height 13
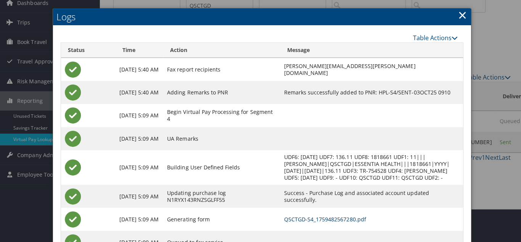
scroll to position [0, 0]
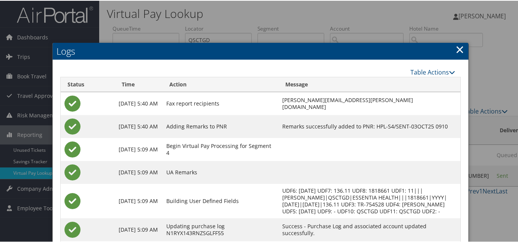
click at [456, 50] on link "×" at bounding box center [460, 48] width 9 height 15
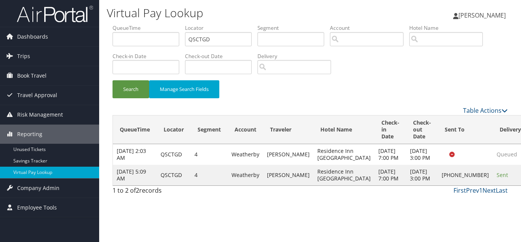
click at [419, 89] on div "Search Manage Search Fields" at bounding box center [310, 93] width 407 height 26
click at [330, 103] on div "Search Manage Search Fields" at bounding box center [310, 93] width 407 height 26
click at [318, 85] on div "Search Manage Search Fields" at bounding box center [310, 93] width 407 height 26
click at [369, 102] on div "Search Manage Search Fields" at bounding box center [310, 93] width 407 height 26
click at [419, 108] on div "Table Actions" at bounding box center [361, 110] width 294 height 9
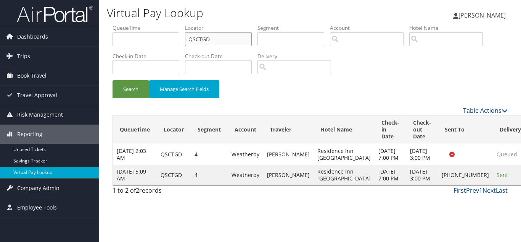
click at [114, 24] on ul "QueueTime Locator QSCTGD Segment Account Traveler Hotel Name Check-in Date Chec…" at bounding box center [310, 24] width 395 height 0
paste input "AUJYOO"
click at [113, 80] on button "Search" at bounding box center [131, 89] width 37 height 18
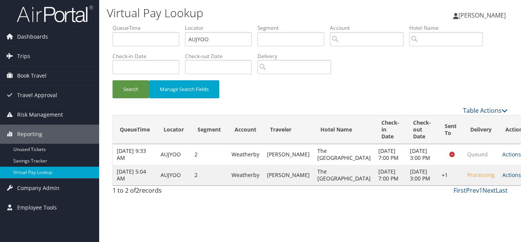
click at [503, 178] on link "Actions" at bounding box center [515, 174] width 24 height 7
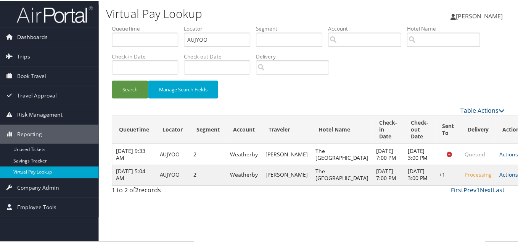
scroll to position [0, 0]
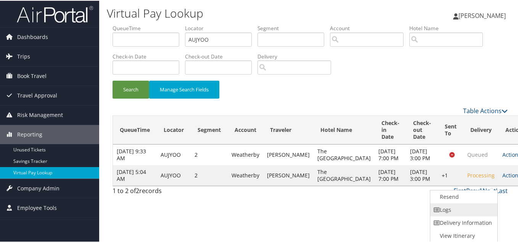
click at [461, 208] on link "Logs" at bounding box center [462, 208] width 65 height 13
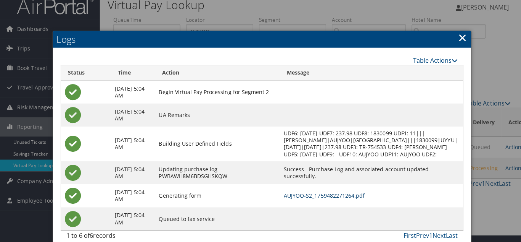
scroll to position [0, 0]
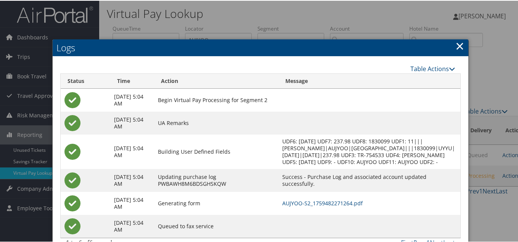
click at [459, 43] on link "×" at bounding box center [460, 44] width 9 height 15
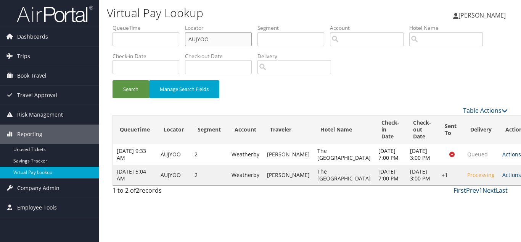
drag, startPoint x: 217, startPoint y: 42, endPoint x: 115, endPoint y: 42, distance: 101.9
click at [115, 24] on ul "QueueTime Locator AUJYOO Segment Account Traveler Hotel Name Check-in Date Chec…" at bounding box center [310, 24] width 395 height 0
paste input "OHAQSI"
click at [113, 80] on button "Search" at bounding box center [131, 89] width 37 height 18
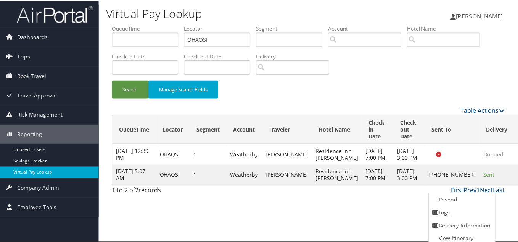
scroll to position [4, 0]
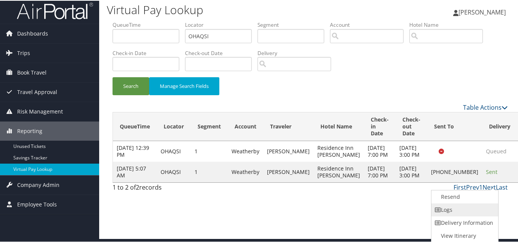
click at [454, 211] on link "Logs" at bounding box center [464, 208] width 65 height 13
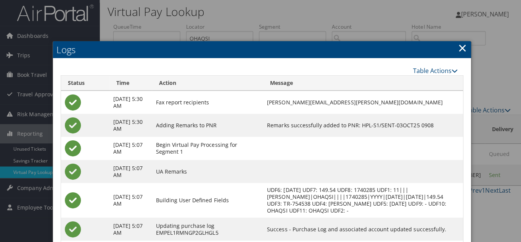
scroll to position [0, 0]
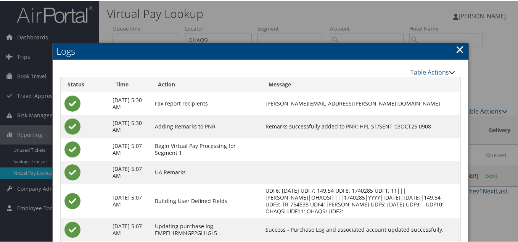
click at [457, 51] on link "×" at bounding box center [460, 48] width 9 height 15
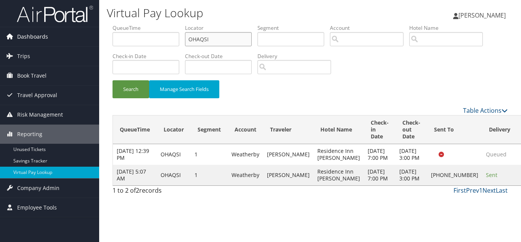
drag, startPoint x: 181, startPoint y: 39, endPoint x: 84, endPoint y: 32, distance: 97.5
click at [85, 32] on div "Dashboards AirPortal 360™ (Manager) My Travel Dashboard Trips Airtinerary® Look…" at bounding box center [260, 121] width 521 height 242
paste input "CFWVMY"
click at [113, 80] on button "Search" at bounding box center [131, 89] width 37 height 18
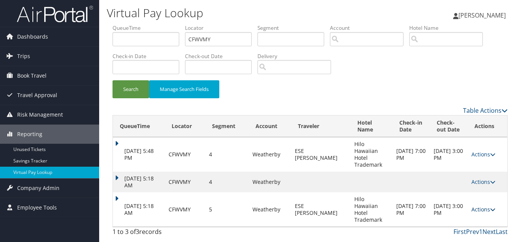
click at [485, 205] on link "Actions" at bounding box center [484, 208] width 24 height 7
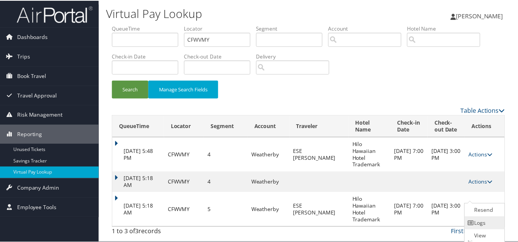
scroll to position [8, 0]
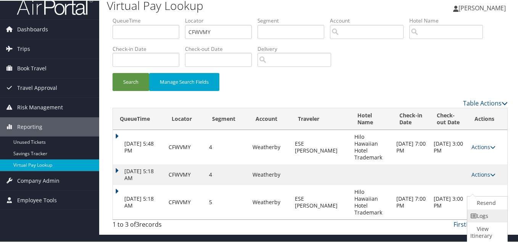
click at [483, 211] on link "Logs" at bounding box center [486, 214] width 38 height 13
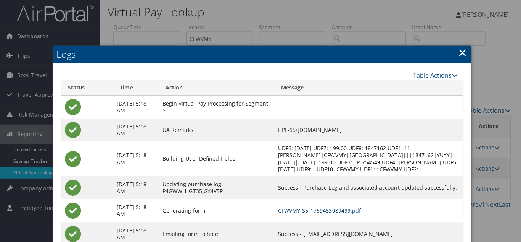
scroll to position [0, 0]
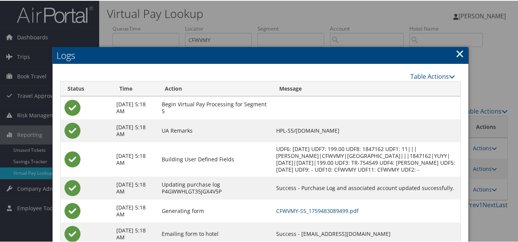
click at [459, 52] on link "×" at bounding box center [460, 52] width 9 height 15
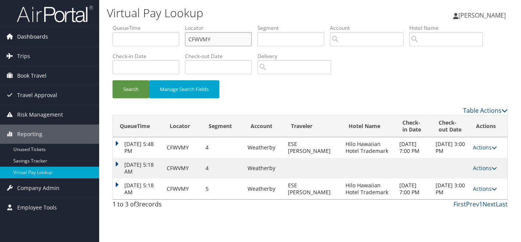
drag, startPoint x: 162, startPoint y: 39, endPoint x: 48, endPoint y: 40, distance: 114.1
click at [52, 39] on div "Dashboards AirPortal 360™ (Manager) My Travel Dashboard Trips Airtinerary® Look…" at bounding box center [260, 121] width 521 height 242
paste input "SQCSWA"
click at [113, 80] on button "Search" at bounding box center [131, 89] width 37 height 18
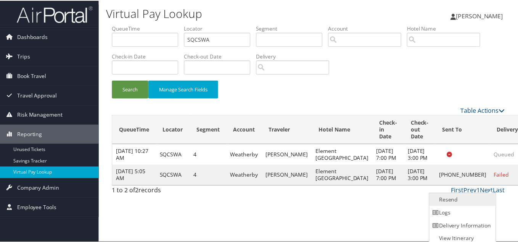
scroll to position [4, 0]
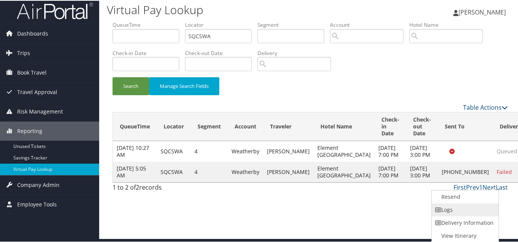
click at [472, 205] on link "Logs" at bounding box center [464, 208] width 65 height 13
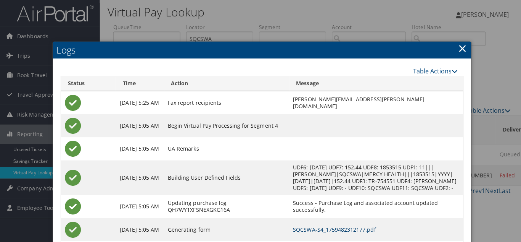
scroll to position [0, 0]
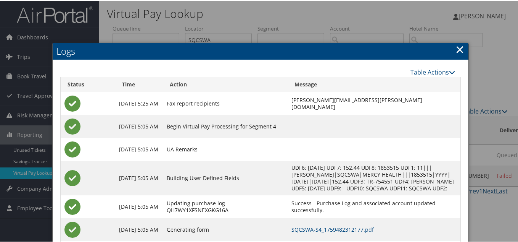
click at [456, 48] on link "×" at bounding box center [460, 48] width 9 height 15
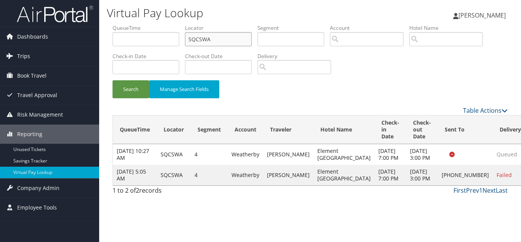
drag, startPoint x: 223, startPoint y: 40, endPoint x: 70, endPoint y: 50, distance: 153.3
click at [74, 48] on div "Dashboards AirPortal 360™ (Manager) My Travel Dashboard Trips Airtinerary® Look…" at bounding box center [260, 121] width 521 height 242
paste input "TR-754552"
click at [226, 45] on input "SQCSWA" at bounding box center [218, 39] width 67 height 14
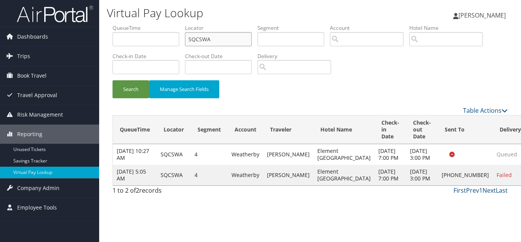
paste input "WVSKBK"
click at [113, 80] on button "Search" at bounding box center [131, 89] width 37 height 18
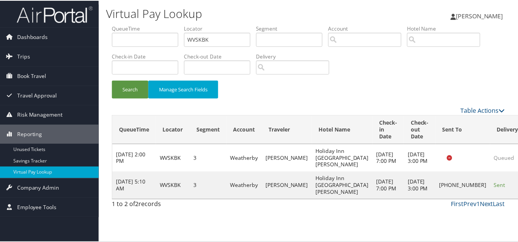
scroll to position [11, 0]
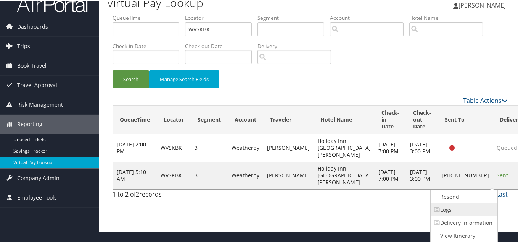
click at [477, 209] on link "Logs" at bounding box center [463, 208] width 65 height 13
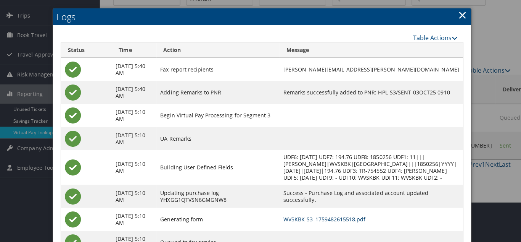
scroll to position [0, 0]
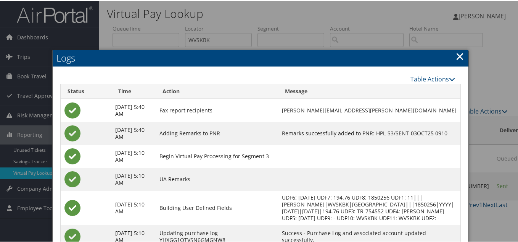
click at [456, 56] on link "×" at bounding box center [460, 55] width 9 height 15
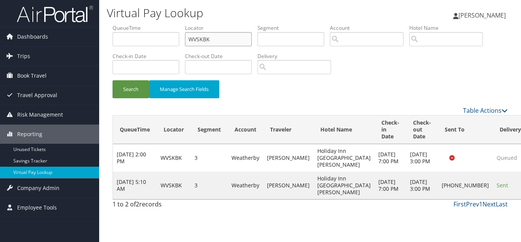
drag, startPoint x: 220, startPoint y: 39, endPoint x: 155, endPoint y: 30, distance: 65.1
click at [156, 24] on ul "QueueTime Locator WVSKBK Segment Account Traveler Hotel Name Check-in Date Chec…" at bounding box center [310, 24] width 395 height 0
paste input "EZQJLJ"
click at [113, 80] on button "Search" at bounding box center [131, 89] width 37 height 18
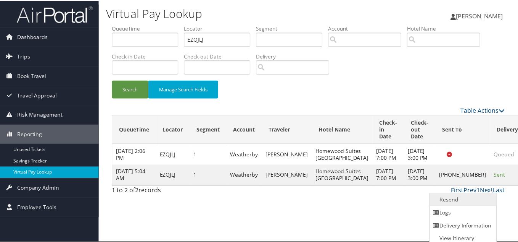
scroll to position [4, 0]
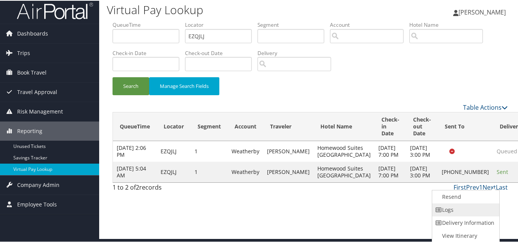
click at [484, 202] on link "Logs" at bounding box center [464, 208] width 65 height 13
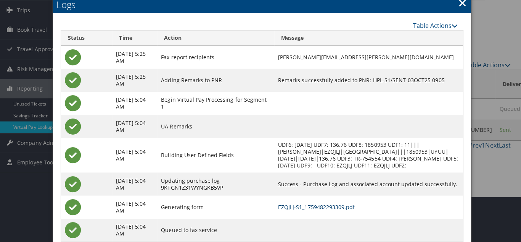
scroll to position [0, 0]
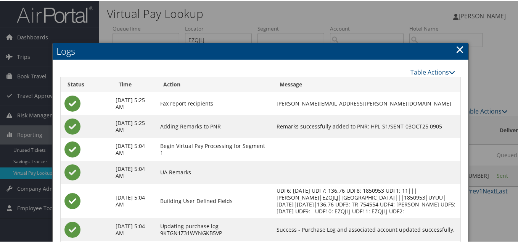
click at [456, 50] on link "×" at bounding box center [460, 48] width 9 height 15
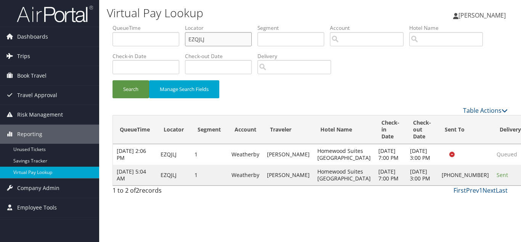
drag, startPoint x: 91, startPoint y: 45, endPoint x: 75, endPoint y: 47, distance: 16.1
click at [75, 47] on div "Dashboards AirPortal 360™ (Manager) My Travel Dashboard Trips Airtinerary® Look…" at bounding box center [260, 121] width 521 height 242
paste input "MESFSO"
click at [113, 80] on button "Search" at bounding box center [131, 89] width 37 height 18
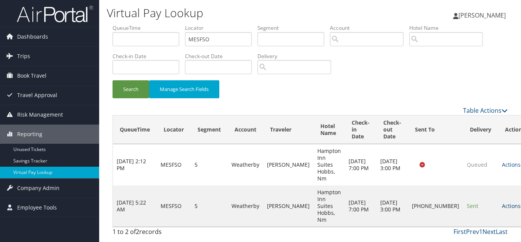
click at [502, 202] on link "Actions" at bounding box center [514, 205] width 24 height 7
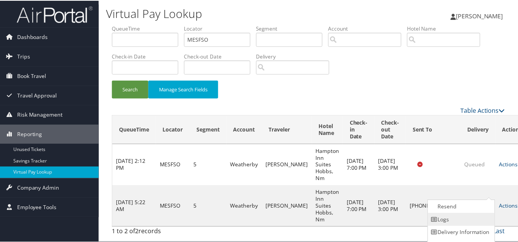
scroll to position [11, 0]
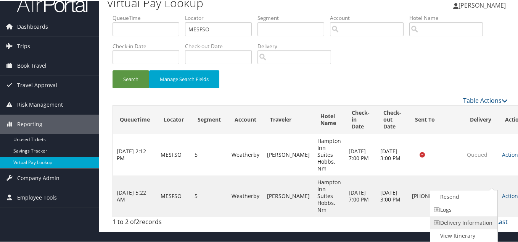
click at [462, 215] on link "Delivery Information" at bounding box center [462, 221] width 65 height 13
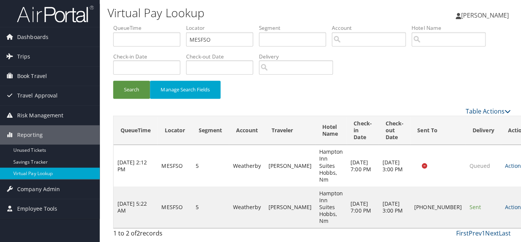
scroll to position [0, 0]
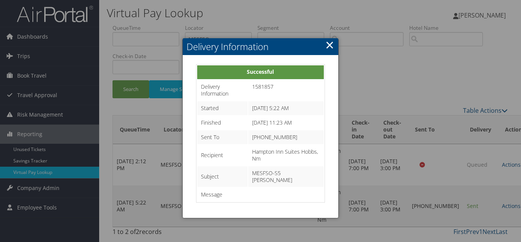
click at [330, 45] on link "×" at bounding box center [329, 44] width 9 height 15
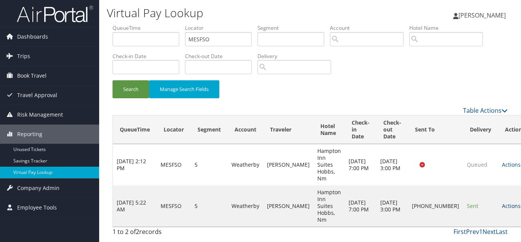
click at [502, 202] on link "Actions" at bounding box center [514, 205] width 24 height 7
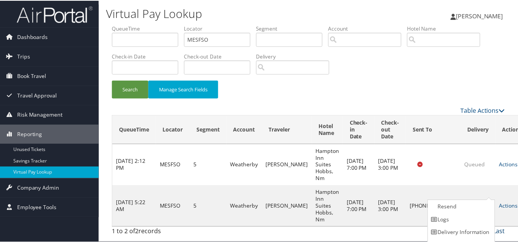
scroll to position [11, 0]
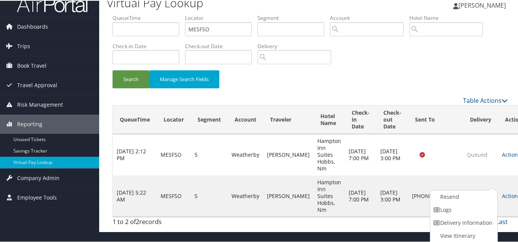
click at [467, 207] on link "Logs" at bounding box center [462, 208] width 65 height 13
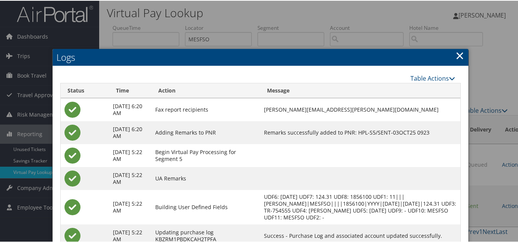
scroll to position [0, 0]
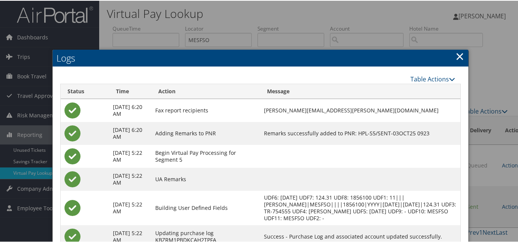
click at [456, 56] on link "×" at bounding box center [460, 55] width 9 height 15
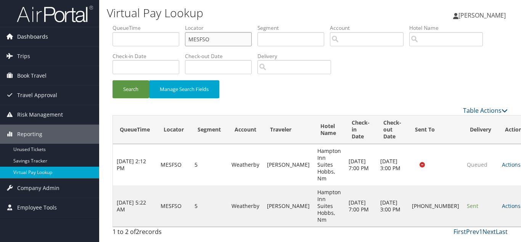
drag, startPoint x: 211, startPoint y: 41, endPoint x: 60, endPoint y: 39, distance: 150.8
click at [67, 37] on div "Dashboards AirPortal 360™ (Manager) My Travel Dashboard Trips Airtinerary® Look…" at bounding box center [260, 121] width 521 height 242
paste input "WZSAG"
click at [113, 80] on button "Search" at bounding box center [131, 89] width 37 height 18
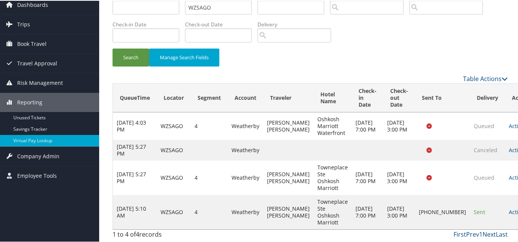
click at [509, 213] on link "Actions" at bounding box center [521, 210] width 24 height 7
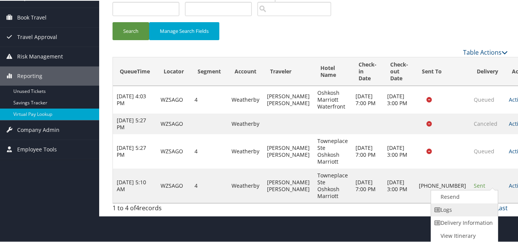
click at [462, 211] on link "Logs" at bounding box center [463, 208] width 65 height 13
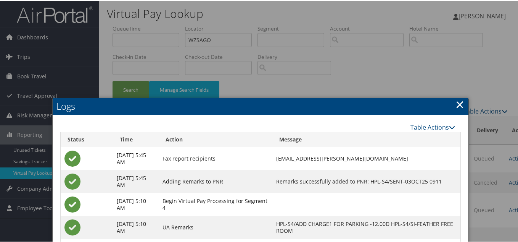
click at [459, 106] on link "×" at bounding box center [460, 103] width 9 height 15
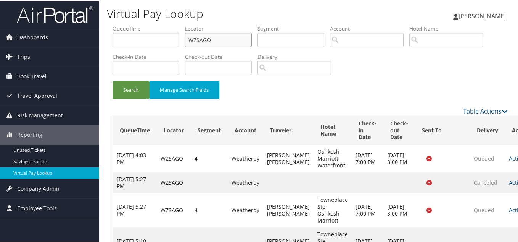
drag, startPoint x: 158, startPoint y: 43, endPoint x: 149, endPoint y: 43, distance: 8.8
click at [152, 24] on ul "QueueTime Locator WZSAGO Segment Account Traveler Hotel Name Check-in Date Chec…" at bounding box center [310, 24] width 395 height 0
paste input "TR-754567"
type input "WZSAGO"
paste input "MAWKU"
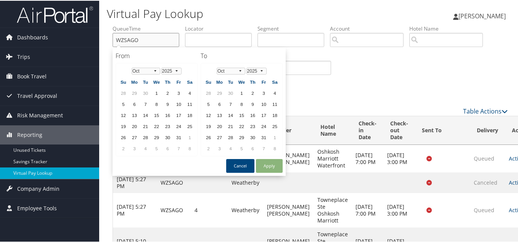
type input "WZSAGO"
click at [212, 40] on input "text" at bounding box center [218, 39] width 67 height 14
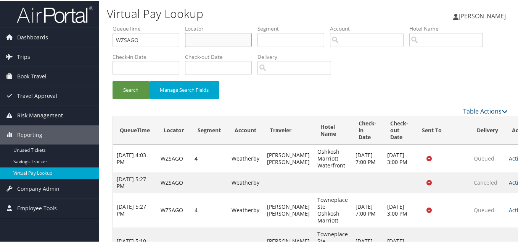
click at [216, 34] on input "text" at bounding box center [218, 39] width 67 height 14
paste input "WMAWKU"
type input "WMAWKU"
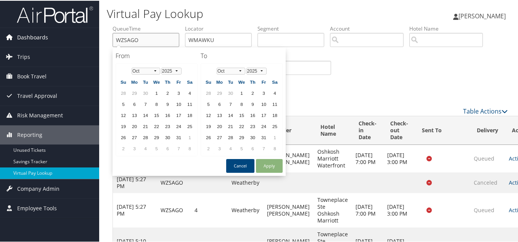
drag, startPoint x: 162, startPoint y: 40, endPoint x: 8, endPoint y: 43, distance: 153.8
click at [8, 43] on div "Dashboards AirPortal 360™ (Manager) My Travel Dashboard Trips Airtinerary® Look…" at bounding box center [260, 137] width 521 height 274
click at [245, 20] on h1 "Virtual Pay Lookup" at bounding box center [242, 13] width 271 height 16
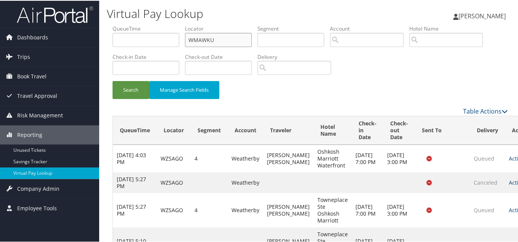
click at [231, 45] on input "WMAWKU" at bounding box center [218, 39] width 67 height 14
click at [113, 80] on button "Search" at bounding box center [131, 89] width 37 height 18
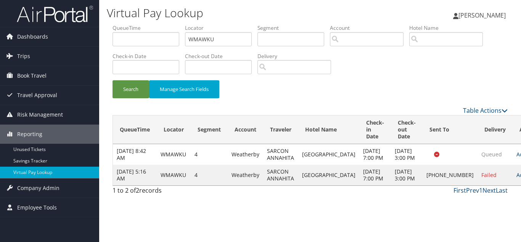
click at [517, 178] on link "Actions" at bounding box center [529, 174] width 24 height 7
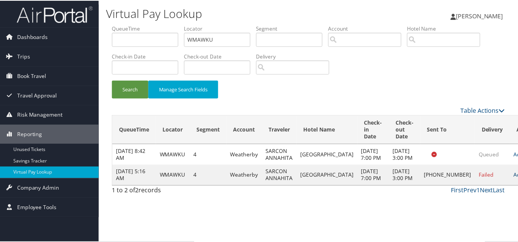
scroll to position [11, 0]
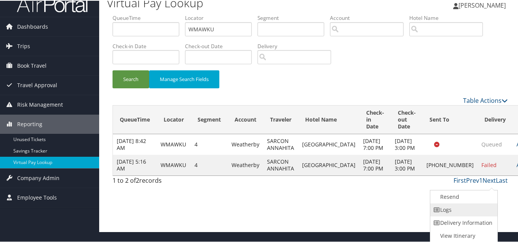
click at [448, 212] on link "Logs" at bounding box center [462, 208] width 65 height 13
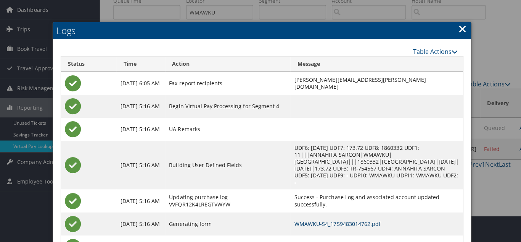
scroll to position [0, 0]
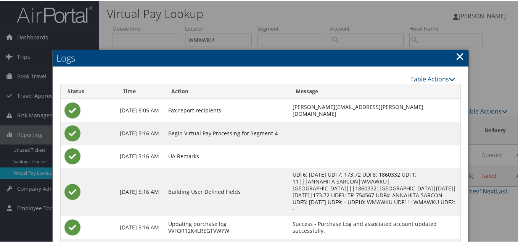
click at [458, 56] on link "×" at bounding box center [460, 55] width 9 height 15
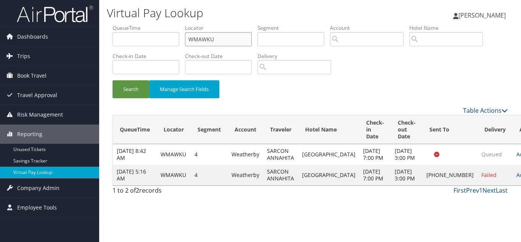
drag, startPoint x: 226, startPoint y: 42, endPoint x: 111, endPoint y: 34, distance: 114.8
click at [113, 24] on ul "QueueTime Locator WMAWKU Segment Account Traveler Hotel Name Check-in Date Chec…" at bounding box center [310, 24] width 395 height 0
paste input "[DEMOGRAPHIC_DATA]"
click at [113, 80] on button "Search" at bounding box center [131, 89] width 37 height 18
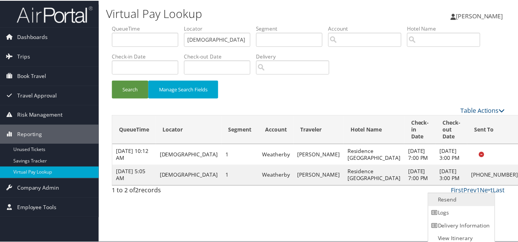
scroll to position [4, 0]
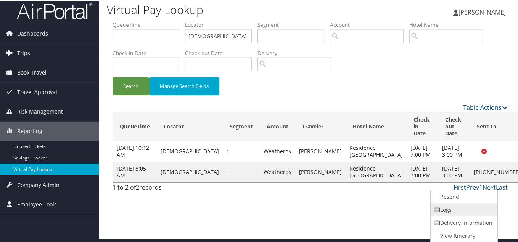
click at [462, 208] on link "Logs" at bounding box center [463, 208] width 65 height 13
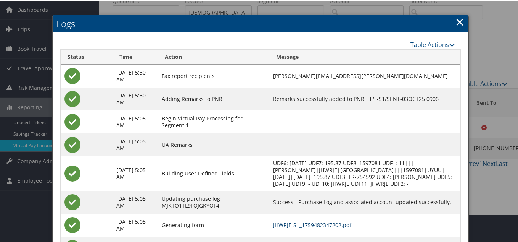
scroll to position [0, 0]
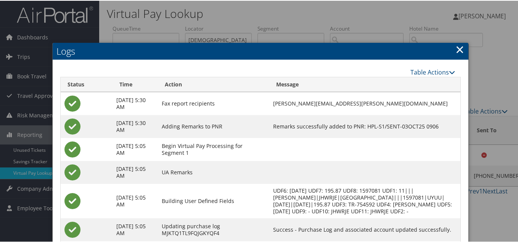
drag, startPoint x: 458, startPoint y: 49, endPoint x: 350, endPoint y: 70, distance: 110.3
click at [458, 50] on link "×" at bounding box center [460, 48] width 9 height 15
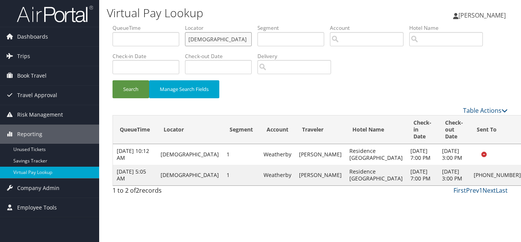
drag, startPoint x: 217, startPoint y: 43, endPoint x: 129, endPoint y: 40, distance: 87.8
click at [129, 24] on ul "QueueTime Locator JHWRJE Segment Account Traveler Hotel Name Check-in Date Chec…" at bounding box center [310, 24] width 395 height 0
paste input "WKGVFJ"
click at [113, 80] on button "Search" at bounding box center [131, 89] width 37 height 18
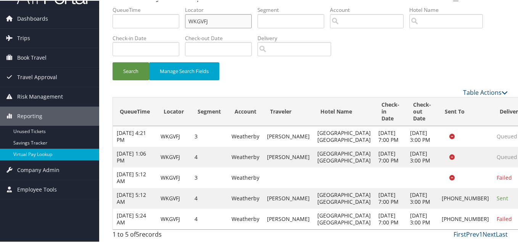
scroll to position [74, 0]
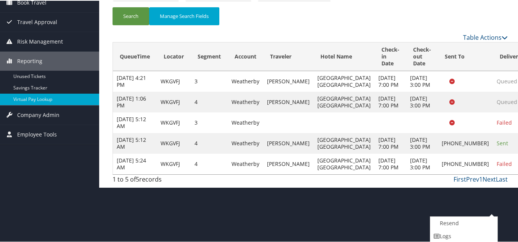
scroll to position [100, 0]
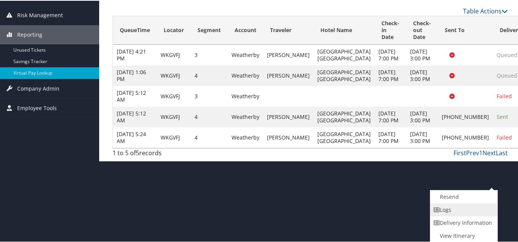
click at [453, 211] on link "Logs" at bounding box center [462, 208] width 65 height 13
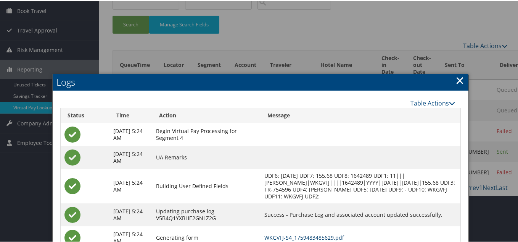
scroll to position [2, 0]
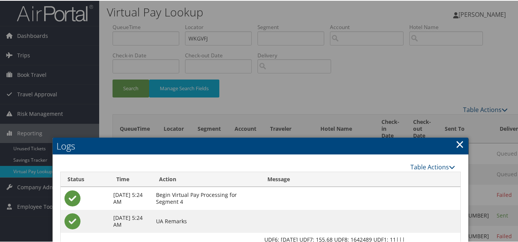
click at [457, 144] on link "×" at bounding box center [460, 142] width 9 height 15
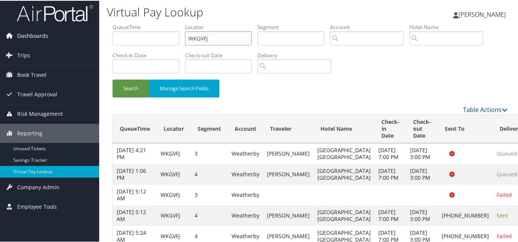
drag, startPoint x: 217, startPoint y: 39, endPoint x: 80, endPoint y: 41, distance: 137.0
click at [81, 41] on div "Dashboards AirPortal 360™ (Manager) My Travel Dashboard Trips Airtinerary® Look…" at bounding box center [260, 128] width 521 height 260
paste input "TR-754619"
click at [113, 79] on button "Search" at bounding box center [131, 88] width 37 height 18
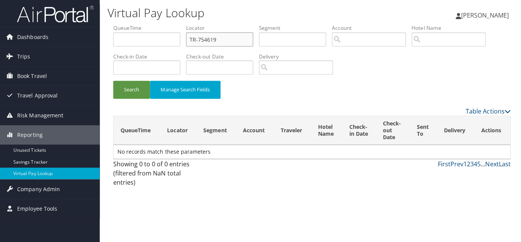
scroll to position [0, 0]
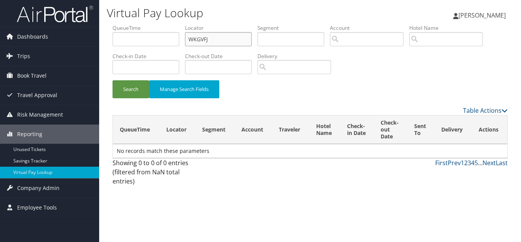
click at [217, 41] on input "WKGVFJ" at bounding box center [218, 39] width 67 height 14
paste input "GXLBPX"
click at [113, 80] on button "Search" at bounding box center [131, 89] width 37 height 18
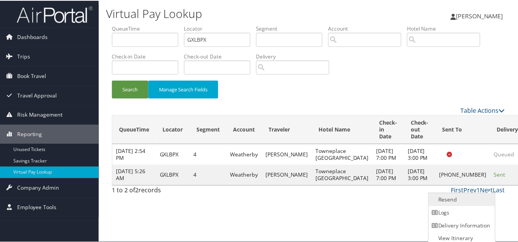
scroll to position [4, 0]
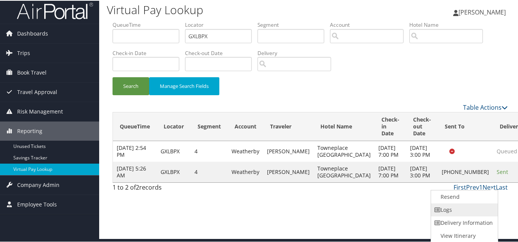
click at [466, 208] on link "Logs" at bounding box center [463, 208] width 65 height 13
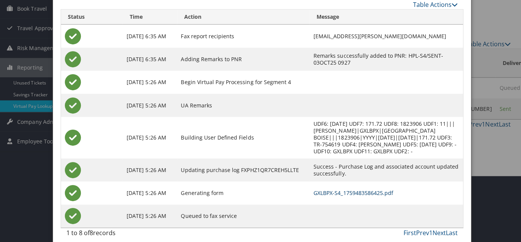
scroll to position [0, 0]
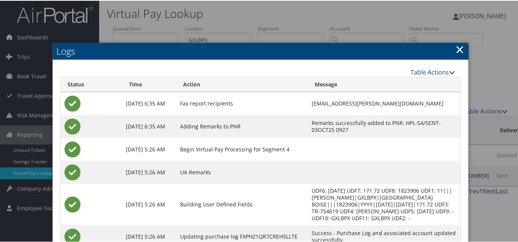
click at [458, 48] on link "×" at bounding box center [460, 48] width 9 height 15
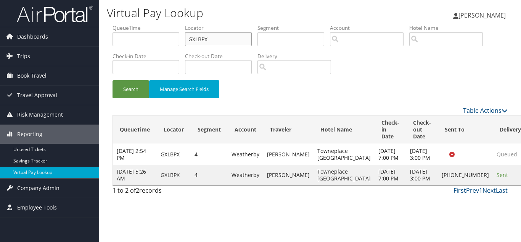
click at [139, 24] on ul "QueueTime Locator GXLBPX Segment Account Traveler Hotel Name Check-in Date Chec…" at bounding box center [310, 24] width 395 height 0
paste input "KRAVTO"
click at [113, 80] on button "Search" at bounding box center [131, 89] width 37 height 18
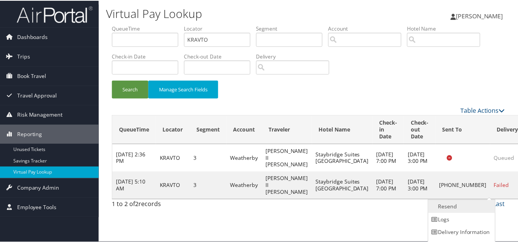
scroll to position [11, 0]
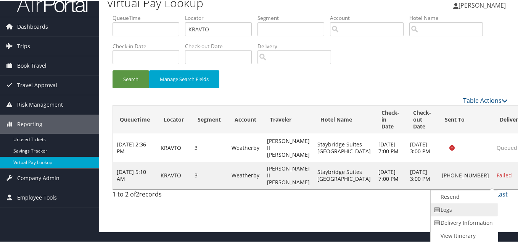
click at [469, 208] on link "Logs" at bounding box center [463, 208] width 65 height 13
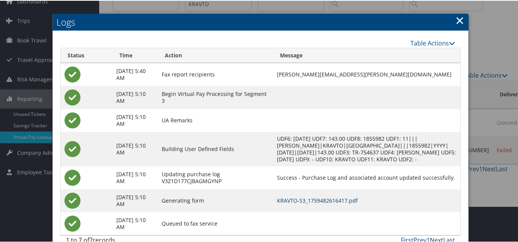
scroll to position [18, 0]
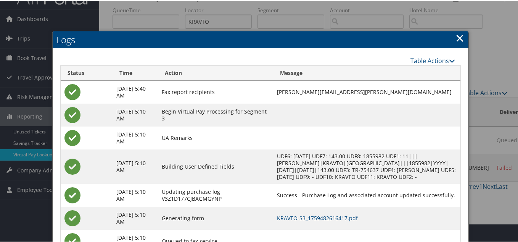
click at [456, 37] on link "×" at bounding box center [460, 36] width 9 height 15
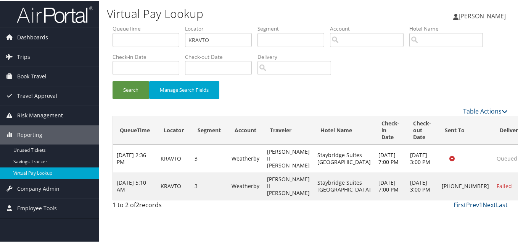
scroll to position [0, 0]
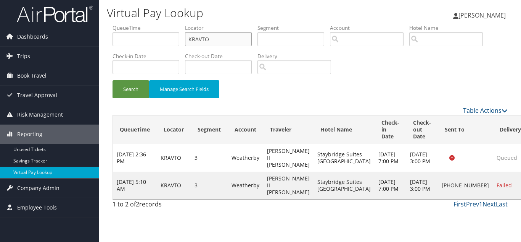
drag, startPoint x: 213, startPoint y: 40, endPoint x: 129, endPoint y: 40, distance: 84.0
click at [129, 24] on ul "QueueTime Locator KRAVTO Segment Account Traveler Hotel Name Check-in Date Chec…" at bounding box center [310, 24] width 395 height 0
paste input "JRKFJW"
click at [113, 80] on button "Search" at bounding box center [131, 89] width 37 height 18
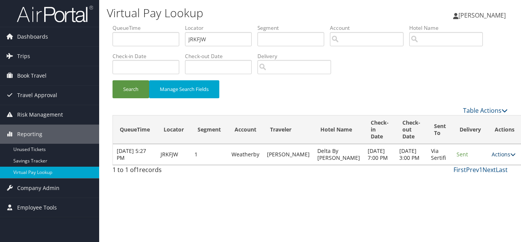
click at [492, 158] on link "Actions" at bounding box center [504, 153] width 24 height 7
click at [461, 185] on link "Logs" at bounding box center [474, 185] width 48 height 13
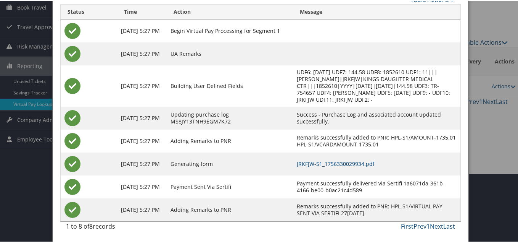
scroll to position [76, 0]
drag, startPoint x: 361, startPoint y: 161, endPoint x: 354, endPoint y: 158, distance: 6.7
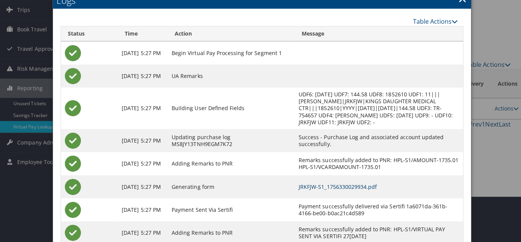
scroll to position [0, 0]
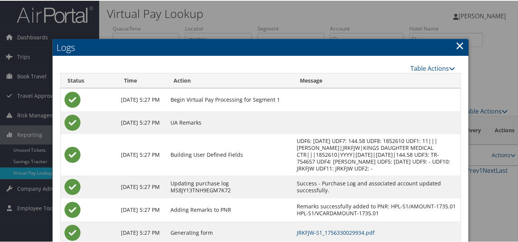
click at [459, 43] on link "×" at bounding box center [460, 44] width 9 height 15
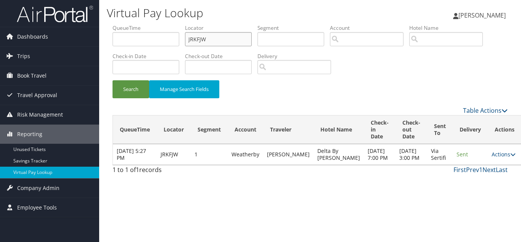
drag, startPoint x: 213, startPoint y: 39, endPoint x: 110, endPoint y: 36, distance: 102.3
click at [116, 24] on ul "QueueTime Locator JRKFJW Segment Account Traveler Hotel Name Check-in Date Chec…" at bounding box center [310, 24] width 395 height 0
paste input "EPUUEG"
click at [113, 80] on button "Search" at bounding box center [131, 89] width 37 height 18
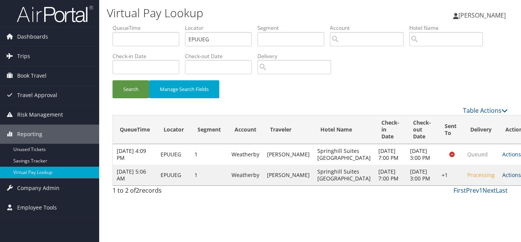
click at [503, 178] on link "Actions" at bounding box center [515, 174] width 24 height 7
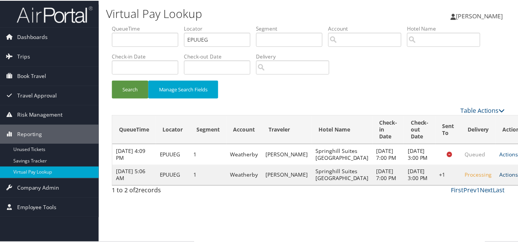
scroll to position [0, 0]
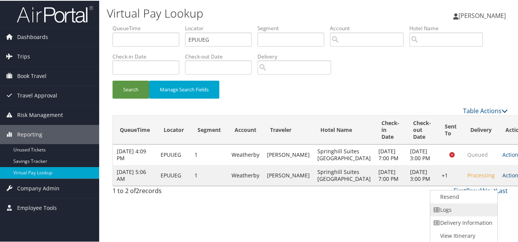
click at [462, 210] on link "Logs" at bounding box center [462, 208] width 65 height 13
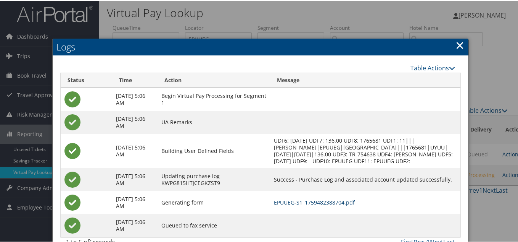
scroll to position [0, 0]
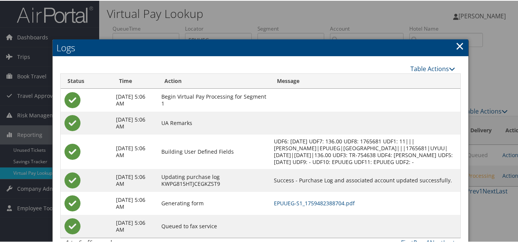
click at [462, 46] on link "×" at bounding box center [460, 44] width 9 height 15
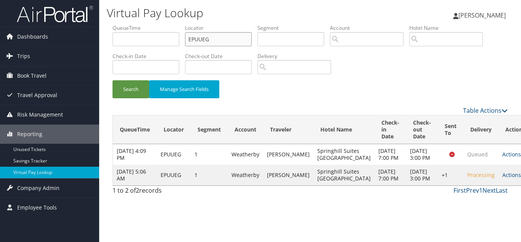
drag, startPoint x: 221, startPoint y: 37, endPoint x: 130, endPoint y: 28, distance: 91.2
click at [133, 24] on ul "QueueTime Locator EPUUEG Segment Account Traveler Hotel Name Check-in Date Chec…" at bounding box center [310, 24] width 395 height 0
paste input "CCTQJI"
click at [113, 80] on button "Search" at bounding box center [131, 89] width 37 height 18
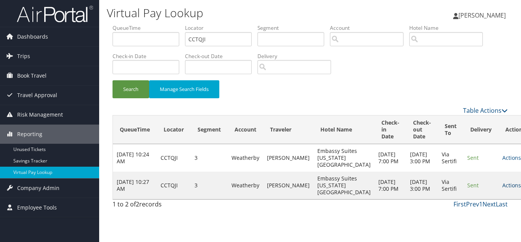
click at [503, 189] on link "Actions" at bounding box center [515, 184] width 24 height 7
click at [477, 218] on link "Logs" at bounding box center [475, 219] width 48 height 13
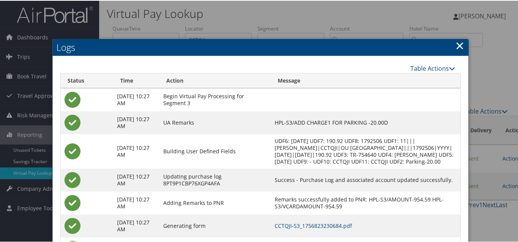
scroll to position [76, 0]
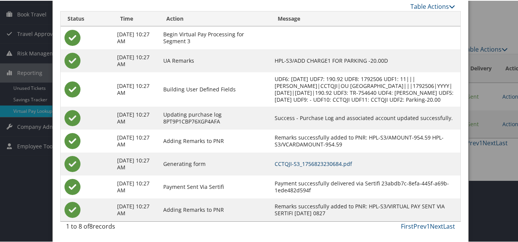
drag, startPoint x: 327, startPoint y: 163, endPoint x: 302, endPoint y: 143, distance: 32.0
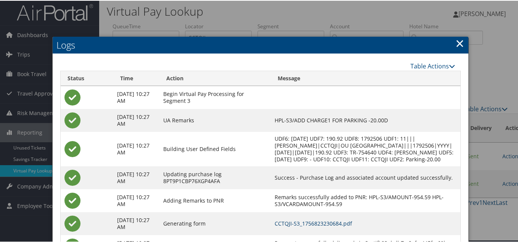
scroll to position [0, 0]
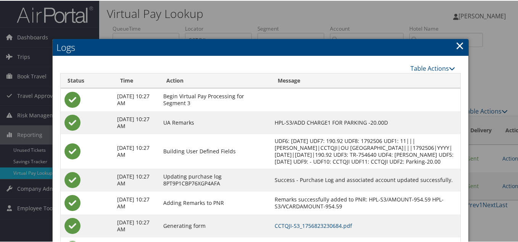
click at [459, 45] on link "×" at bounding box center [460, 44] width 9 height 15
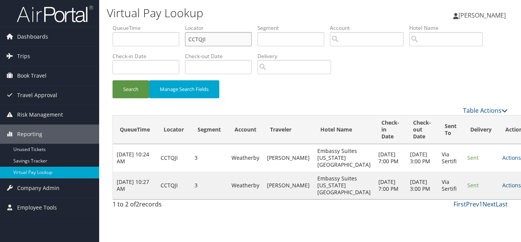
drag, startPoint x: 211, startPoint y: 40, endPoint x: 114, endPoint y: 39, distance: 97.3
click at [115, 24] on ul "QueueTime Locator CCTQJI Segment Account Traveler Hotel Name Check-in Date Chec…" at bounding box center [310, 24] width 395 height 0
paste input "ENSNKJ"
click at [113, 80] on button "Search" at bounding box center [131, 89] width 37 height 18
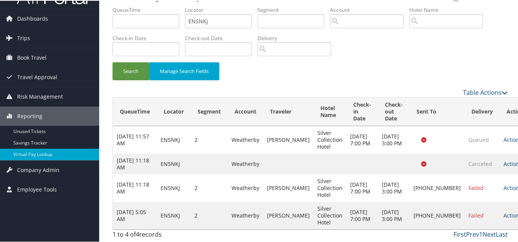
click at [504, 211] on link "Actions" at bounding box center [516, 214] width 24 height 7
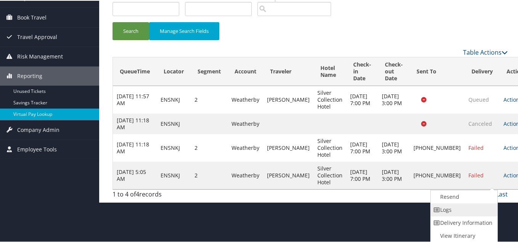
click at [456, 209] on link "Logs" at bounding box center [463, 208] width 65 height 13
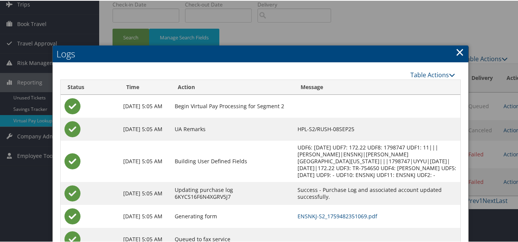
scroll to position [82, 0]
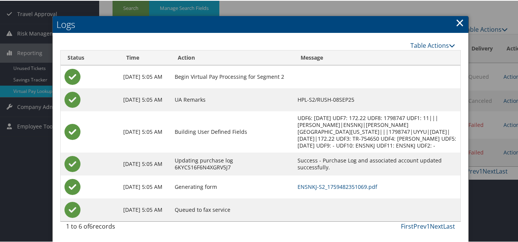
click at [459, 21] on link "×" at bounding box center [460, 21] width 9 height 15
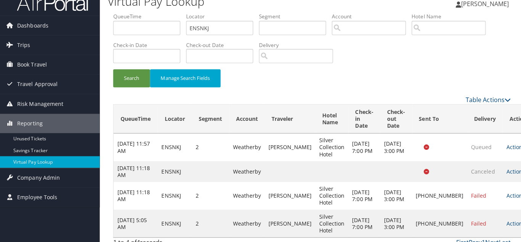
scroll to position [0, 0]
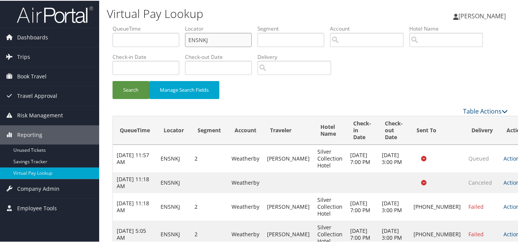
drag, startPoint x: 190, startPoint y: 39, endPoint x: 150, endPoint y: 38, distance: 40.5
click at [152, 24] on ul "QueueTime Locator ENSNKJ Segment Account Traveler Hotel Name Check-in Date Chec…" at bounding box center [310, 24] width 395 height 0
paste input "FSFHGU"
click at [113, 80] on button "Search" at bounding box center [131, 89] width 37 height 18
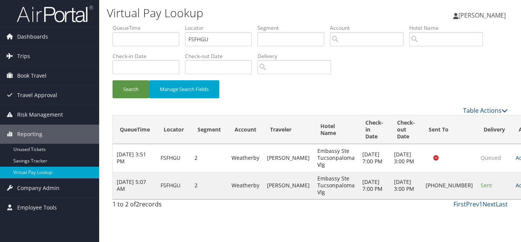
click at [516, 189] on link "Actions" at bounding box center [528, 184] width 24 height 7
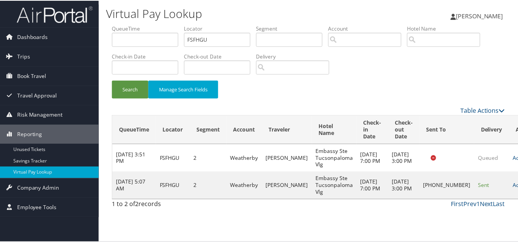
scroll to position [4, 0]
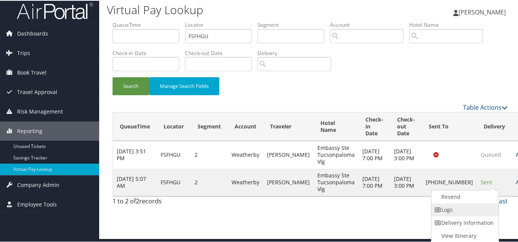
click at [477, 210] on link "Logs" at bounding box center [464, 208] width 65 height 13
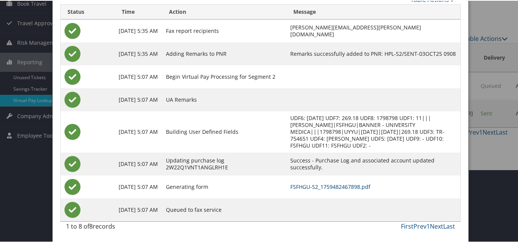
scroll to position [0, 0]
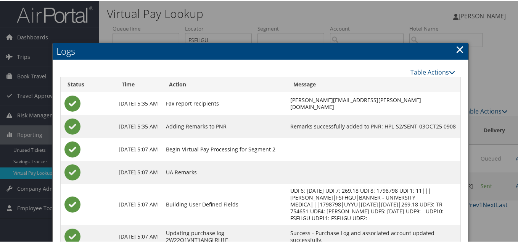
click at [456, 47] on link "×" at bounding box center [460, 48] width 9 height 15
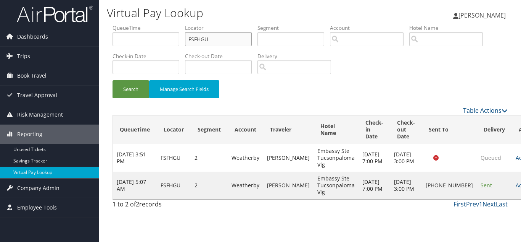
drag, startPoint x: 166, startPoint y: 40, endPoint x: 105, endPoint y: 35, distance: 61.3
click at [115, 24] on ul "QueueTime Locator FSFHGU Segment Account Traveler Hotel Name Check-in Date Chec…" at bounding box center [310, 24] width 395 height 0
paste input "GHUQKT"
click at [113, 80] on button "Search" at bounding box center [131, 89] width 37 height 18
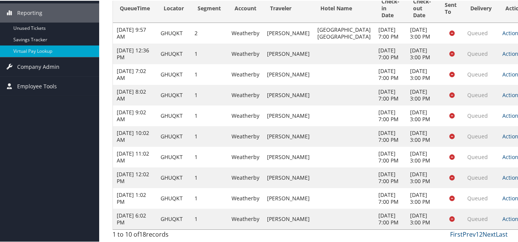
click at [503, 214] on link "Actions" at bounding box center [515, 217] width 24 height 7
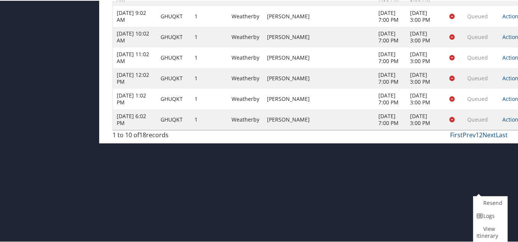
click at [487, 218] on link "Logs" at bounding box center [490, 214] width 32 height 13
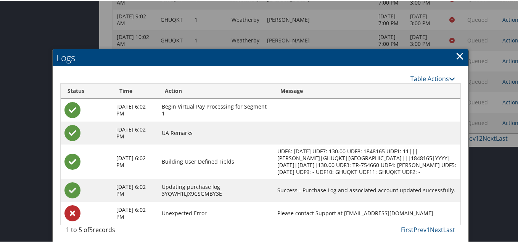
scroll to position [228, 0]
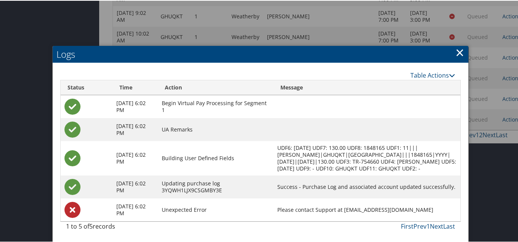
click at [458, 46] on link "×" at bounding box center [460, 51] width 9 height 15
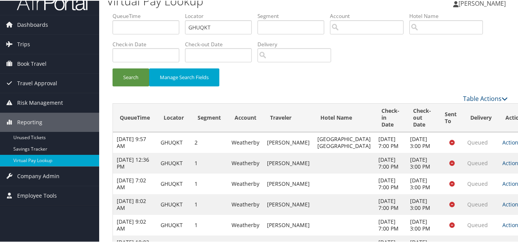
scroll to position [0, 0]
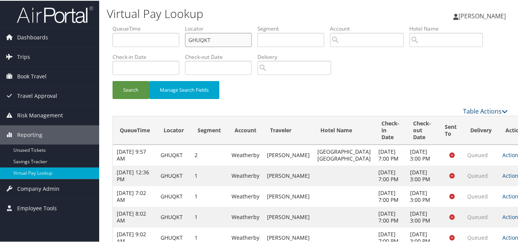
drag, startPoint x: 221, startPoint y: 40, endPoint x: 135, endPoint y: 40, distance: 85.1
click at [147, 24] on ul "QueueTime Locator GHUQKT Segment Account Traveler Hotel Name Check-in Date Chec…" at bounding box center [310, 24] width 395 height 0
paste input "FVBWLV"
click at [113, 80] on button "Search" at bounding box center [131, 89] width 37 height 18
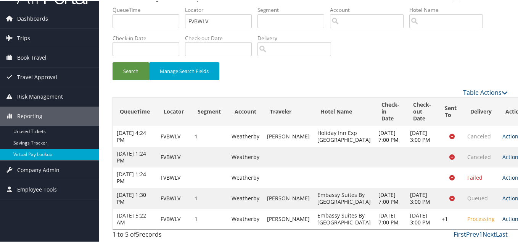
click at [503, 214] on link "Actions" at bounding box center [515, 217] width 24 height 7
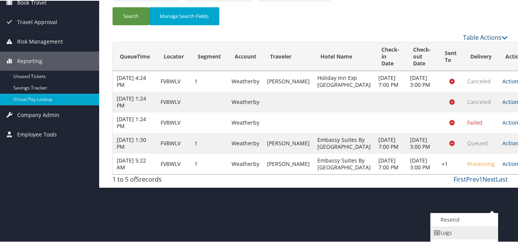
scroll to position [97, 0]
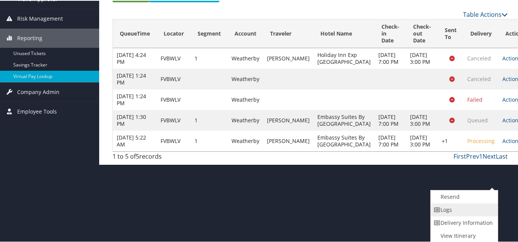
click at [460, 210] on link "Logs" at bounding box center [463, 208] width 65 height 13
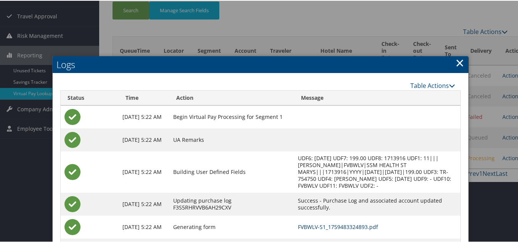
scroll to position [43, 0]
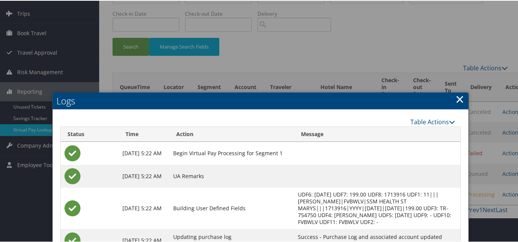
click at [458, 97] on link "×" at bounding box center [460, 97] width 9 height 15
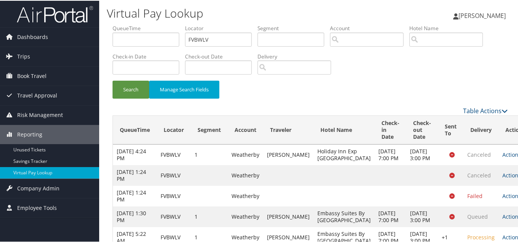
scroll to position [0, 0]
drag, startPoint x: 216, startPoint y: 40, endPoint x: 114, endPoint y: 39, distance: 101.9
click at [114, 24] on ul "QueueTime Locator FVBWLV Segment Account Traveler Hotel Name Check-in Date Chec…" at bounding box center [310, 24] width 395 height 0
paste input "SCOOPL"
click at [113, 80] on button "Search" at bounding box center [131, 89] width 37 height 18
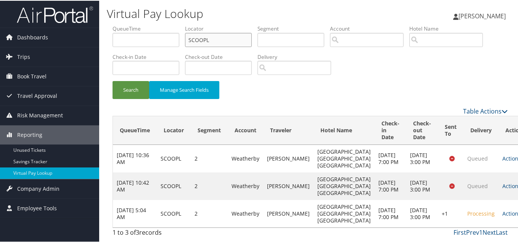
scroll to position [39, 0]
click at [503, 209] on link "Actions" at bounding box center [515, 212] width 24 height 7
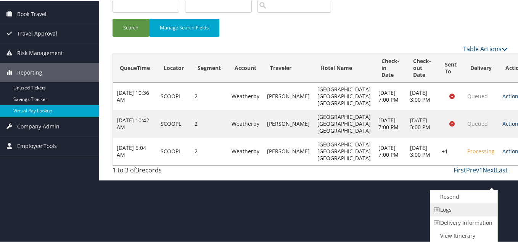
click at [470, 206] on link "Logs" at bounding box center [462, 208] width 65 height 13
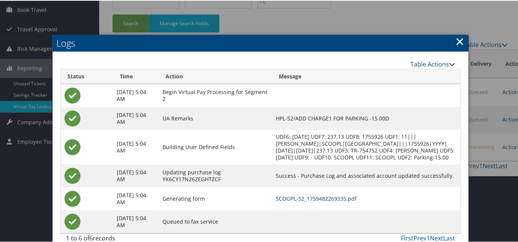
scroll to position [92, 0]
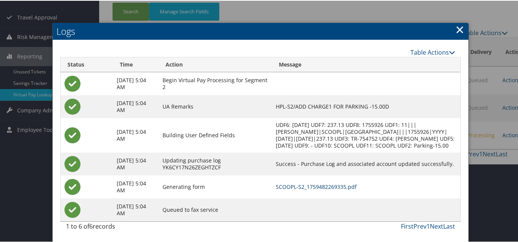
drag, startPoint x: 333, startPoint y: 186, endPoint x: 330, endPoint y: 184, distance: 4.1
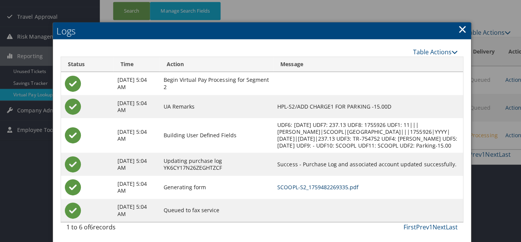
scroll to position [0, 0]
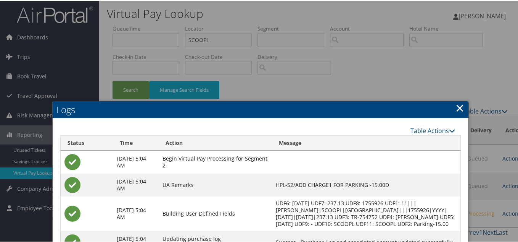
click at [458, 107] on link "×" at bounding box center [460, 106] width 9 height 15
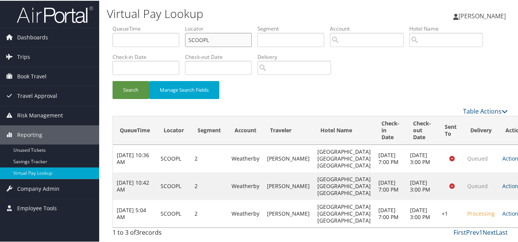
drag, startPoint x: 214, startPoint y: 39, endPoint x: 118, endPoint y: 34, distance: 96.0
click at [119, 24] on ul "QueueTime Locator SCOOPL Segment Account Traveler Hotel Name Check-in Date Chec…" at bounding box center [310, 24] width 395 height 0
paste input "TR-754755"
click at [219, 40] on input "SCOOPL" at bounding box center [218, 39] width 67 height 14
drag, startPoint x: 216, startPoint y: 40, endPoint x: 107, endPoint y: 37, distance: 108.8
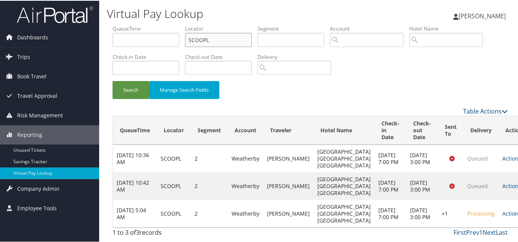
click at [113, 37] on form "QueueTime Locator SCOOPL Segment Account Traveler Hotel Name Check-in Date Chec…" at bounding box center [310, 65] width 395 height 82
paste input "JQWQNV"
click at [113, 80] on button "Search" at bounding box center [131, 89] width 37 height 18
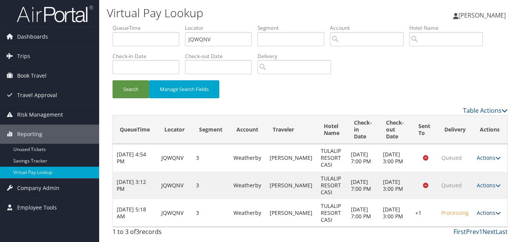
click at [493, 211] on link "Actions" at bounding box center [489, 212] width 24 height 7
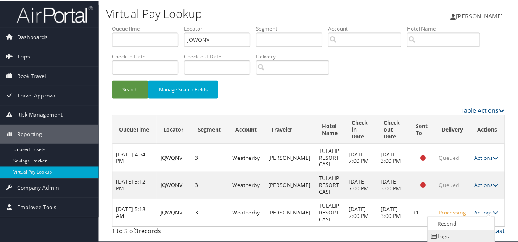
scroll to position [28, 0]
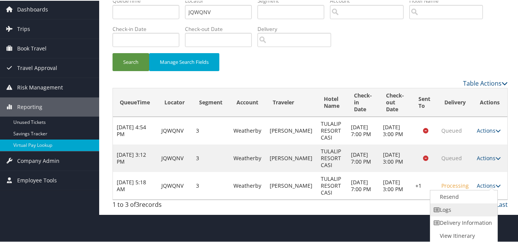
click at [453, 209] on link "Logs" at bounding box center [462, 208] width 65 height 13
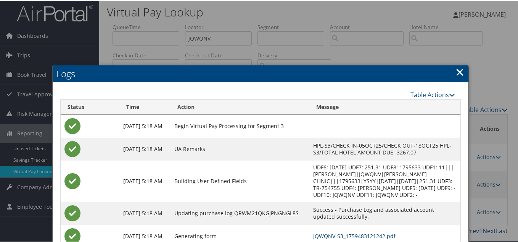
scroll to position [0, 0]
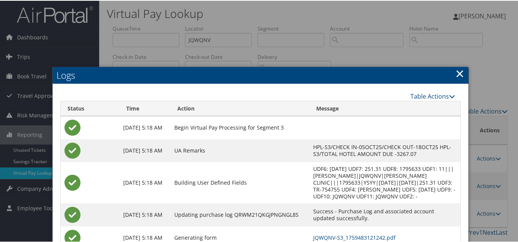
click at [456, 75] on link "×" at bounding box center [460, 72] width 9 height 15
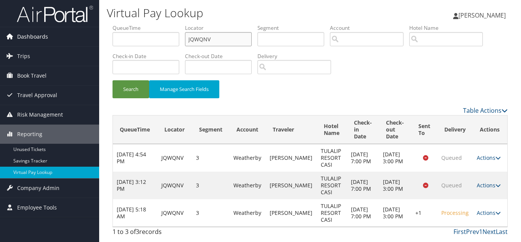
drag, startPoint x: 214, startPoint y: 41, endPoint x: 84, endPoint y: 40, distance: 129.8
click at [89, 40] on div "Dashboards AirPortal 360™ (Manager) My Travel Dashboard Trips Airtinerary® Look…" at bounding box center [260, 121] width 521 height 242
paste input "HEDGS"
click at [113, 80] on button "Search" at bounding box center [131, 89] width 37 height 18
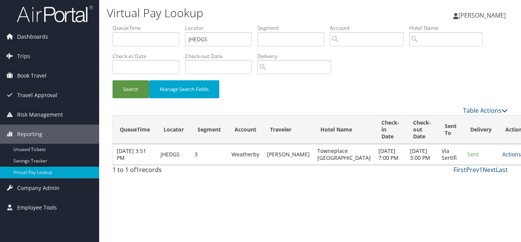
click at [503, 156] on link "Actions" at bounding box center [515, 153] width 24 height 7
click at [479, 180] on link "Logs" at bounding box center [475, 181] width 48 height 13
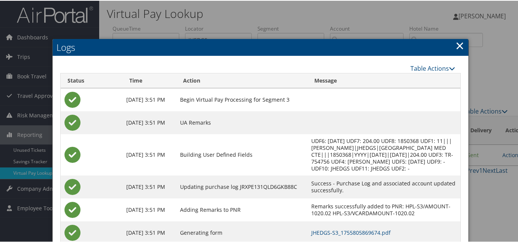
click at [458, 45] on link "×" at bounding box center [460, 44] width 9 height 15
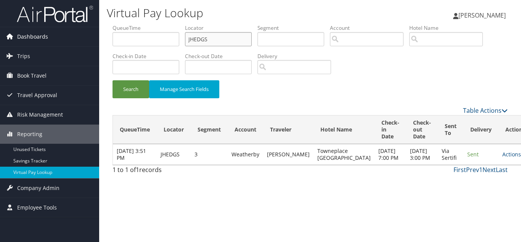
drag, startPoint x: 151, startPoint y: 44, endPoint x: 90, endPoint y: 44, distance: 61.1
click at [90, 44] on div "Dashboards AirPortal 360™ (Manager) My Travel Dashboard Trips Airtinerary® Look…" at bounding box center [260, 121] width 521 height 242
paste input "FSVGPR"
click at [113, 80] on button "Search" at bounding box center [131, 89] width 37 height 18
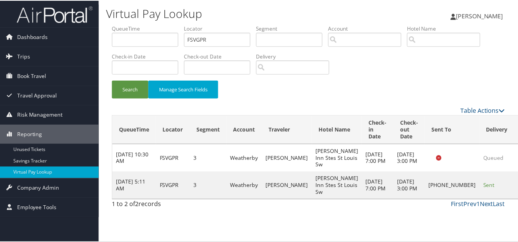
scroll to position [11, 0]
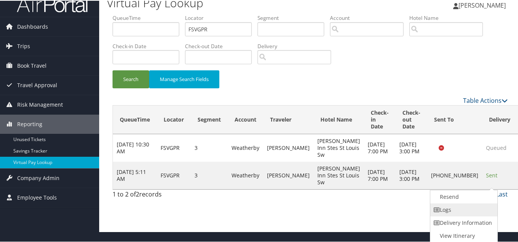
click at [472, 205] on link "Logs" at bounding box center [462, 208] width 65 height 13
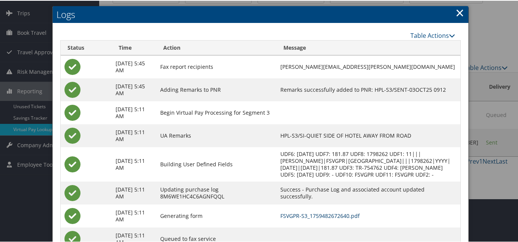
scroll to position [0, 0]
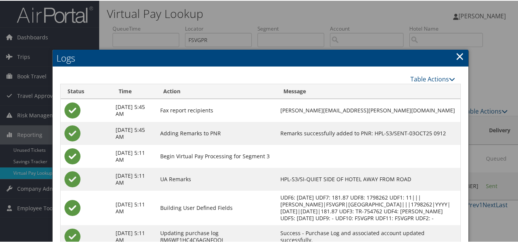
click at [458, 56] on link "×" at bounding box center [460, 55] width 9 height 15
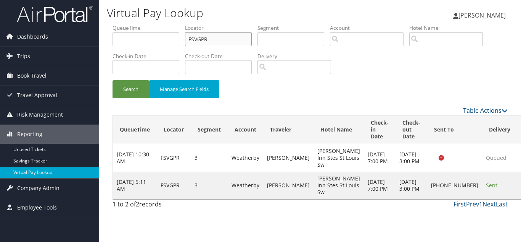
drag, startPoint x: 218, startPoint y: 42, endPoint x: 110, endPoint y: 42, distance: 107.2
click at [113, 42] on form "QueueTime Locator FSVGPR Segment Account Traveler Hotel Name Check-in Date Chec…" at bounding box center [310, 65] width 395 height 82
paste input "WINLM"
click at [113, 80] on button "Search" at bounding box center [131, 89] width 37 height 18
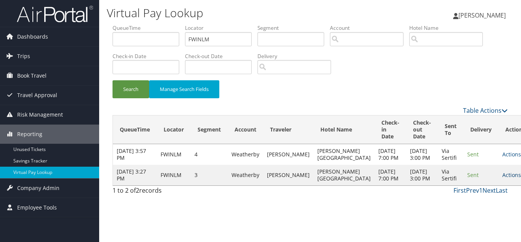
click at [503, 178] on link "Actions" at bounding box center [515, 174] width 24 height 7
click at [472, 209] on link "Logs" at bounding box center [475, 209] width 48 height 13
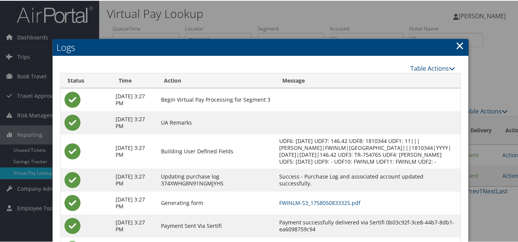
click at [458, 44] on link "×" at bounding box center [460, 44] width 9 height 15
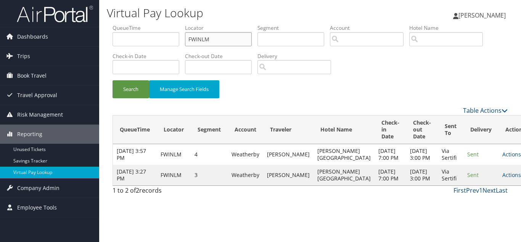
drag, startPoint x: 210, startPoint y: 42, endPoint x: 172, endPoint y: 40, distance: 38.6
click at [177, 24] on ul "QueueTime Locator FWINLM Segment Account Traveler Hotel Name Check-in Date Chec…" at bounding box center [310, 24] width 395 height 0
paste input "TR-754768"
click at [221, 42] on input "FWINLM" at bounding box center [218, 39] width 67 height 14
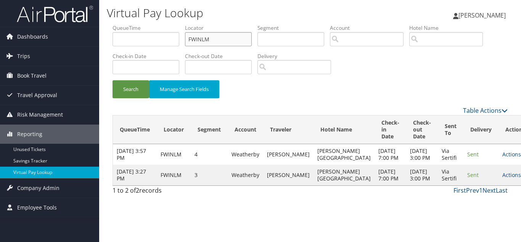
paste input "QKNJTY"
click at [113, 80] on button "Search" at bounding box center [131, 89] width 37 height 18
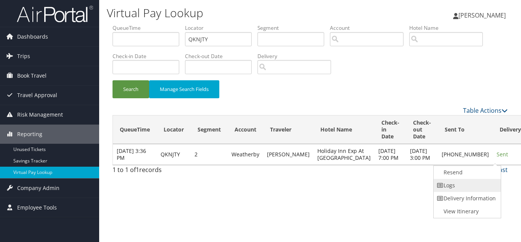
click at [467, 186] on link "Logs" at bounding box center [466, 185] width 65 height 13
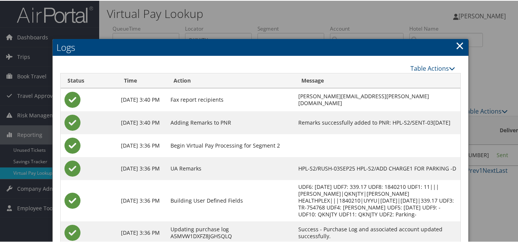
drag, startPoint x: 459, startPoint y: 44, endPoint x: 453, endPoint y: 53, distance: 11.0
click at [459, 45] on link "×" at bounding box center [460, 44] width 9 height 15
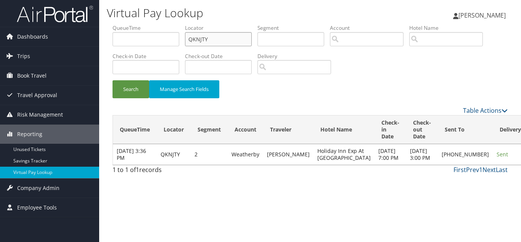
drag, startPoint x: 199, startPoint y: 40, endPoint x: 146, endPoint y: 42, distance: 53.1
click at [146, 24] on ul "QueueTime Locator QKNJTY Segment Account Traveler Hotel Name Check-in Date Chec…" at bounding box center [310, 24] width 395 height 0
paste input "JUKAPV"
click at [113, 80] on button "Search" at bounding box center [131, 89] width 37 height 18
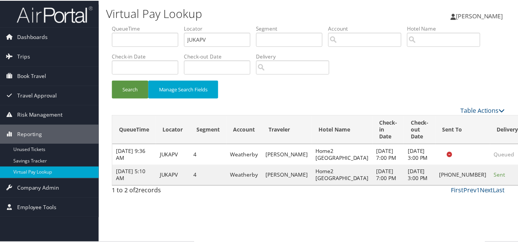
scroll to position [4, 0]
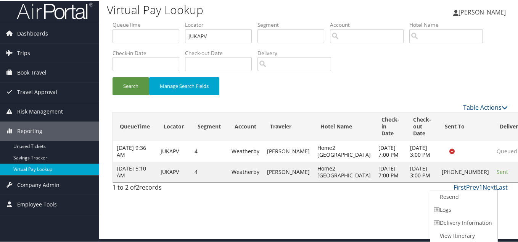
click at [459, 201] on link "Resend" at bounding box center [462, 195] width 65 height 13
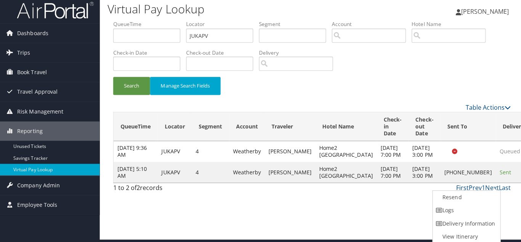
scroll to position [0, 0]
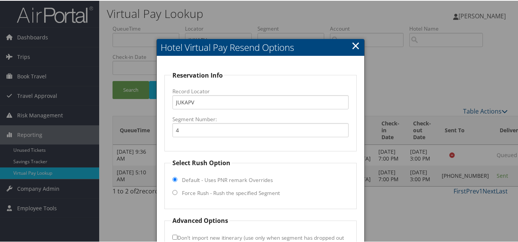
click at [353, 45] on link "×" at bounding box center [355, 44] width 9 height 15
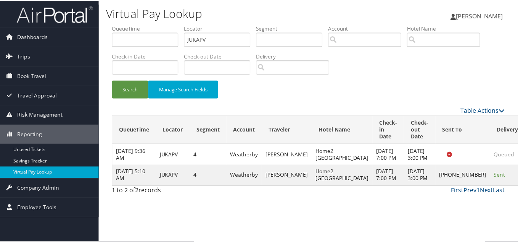
scroll to position [4, 0]
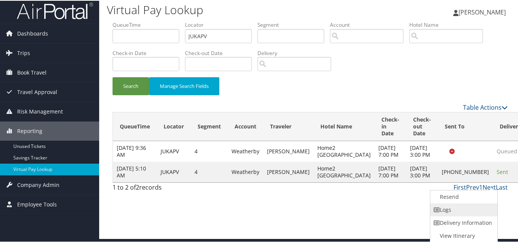
click at [475, 205] on link "Logs" at bounding box center [462, 208] width 65 height 13
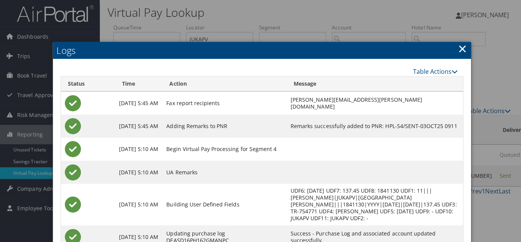
scroll to position [0, 0]
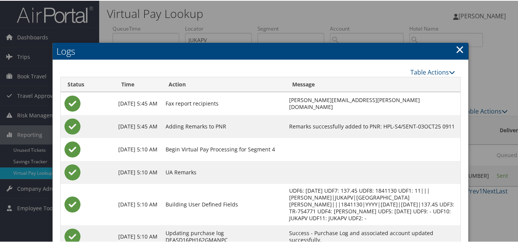
click at [462, 49] on link "×" at bounding box center [460, 48] width 9 height 15
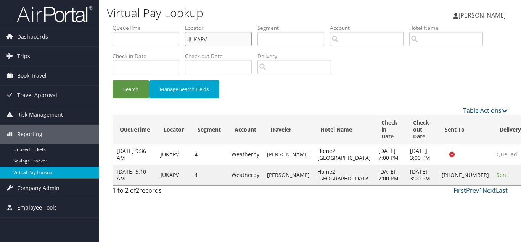
drag, startPoint x: 211, startPoint y: 38, endPoint x: 141, endPoint y: 40, distance: 69.5
click at [142, 24] on ul "QueueTime Locator JUKAPV Segment Account Traveler Hotel Name Check-in Date Chec…" at bounding box center [310, 24] width 395 height 0
paste input "WIIVOI"
click at [113, 80] on button "Search" at bounding box center [131, 89] width 37 height 18
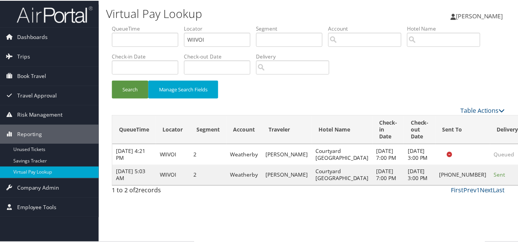
scroll to position [4, 0]
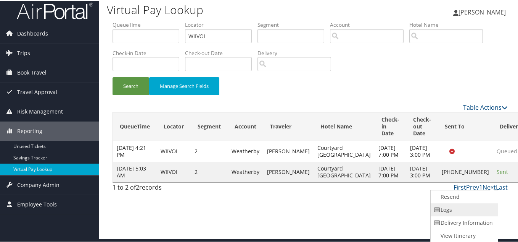
click at [463, 207] on link "Logs" at bounding box center [463, 208] width 65 height 13
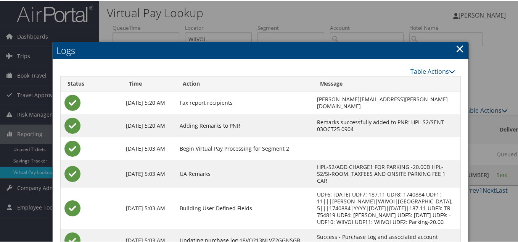
scroll to position [0, 0]
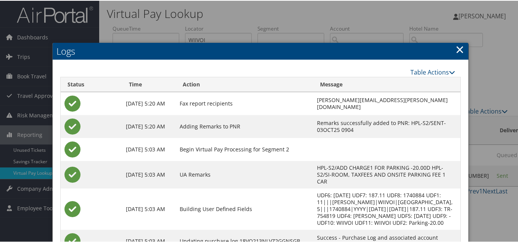
click at [456, 47] on link "×" at bounding box center [460, 48] width 9 height 15
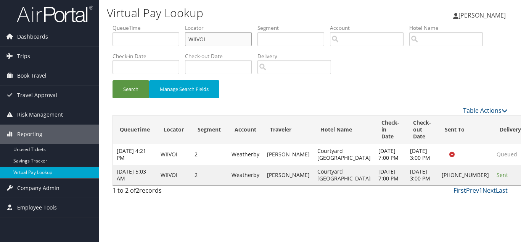
drag, startPoint x: 182, startPoint y: 44, endPoint x: 120, endPoint y: 42, distance: 62.6
click at [120, 24] on ul "QueueTime Locator WIIVOI Segment Account Traveler Hotel Name Check-in Date Chec…" at bounding box center [310, 24] width 395 height 0
paste input "CNHYCC"
click at [113, 80] on button "Search" at bounding box center [131, 89] width 37 height 18
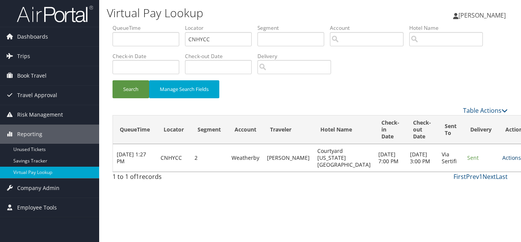
click at [503, 158] on link "Actions" at bounding box center [515, 157] width 24 height 7
click at [463, 180] on link "Logs" at bounding box center [475, 181] width 48 height 13
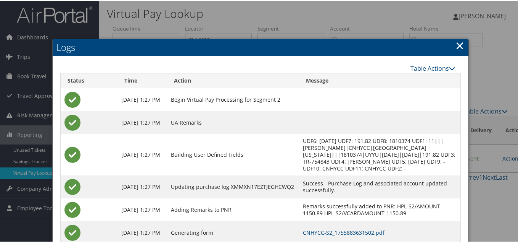
click at [458, 44] on link "×" at bounding box center [460, 44] width 9 height 15
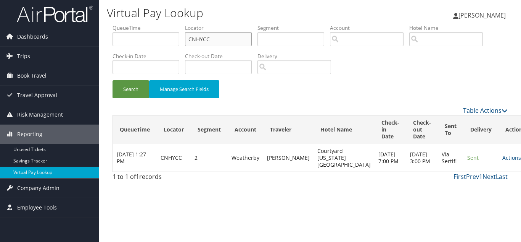
drag, startPoint x: 202, startPoint y: 38, endPoint x: 126, endPoint y: 37, distance: 76.7
click at [126, 24] on ul "QueueTime Locator CNHYCC Segment Account Traveler Hotel Name Check-in Date Chec…" at bounding box center [310, 24] width 395 height 0
paste input "HZTZFD"
click at [113, 80] on button "Search" at bounding box center [131, 89] width 37 height 18
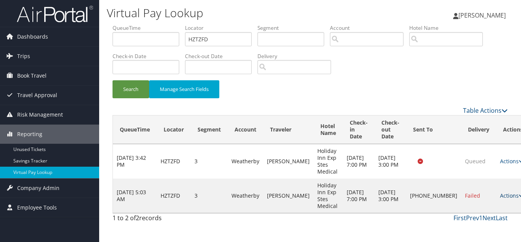
click at [500, 195] on link "Actions" at bounding box center [512, 195] width 24 height 7
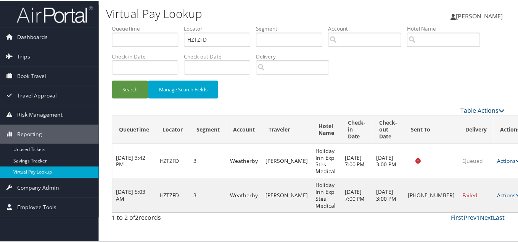
scroll to position [11, 0]
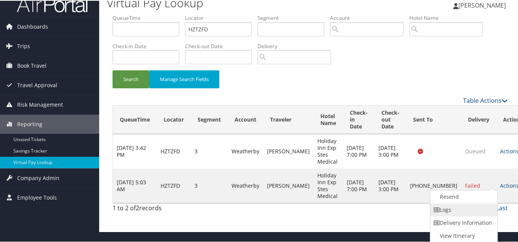
click at [464, 211] on link "Logs" at bounding box center [462, 208] width 65 height 13
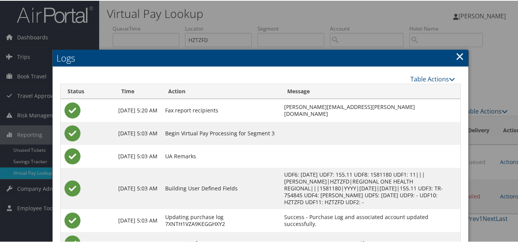
scroll to position [50, 0]
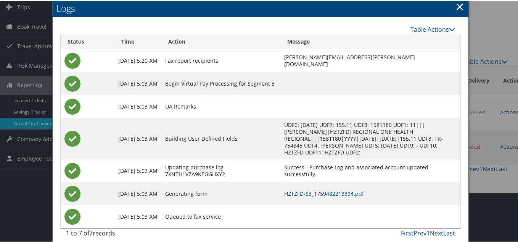
click at [461, 5] on link "×" at bounding box center [460, 5] width 9 height 15
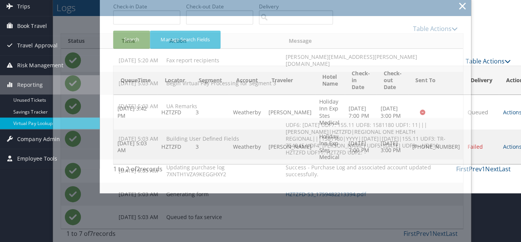
scroll to position [0, 0]
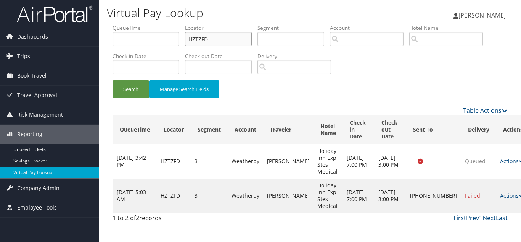
click at [218, 37] on input "HZTZFD" at bounding box center [218, 39] width 67 height 14
drag, startPoint x: 218, startPoint y: 38, endPoint x: 168, endPoint y: 35, distance: 50.1
click at [168, 24] on ul "QueueTime Locator HZTZFD Segment Account Traveler Hotel Name Check-in Date Chec…" at bounding box center [310, 24] width 395 height 0
paste input "WRVAS"
click at [113, 80] on button "Search" at bounding box center [131, 89] width 37 height 18
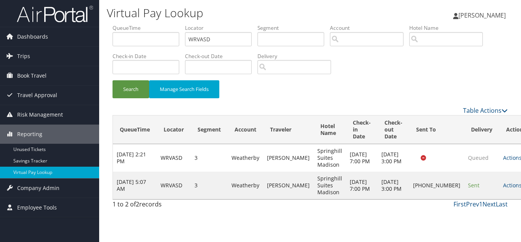
drag, startPoint x: 485, startPoint y: 190, endPoint x: 485, endPoint y: 195, distance: 4.2
click at [500, 193] on td "Actions Resend Logs Delivery Information View Itinerary" at bounding box center [517, 184] width 34 height 27
click at [503, 186] on link "Actions" at bounding box center [515, 184] width 24 height 7
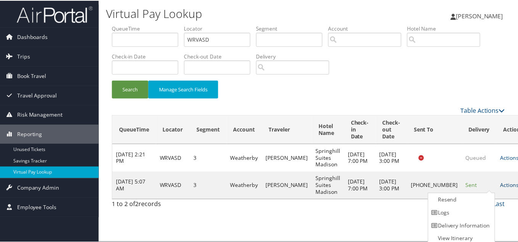
scroll to position [4, 0]
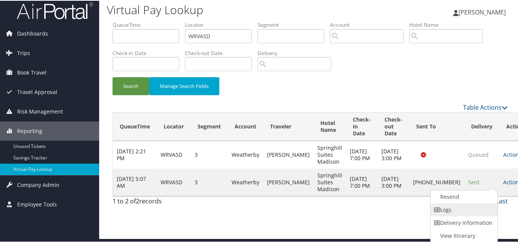
click at [461, 208] on link "Logs" at bounding box center [463, 208] width 65 height 13
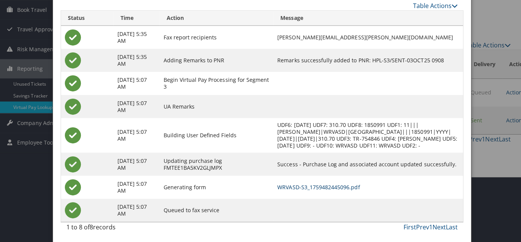
scroll to position [0, 0]
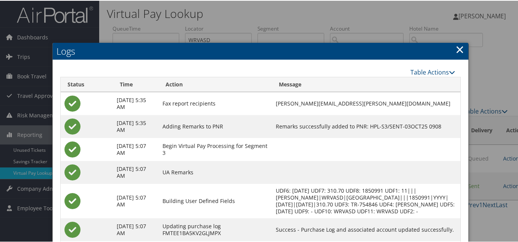
click at [457, 47] on link "×" at bounding box center [460, 48] width 9 height 15
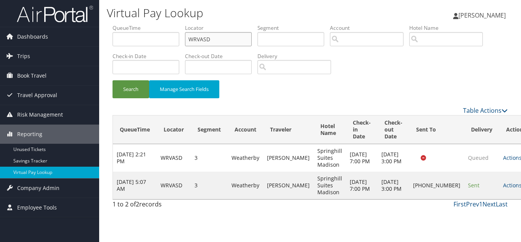
click at [211, 39] on input "WRVASD" at bounding box center [218, 39] width 67 height 14
paste input "GQIAS"
click at [113, 80] on button "Search" at bounding box center [131, 89] width 37 height 18
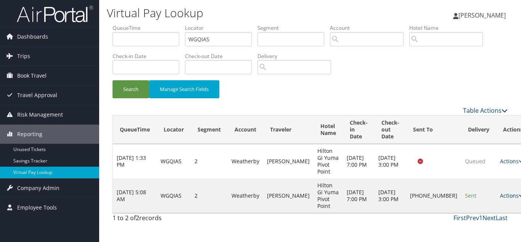
click at [500, 192] on link "Actions" at bounding box center [512, 195] width 24 height 7
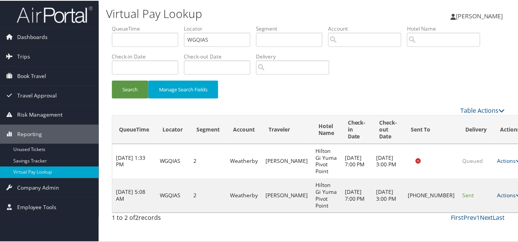
scroll to position [11, 0]
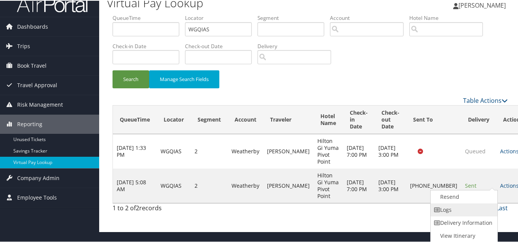
click at [450, 206] on link "Logs" at bounding box center [463, 208] width 65 height 13
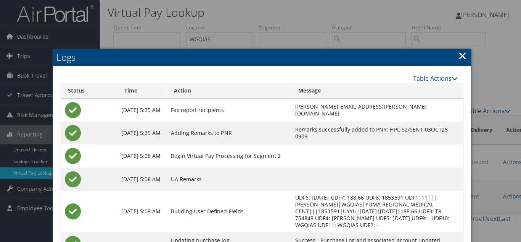
scroll to position [0, 0]
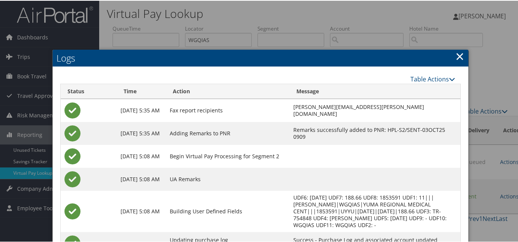
click at [459, 56] on link "×" at bounding box center [460, 55] width 9 height 15
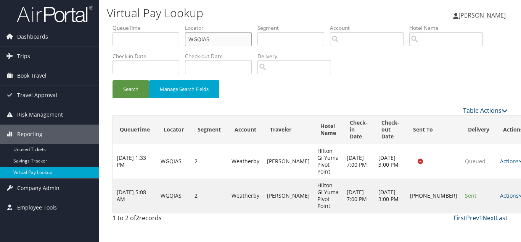
click at [198, 40] on input "WGQIAS" at bounding box center [218, 39] width 67 height 14
click at [212, 40] on input "WGQIAS" at bounding box center [218, 39] width 67 height 14
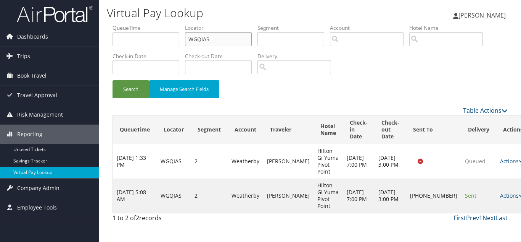
paste input "UAWGAL"
click at [113, 80] on button "Search" at bounding box center [131, 89] width 37 height 18
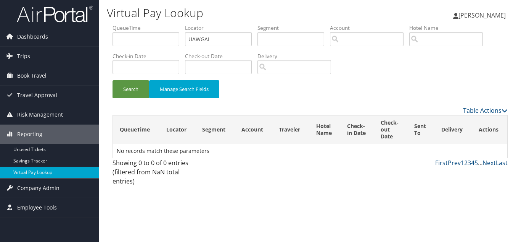
click at [199, 28] on label "Locator" at bounding box center [221, 28] width 73 height 8
click at [201, 35] on input "UAWGAL" at bounding box center [218, 39] width 67 height 14
paste input "HRQIJI"
click at [113, 80] on button "Search" at bounding box center [131, 89] width 37 height 18
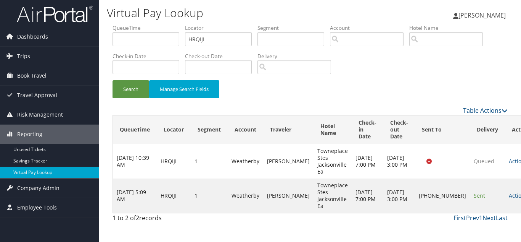
click at [505, 191] on td "Actions Resend Logs Delivery Information View Itinerary" at bounding box center [522, 195] width 34 height 34
click at [509, 196] on link "Actions" at bounding box center [521, 195] width 24 height 7
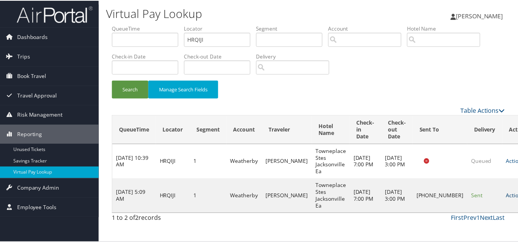
scroll to position [11, 0]
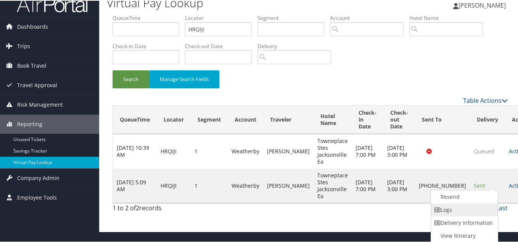
click at [451, 209] on link "Logs" at bounding box center [463, 208] width 65 height 13
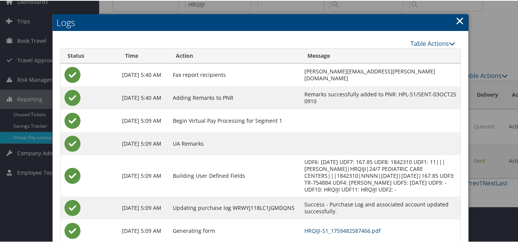
scroll to position [0, 0]
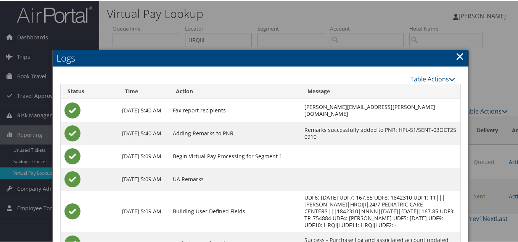
click at [456, 57] on link "×" at bounding box center [460, 55] width 9 height 15
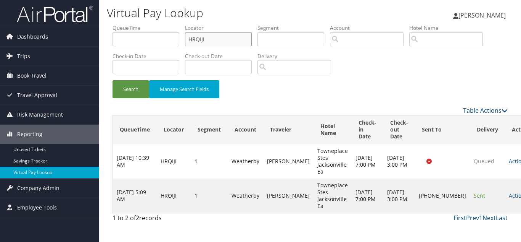
click at [220, 45] on input "HRQIJI" at bounding box center [218, 39] width 67 height 14
paste input "DCNGDR"
click at [113, 80] on button "Search" at bounding box center [131, 89] width 37 height 18
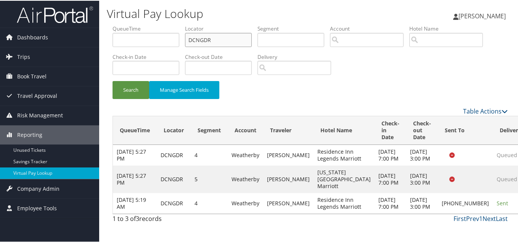
scroll to position [19, 0]
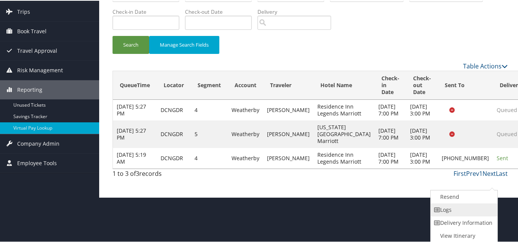
click at [451, 209] on link "Logs" at bounding box center [463, 208] width 65 height 13
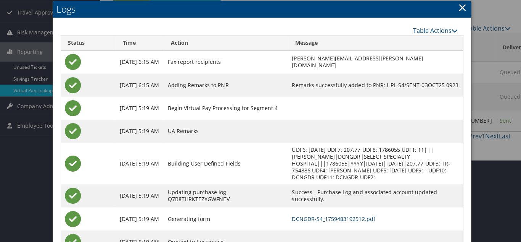
scroll to position [0, 0]
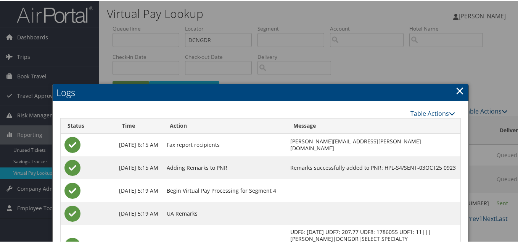
click at [461, 90] on link "×" at bounding box center [460, 89] width 9 height 15
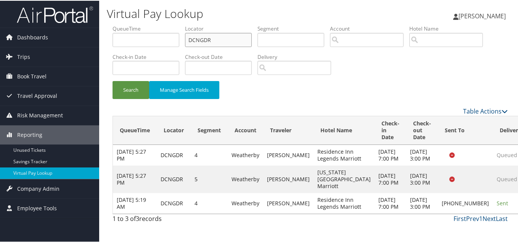
click at [205, 39] on input "DCNGDR" at bounding box center [218, 39] width 67 height 14
paste input "SLVMH"
click at [113, 80] on button "Search" at bounding box center [131, 89] width 37 height 18
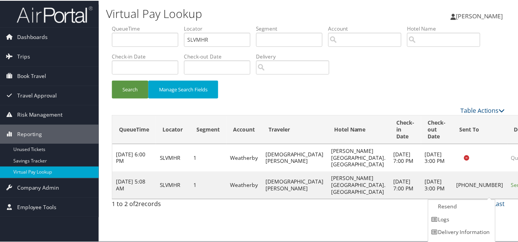
scroll to position [11, 0]
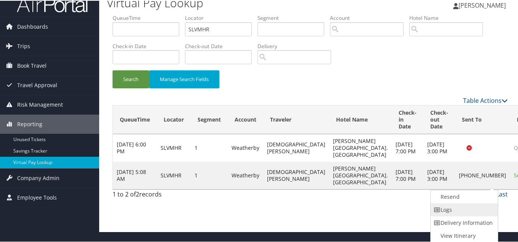
click at [452, 209] on link "Logs" at bounding box center [463, 208] width 65 height 13
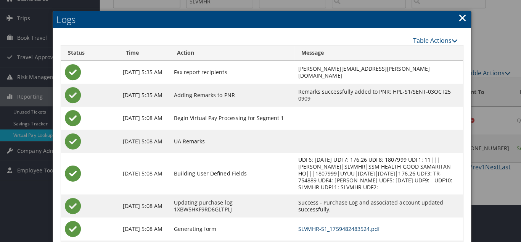
scroll to position [0, 0]
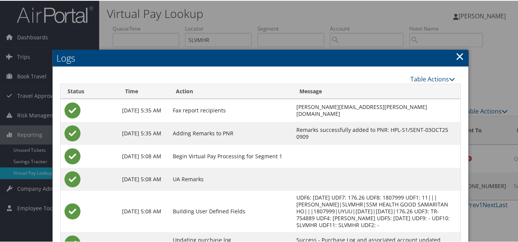
click at [459, 59] on link "×" at bounding box center [460, 55] width 9 height 15
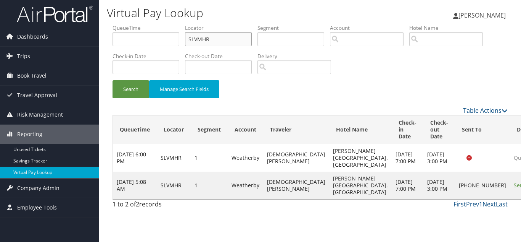
click at [226, 42] on input "SLVMHR" at bounding box center [218, 39] width 67 height 14
paste input "WDPCUI"
click at [113, 80] on button "Search" at bounding box center [131, 89] width 37 height 18
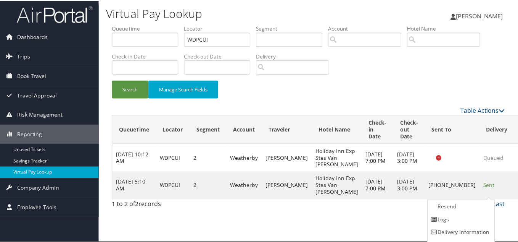
scroll to position [11, 0]
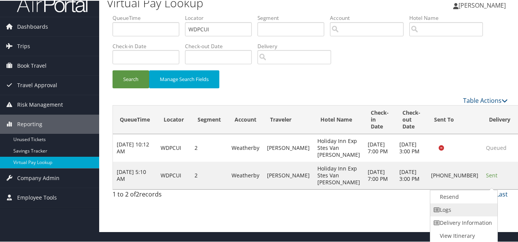
click at [450, 209] on link "Logs" at bounding box center [462, 208] width 65 height 13
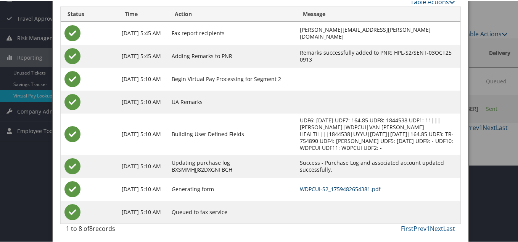
scroll to position [0, 0]
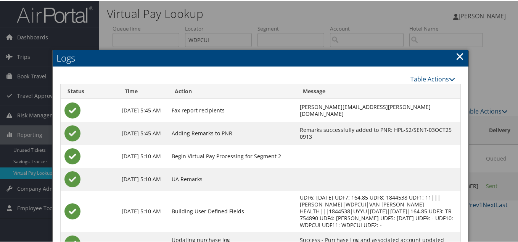
click at [458, 56] on link "×" at bounding box center [460, 55] width 9 height 15
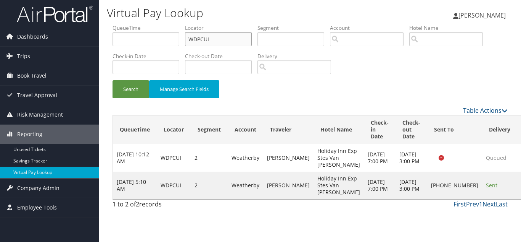
click at [227, 41] on input "WDPCUI" at bounding box center [218, 39] width 67 height 14
paste input "LMSTXO"
click at [113, 80] on button "Search" at bounding box center [131, 89] width 37 height 18
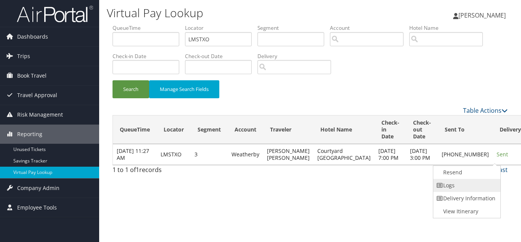
click at [453, 185] on link "Logs" at bounding box center [465, 185] width 65 height 13
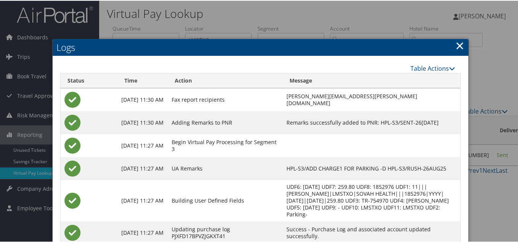
drag, startPoint x: 458, startPoint y: 45, endPoint x: 321, endPoint y: 29, distance: 138.2
click at [458, 45] on link "×" at bounding box center [460, 44] width 9 height 15
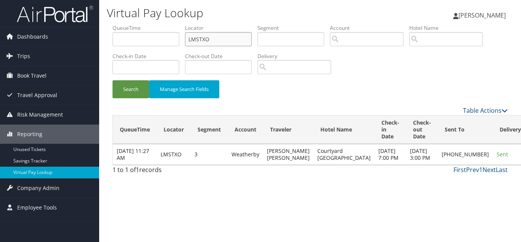
click at [200, 43] on input "LMSTXO" at bounding box center [218, 39] width 67 height 14
paste input "EUBSXV"
click at [113, 80] on button "Search" at bounding box center [131, 89] width 37 height 18
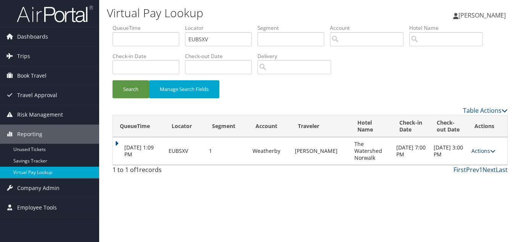
click at [480, 149] on link "Actions" at bounding box center [484, 150] width 24 height 7
click at [464, 172] on link "Logs" at bounding box center [469, 174] width 48 height 13
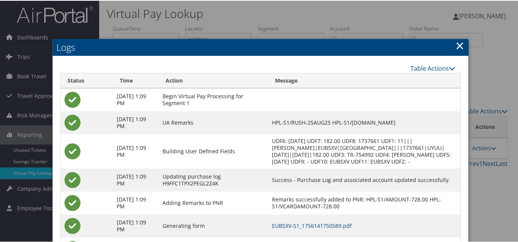
click at [459, 43] on link "×" at bounding box center [460, 44] width 9 height 15
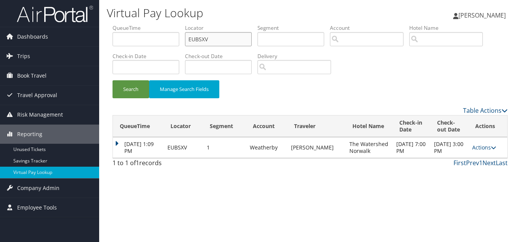
click at [223, 32] on input "EUBSXV" at bounding box center [218, 39] width 67 height 14
click at [223, 37] on input "EUBSXV" at bounding box center [218, 39] width 67 height 14
paste input "MIOGLE"
click at [113, 80] on button "Search" at bounding box center [131, 89] width 37 height 18
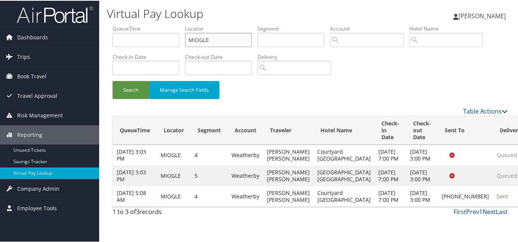
scroll to position [5, 0]
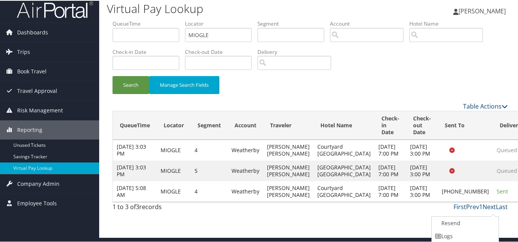
scroll to position [31, 0]
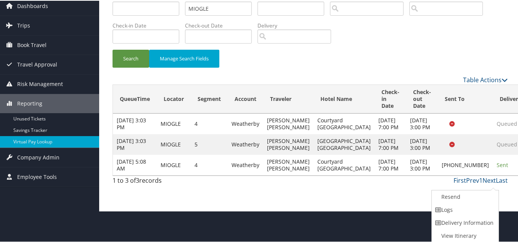
click at [448, 207] on link "Logs" at bounding box center [464, 208] width 65 height 13
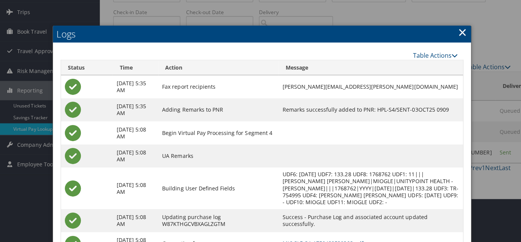
scroll to position [0, 0]
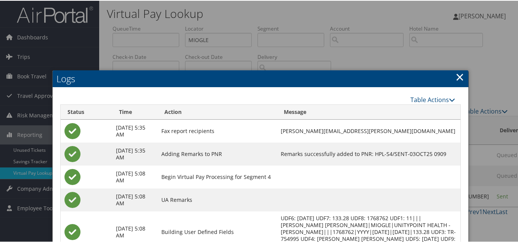
drag, startPoint x: 461, startPoint y: 77, endPoint x: 450, endPoint y: 75, distance: 12.0
click at [461, 77] on link "×" at bounding box center [460, 75] width 9 height 15
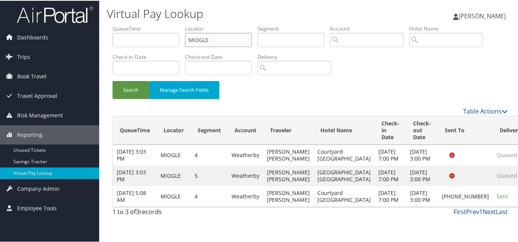
click at [226, 35] on input "MIOGLE" at bounding box center [218, 39] width 67 height 14
paste input "CWVUOQ"
click at [113, 80] on button "Search" at bounding box center [131, 89] width 37 height 18
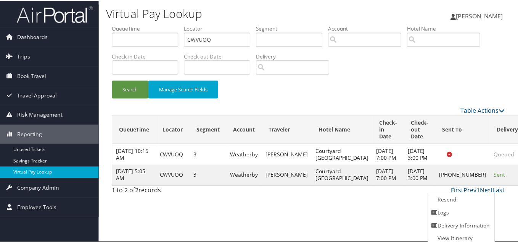
scroll to position [4, 0]
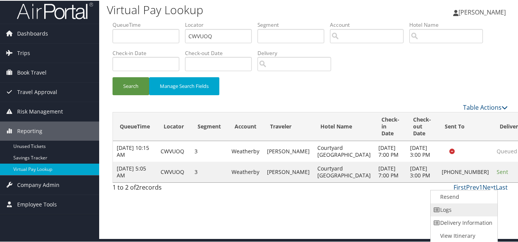
click at [448, 209] on link "Logs" at bounding box center [463, 208] width 65 height 13
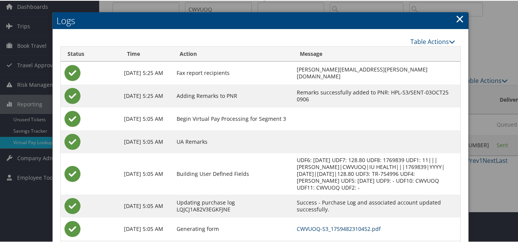
scroll to position [0, 0]
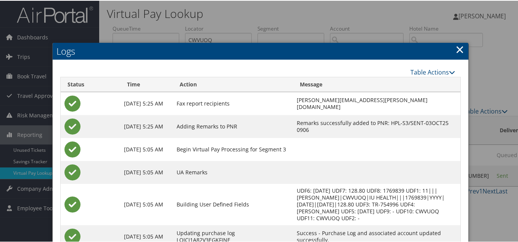
click at [456, 53] on link "×" at bounding box center [460, 48] width 9 height 15
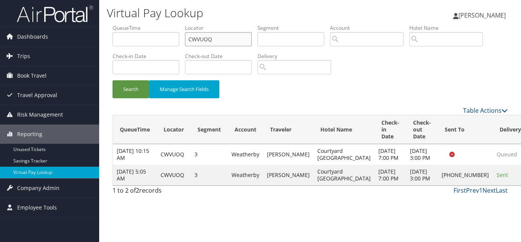
click at [217, 39] on input "CWVUOQ" at bounding box center [218, 39] width 67 height 14
paste input "IFEMKH"
click at [113, 80] on button "Search" at bounding box center [131, 89] width 37 height 18
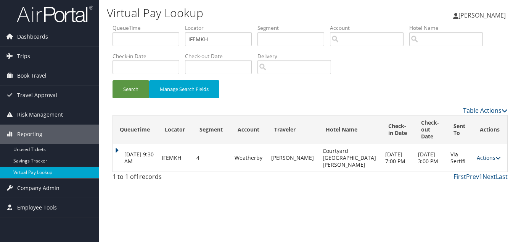
click at [481, 155] on link "Actions" at bounding box center [489, 157] width 24 height 7
click at [466, 180] on link "Logs" at bounding box center [473, 181] width 48 height 13
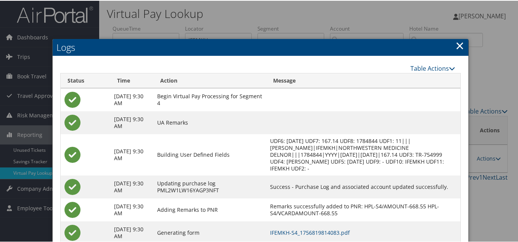
click at [456, 48] on link "×" at bounding box center [460, 44] width 9 height 15
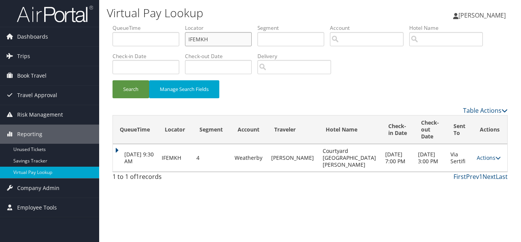
click at [242, 40] on input "IFEMKH" at bounding box center [218, 39] width 67 height 14
paste input "UGNYYB"
click at [113, 80] on button "Search" at bounding box center [131, 89] width 37 height 18
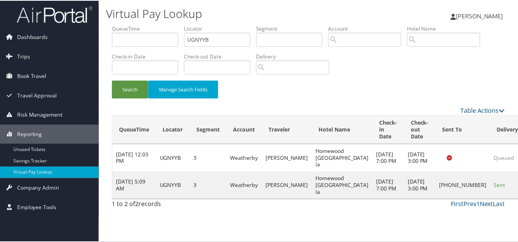
scroll to position [4, 0]
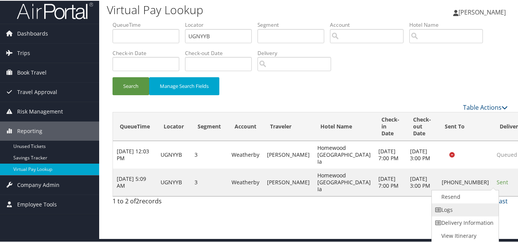
click at [443, 207] on link "Logs" at bounding box center [464, 208] width 65 height 13
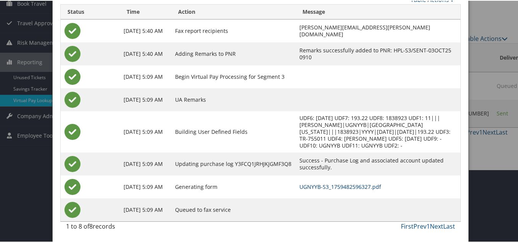
scroll to position [0, 0]
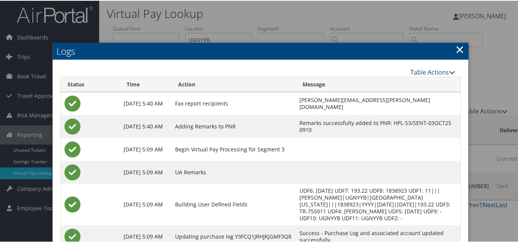
click at [458, 47] on link "×" at bounding box center [460, 48] width 9 height 15
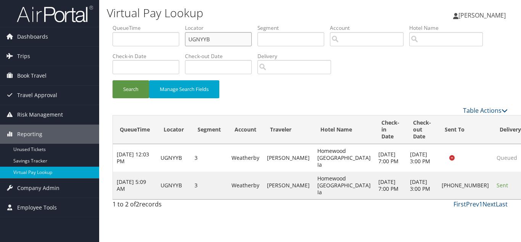
click at [222, 39] on input "UGNYYB" at bounding box center [218, 39] width 67 height 14
paste input "HKAIKF"
click at [113, 80] on button "Search" at bounding box center [131, 89] width 37 height 18
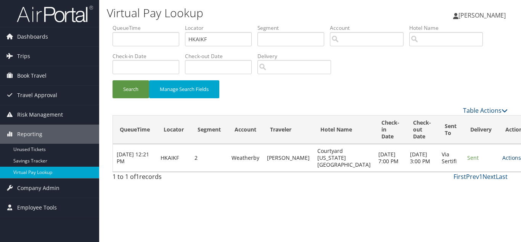
click at [503, 158] on link "Actions" at bounding box center [515, 157] width 24 height 7
click at [471, 180] on link "Logs" at bounding box center [475, 181] width 48 height 13
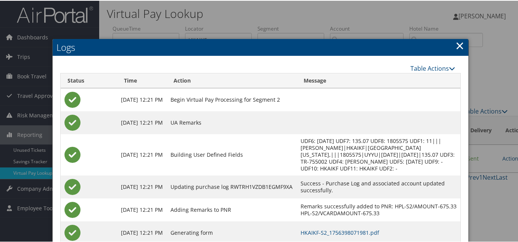
click at [464, 44] on h2 "Logs" at bounding box center [261, 46] width 416 height 17
click at [458, 44] on link "×" at bounding box center [460, 44] width 9 height 15
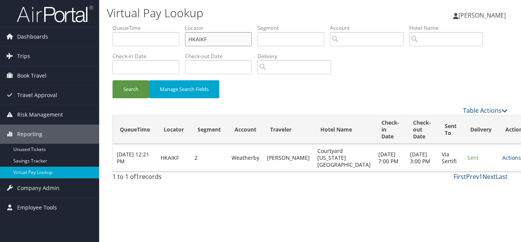
click at [190, 38] on input "HKAIKF" at bounding box center [218, 39] width 67 height 14
click at [190, 37] on input "HKAIKF" at bounding box center [218, 39] width 67 height 14
paste input "LDJBVO"
type input "LDJBVO"
click at [113, 80] on button "Search" at bounding box center [131, 89] width 37 height 18
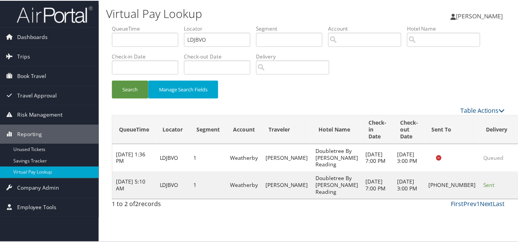
scroll to position [4, 0]
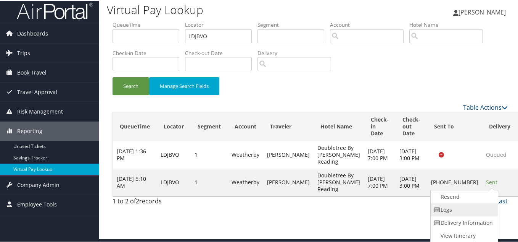
click at [452, 208] on link "Logs" at bounding box center [463, 208] width 65 height 13
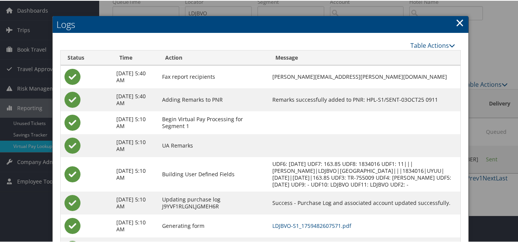
scroll to position [73, 0]
